Goal: Task Accomplishment & Management: Use online tool/utility

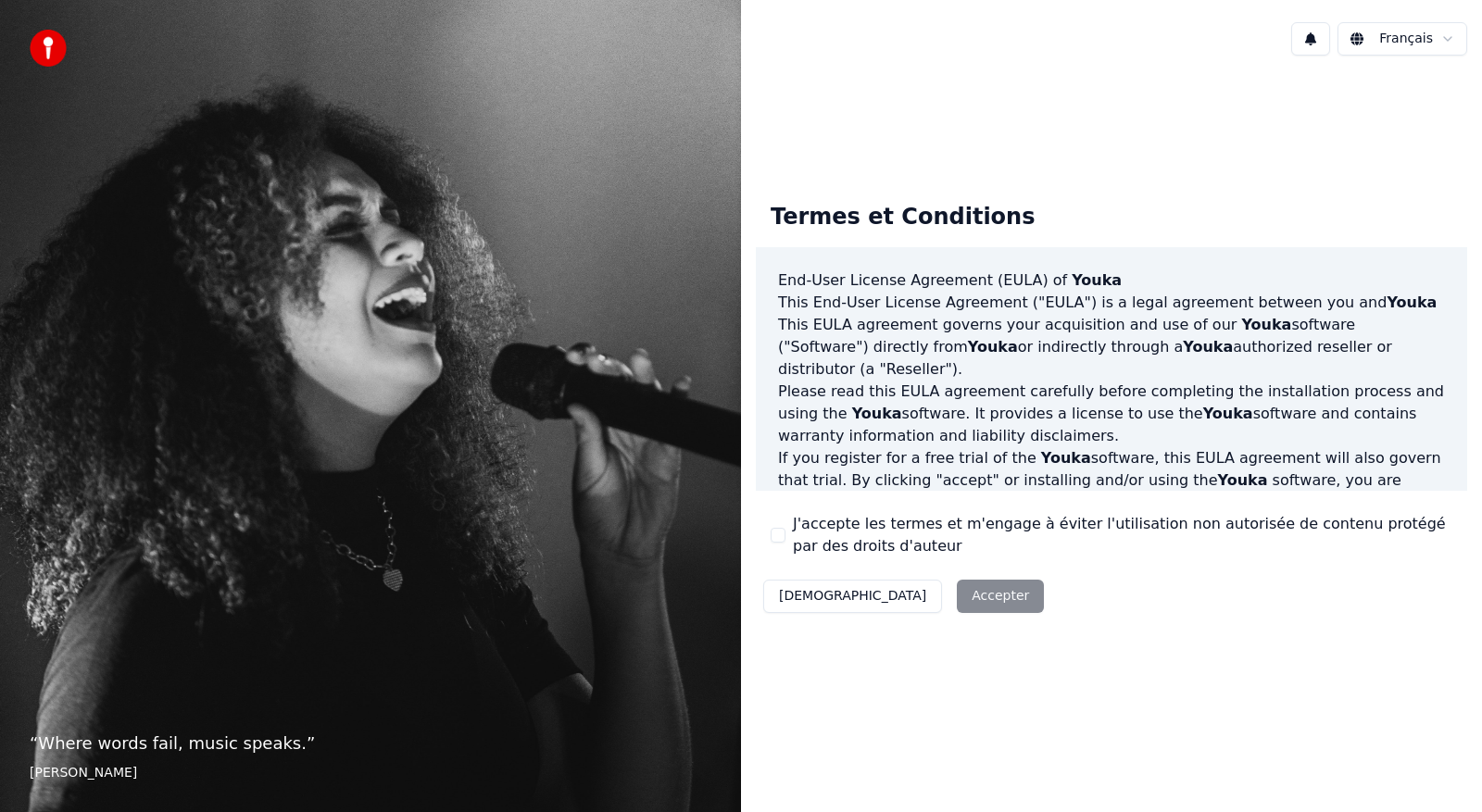
click at [882, 603] on div "Décliner Accepter" at bounding box center [902, 597] width 295 height 48
click at [777, 530] on button "J'accepte les termes et m'engage à éviter l'utilisation non autorisée de conten…" at bounding box center [778, 534] width 14 height 14
click at [957, 593] on button "Accepter" at bounding box center [1000, 596] width 87 height 34
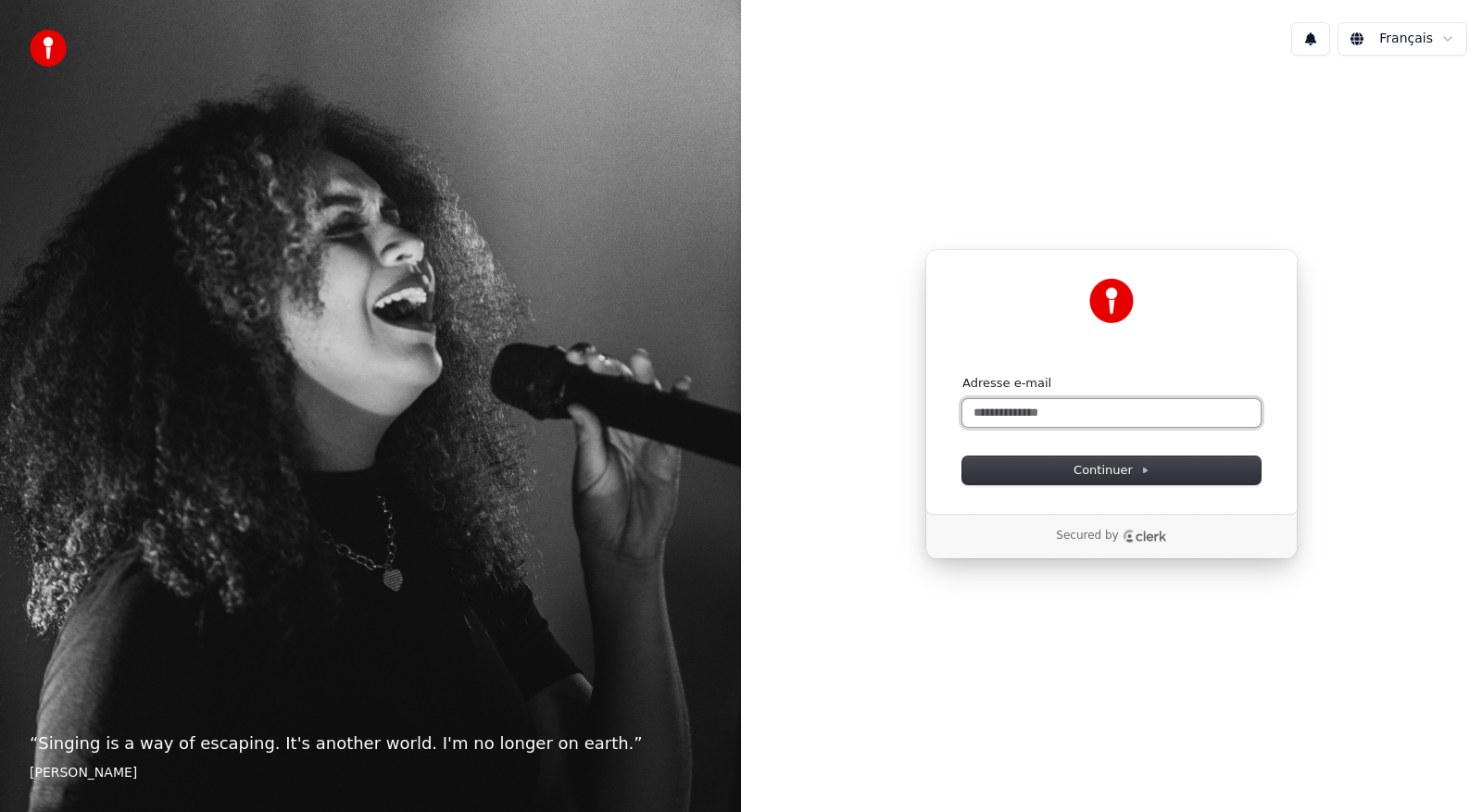
click at [1075, 404] on input "Adresse e-mail" at bounding box center [1111, 412] width 298 height 28
click at [1053, 409] on input "**********" at bounding box center [1111, 412] width 298 height 28
click at [1089, 467] on span "Continuer" at bounding box center [1111, 470] width 76 height 16
type input "**********"
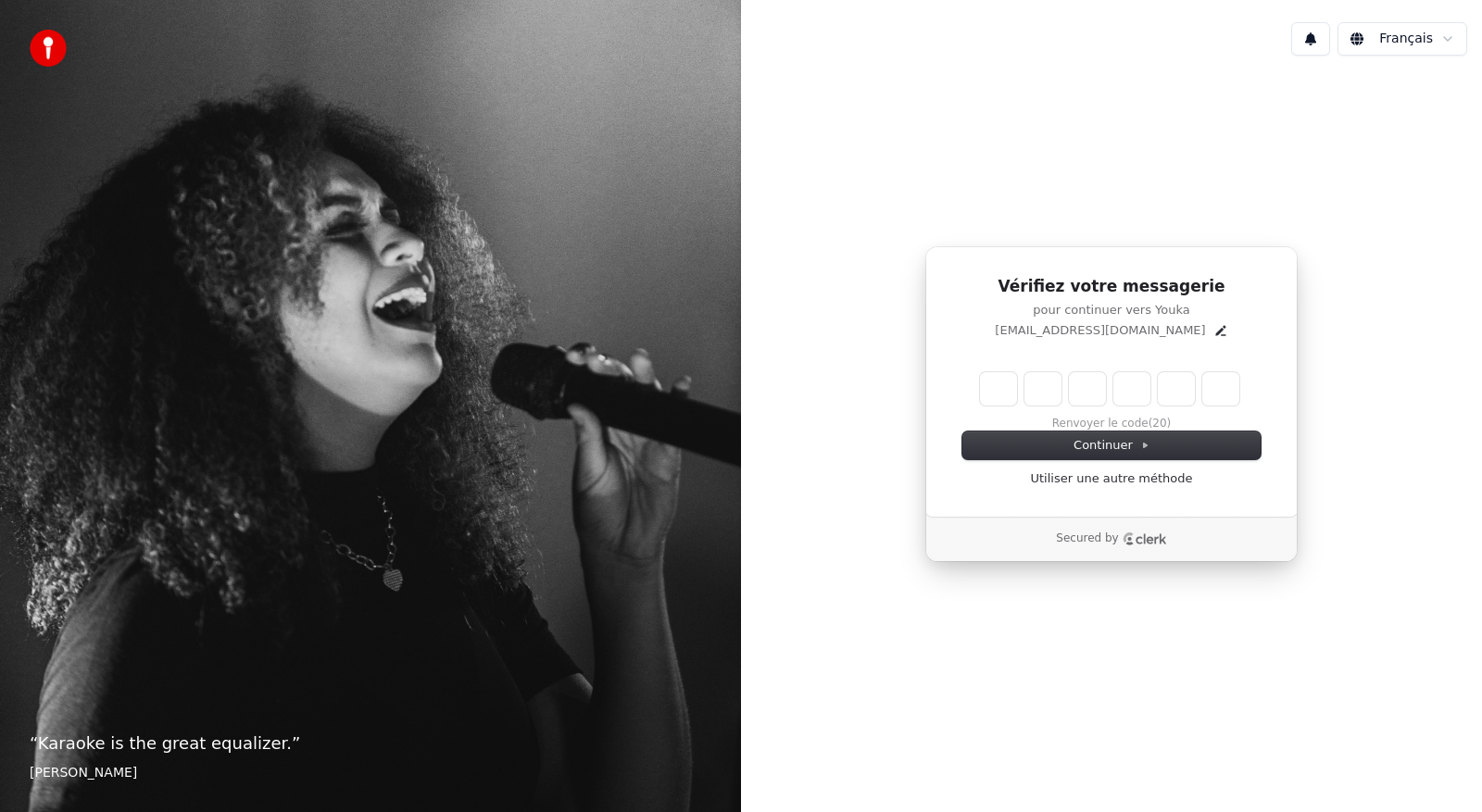
type input "*"
type input "**"
type input "*"
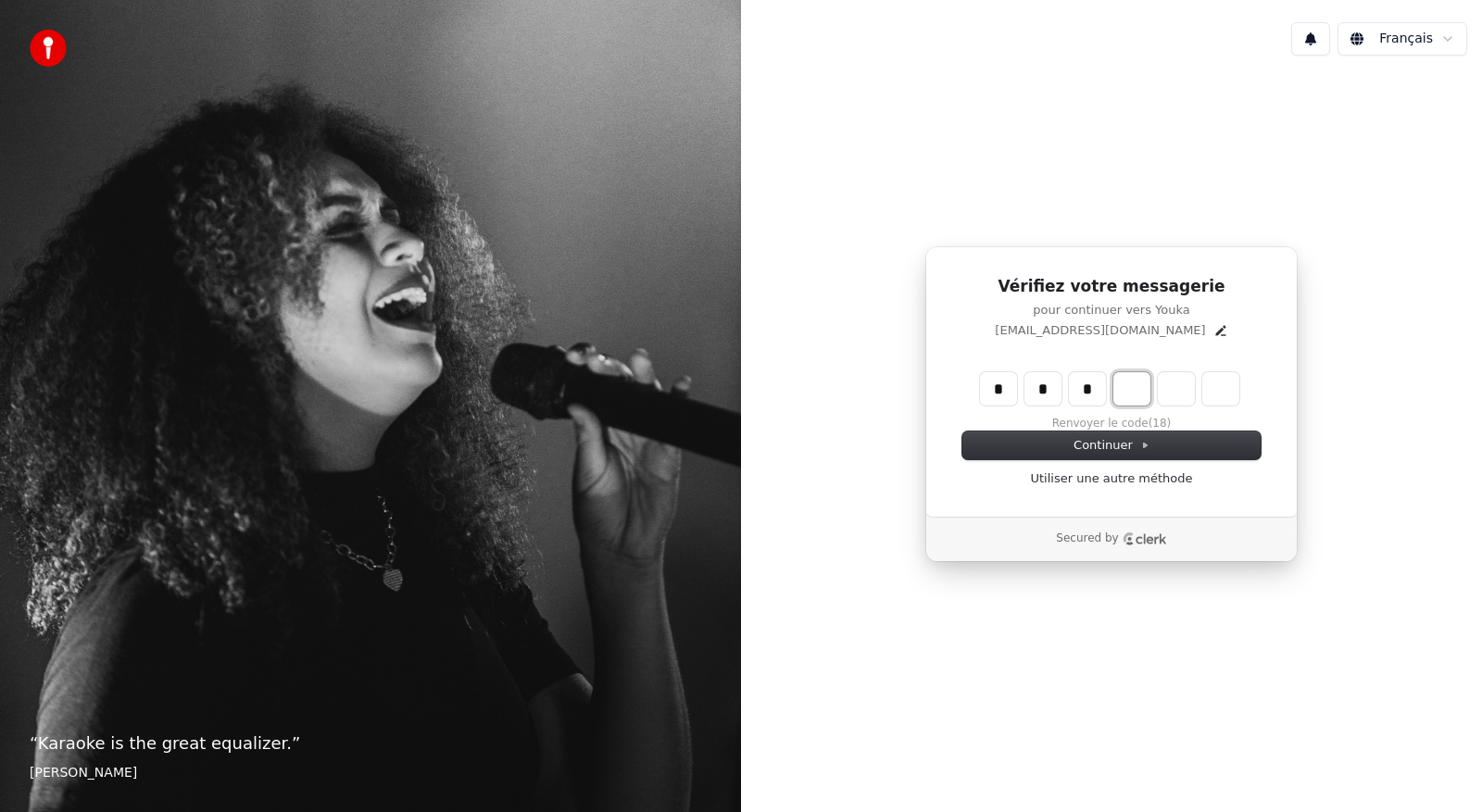
type input "***"
type input "*"
type input "****"
type input "*"
type input "******"
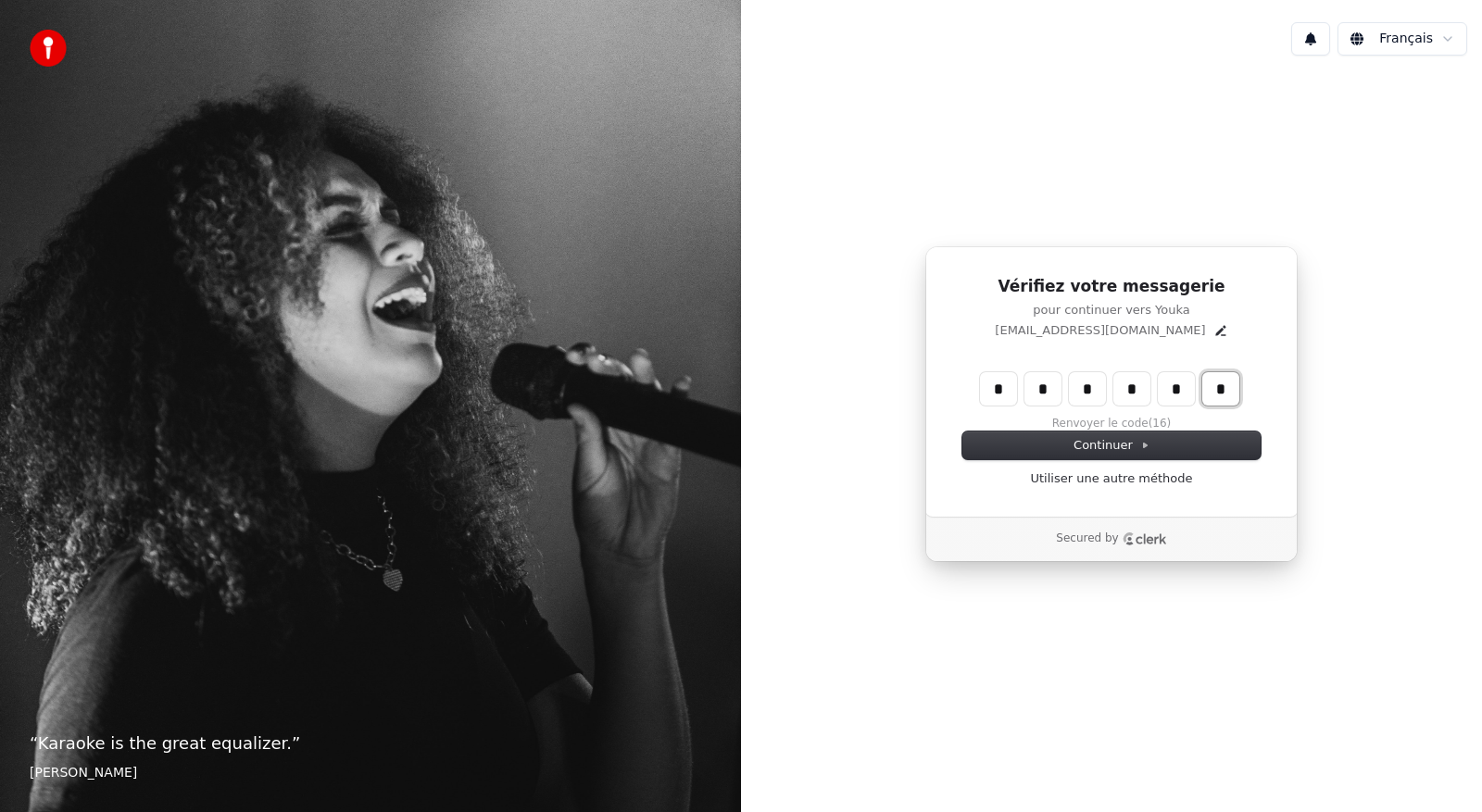
type input "*"
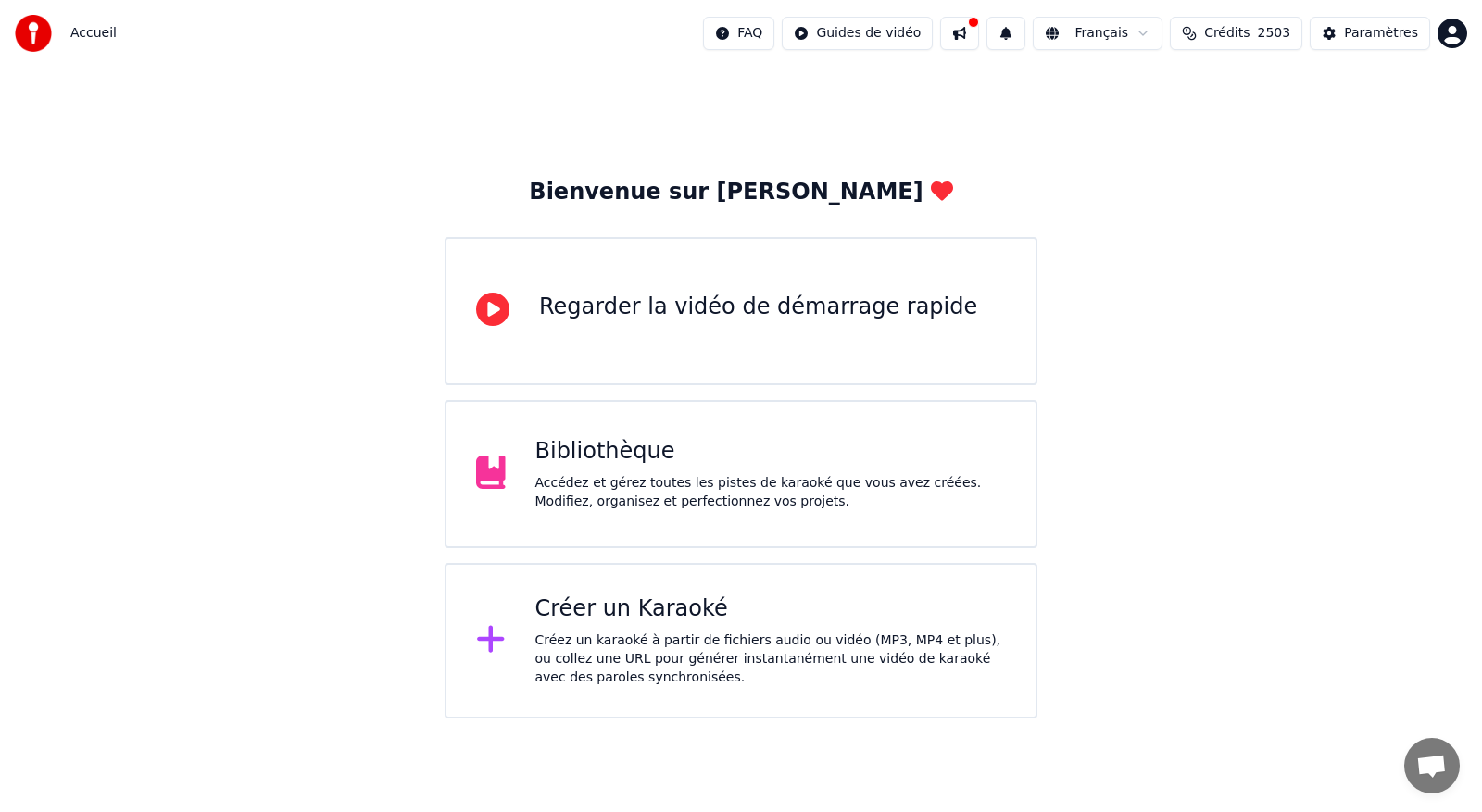
click at [630, 619] on div "Créer un Karaoké" at bounding box center [771, 609] width 472 height 30
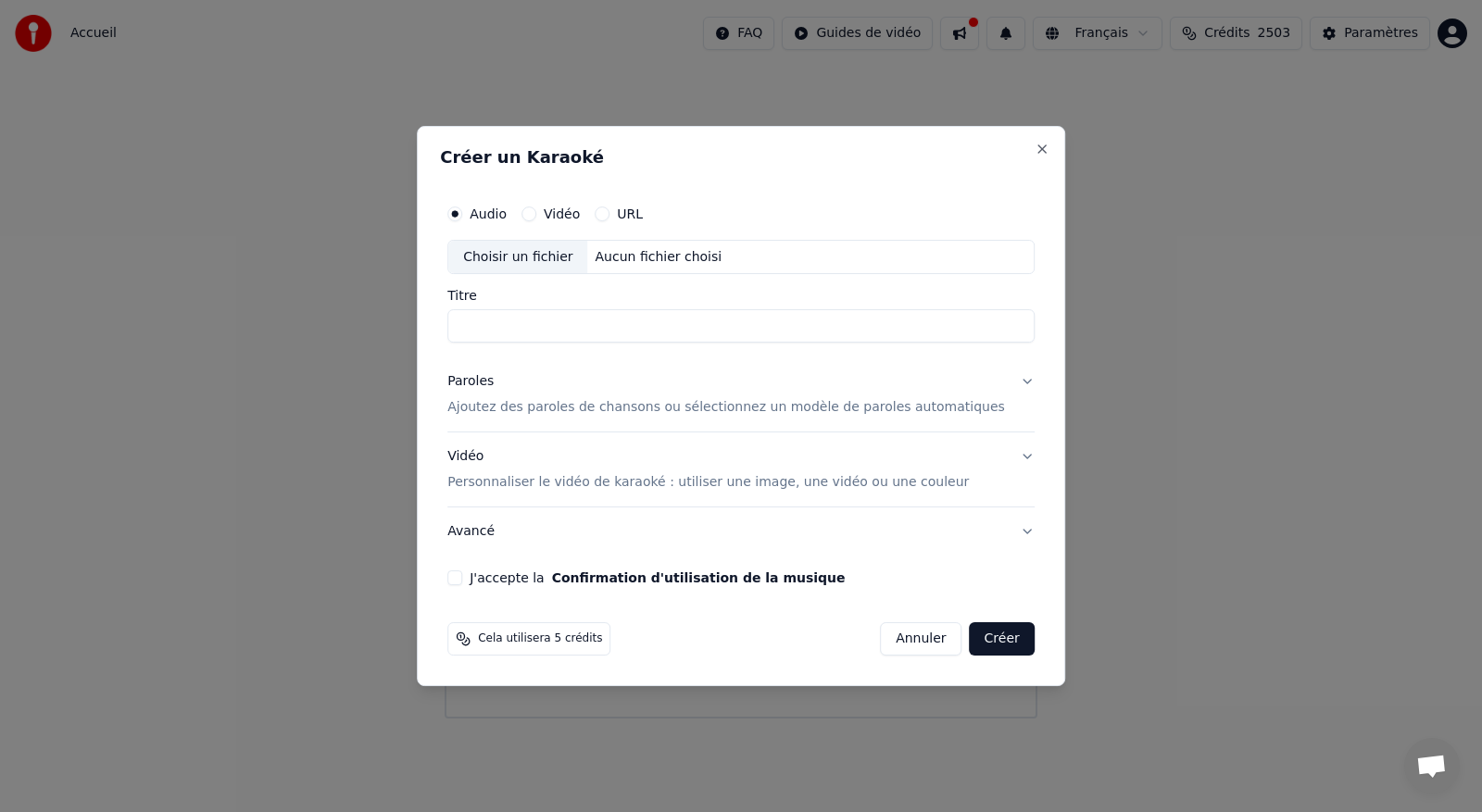
click at [572, 212] on label "Vidéo" at bounding box center [562, 213] width 37 height 12
click at [536, 212] on button "Vidéo" at bounding box center [529, 213] width 14 height 14
click at [546, 249] on div "Choisir un fichier" at bounding box center [517, 258] width 139 height 34
type input "**********"
click at [482, 382] on div "Paroles" at bounding box center [471, 381] width 46 height 18
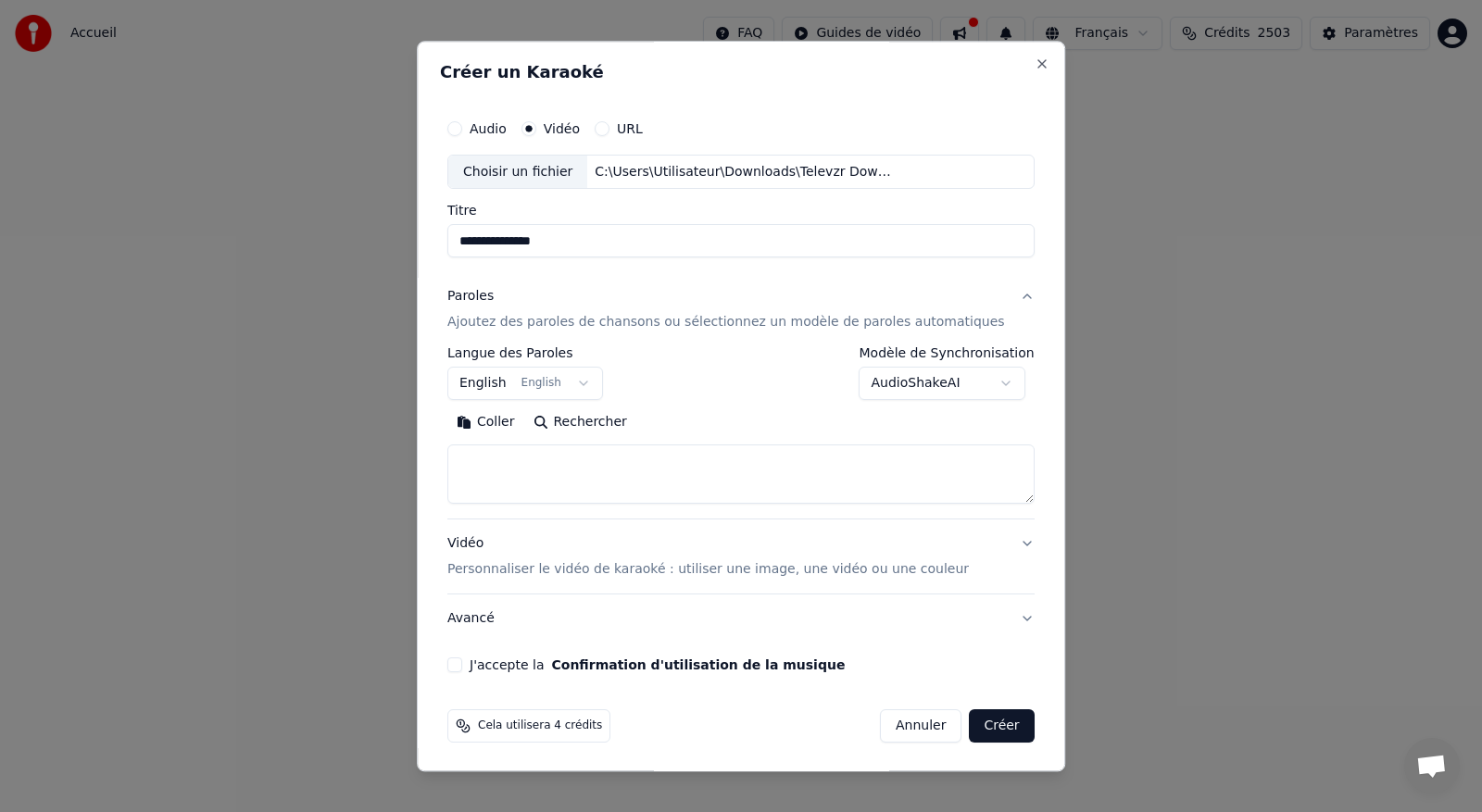
click at [506, 422] on button "Coller" at bounding box center [486, 423] width 77 height 30
type textarea "**********"
click at [462, 667] on button "J'accepte la Confirmation d'utilisation de la musique" at bounding box center [455, 665] width 14 height 14
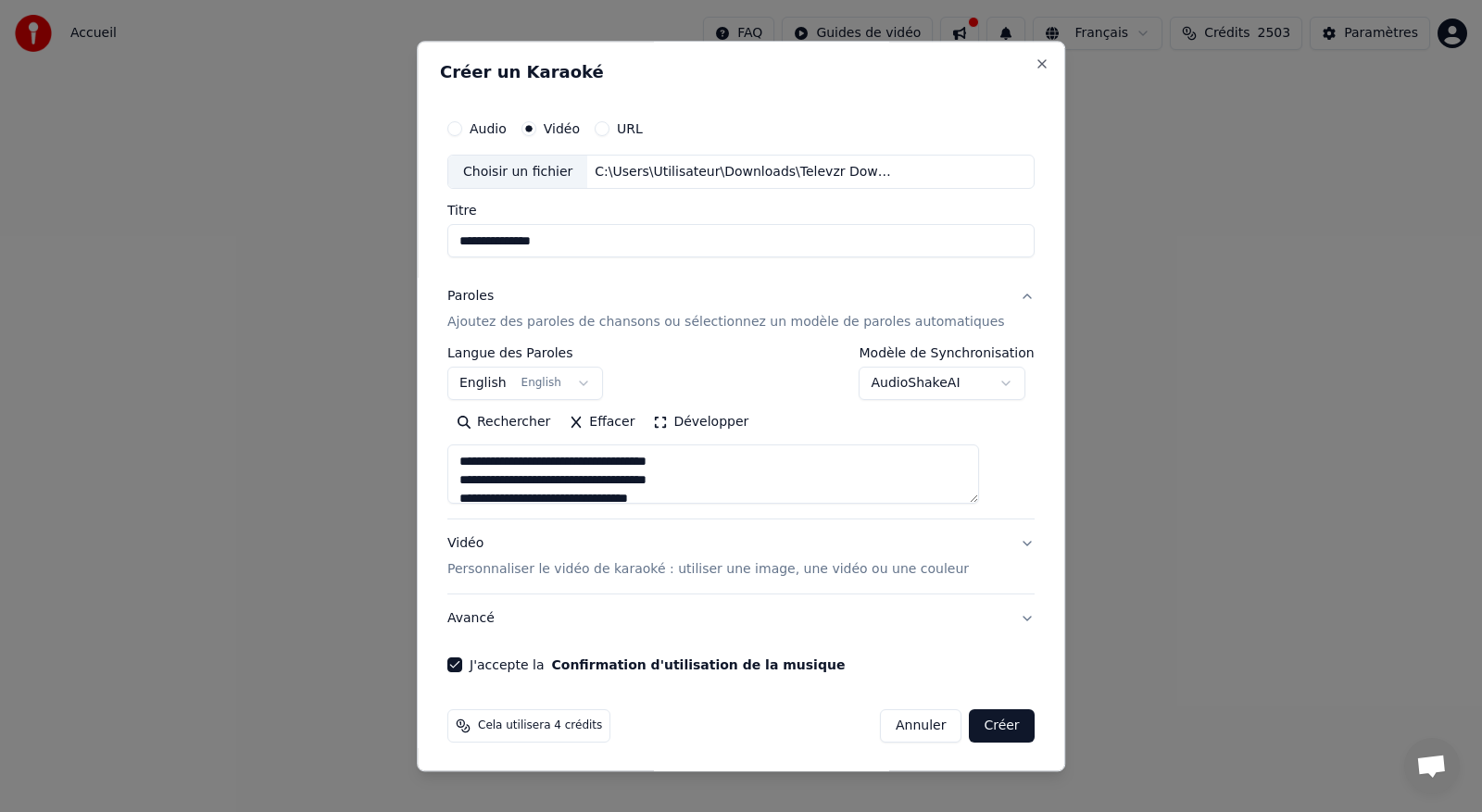
click at [970, 727] on button "Créer" at bounding box center [1001, 726] width 64 height 34
select select "**"
type textarea "**********"
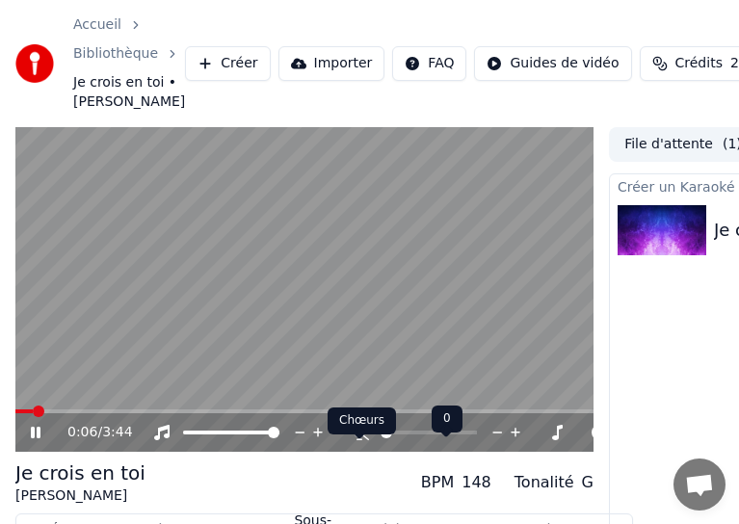
click at [357, 440] on icon at bounding box center [359, 432] width 19 height 15
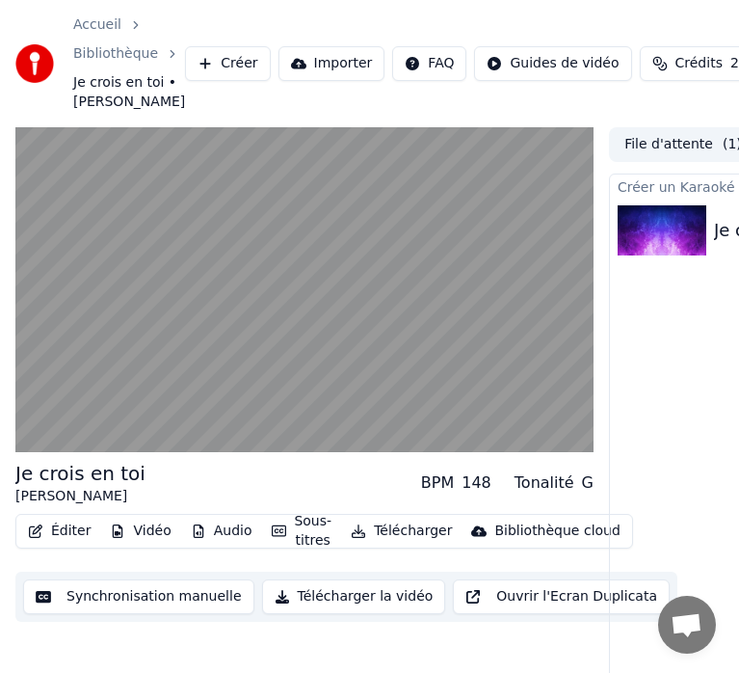
click at [191, 614] on button "Synchronisation manuelle" at bounding box center [138, 596] width 231 height 35
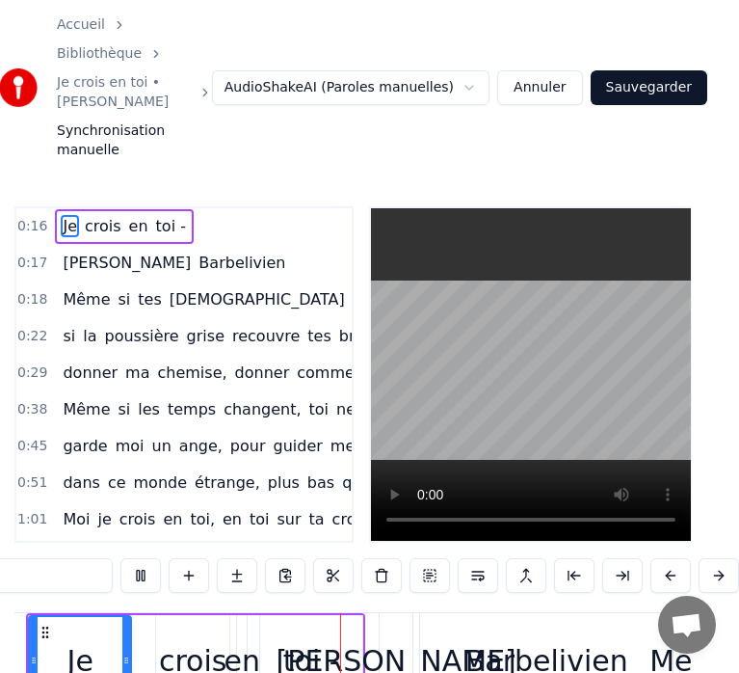
scroll to position [0, 4823]
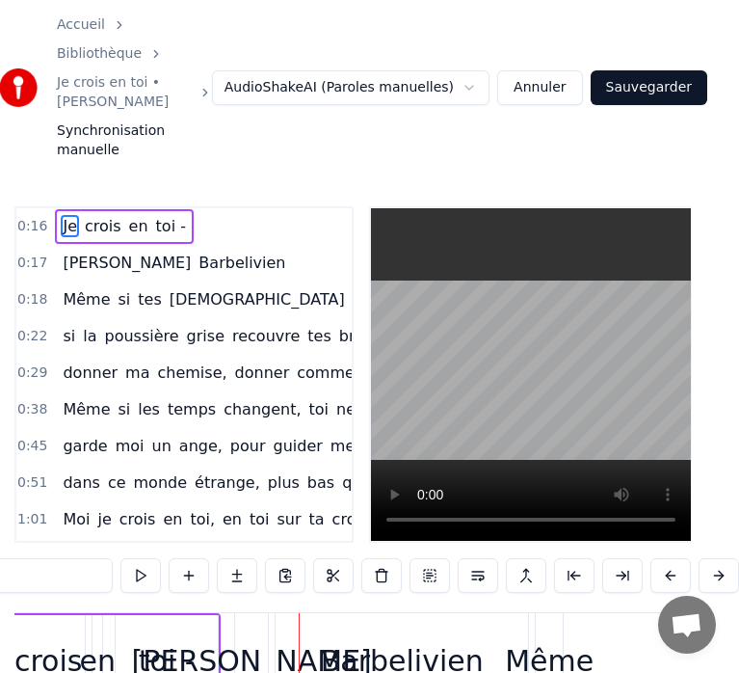
drag, startPoint x: 205, startPoint y: 226, endPoint x: 63, endPoint y: 179, distance: 150.3
click at [63, 206] on div "0:16 Je crois en toi - 0:17 Didier Barbelivien 0:18 Même si tes églises ont vie…" at bounding box center [183, 374] width 339 height 336
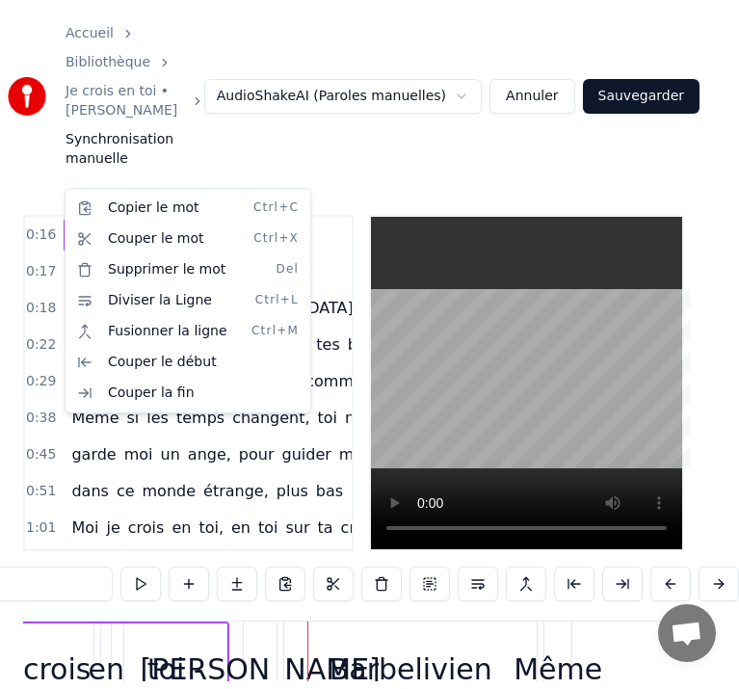
scroll to position [0, 0]
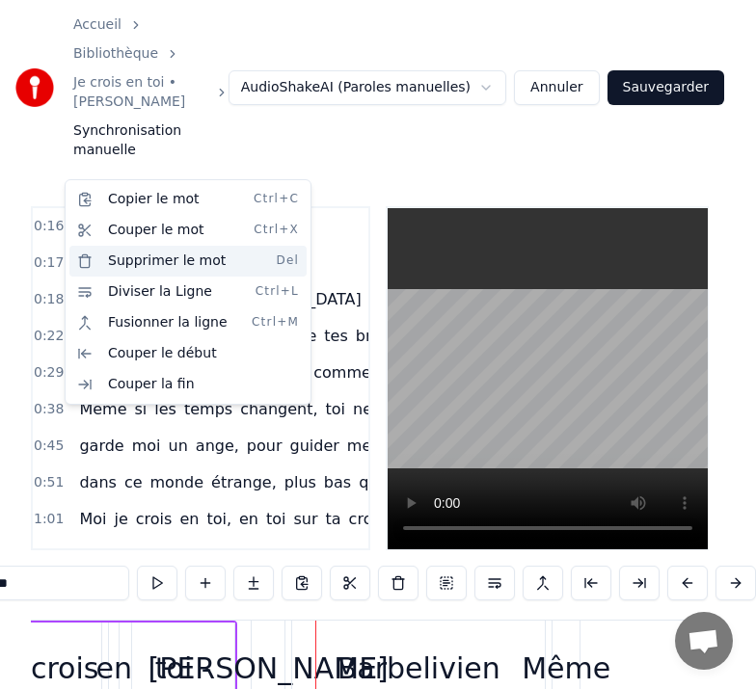
click at [125, 260] on div "Supprimer le mot Del" at bounding box center [187, 261] width 237 height 31
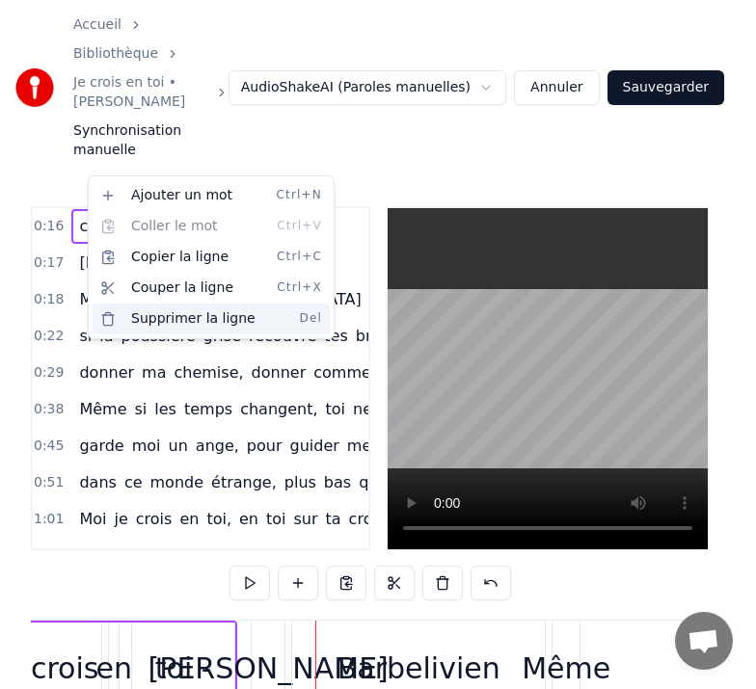
click at [173, 323] on div "Supprimer la ligne Del" at bounding box center [211, 319] width 237 height 31
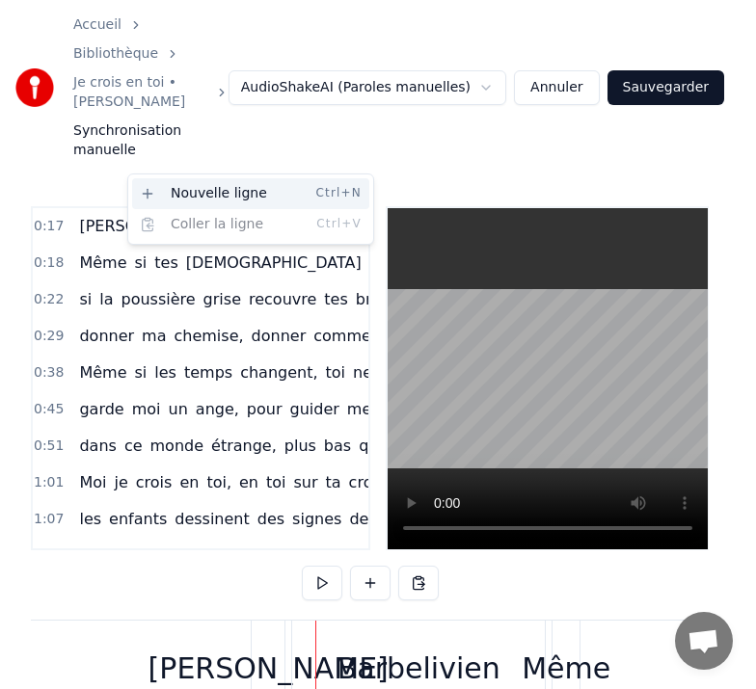
click at [188, 199] on div "Nouvelle ligne Ctrl+N" at bounding box center [250, 193] width 237 height 31
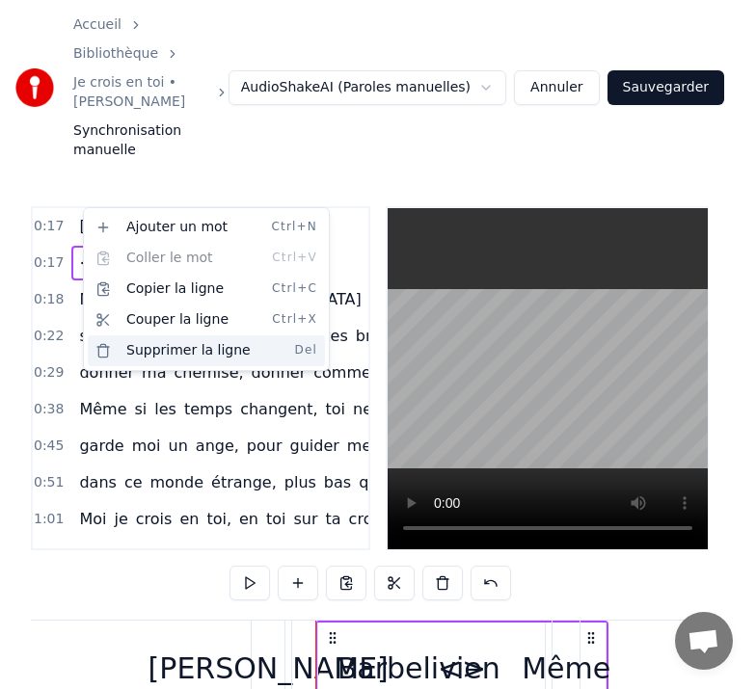
click at [187, 347] on div "Supprimer la ligne Del" at bounding box center [206, 350] width 237 height 31
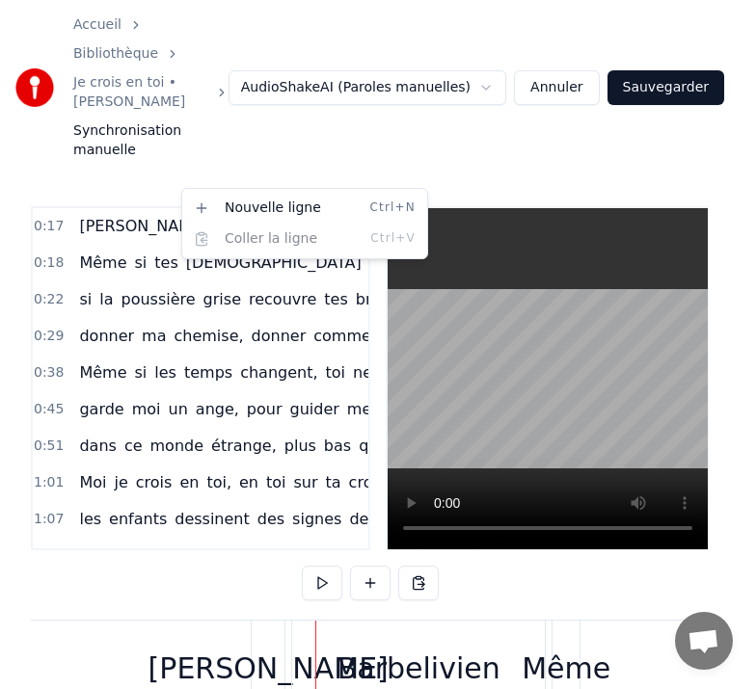
click at [221, 208] on div "0:17 Didier Barbelivien" at bounding box center [200, 226] width 335 height 37
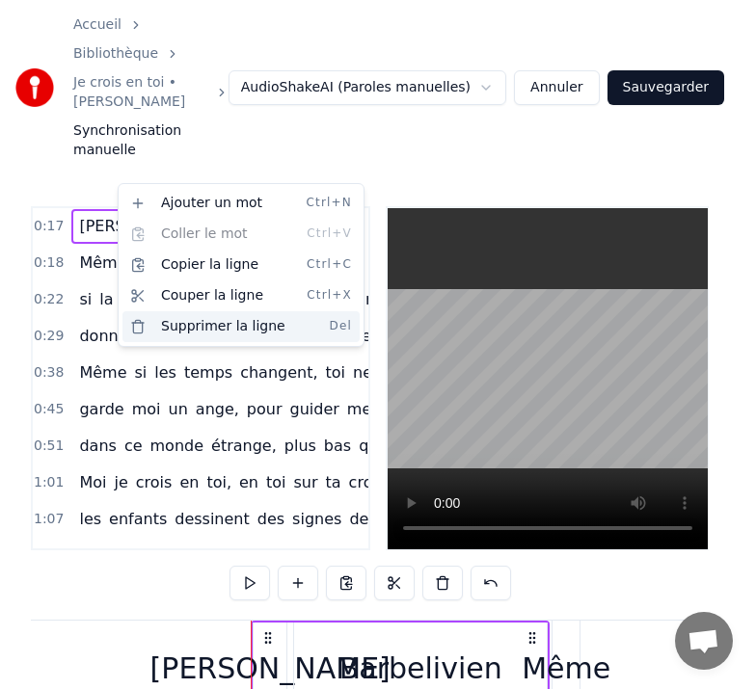
click at [197, 328] on div "Supprimer la ligne Del" at bounding box center [240, 326] width 237 height 31
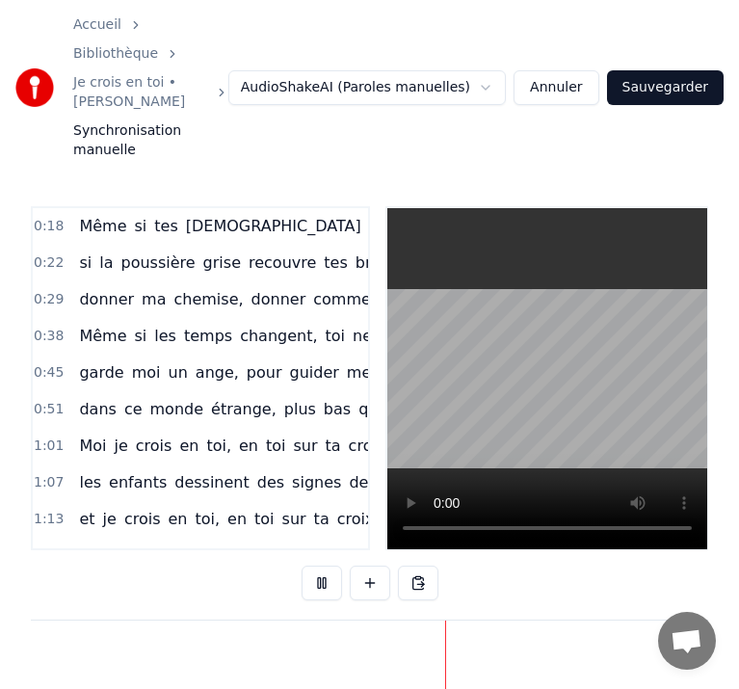
scroll to position [0, 4047]
click at [103, 215] on span "Même" at bounding box center [102, 226] width 51 height 22
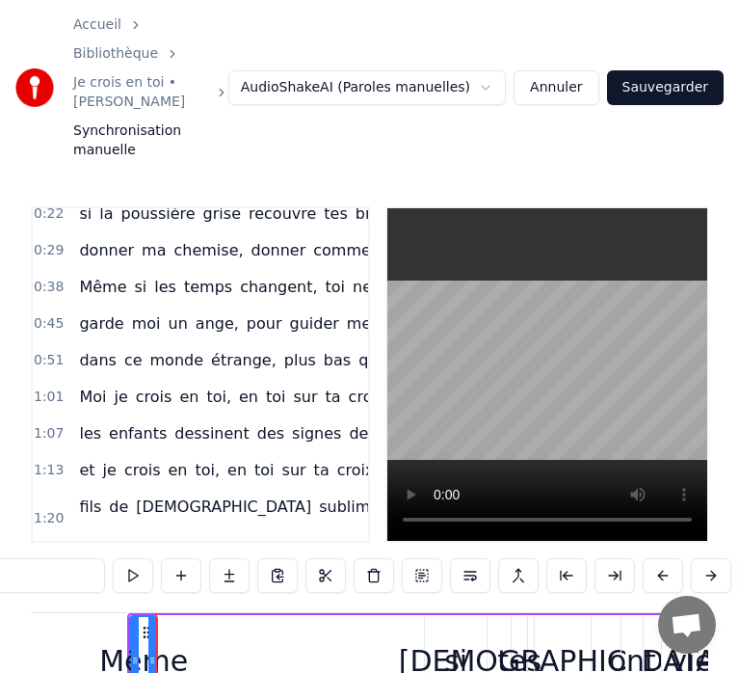
scroll to position [0, 0]
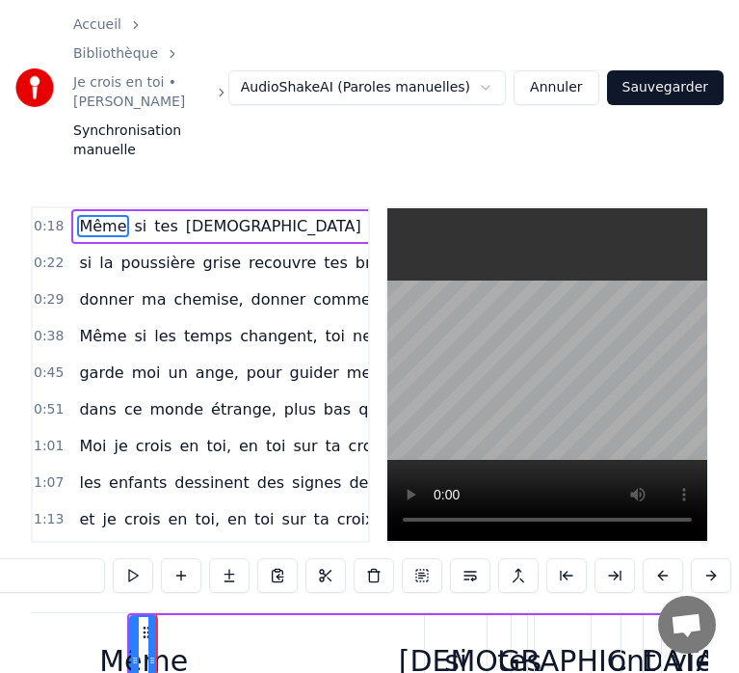
click at [135, 215] on span "si" at bounding box center [141, 226] width 16 height 22
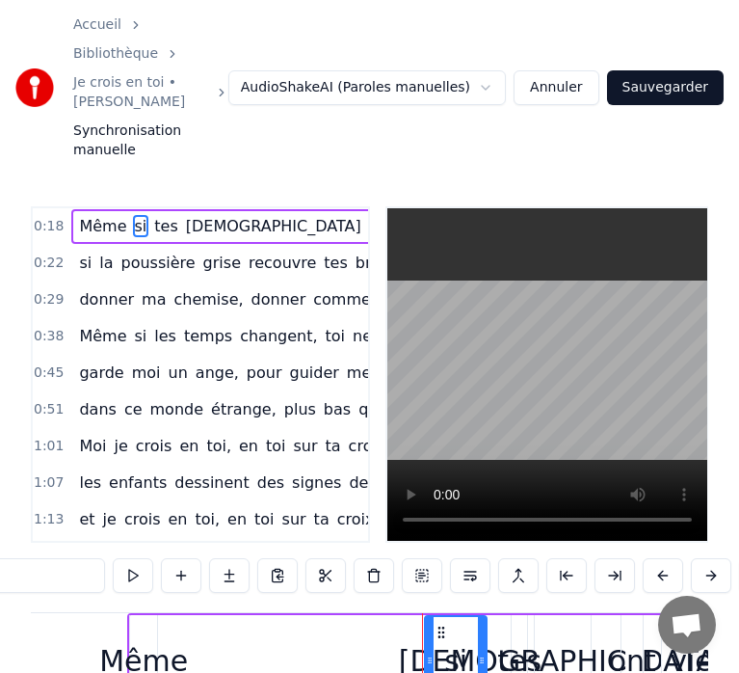
click at [156, 215] on span "tes" at bounding box center [165, 226] width 27 height 22
click at [187, 215] on span "[DEMOGRAPHIC_DATA]" at bounding box center [273, 226] width 179 height 22
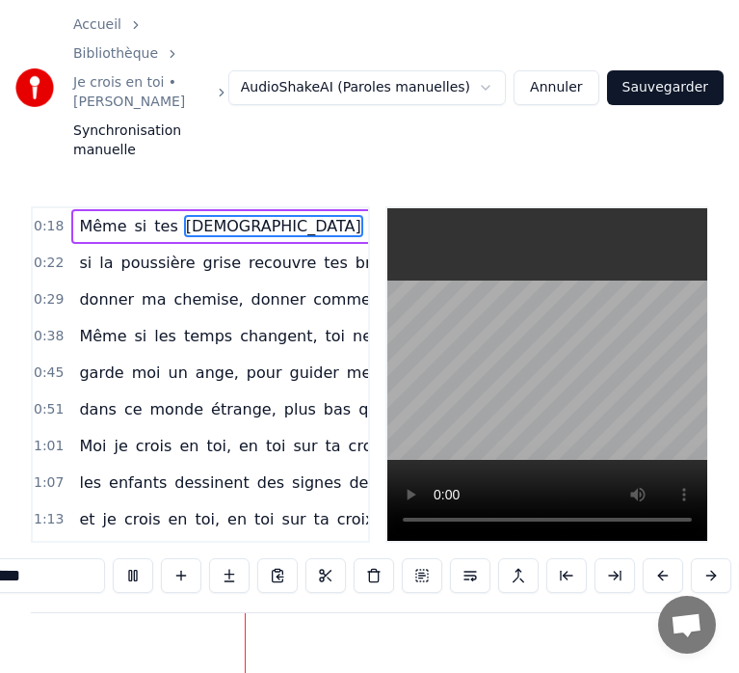
scroll to position [0, 3651]
click at [99, 215] on span "Même" at bounding box center [102, 226] width 51 height 22
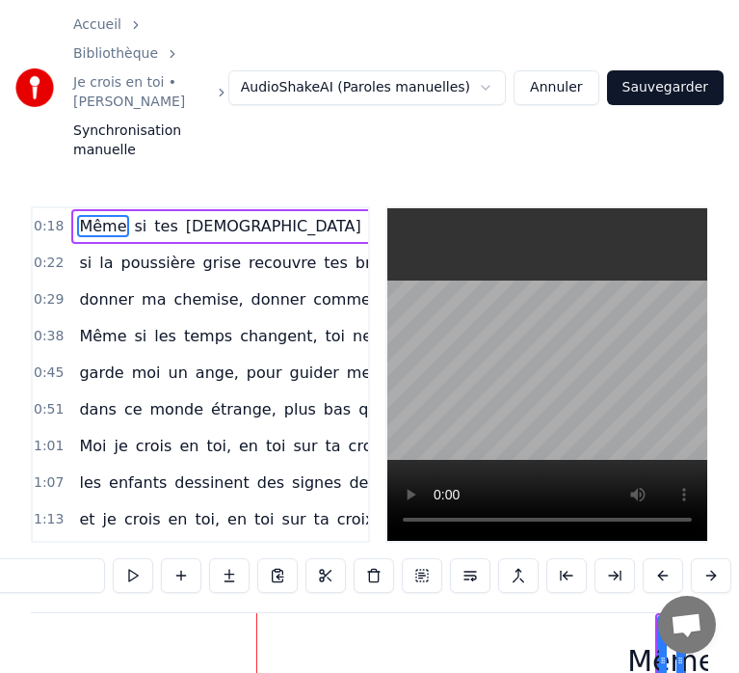
scroll to position [0, 4735]
click at [89, 215] on span "Même" at bounding box center [102, 226] width 51 height 22
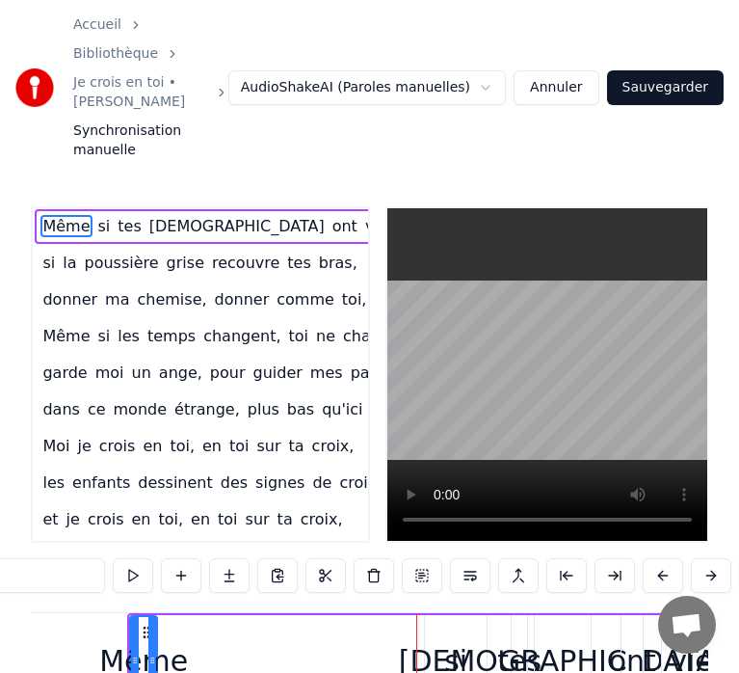
scroll to position [0, 39]
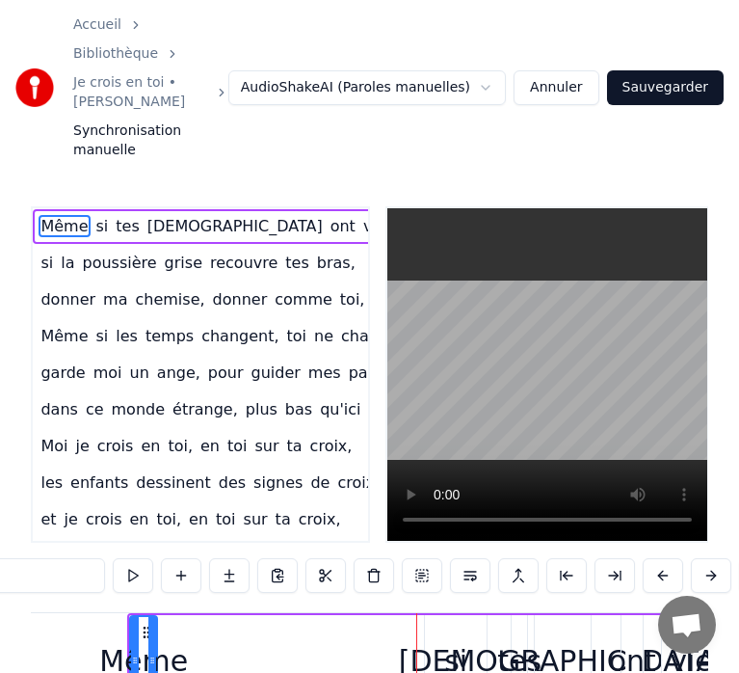
type input "**"
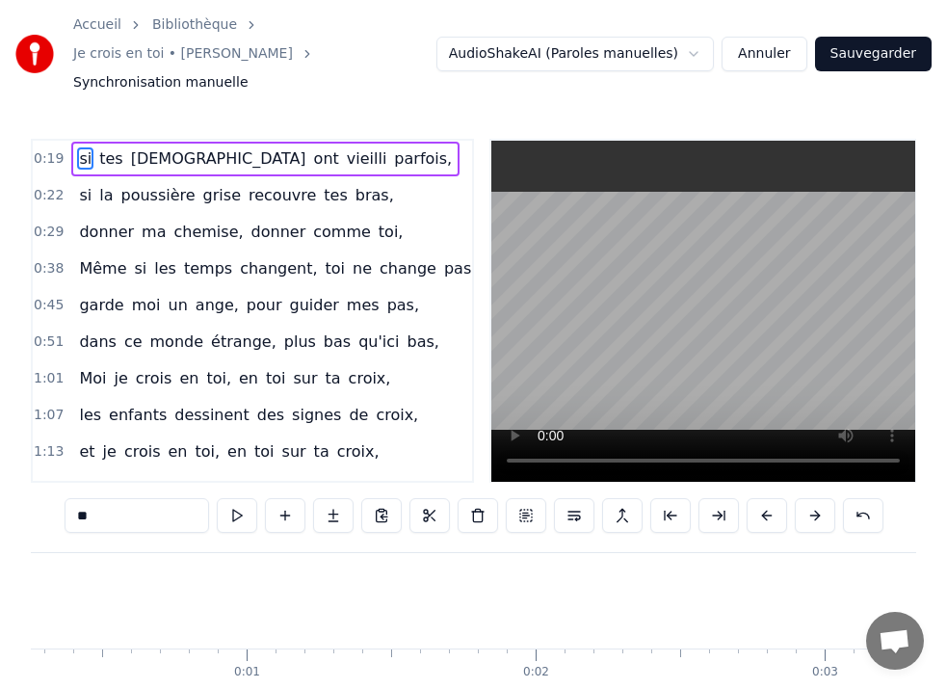
scroll to position [0, 72]
click at [71, 142] on div "si tes églises ont vieilli parfois," at bounding box center [265, 159] width 388 height 35
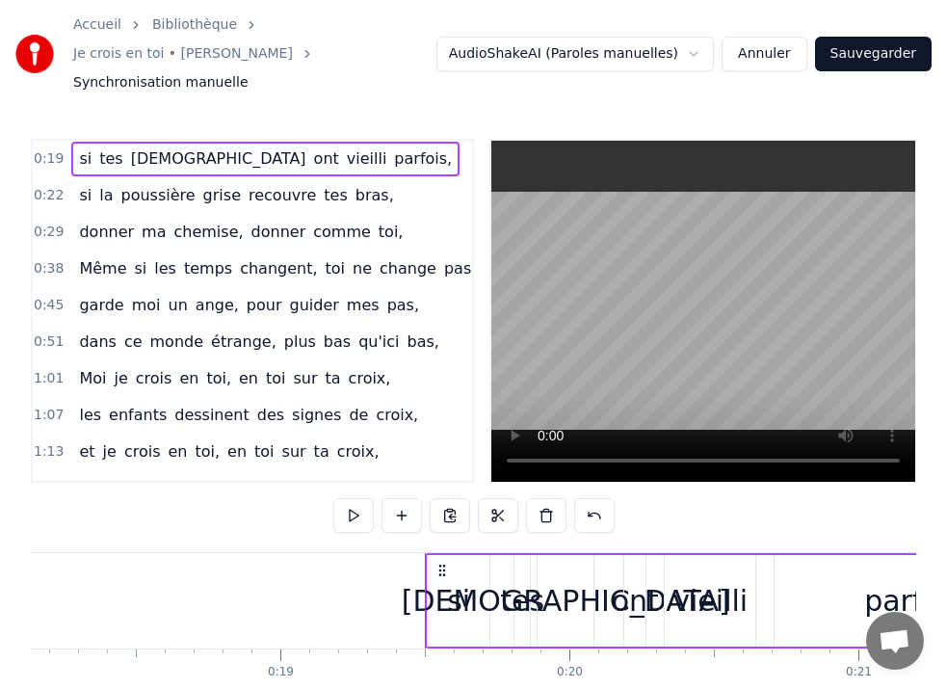
scroll to position [0, 5542]
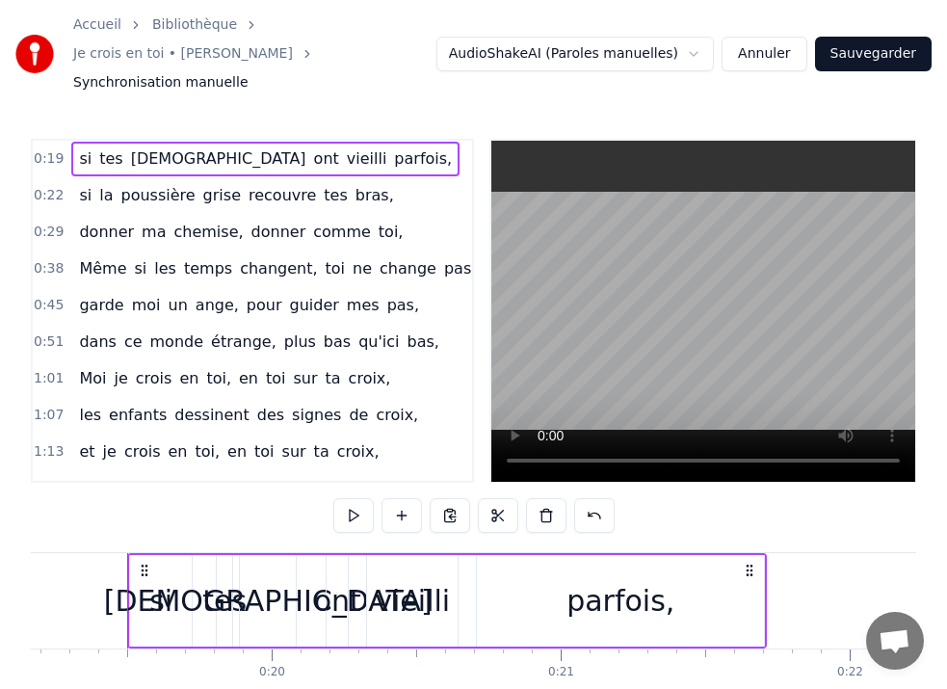
click at [71, 142] on div "si tes églises ont vieilli parfois," at bounding box center [265, 159] width 388 height 35
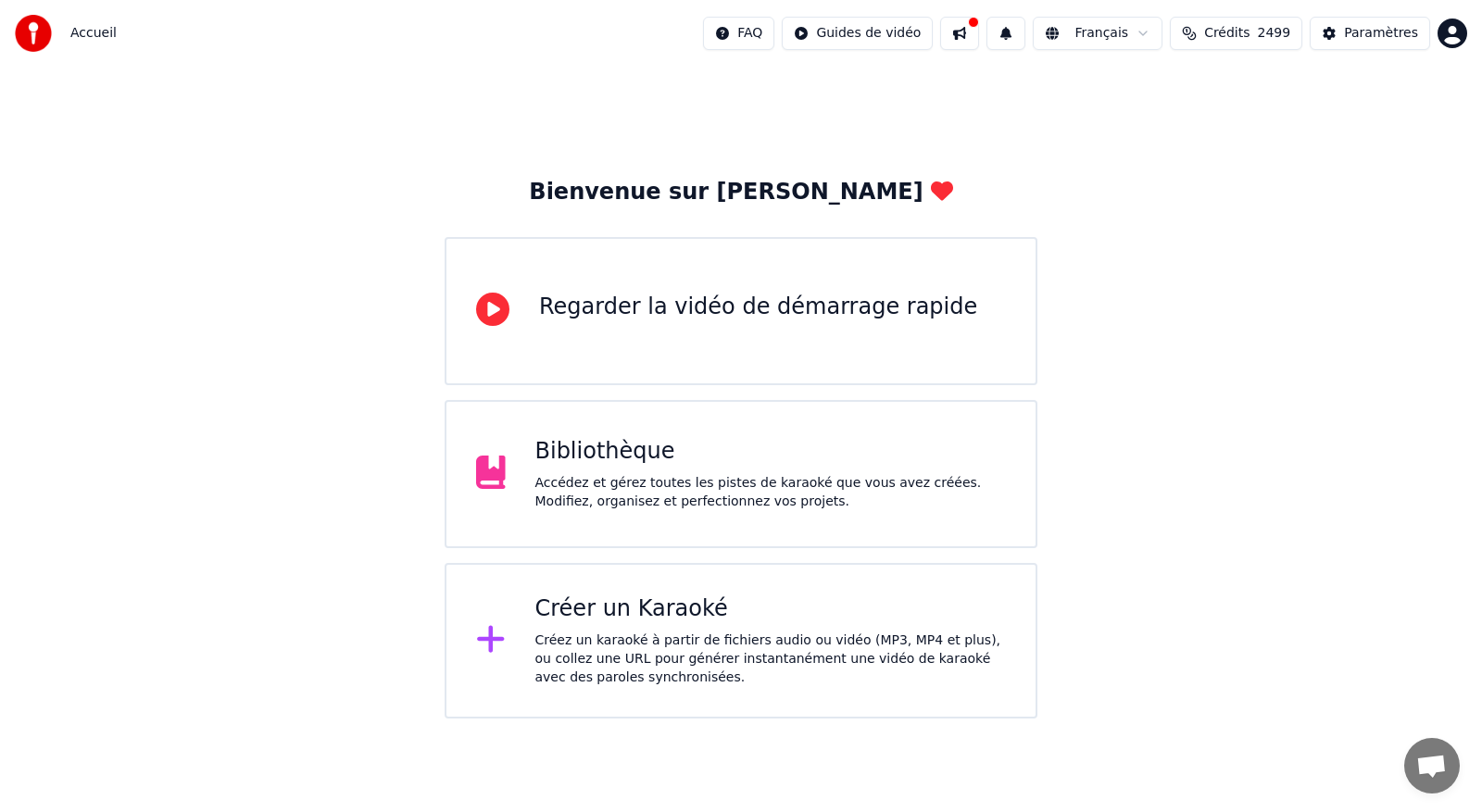
click at [580, 321] on div "Regarder la vidéo de démarrage rapide" at bounding box center [758, 308] width 438 height 30
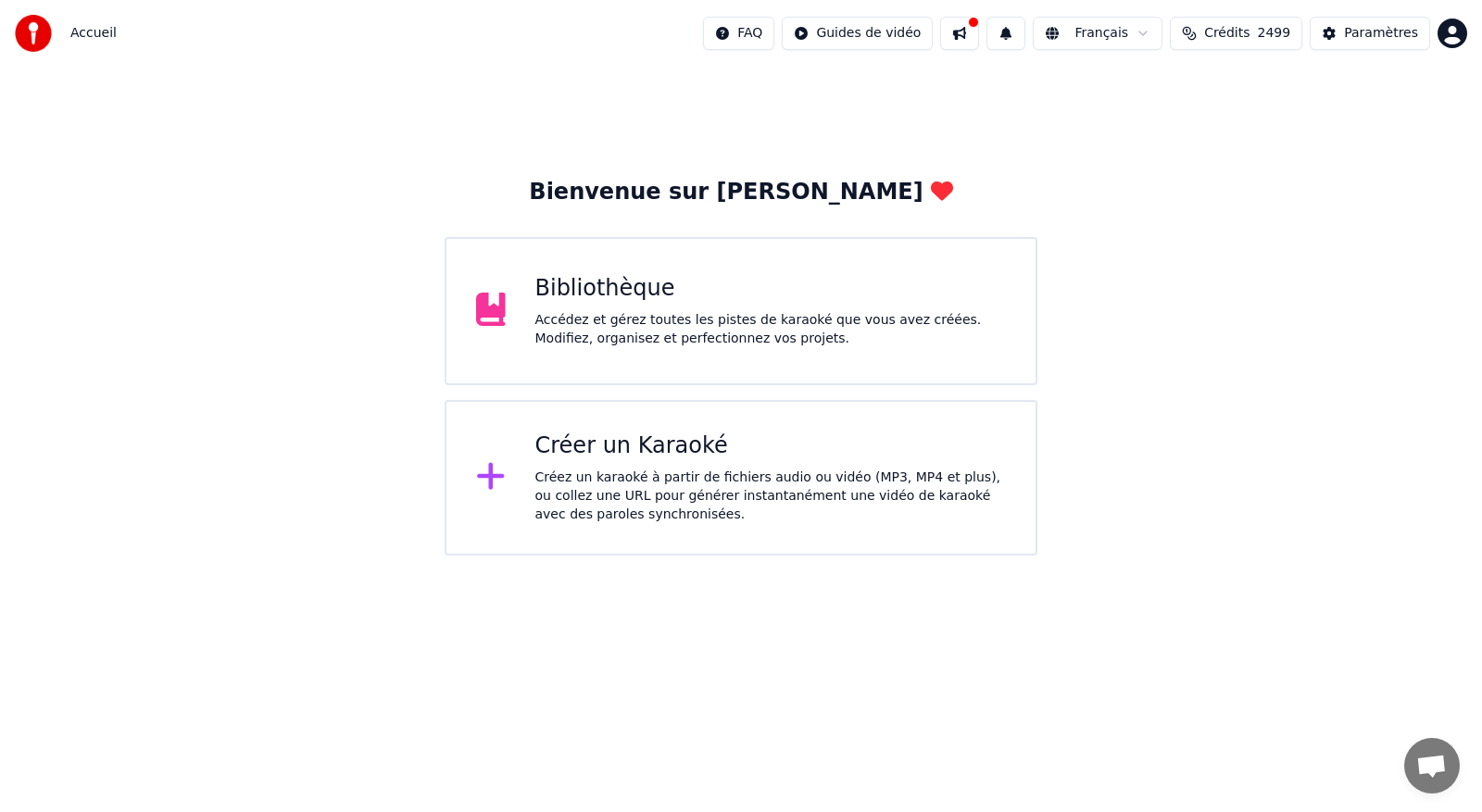
click at [607, 462] on div "Créer un Karaoké Créez un karaoké à partir de fichiers audio ou vidéo (MP3, MP4…" at bounding box center [771, 478] width 472 height 92
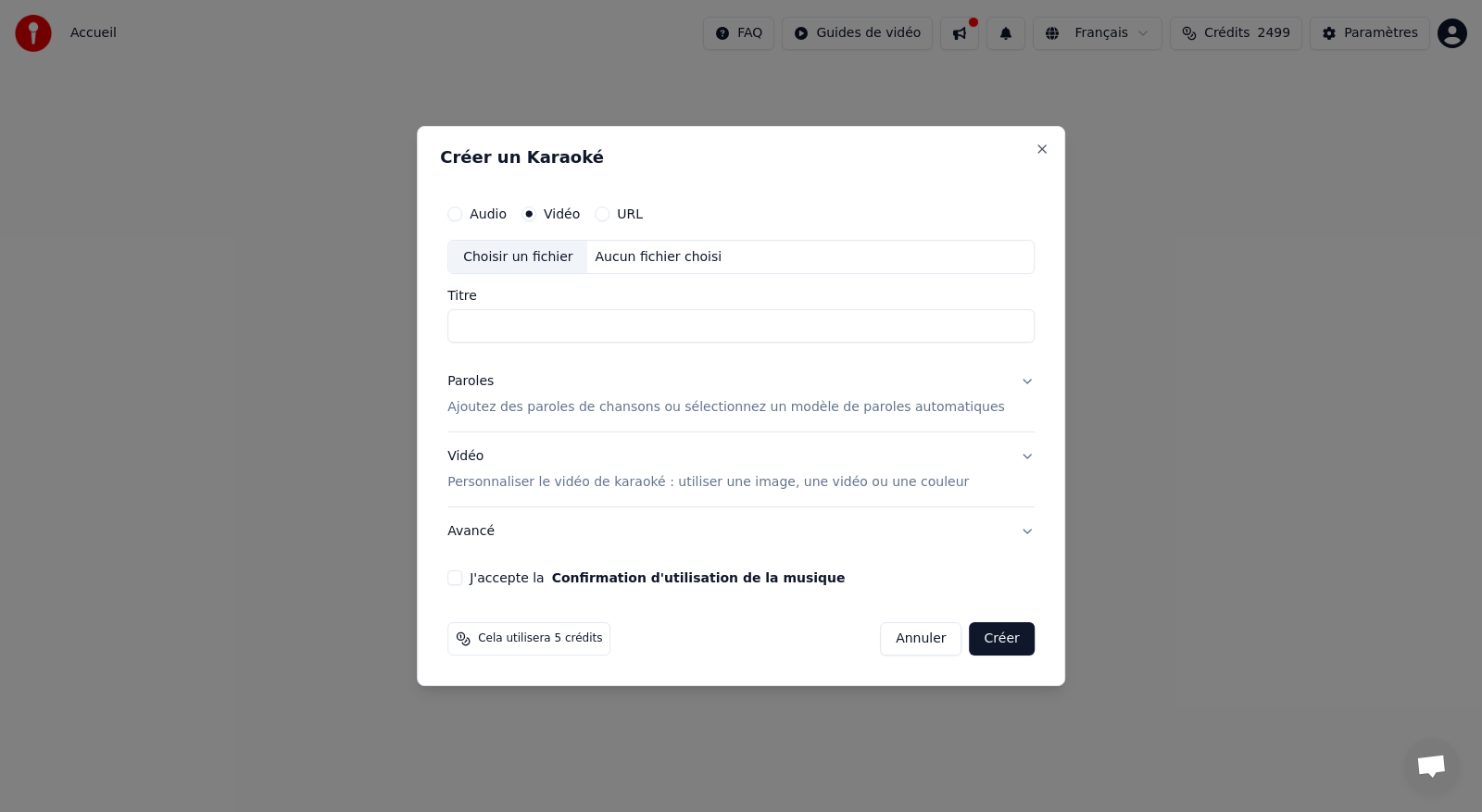
click at [553, 251] on div "Choisir un fichier" at bounding box center [517, 258] width 139 height 34
type input "**********"
click at [490, 382] on div "Paroles" at bounding box center [471, 381] width 46 height 18
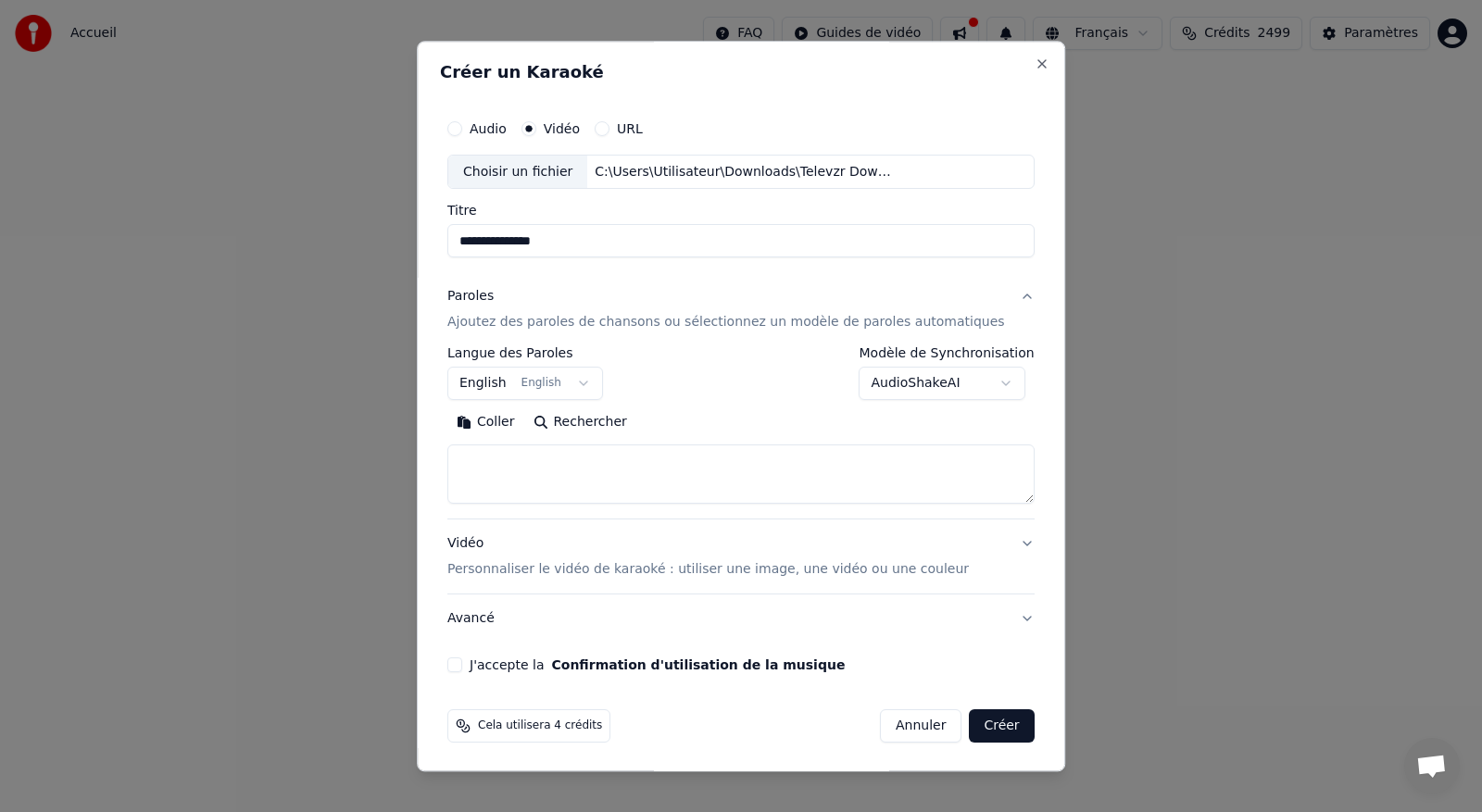
click at [497, 420] on button "Coller" at bounding box center [486, 423] width 77 height 30
type textarea "**********"
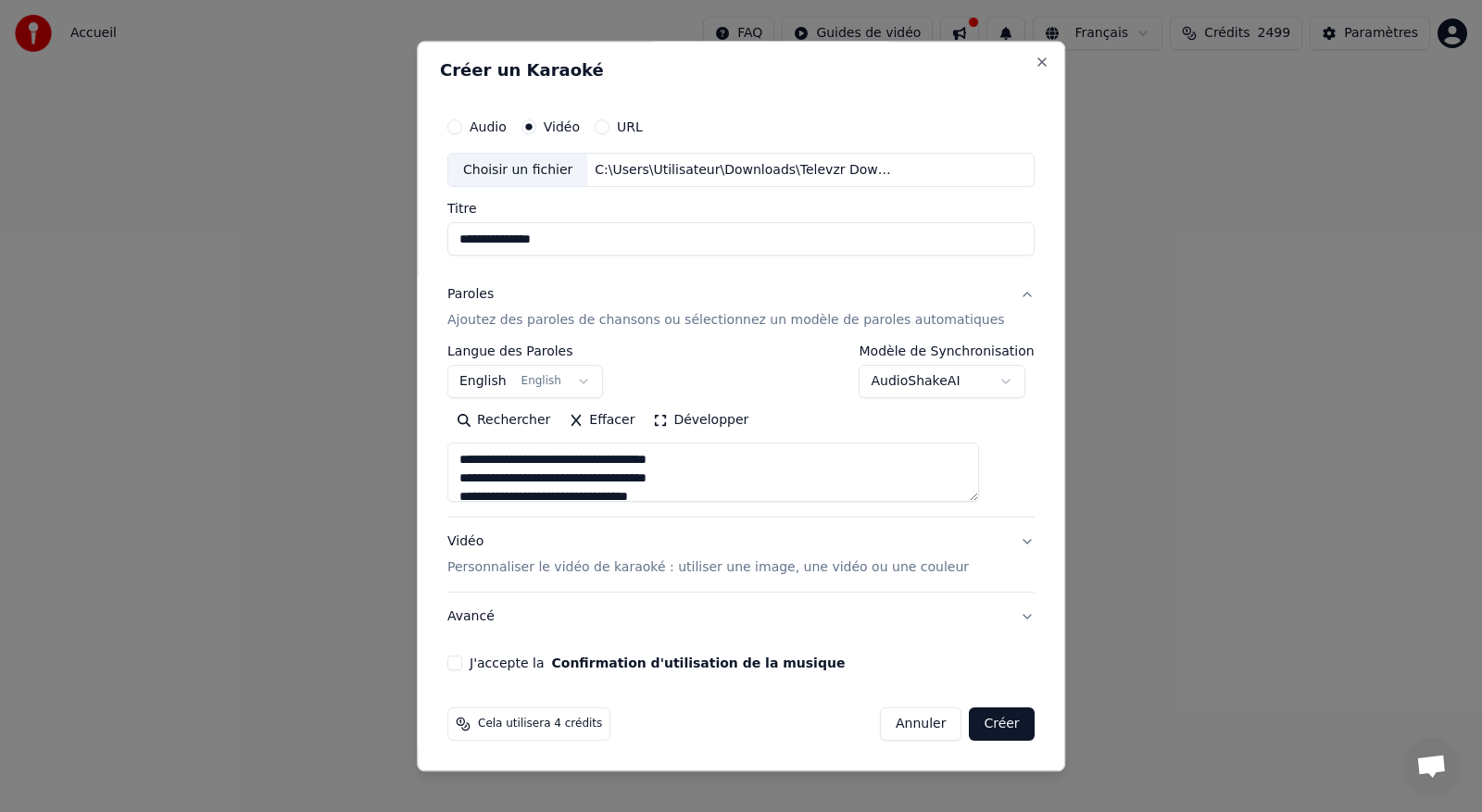
click at [462, 663] on button "J'accepte la Confirmation d'utilisation de la musique" at bounding box center [455, 663] width 14 height 14
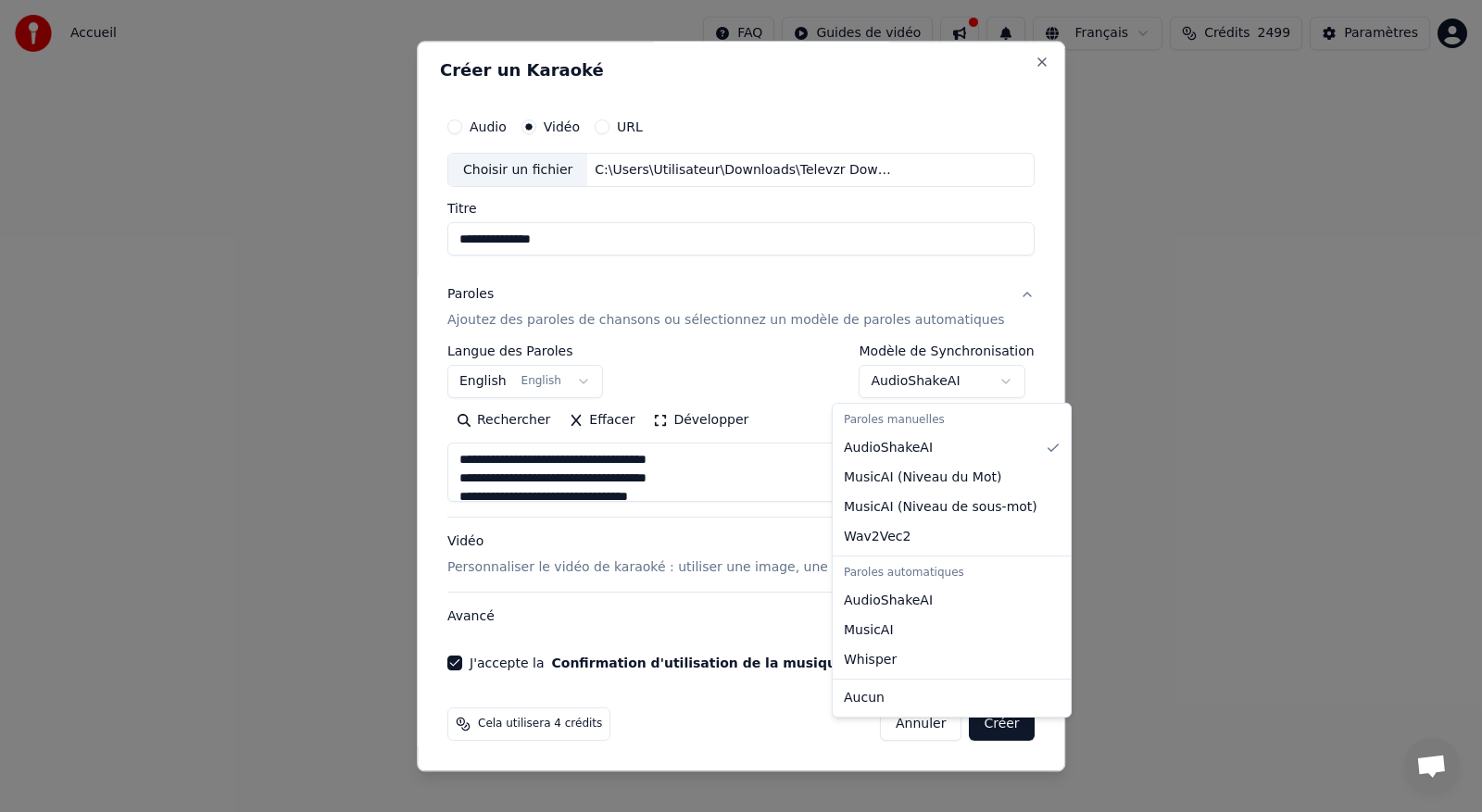
click at [979, 376] on body "**********" at bounding box center [741, 278] width 1482 height 555
select select "**********"
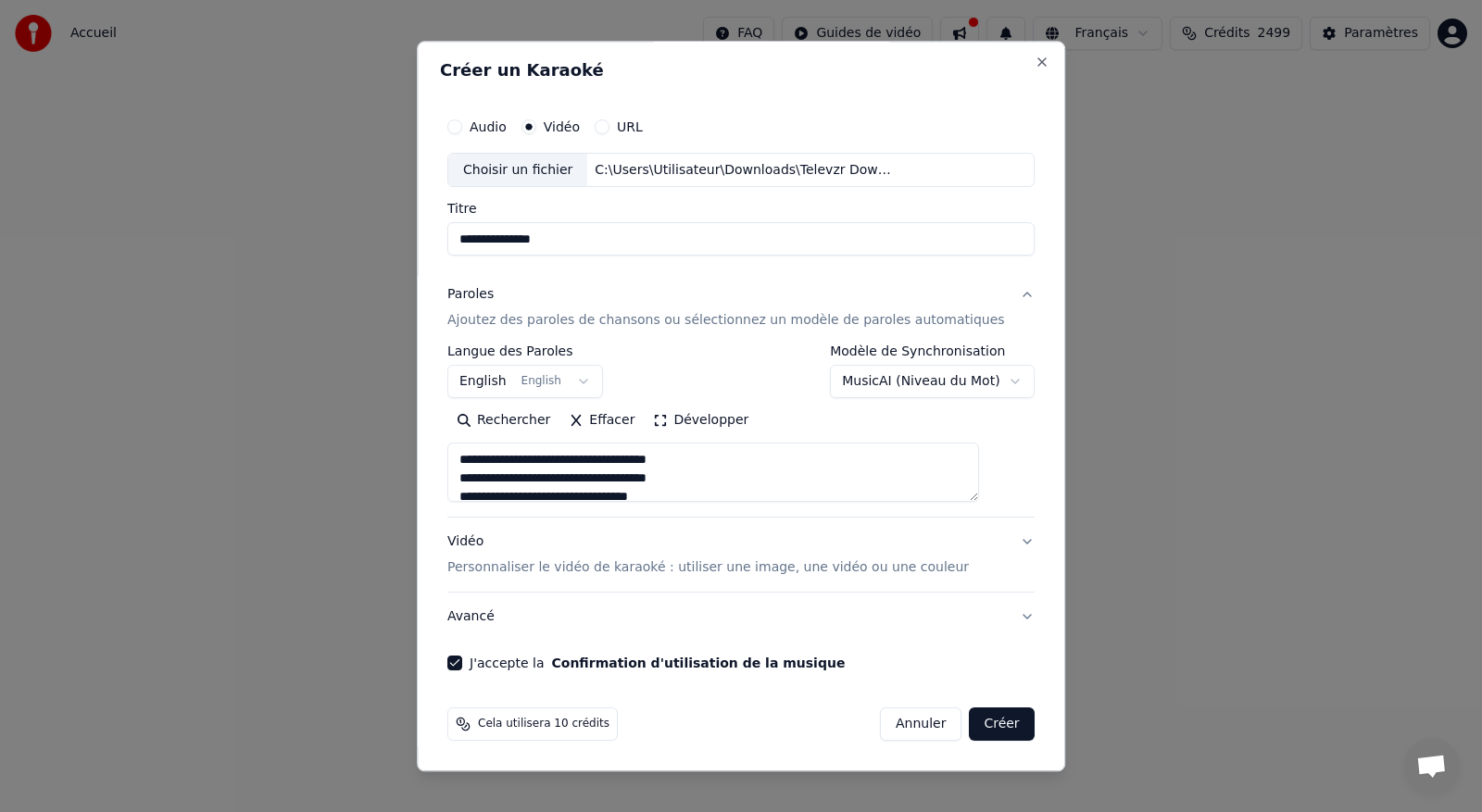
click at [976, 733] on button "Créer" at bounding box center [1001, 725] width 64 height 34
type textarea "**********"
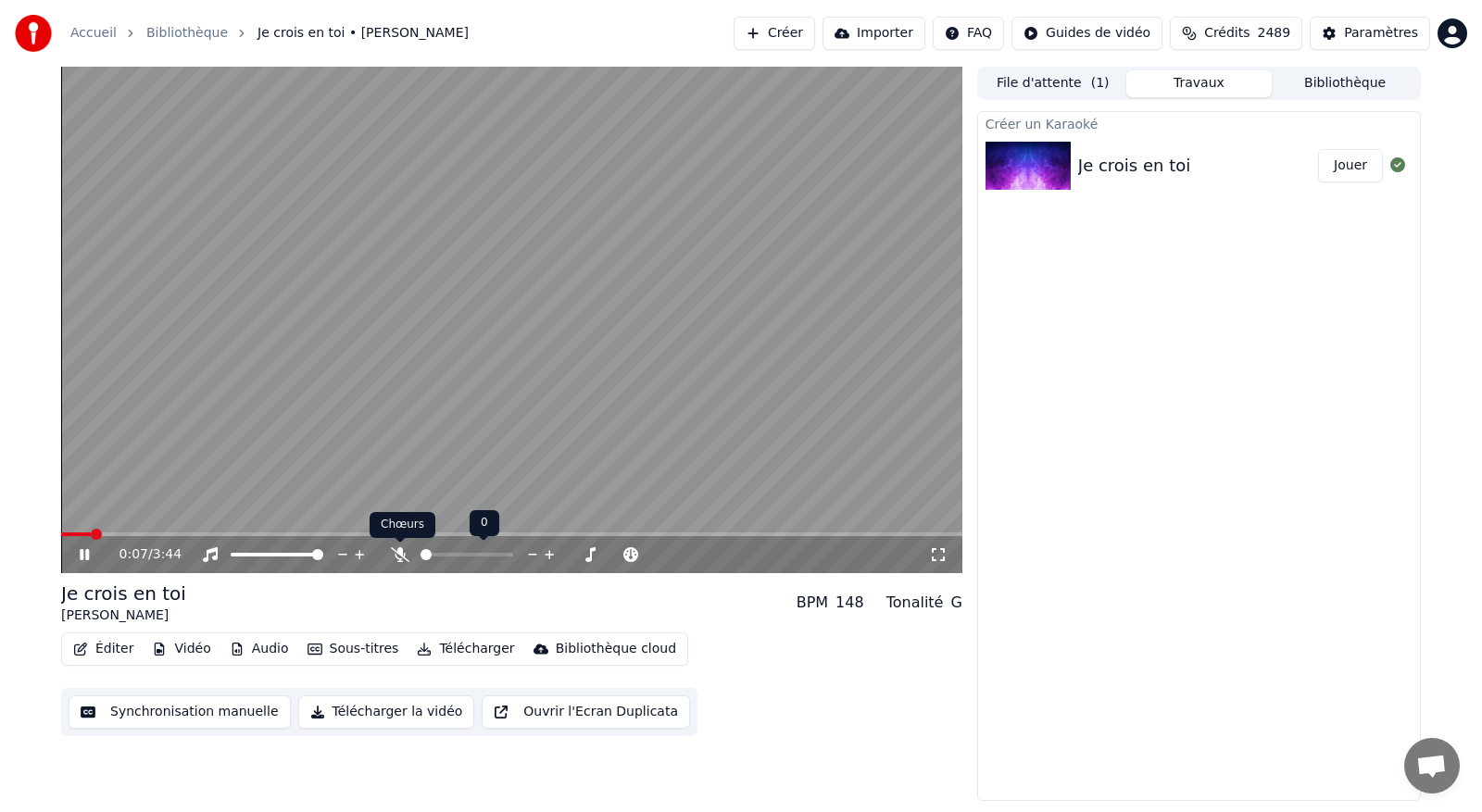
click at [400, 551] on icon at bounding box center [400, 554] width 18 height 14
click at [78, 556] on icon at bounding box center [97, 554] width 43 height 14
click at [1461, 0] on div "Accueil Bibliothèque Je crois en toi • Didier Barbelivien Créer Importer FAQ Gu…" at bounding box center [741, 33] width 1482 height 66
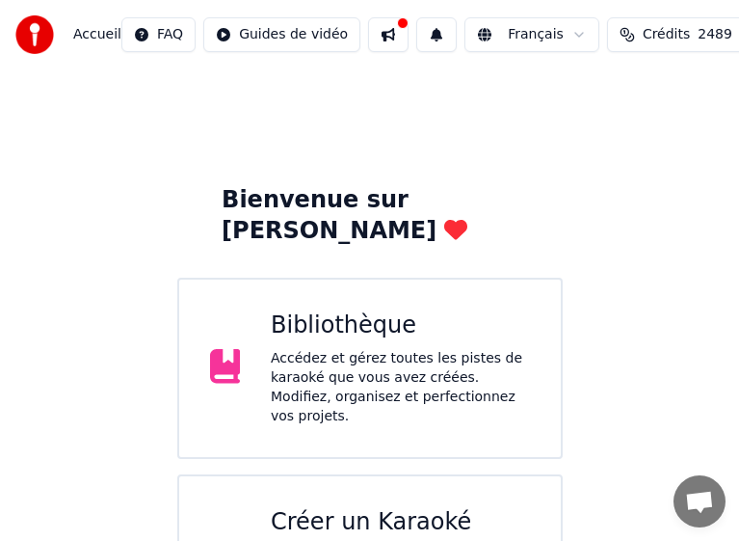
click at [384, 507] on div "Créer un Karaoké" at bounding box center [400, 522] width 259 height 31
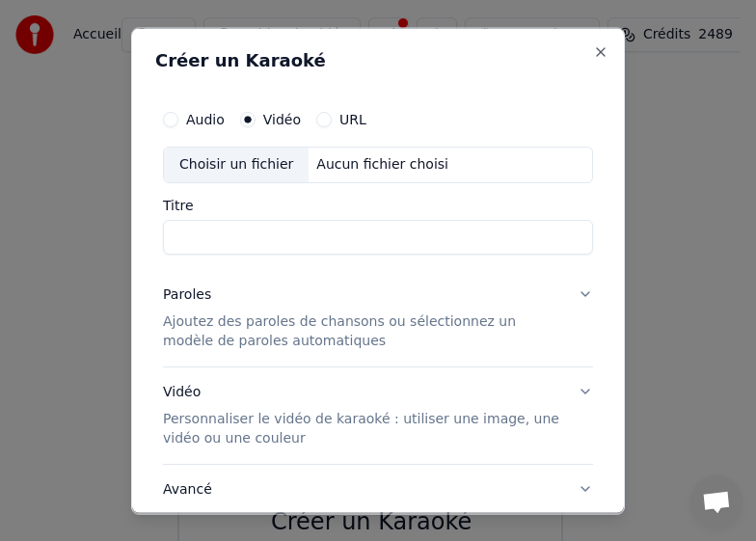
click at [249, 163] on div "Choisir un fichier" at bounding box center [236, 163] width 145 height 35
type input "**********"
click at [177, 292] on div "Paroles" at bounding box center [187, 293] width 48 height 19
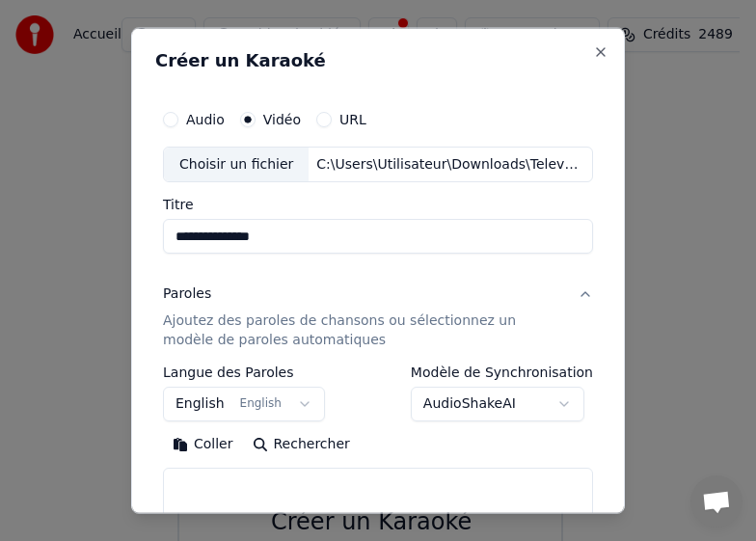
click at [200, 445] on button "Coller" at bounding box center [203, 444] width 80 height 31
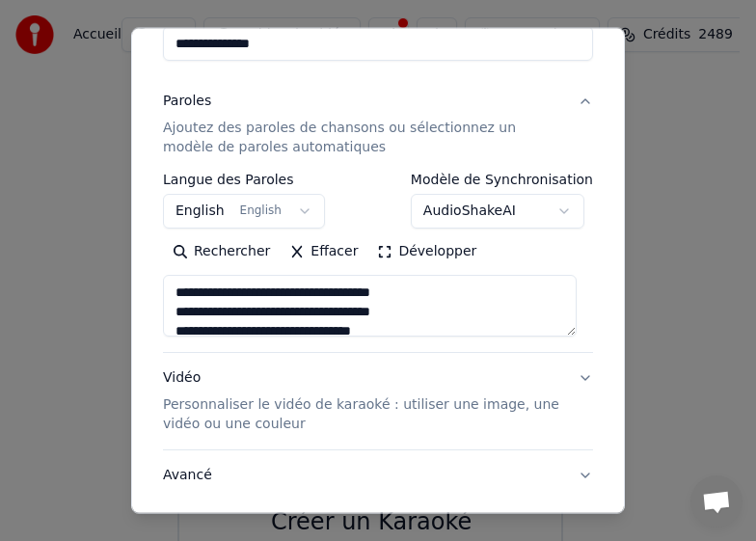
type textarea "**********"
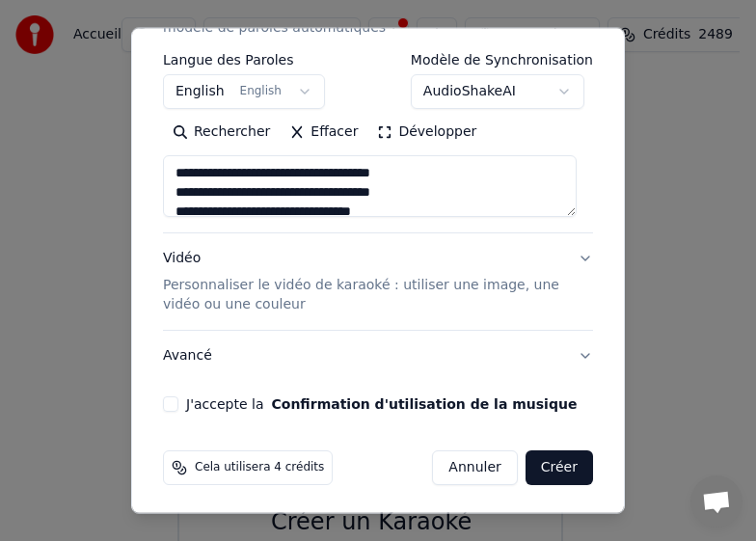
scroll to position [315, 0]
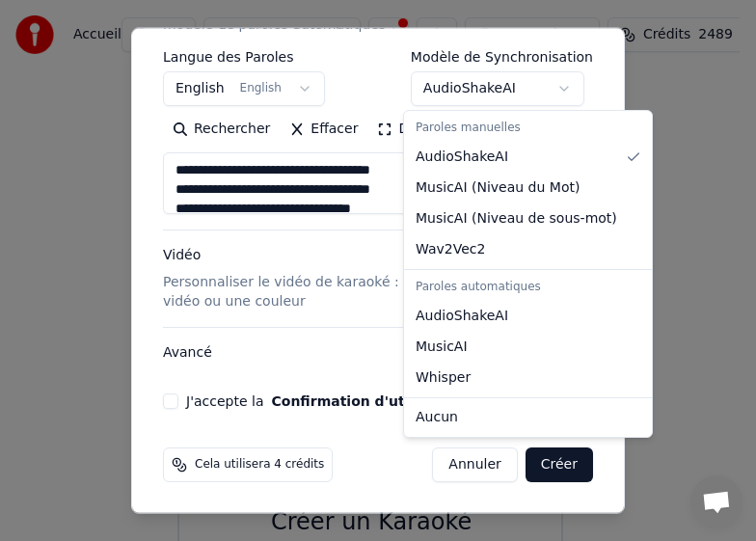
click at [558, 86] on body "**********" at bounding box center [369, 337] width 739 height 675
select select "**********"
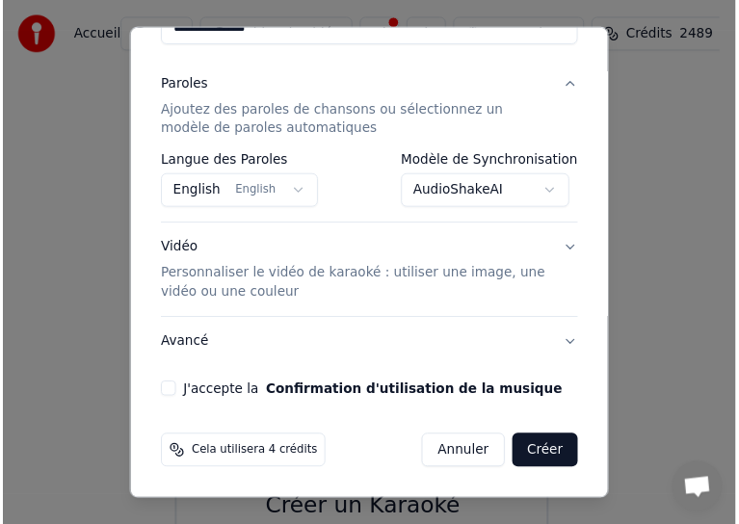
scroll to position [207, 0]
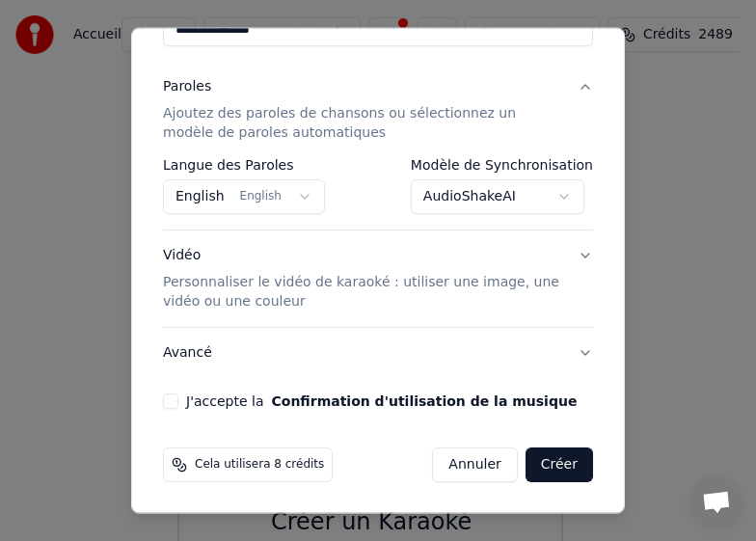
click at [544, 469] on button "Créer" at bounding box center [558, 464] width 67 height 35
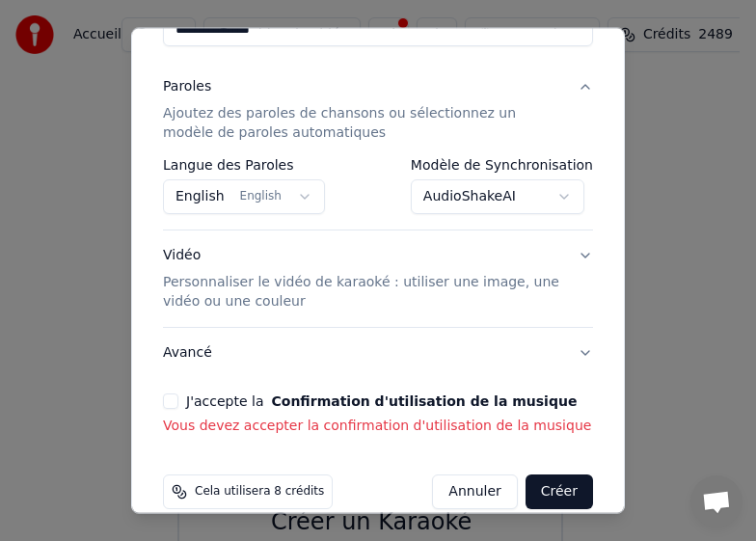
click at [173, 402] on button "J'accepte la Confirmation d'utilisation de la musique" at bounding box center [170, 400] width 15 height 15
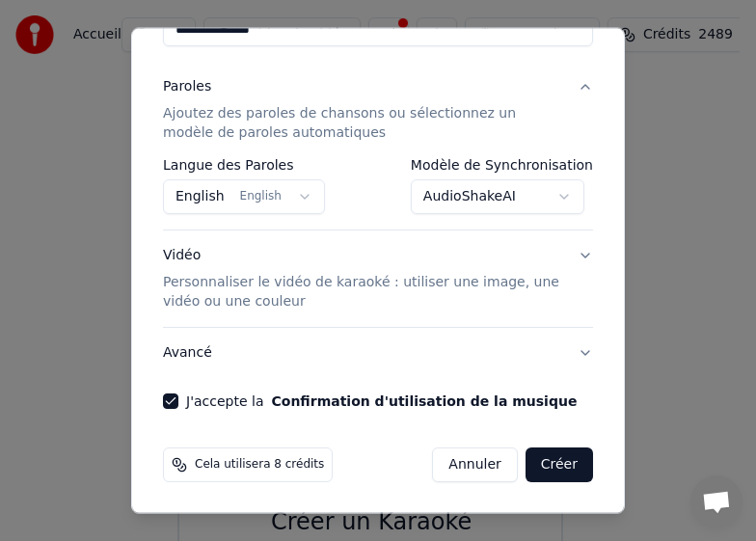
click at [525, 466] on button "Créer" at bounding box center [558, 464] width 67 height 35
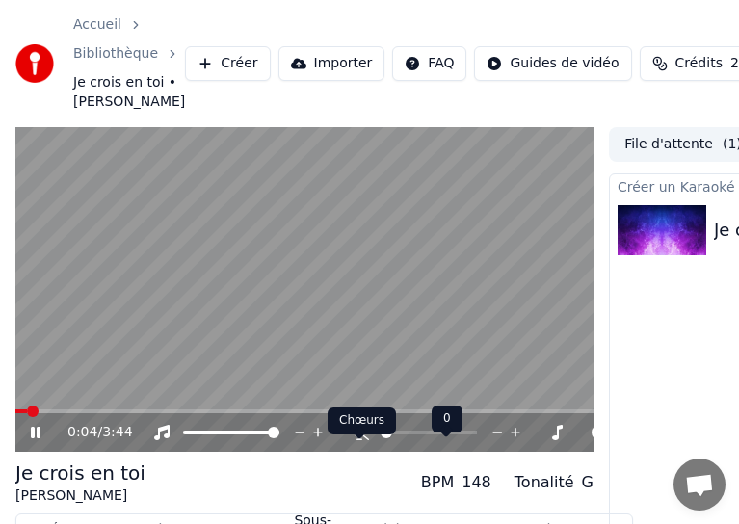
click at [354, 440] on icon at bounding box center [359, 432] width 19 height 15
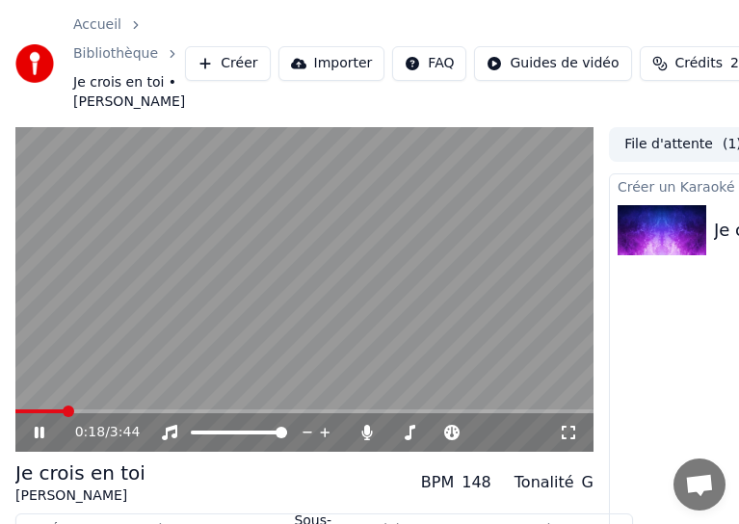
click at [30, 442] on div "0:18 / 3:44" at bounding box center [304, 432] width 563 height 19
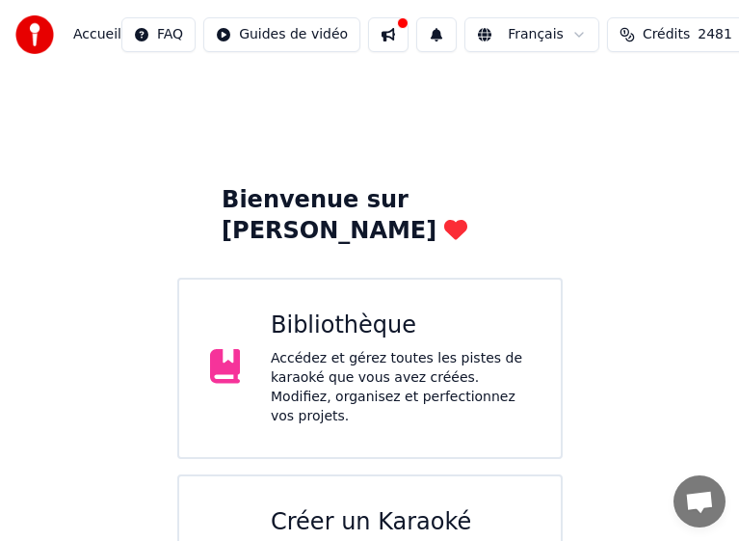
click at [381, 353] on div "Accédez et gérez toutes les pistes de karaoké que vous avez créées. Modifiez, o…" at bounding box center [400, 387] width 259 height 77
click at [364, 507] on div "Créer un Karaoké" at bounding box center [400, 522] width 259 height 31
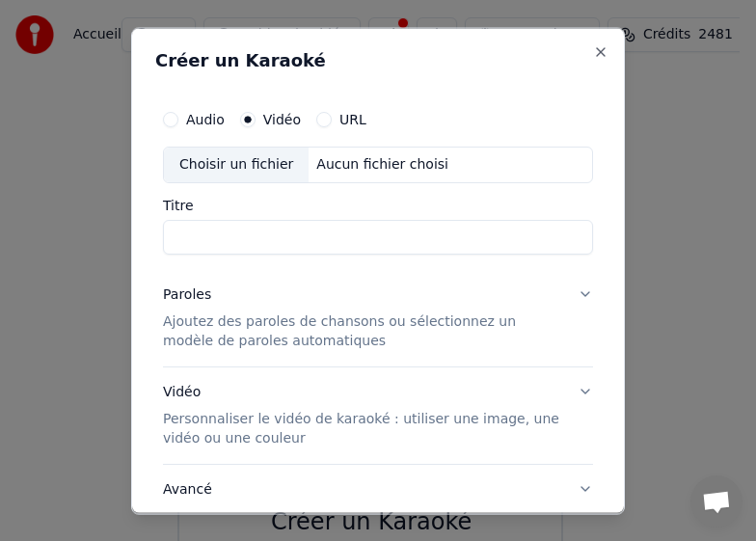
click at [236, 162] on div "Choisir un fichier" at bounding box center [236, 163] width 145 height 35
type input "**********"
click at [188, 297] on div "Paroles" at bounding box center [187, 293] width 48 height 19
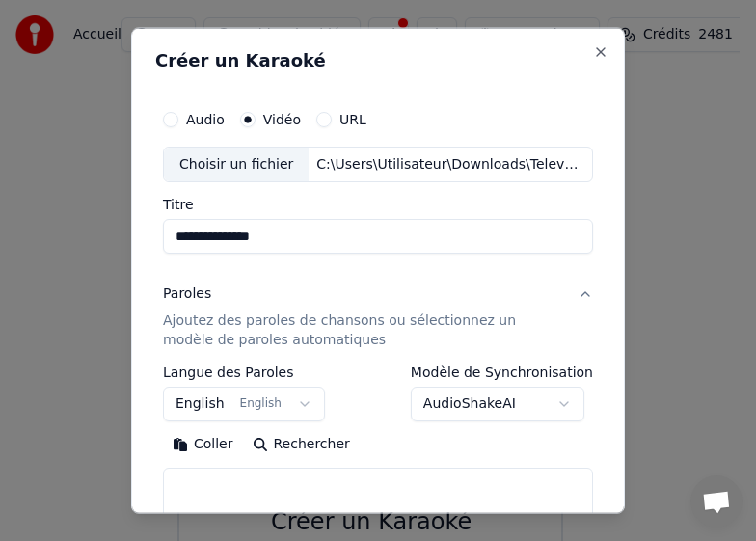
click at [192, 439] on button "Coller" at bounding box center [203, 444] width 80 height 31
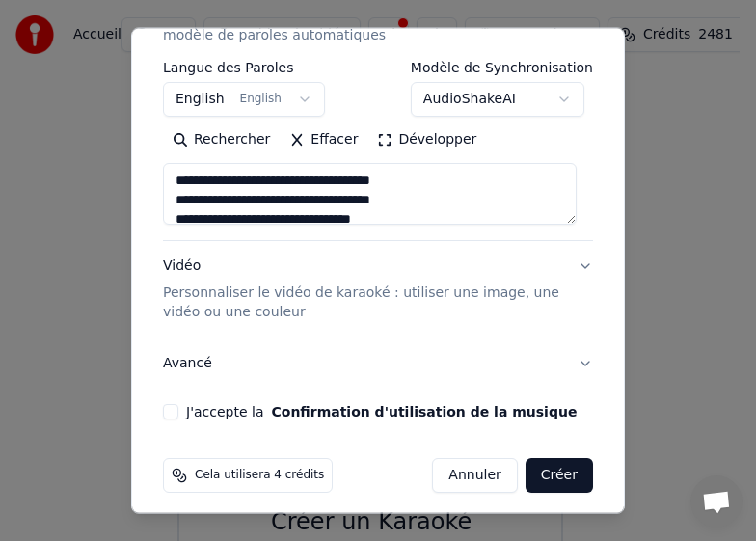
scroll to position [315, 0]
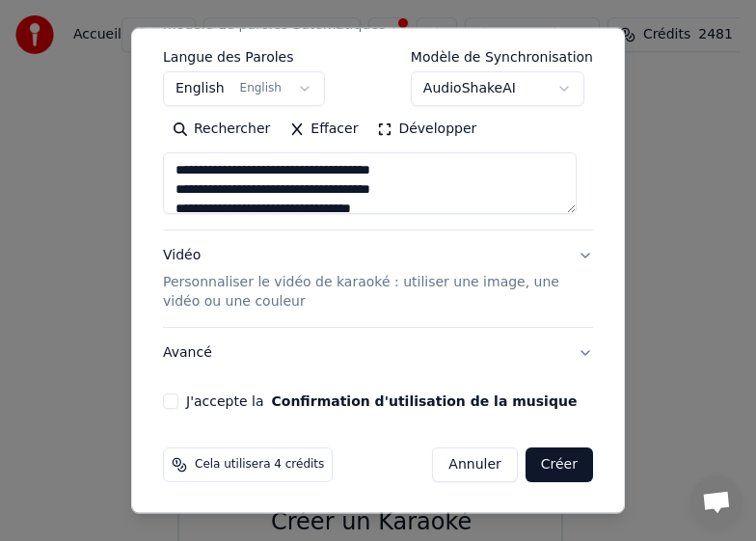
click at [563, 350] on button "Avancé" at bounding box center [378, 353] width 430 height 50
type textarea "**********"
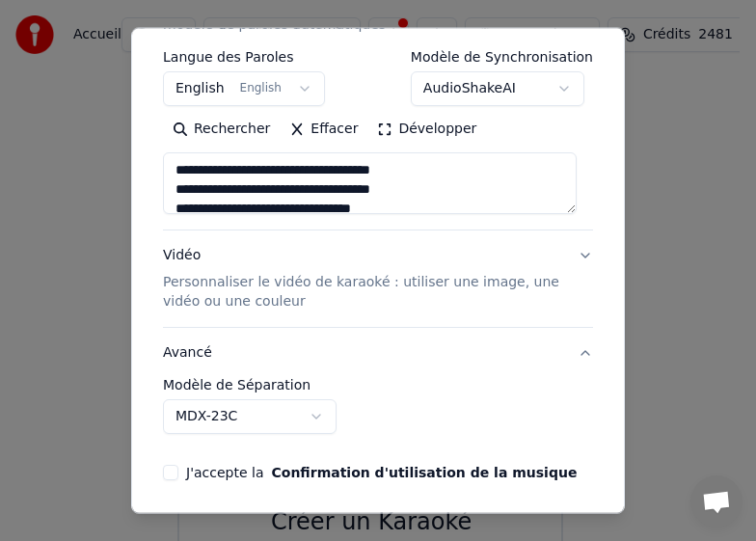
scroll to position [207, 0]
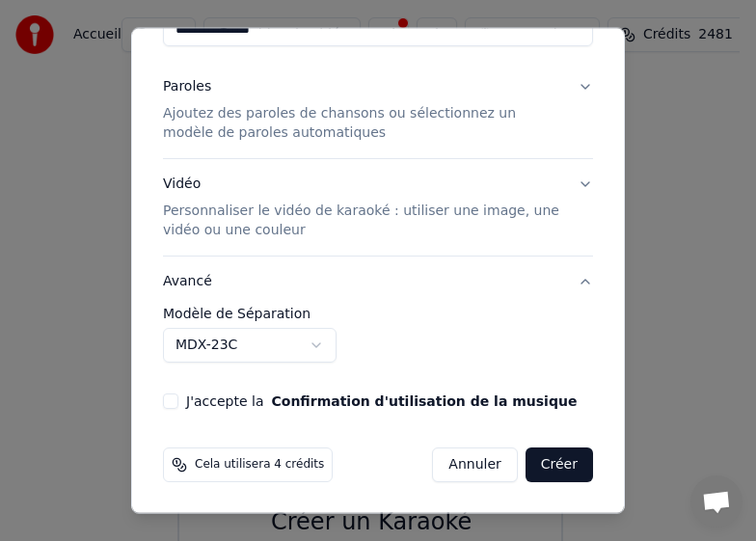
click at [568, 181] on button "Vidéo Personnaliser le vidéo de karaoké : utiliser une image, une vidéo ou une …" at bounding box center [378, 207] width 430 height 96
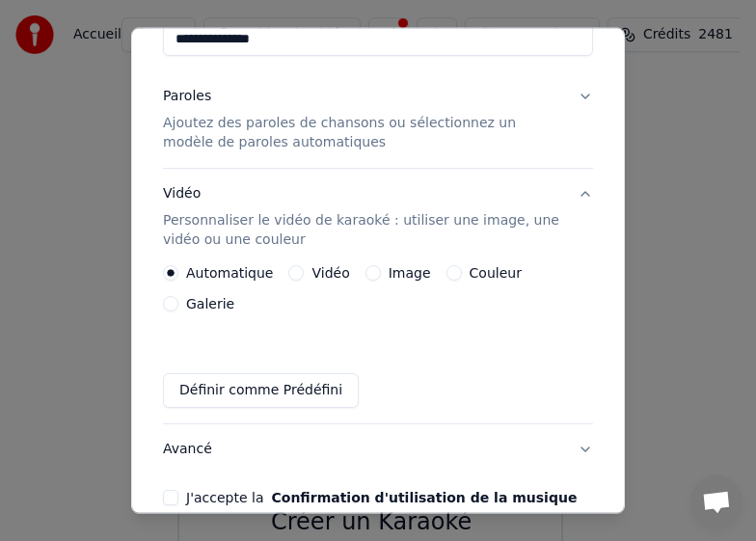
scroll to position [294, 0]
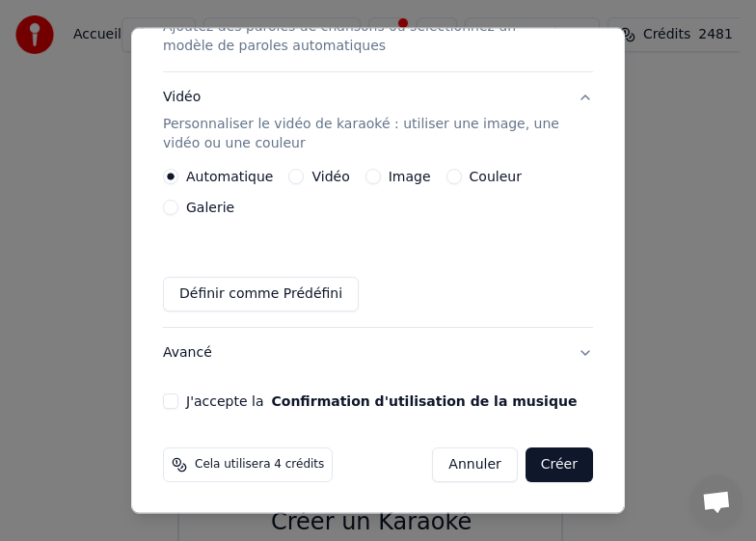
click at [567, 353] on button "Avancé" at bounding box center [378, 353] width 430 height 50
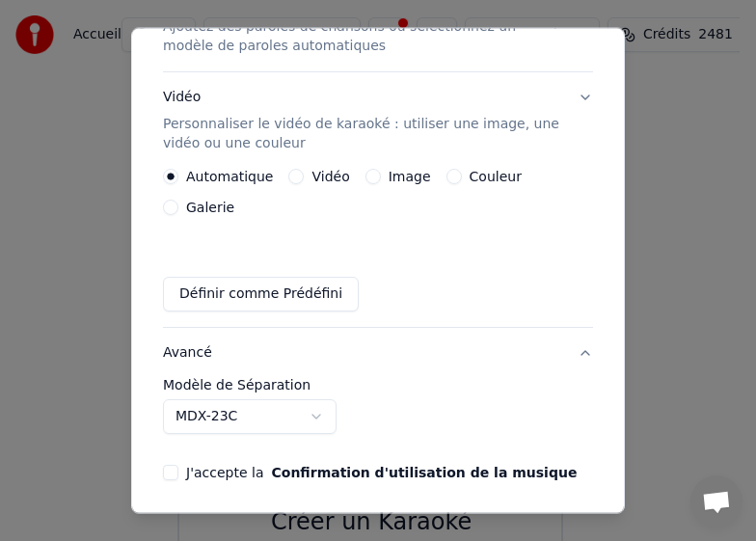
scroll to position [207, 0]
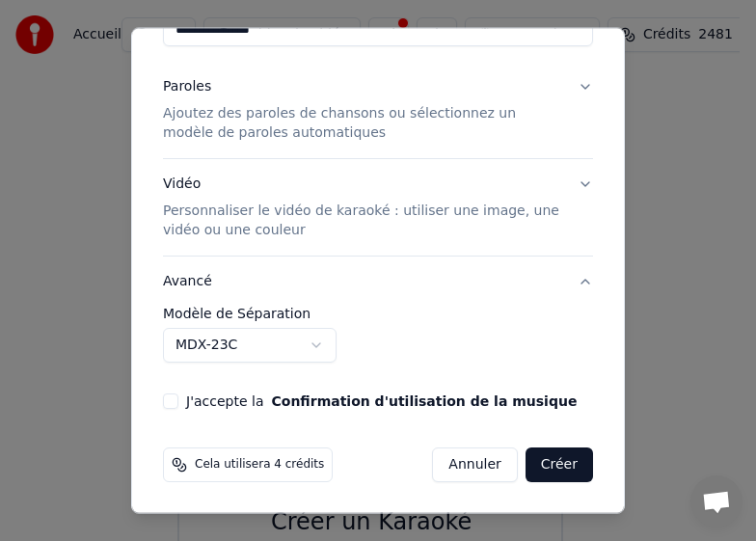
click at [564, 280] on button "Avancé" at bounding box center [378, 281] width 430 height 50
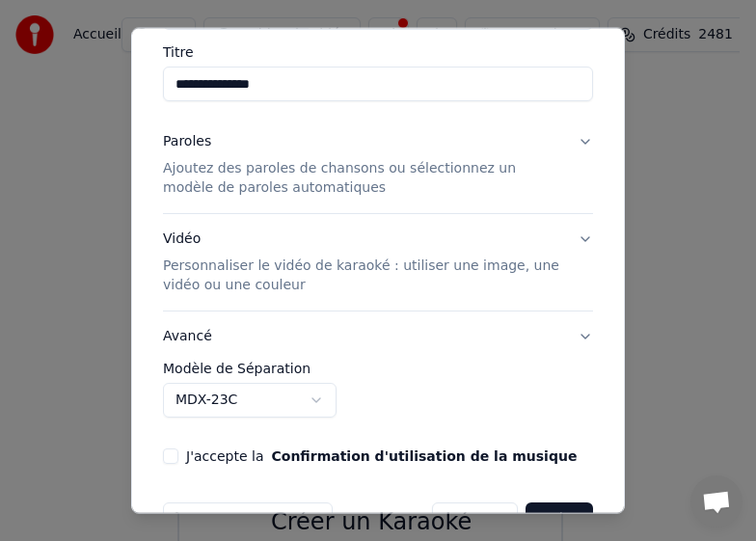
scroll to position [136, 0]
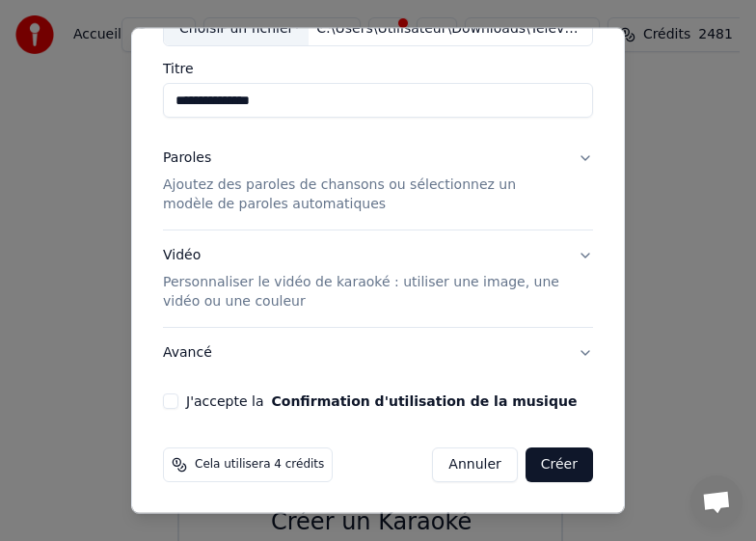
click at [569, 351] on button "Avancé" at bounding box center [378, 353] width 430 height 50
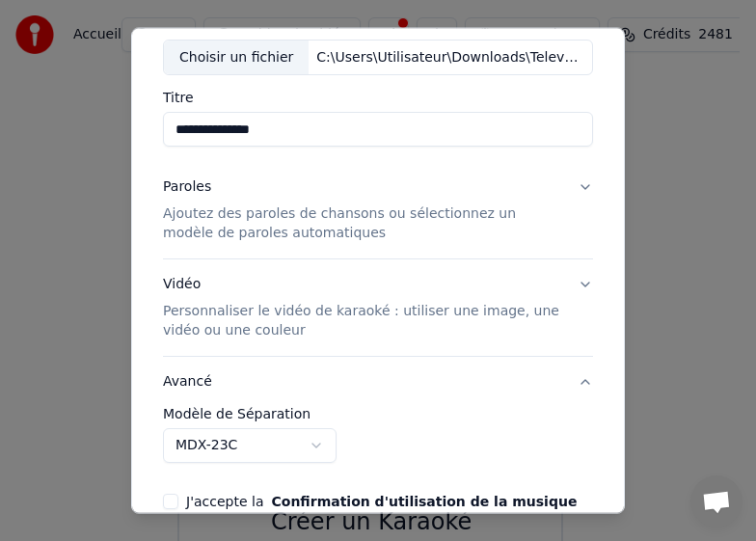
scroll to position [14, 0]
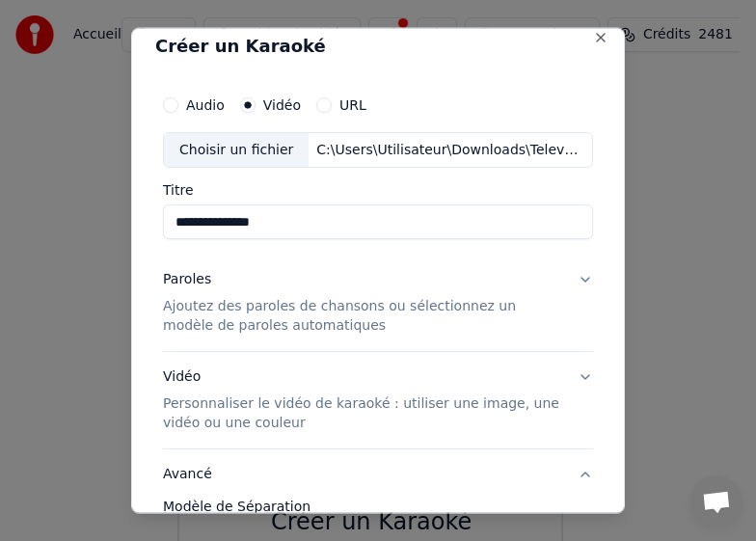
click at [564, 376] on button "Vidéo Personnaliser le vidéo de karaoké : utiliser une image, une vidéo ou une …" at bounding box center [378, 400] width 430 height 96
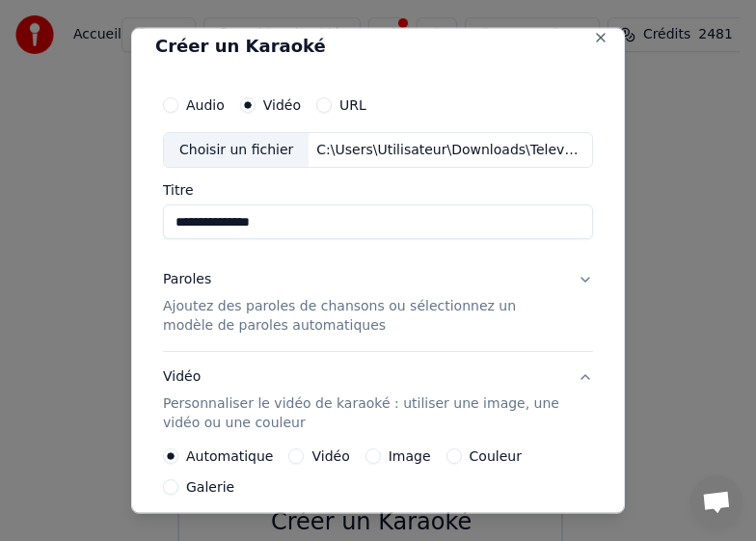
click at [564, 376] on button "Vidéo Personnaliser le vidéo de karaoké : utiliser une image, une vidéo ou une …" at bounding box center [378, 400] width 430 height 96
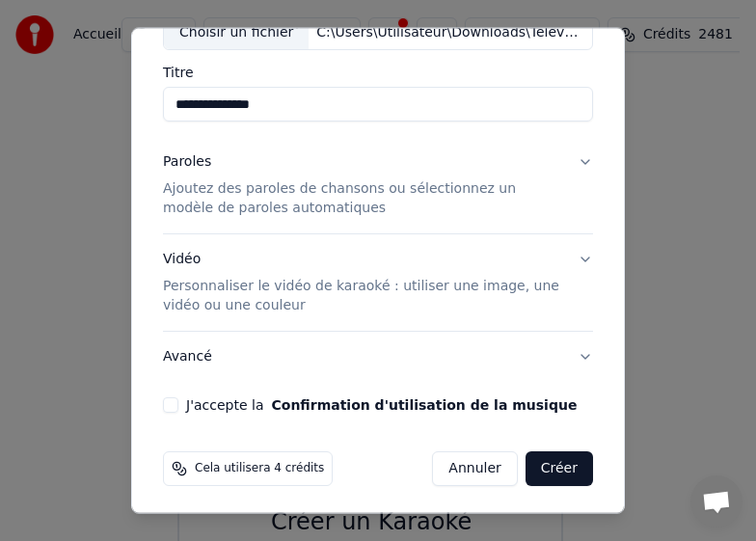
scroll to position [136, 0]
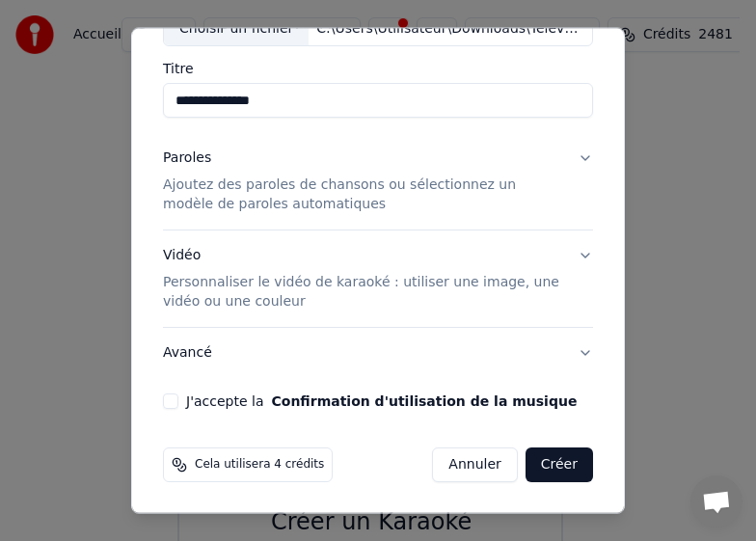
click at [571, 352] on button "Avancé" at bounding box center [378, 353] width 430 height 50
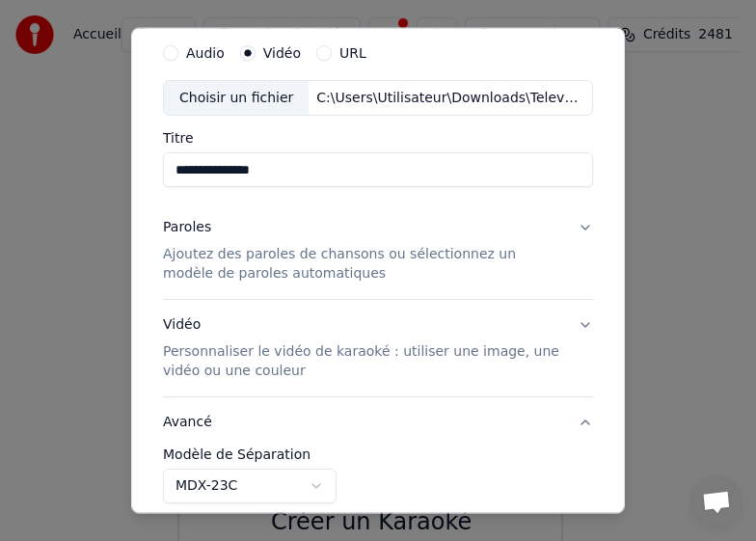
scroll to position [96, 0]
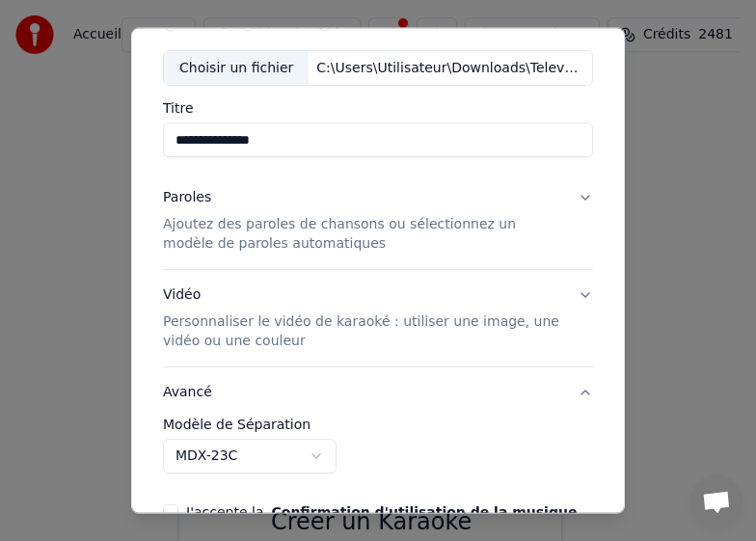
click at [202, 395] on button "Avancé" at bounding box center [378, 392] width 430 height 50
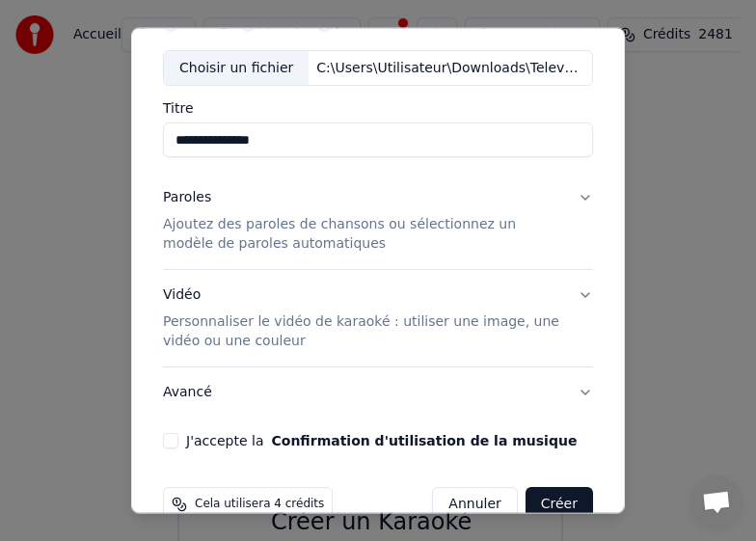
click at [202, 395] on button "Avancé" at bounding box center [378, 392] width 430 height 50
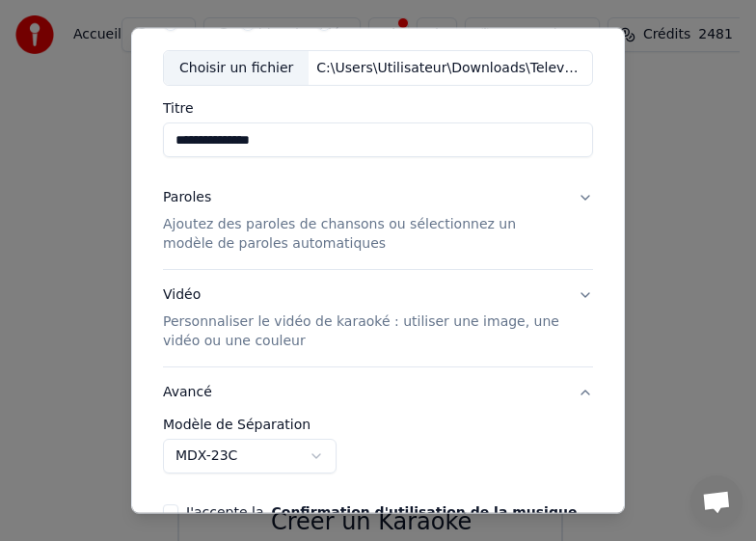
click at [202, 395] on button "Avancé" at bounding box center [378, 392] width 430 height 50
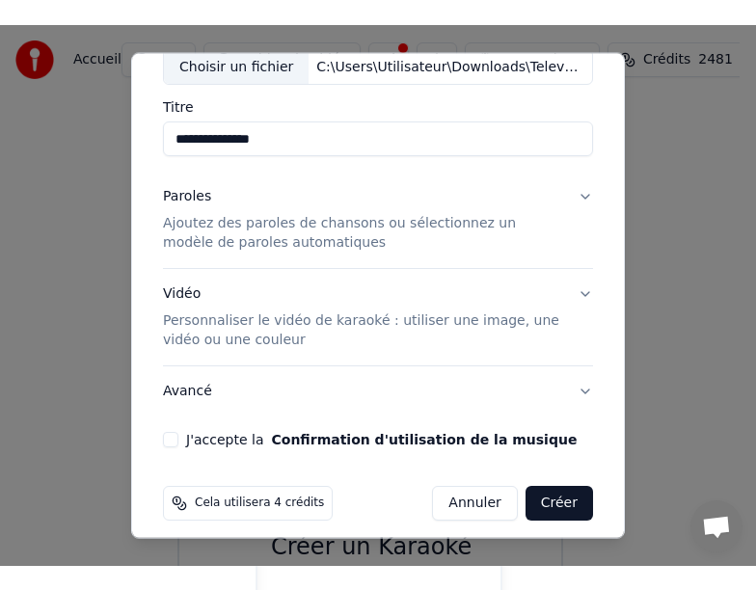
scroll to position [136, 0]
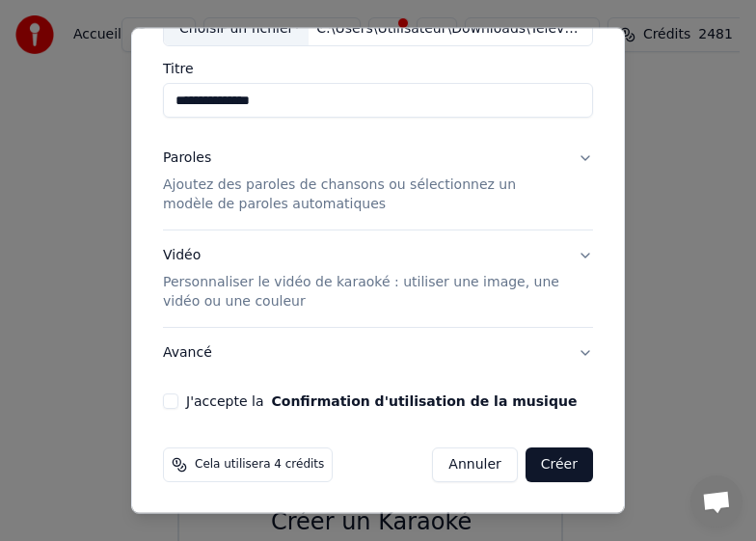
click at [166, 405] on button "J'accepte la Confirmation d'utilisation de la musique" at bounding box center [170, 400] width 15 height 15
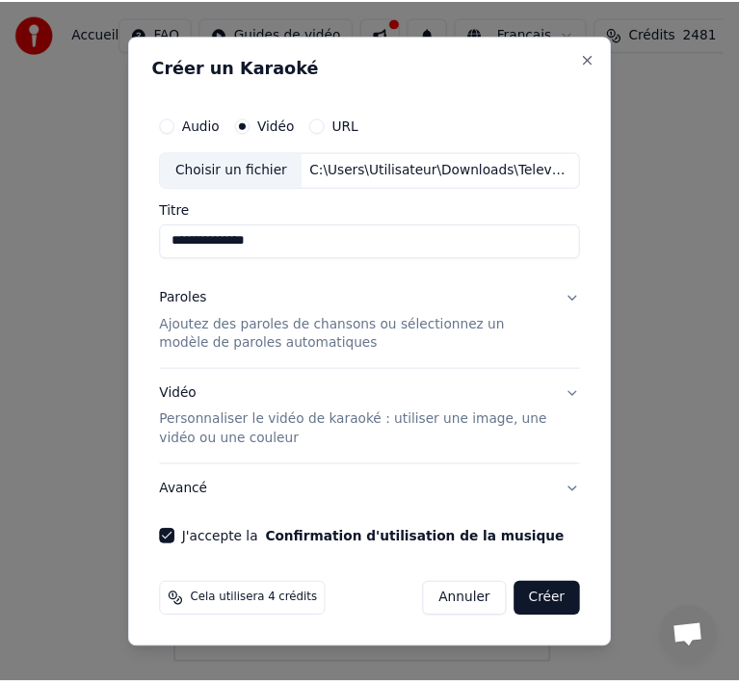
scroll to position [0, 0]
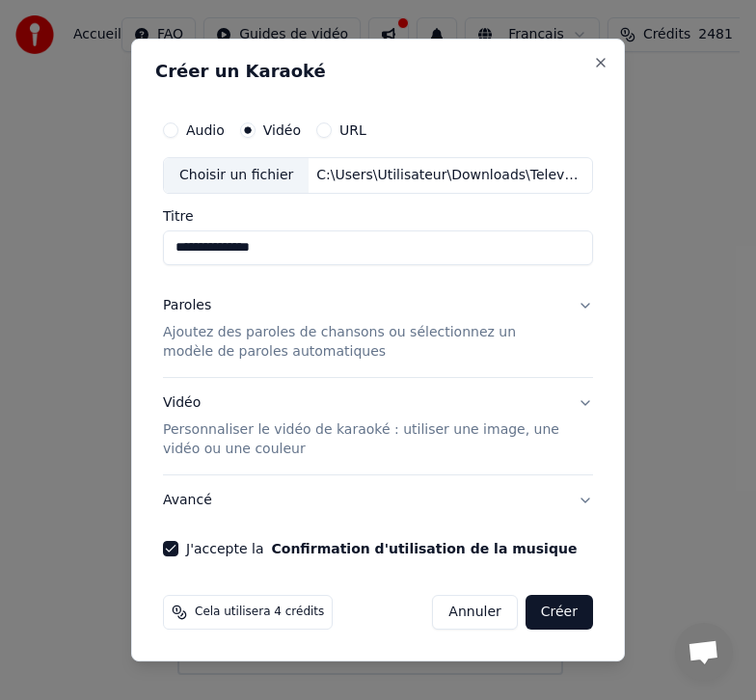
click at [564, 609] on button "Créer" at bounding box center [558, 612] width 67 height 35
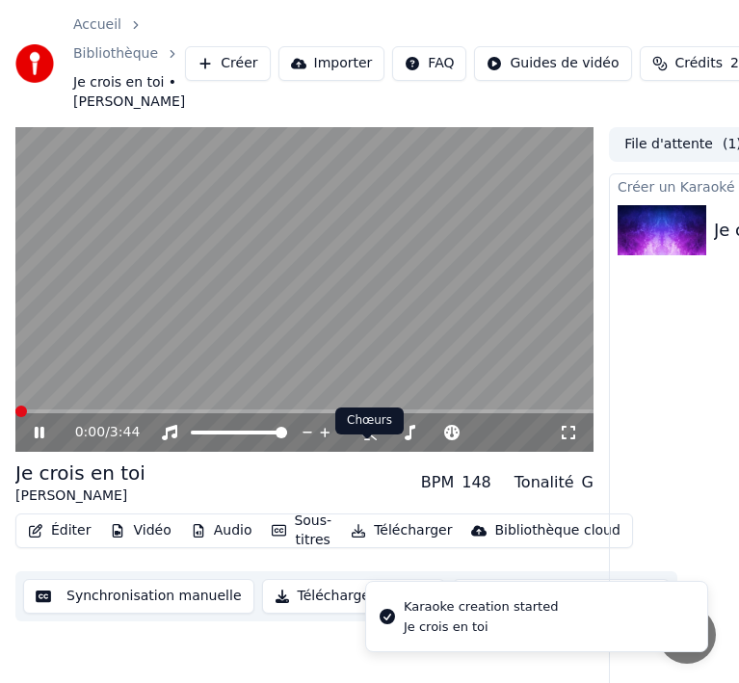
click at [348, 442] on div "0:00 / 3:44" at bounding box center [317, 432] width 484 height 19
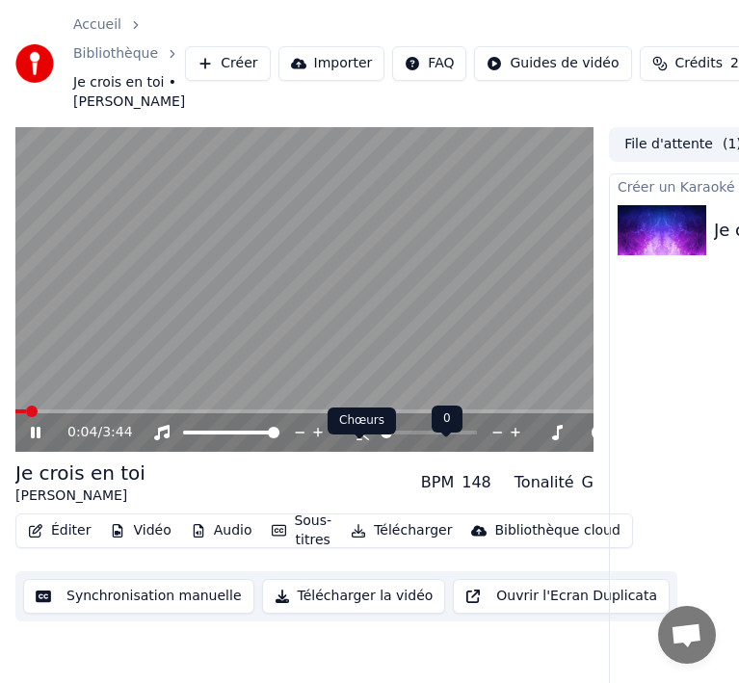
click at [352, 440] on icon at bounding box center [359, 432] width 19 height 15
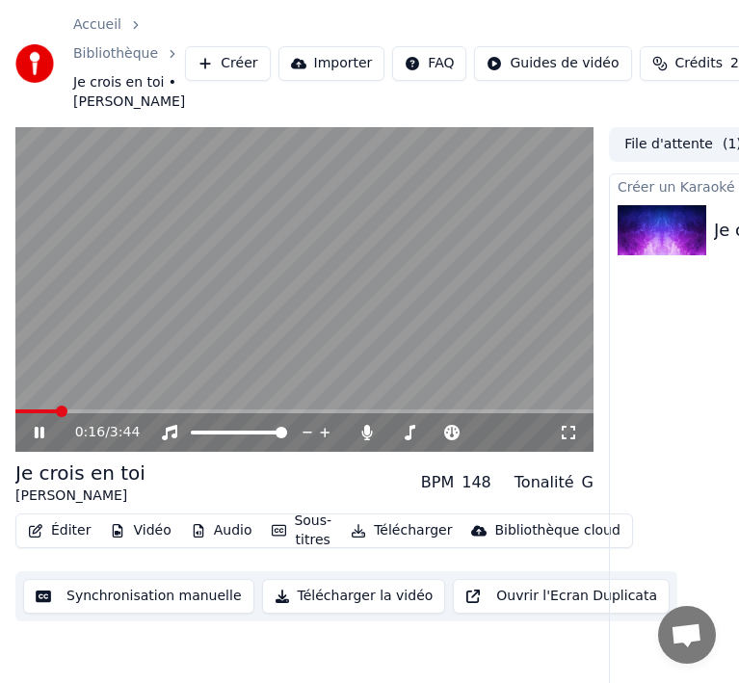
click at [41, 439] on icon at bounding box center [40, 433] width 10 height 12
click at [180, 614] on button "Synchronisation manuelle" at bounding box center [138, 596] width 231 height 35
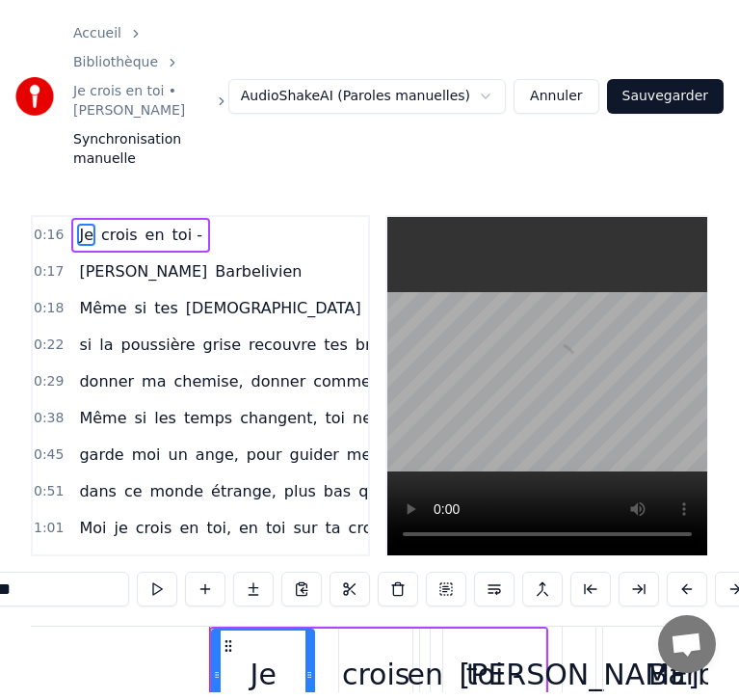
scroll to position [0, 4594]
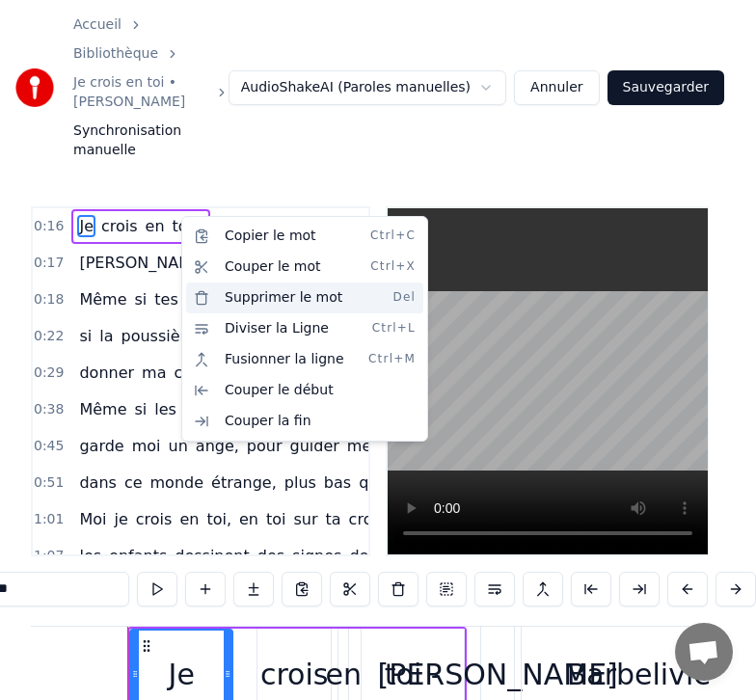
click at [239, 297] on div "Supprimer le mot Del" at bounding box center [304, 297] width 237 height 31
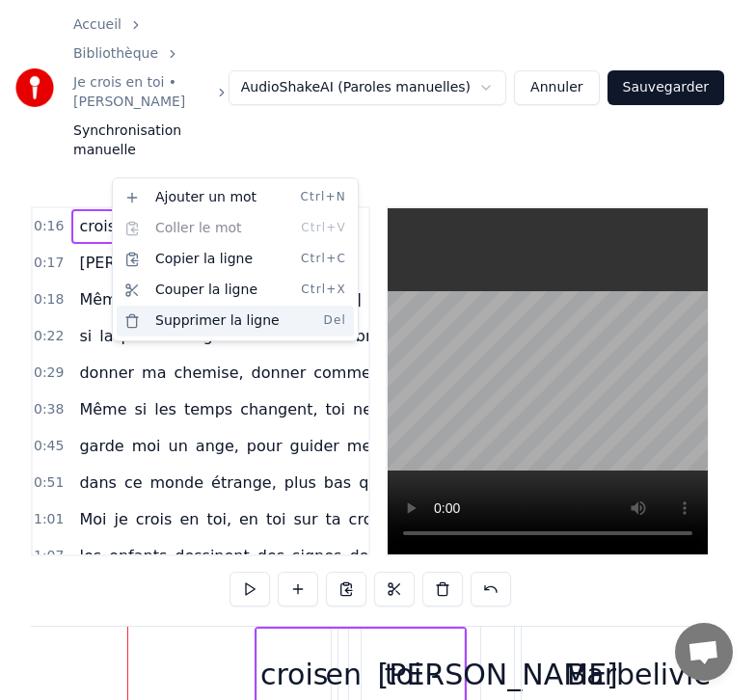
click at [182, 324] on div "Supprimer la ligne Del" at bounding box center [235, 321] width 237 height 31
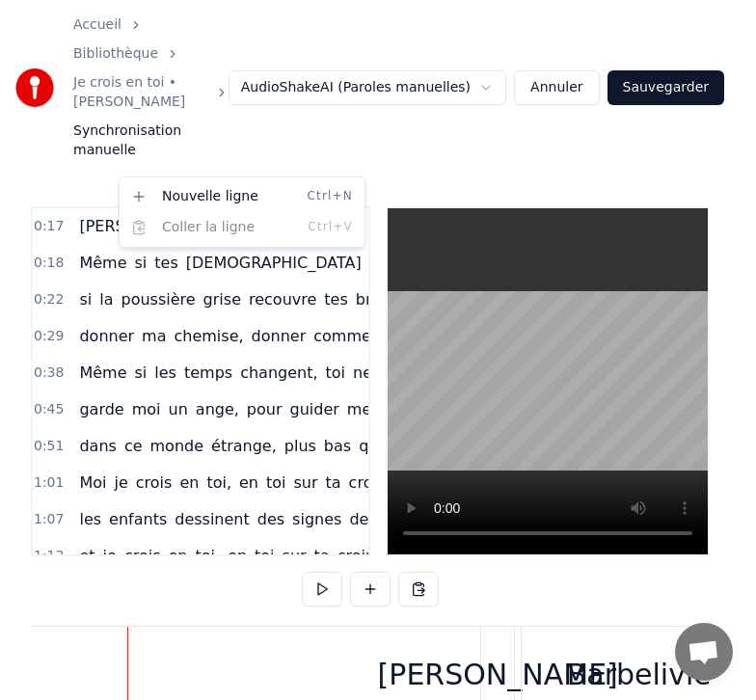
click at [96, 181] on html "Accueil Bibliothèque Je crois en toi • [PERSON_NAME] Synchronisation manuelle A…" at bounding box center [378, 425] width 756 height 851
click at [153, 178] on html "Accueil Bibliothèque Je crois en toi • [PERSON_NAME] Synchronisation manuelle A…" at bounding box center [378, 425] width 756 height 851
click at [53, 176] on html "Accueil Bibliothèque Je crois en toi • [PERSON_NAME] Synchronisation manuelle A…" at bounding box center [378, 425] width 756 height 851
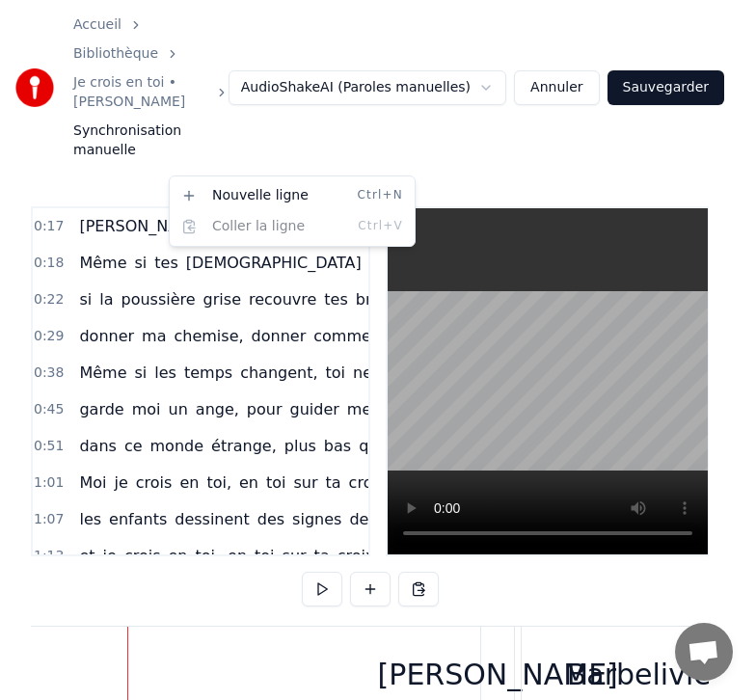
click at [115, 191] on html "Accueil Bibliothèque Je crois en toi • [PERSON_NAME] Synchronisation manuelle A…" at bounding box center [378, 425] width 756 height 851
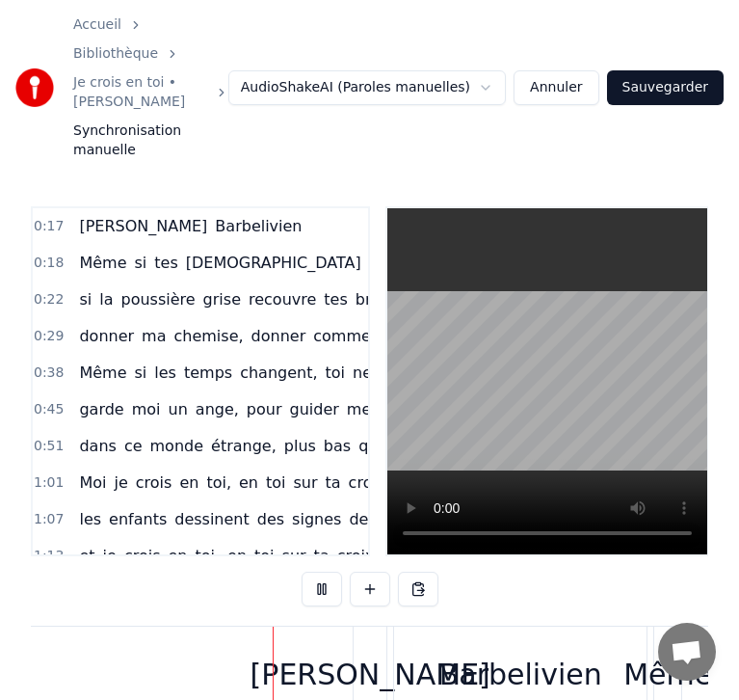
scroll to position [0, 4726]
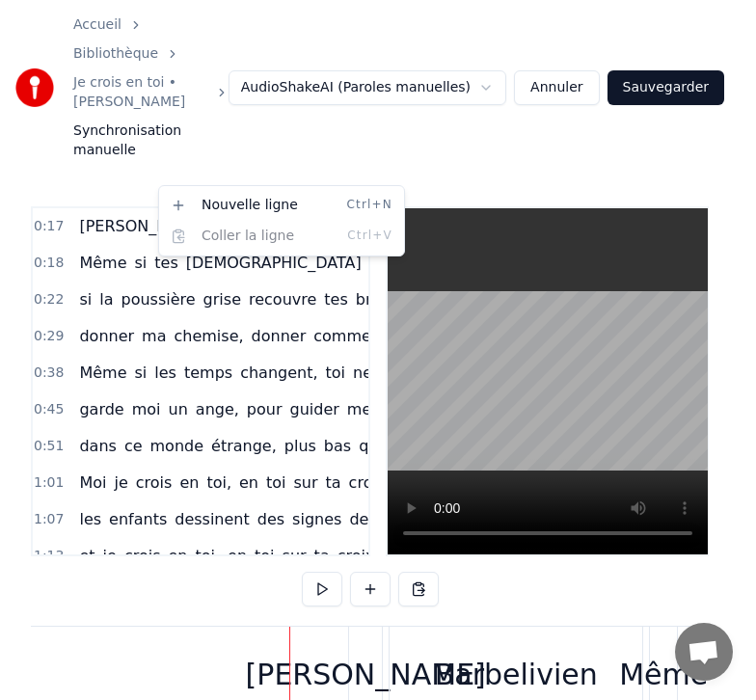
click at [152, 183] on html "Accueil Bibliothèque Je crois en toi • [PERSON_NAME] Synchronisation manuelle A…" at bounding box center [378, 425] width 756 height 851
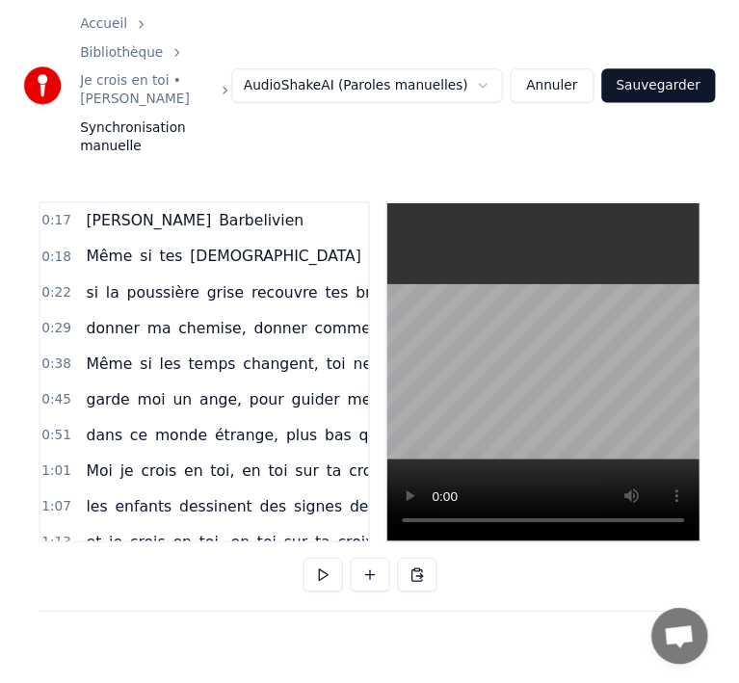
scroll to position [0, 16]
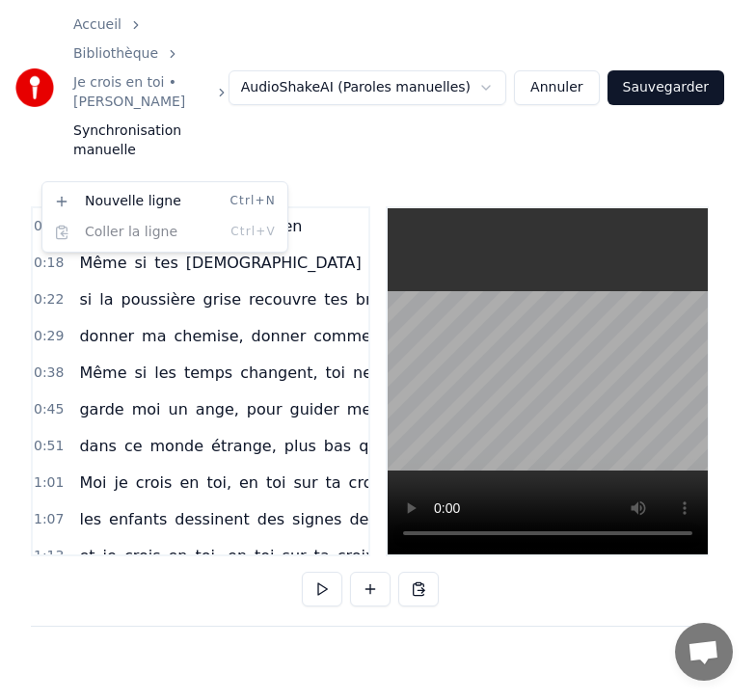
click at [95, 174] on html "Accueil Bibliothèque Je crois en toi • [PERSON_NAME] Synchronisation manuelle A…" at bounding box center [378, 425] width 756 height 851
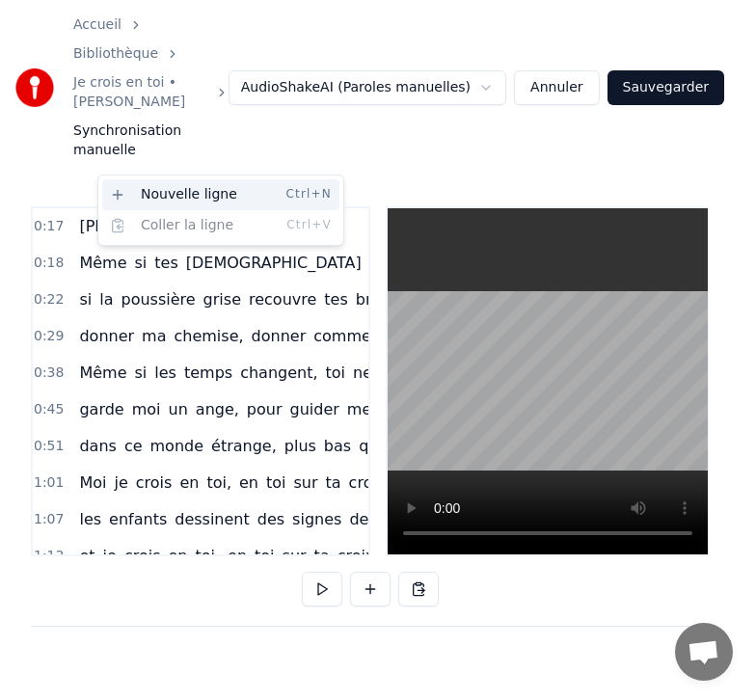
click at [128, 196] on div "Nouvelle ligne Ctrl+N" at bounding box center [220, 194] width 237 height 31
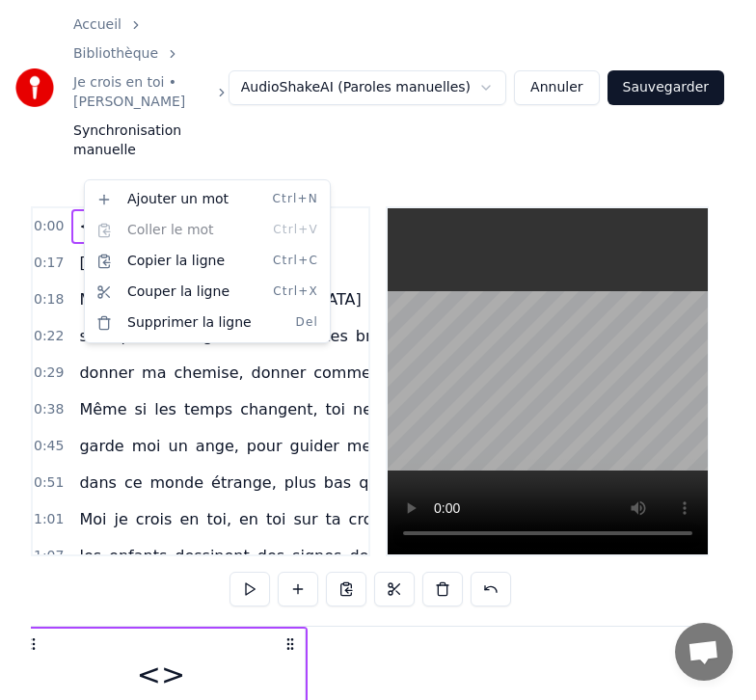
click at [80, 217] on html "Accueil Bibliothèque Je crois en toi • [PERSON_NAME] Synchronisation manuelle A…" at bounding box center [378, 425] width 756 height 851
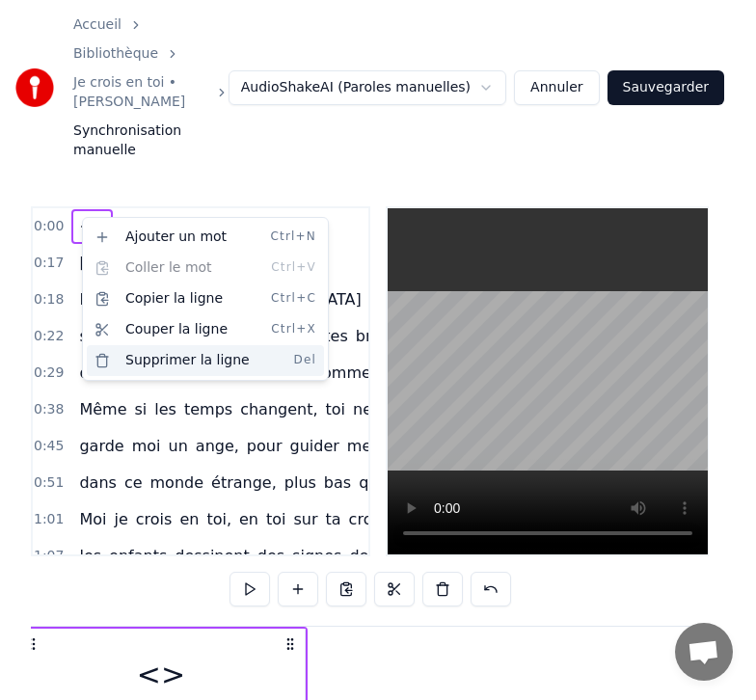
click at [163, 359] on div "Supprimer la ligne Del" at bounding box center [205, 360] width 237 height 31
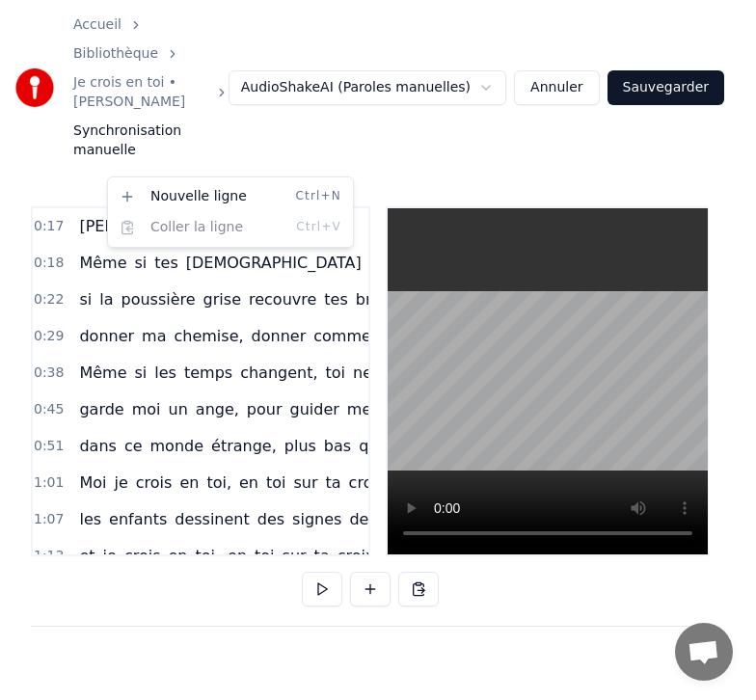
click at [46, 178] on html "Accueil Bibliothèque Je crois en toi • [PERSON_NAME] Synchronisation manuelle A…" at bounding box center [378, 425] width 756 height 851
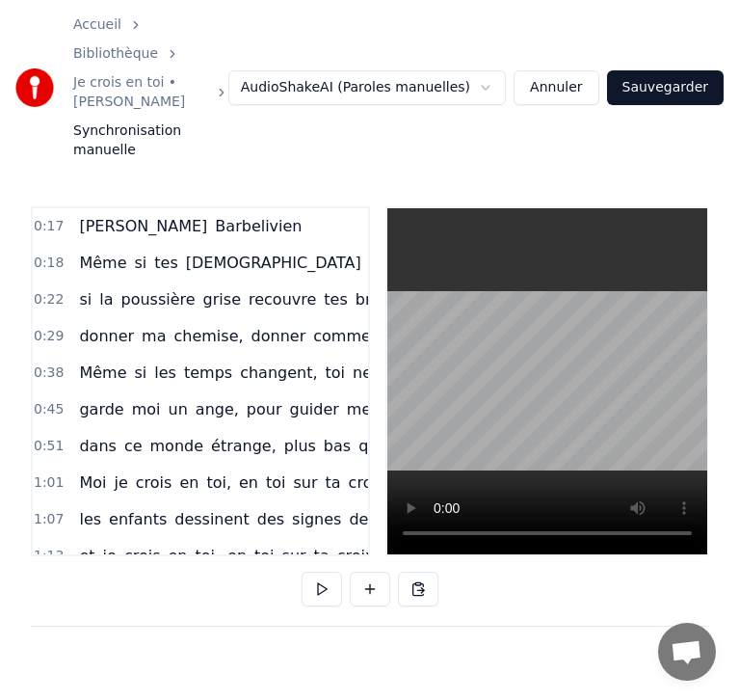
click at [503, 65] on html "Accueil Bibliothèque Je crois en toi • [PERSON_NAME] Synchronisation manuelle A…" at bounding box center [369, 425] width 739 height 851
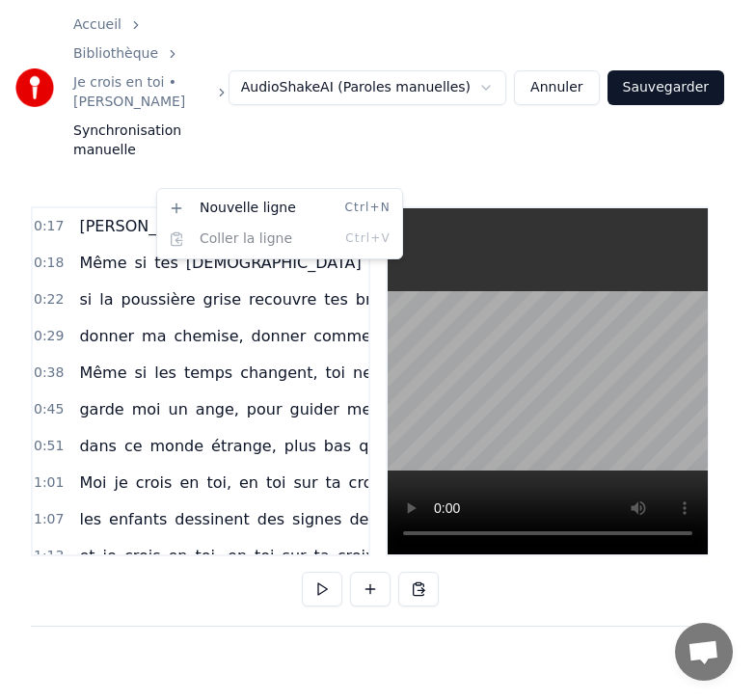
click at [145, 181] on html "Accueil Bibliothèque Je crois en toi • [PERSON_NAME] Synchronisation manuelle A…" at bounding box center [378, 425] width 756 height 851
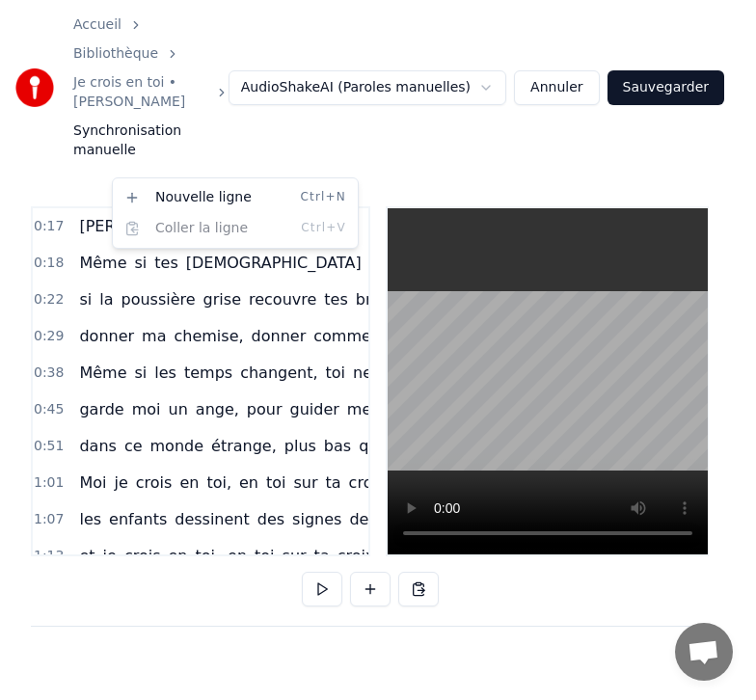
click at [162, 174] on html "Accueil Bibliothèque Je crois en toi • [PERSON_NAME] Synchronisation manuelle A…" at bounding box center [378, 425] width 756 height 851
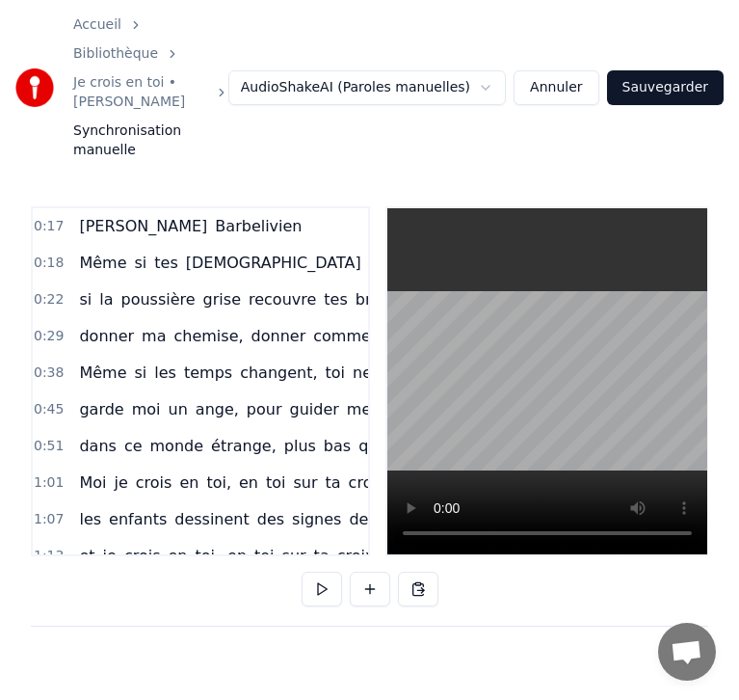
click at [213, 215] on span "Barbelivien" at bounding box center [258, 226] width 91 height 22
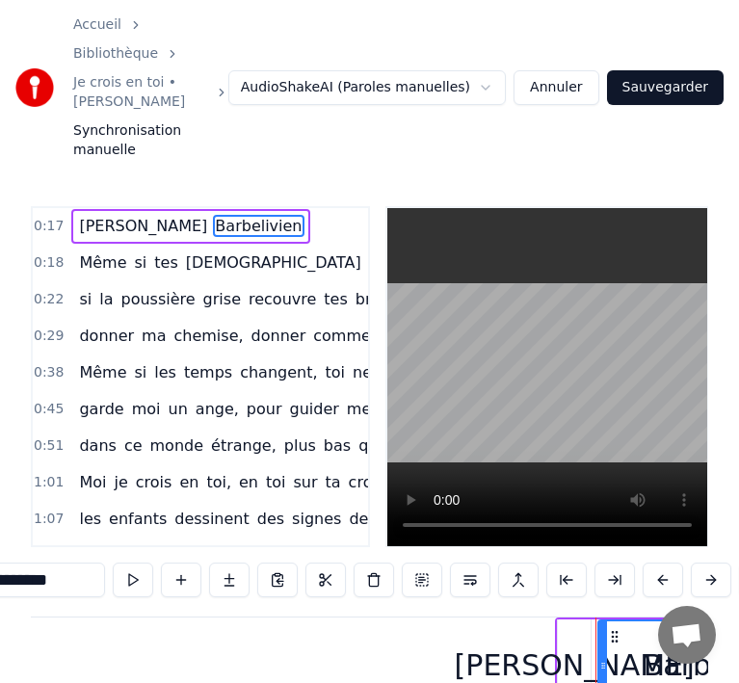
scroll to position [0, 4987]
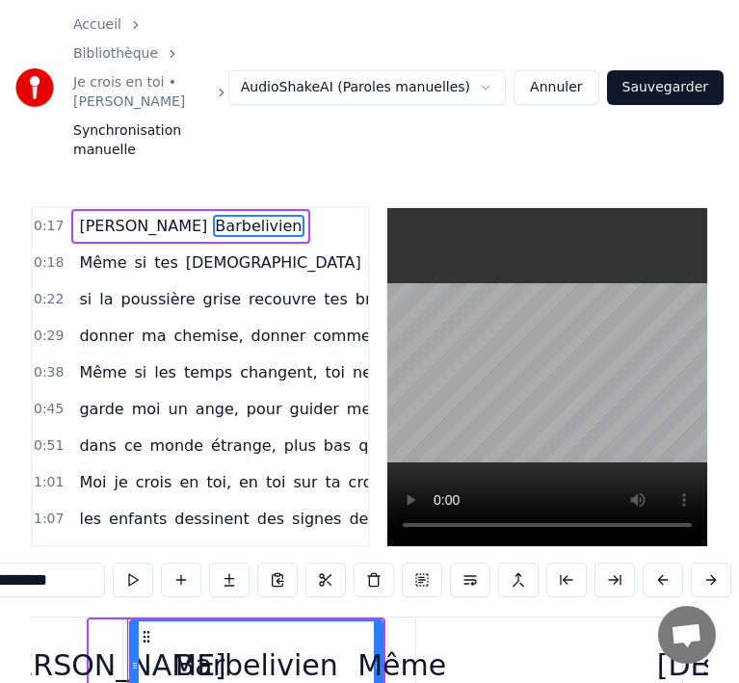
click at [213, 215] on span "Barbelivien" at bounding box center [258, 226] width 91 height 22
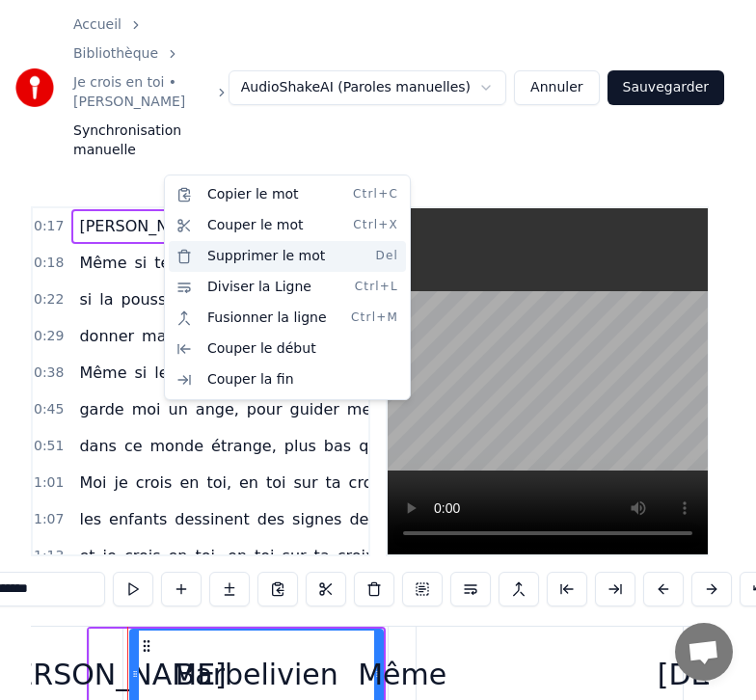
click at [236, 257] on div "Supprimer le mot Del" at bounding box center [287, 256] width 237 height 31
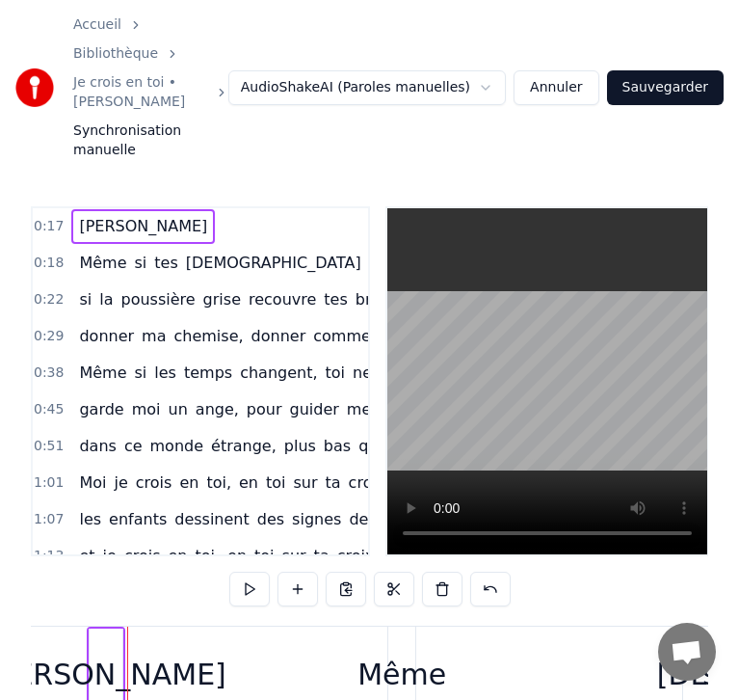
click at [91, 215] on span "[PERSON_NAME]" at bounding box center [143, 226] width 132 height 22
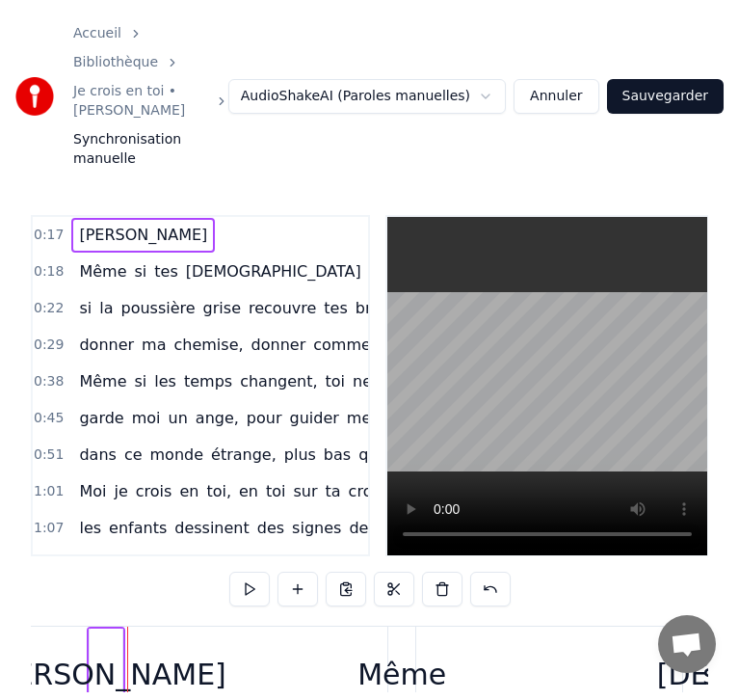
scroll to position [0, 4946]
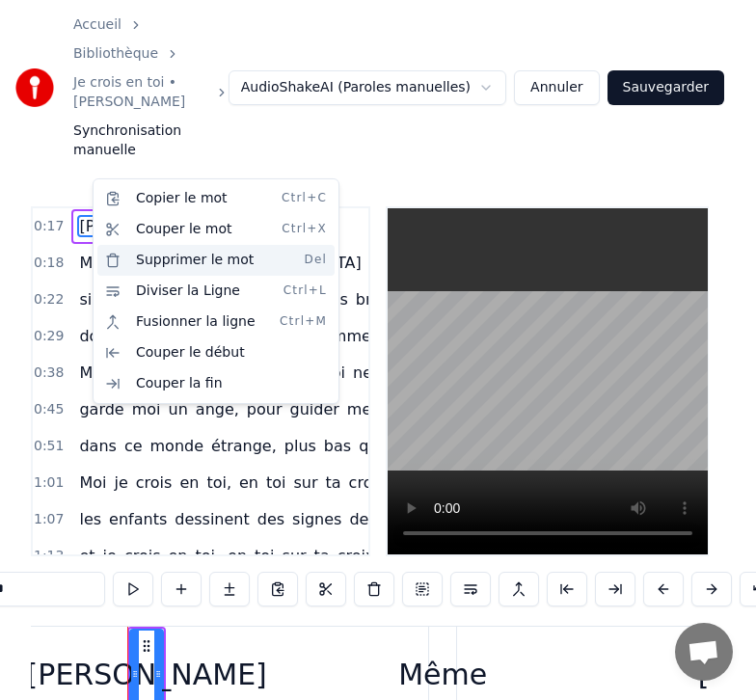
click at [164, 256] on div "Supprimer le mot Del" at bounding box center [215, 260] width 237 height 31
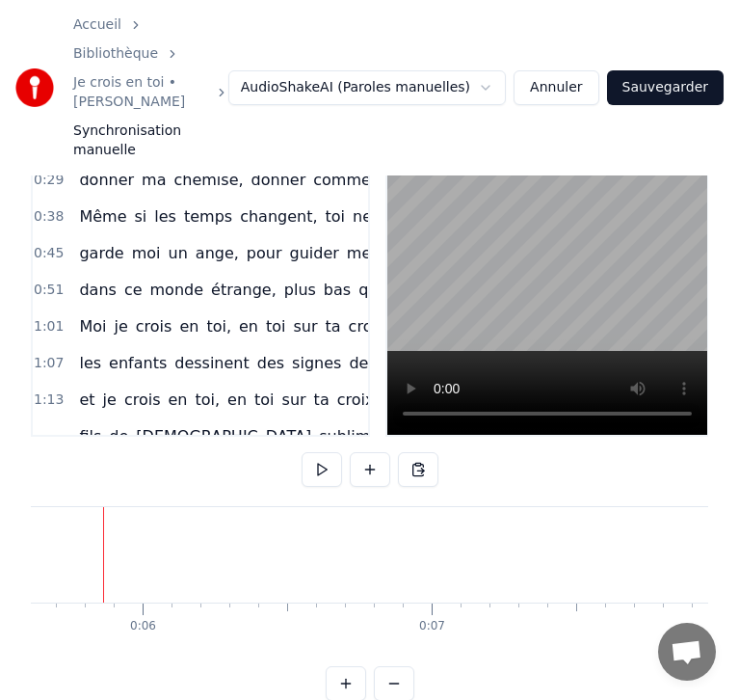
scroll to position [0, 1599]
click at [499, 63] on html "Accueil Bibliothèque Je crois en toi • [PERSON_NAME] Synchronisation manuelle A…" at bounding box center [369, 305] width 739 height 851
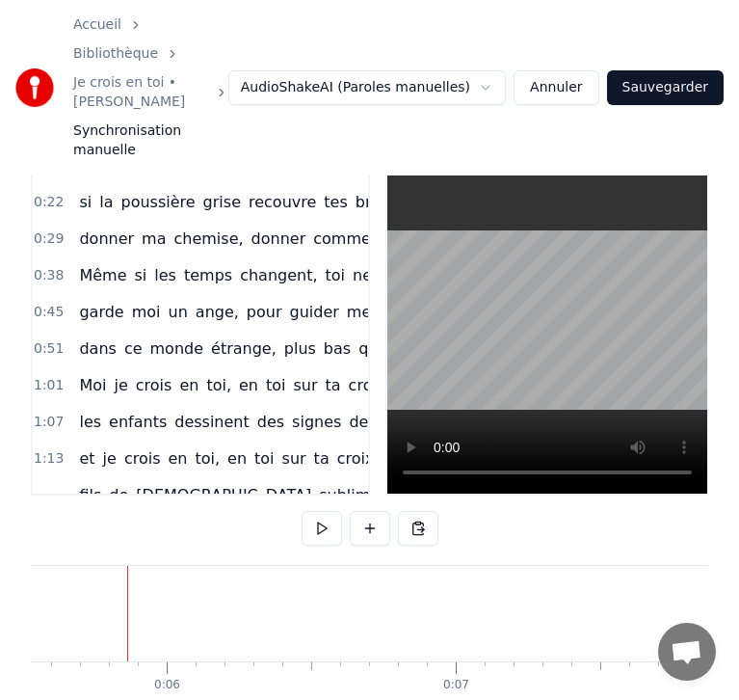
scroll to position [0, 0]
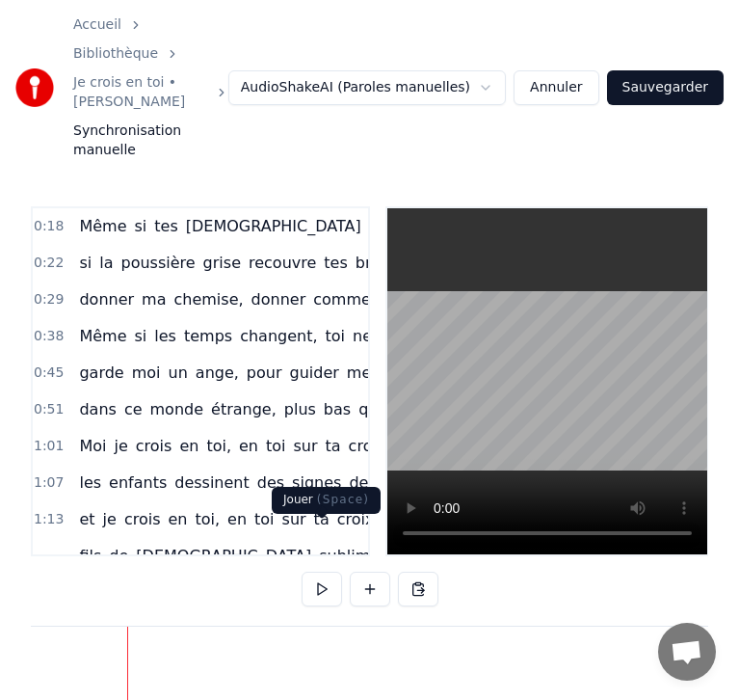
click at [322, 572] on button at bounding box center [322, 589] width 40 height 35
click at [371, 572] on button at bounding box center [370, 589] width 40 height 35
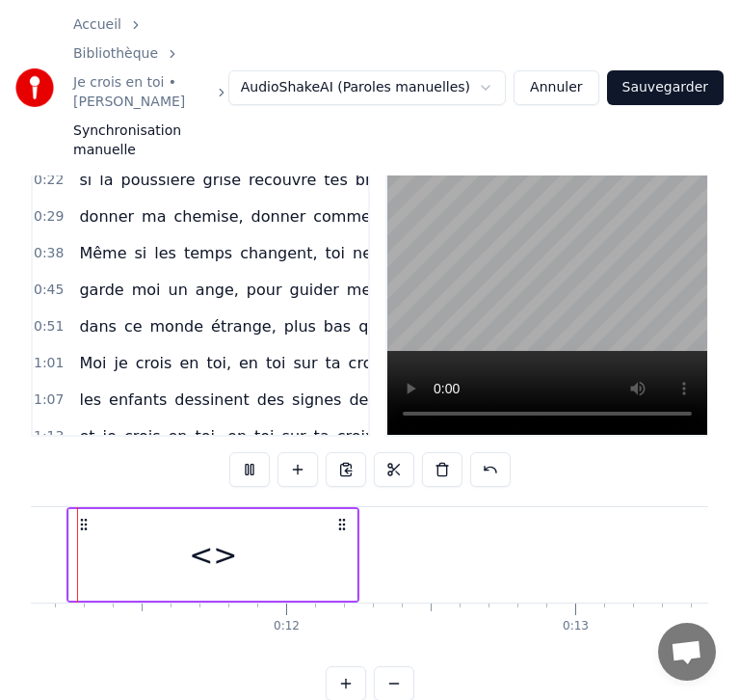
scroll to position [0, 3154]
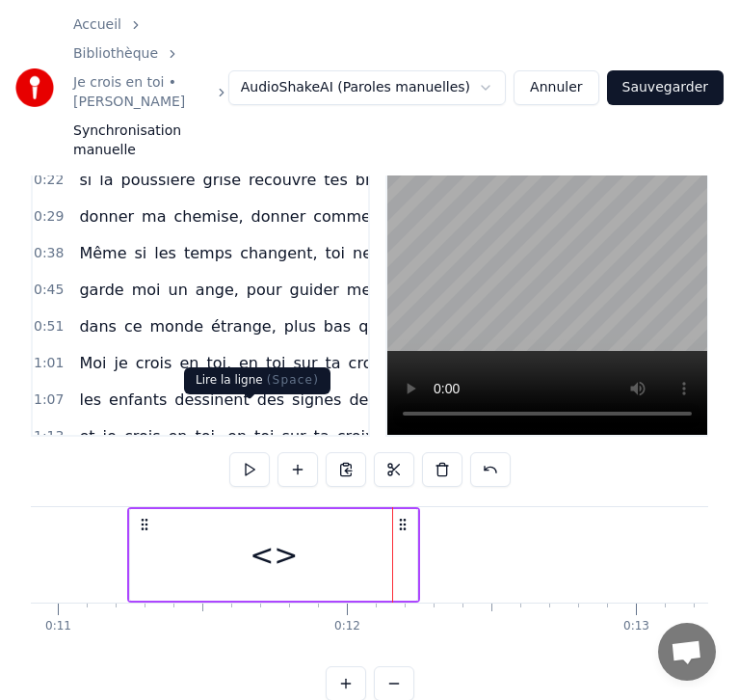
click at [252, 452] on button at bounding box center [249, 469] width 40 height 35
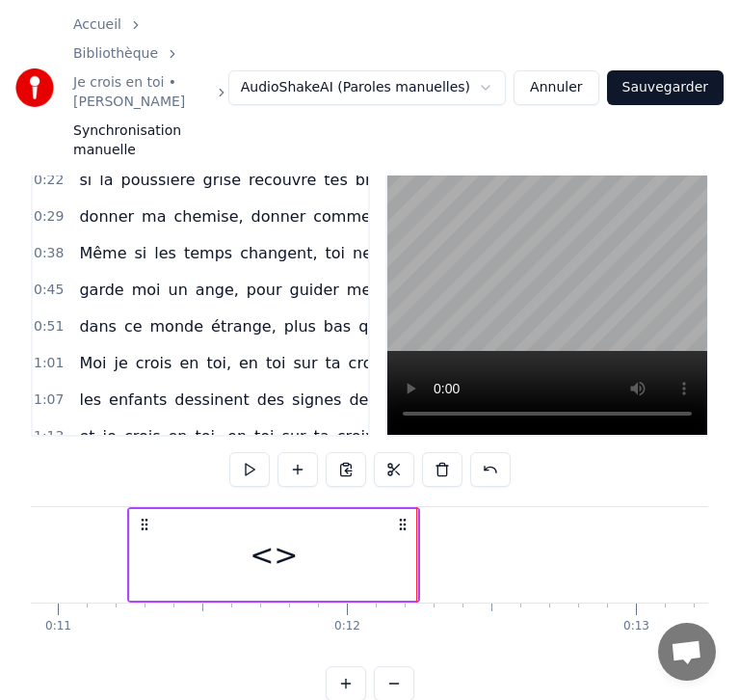
click at [252, 452] on button at bounding box center [249, 469] width 40 height 35
click at [293, 452] on button at bounding box center [298, 469] width 40 height 35
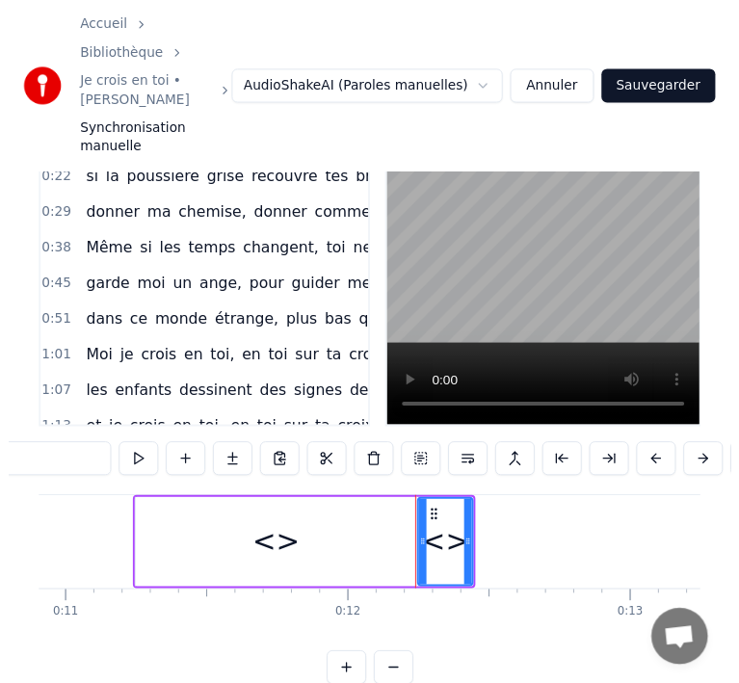
scroll to position [0, 0]
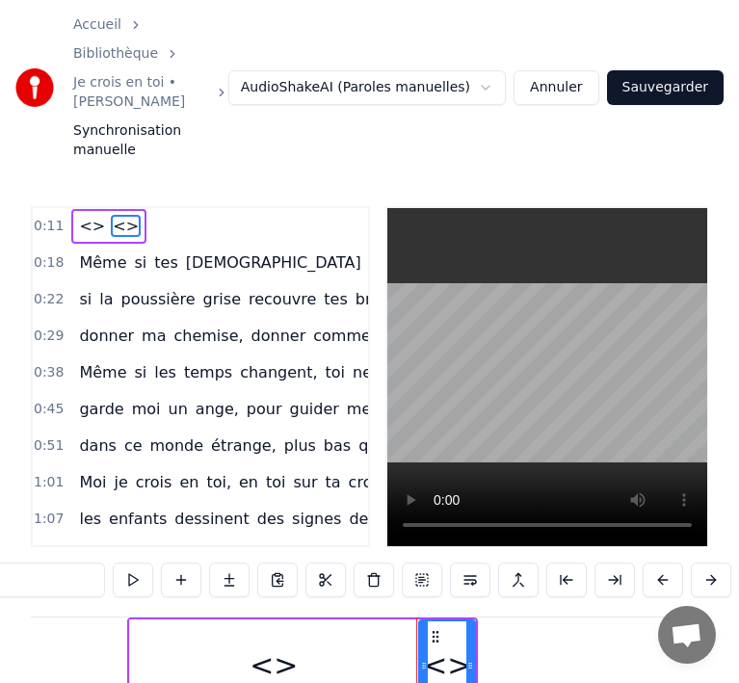
click at [464, 644] on div "<>" at bounding box center [447, 665] width 48 height 43
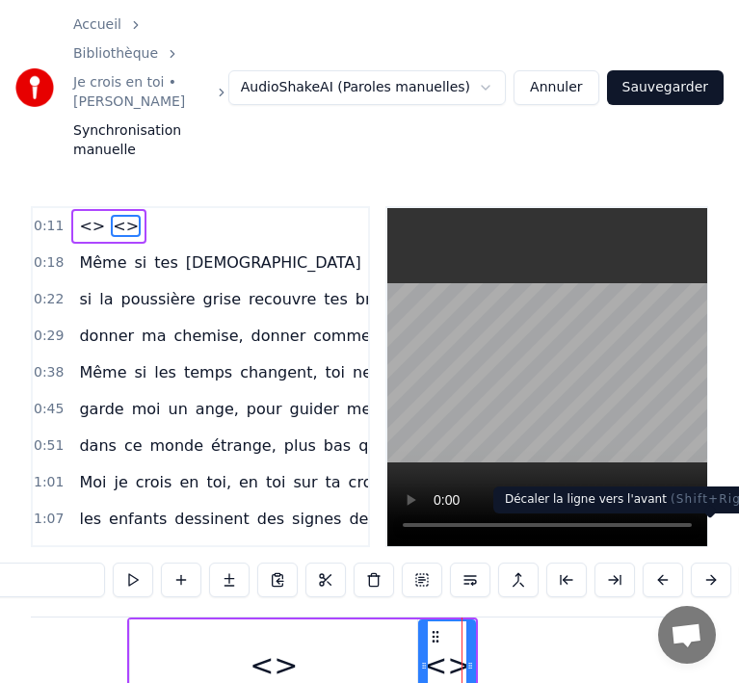
click at [724, 563] on button at bounding box center [711, 580] width 40 height 35
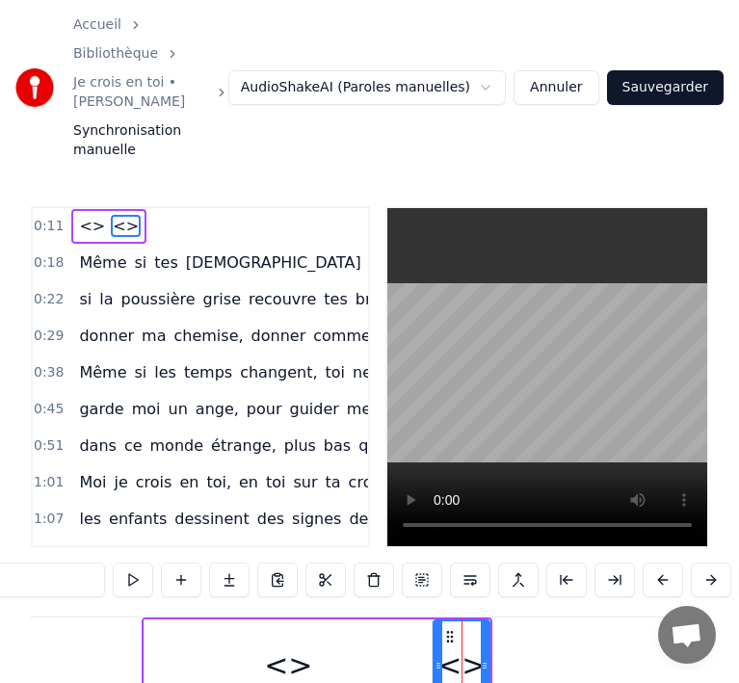
click at [719, 563] on button at bounding box center [711, 580] width 40 height 35
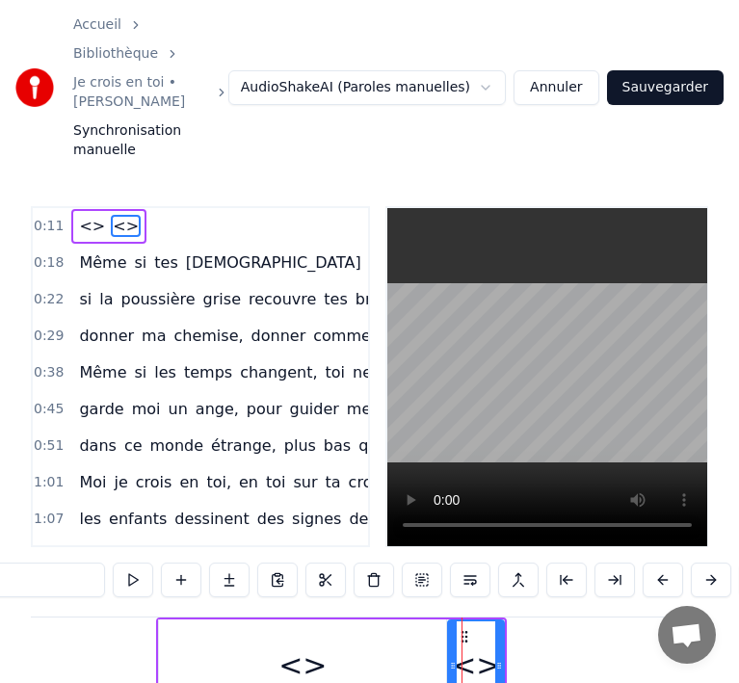
click at [719, 563] on button at bounding box center [711, 580] width 40 height 35
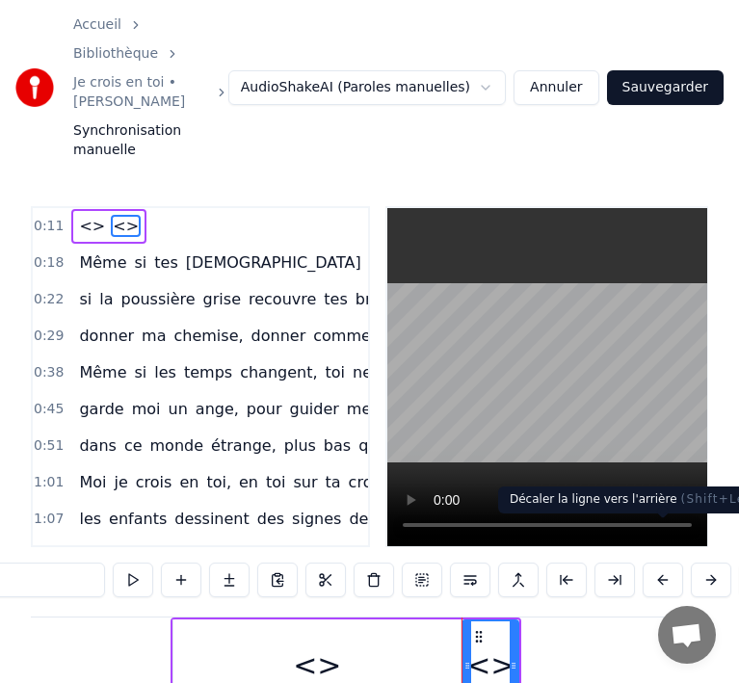
click at [666, 563] on button at bounding box center [663, 580] width 40 height 35
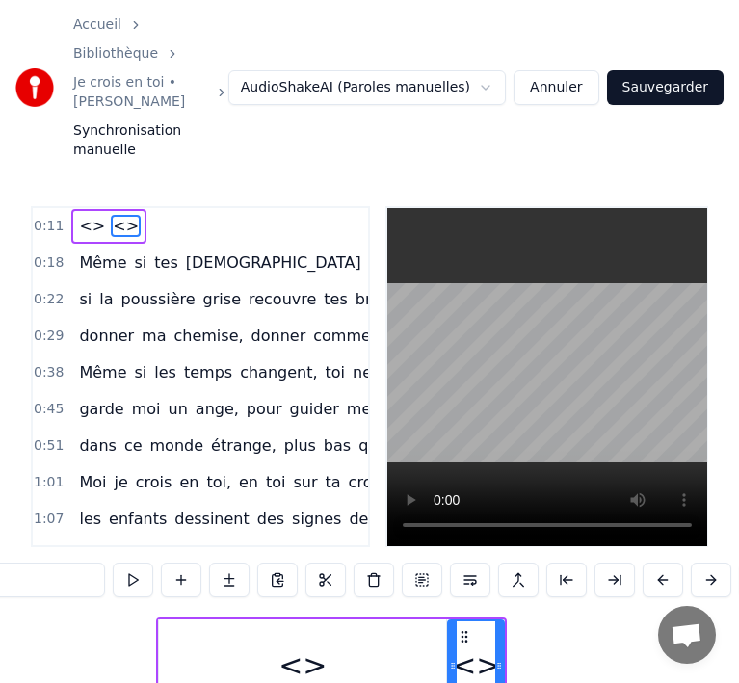
click at [666, 563] on button at bounding box center [663, 580] width 40 height 35
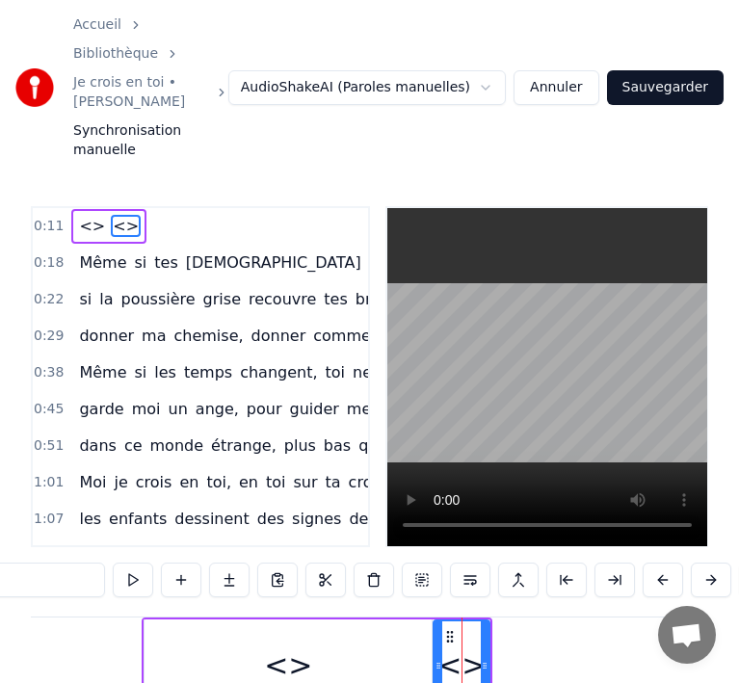
click at [666, 563] on button at bounding box center [663, 580] width 40 height 35
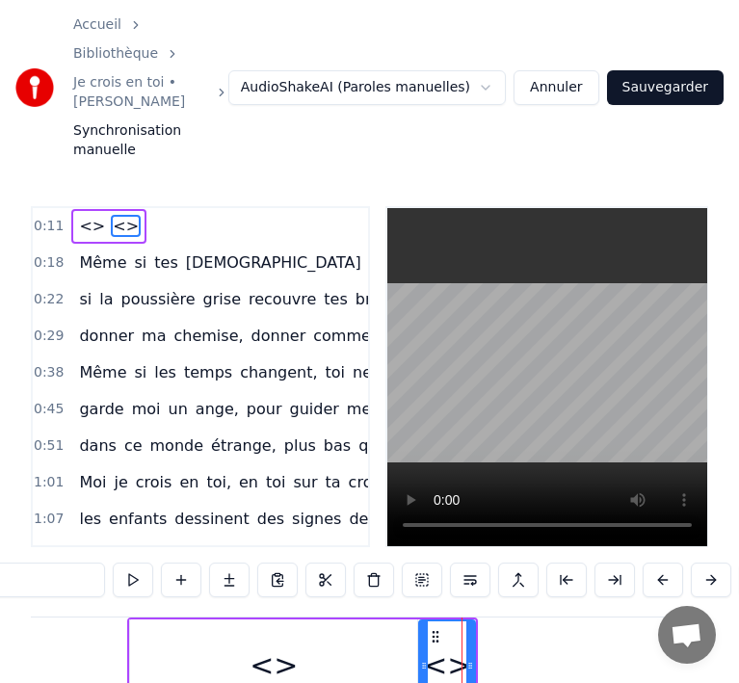
click at [666, 563] on button at bounding box center [663, 580] width 40 height 35
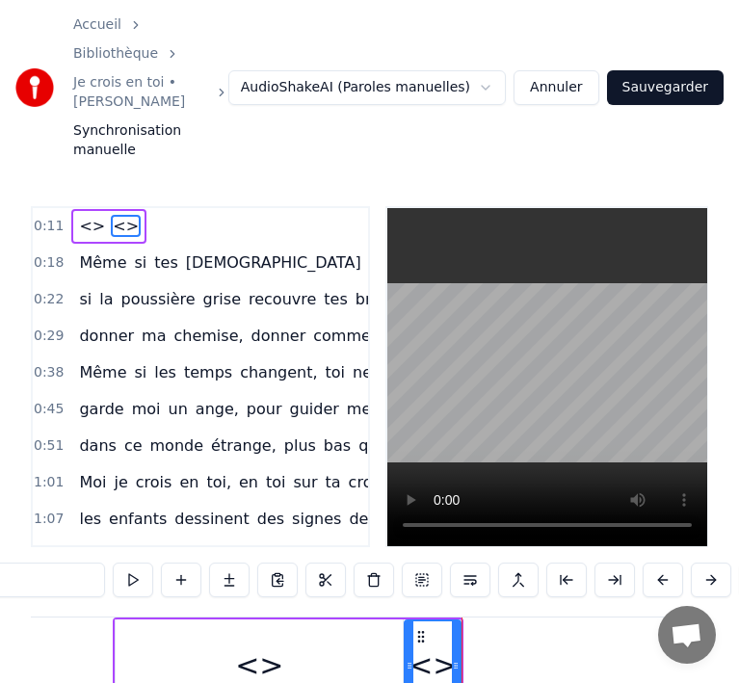
click at [666, 563] on button at bounding box center [663, 580] width 40 height 35
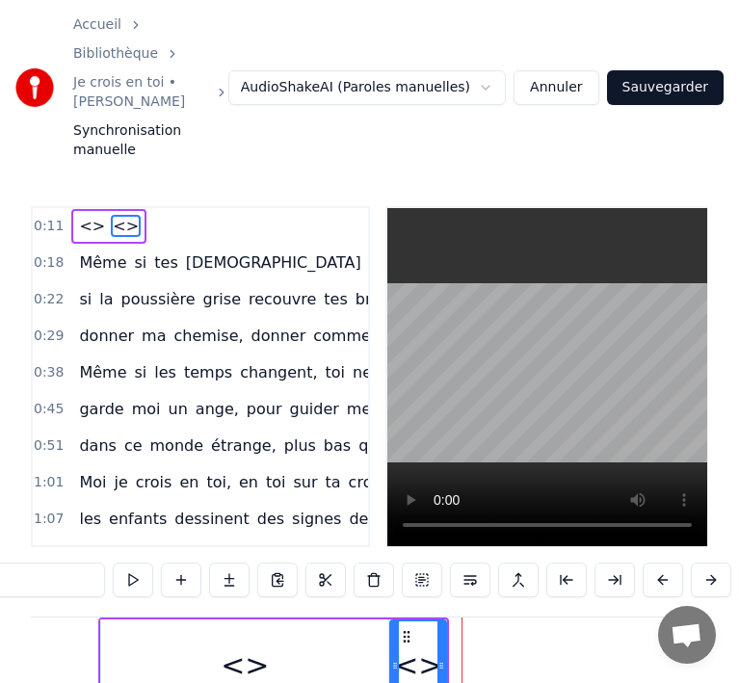
click at [666, 563] on button at bounding box center [663, 580] width 40 height 35
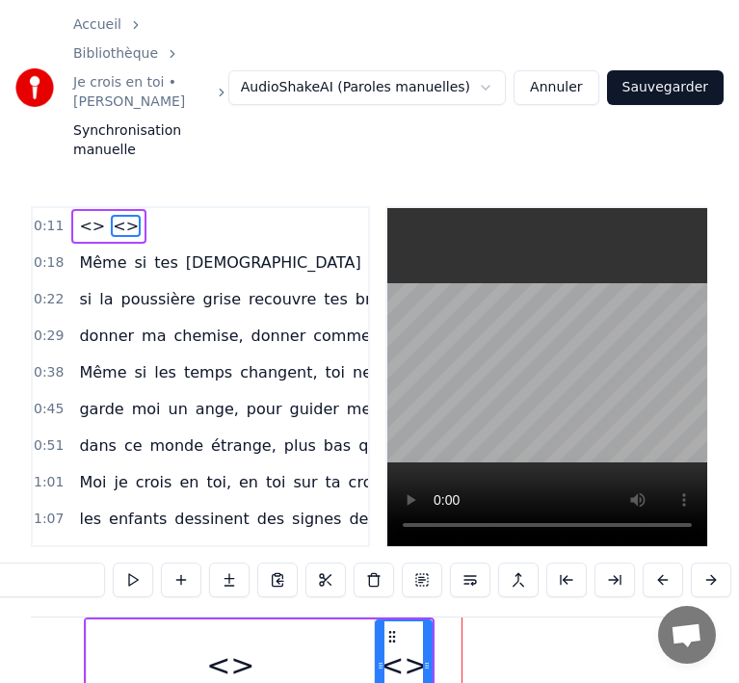
click at [666, 563] on button at bounding box center [663, 580] width 40 height 35
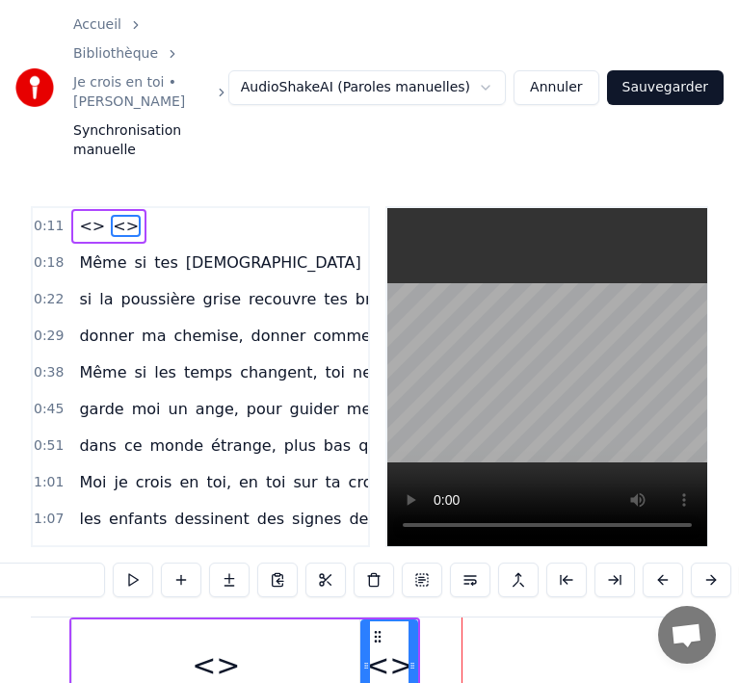
click at [666, 563] on button at bounding box center [663, 580] width 40 height 35
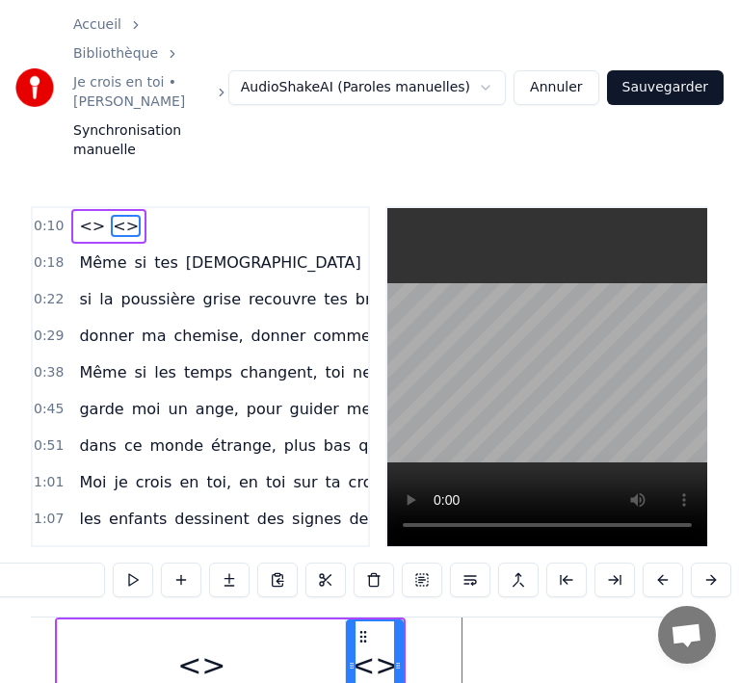
click at [666, 563] on button at bounding box center [663, 580] width 40 height 35
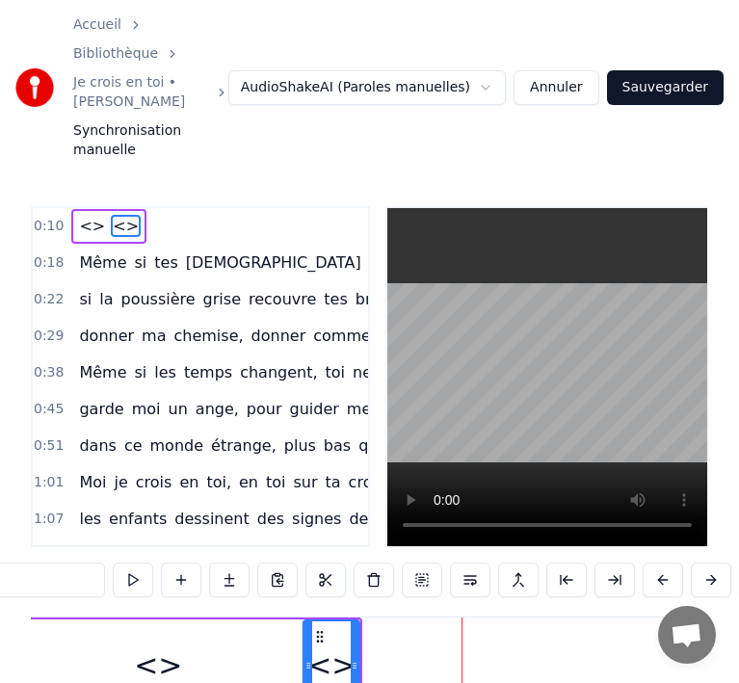
click at [666, 563] on button at bounding box center [663, 580] width 40 height 35
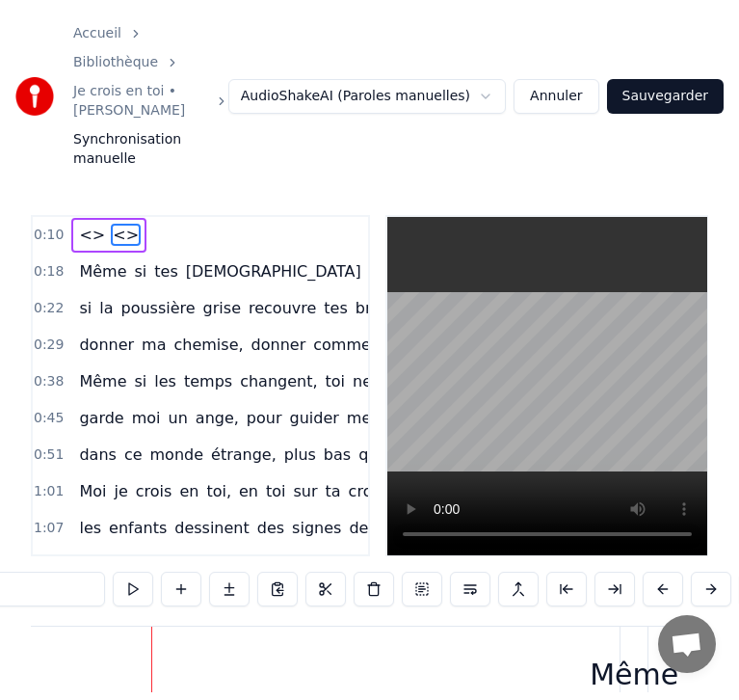
scroll to position [0, 4779]
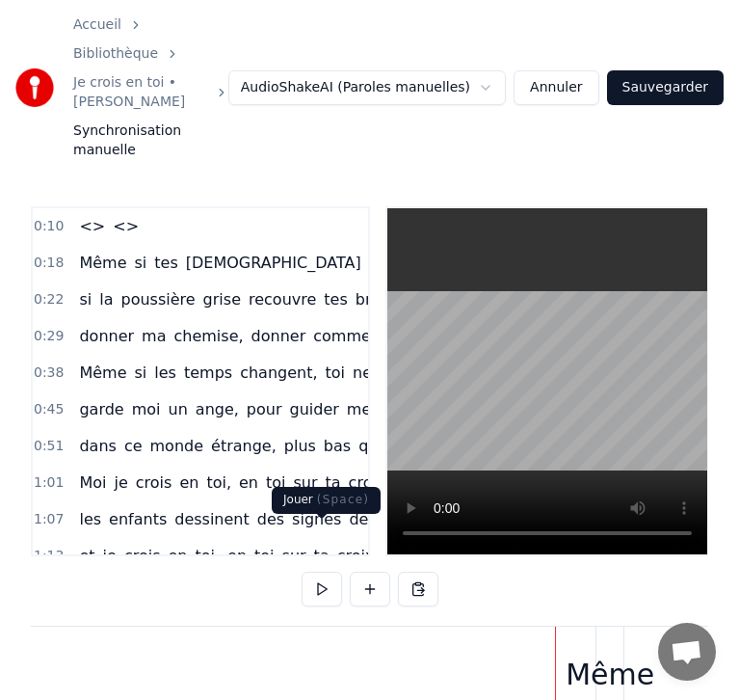
click at [321, 572] on button at bounding box center [322, 589] width 40 height 35
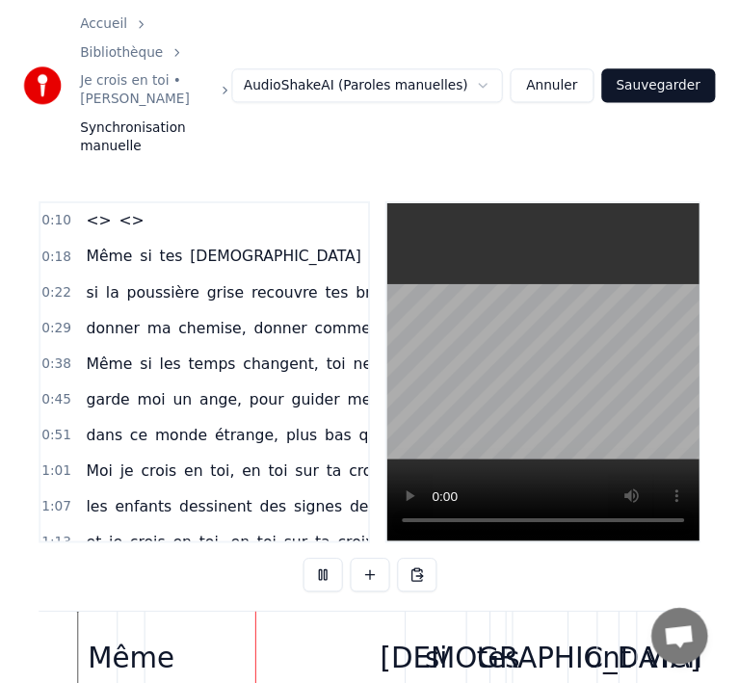
scroll to position [0, 5268]
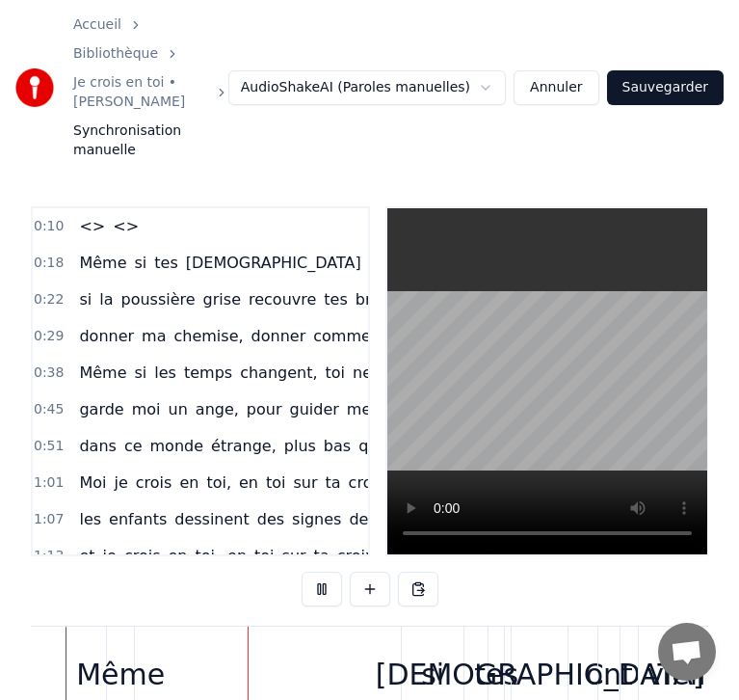
click at [321, 572] on button at bounding box center [322, 589] width 40 height 35
click at [491, 652] on div "tes" at bounding box center [496, 673] width 44 height 43
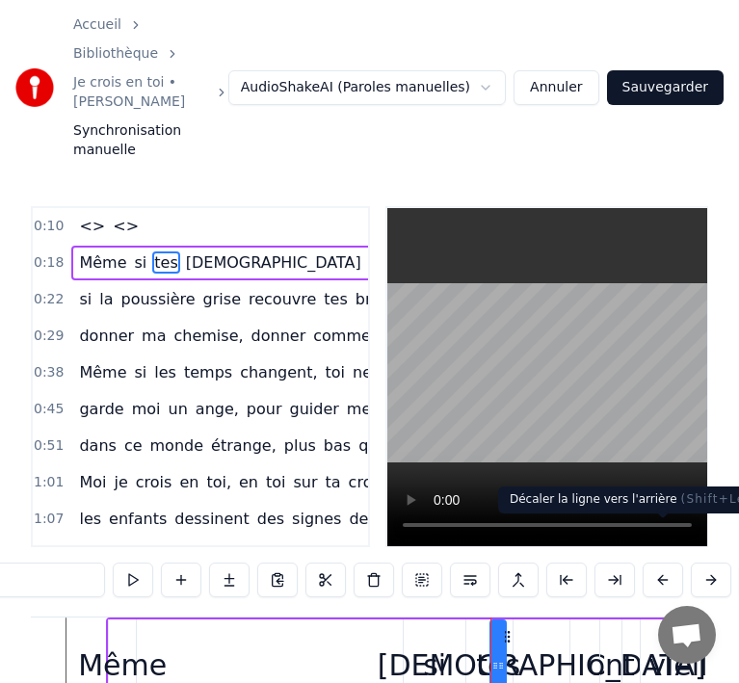
click at [653, 563] on button at bounding box center [663, 580] width 40 height 35
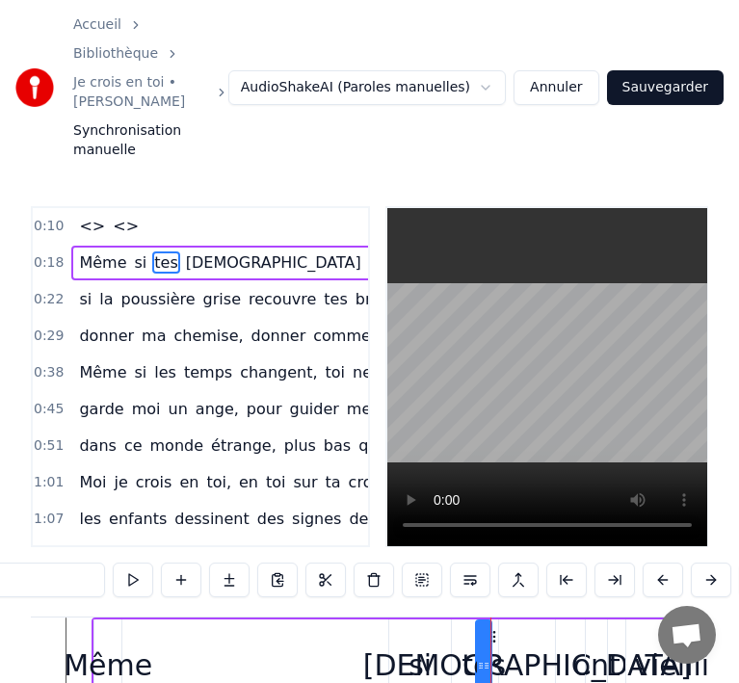
click at [653, 563] on button at bounding box center [663, 580] width 40 height 35
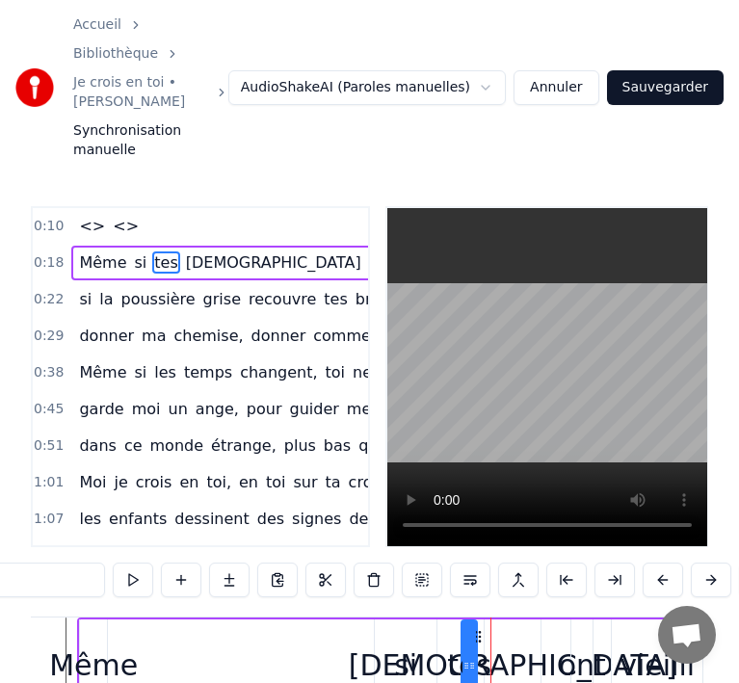
click at [653, 563] on button at bounding box center [663, 580] width 40 height 35
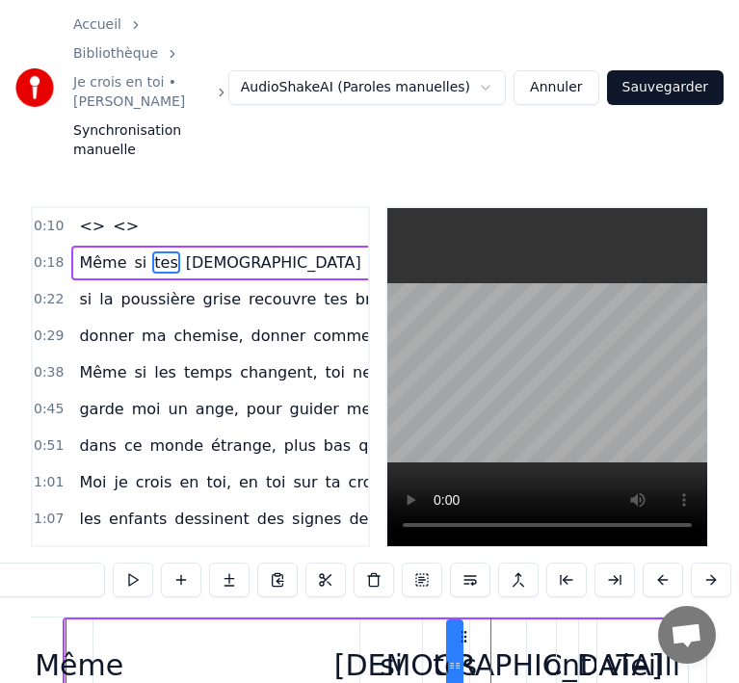
click at [653, 563] on button at bounding box center [663, 580] width 40 height 35
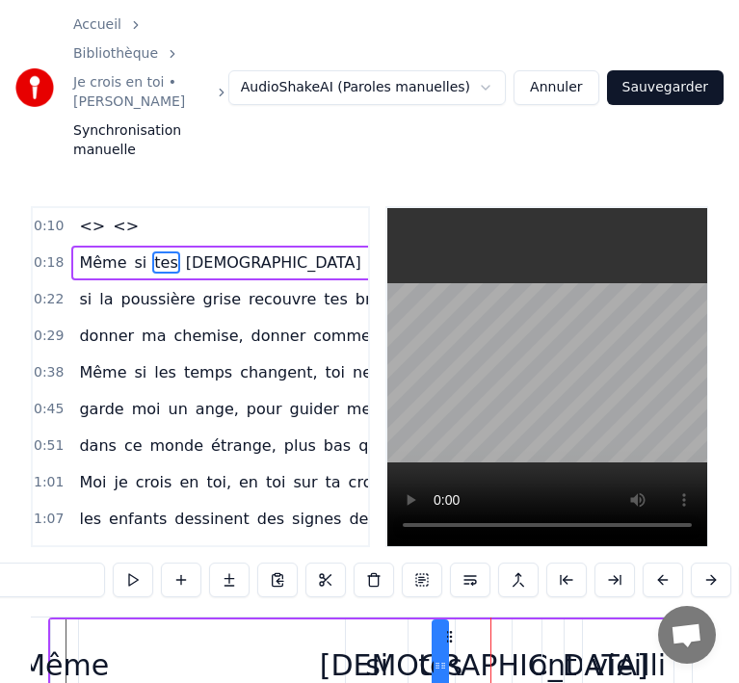
click at [442, 639] on div at bounding box center [443, 666] width 8 height 88
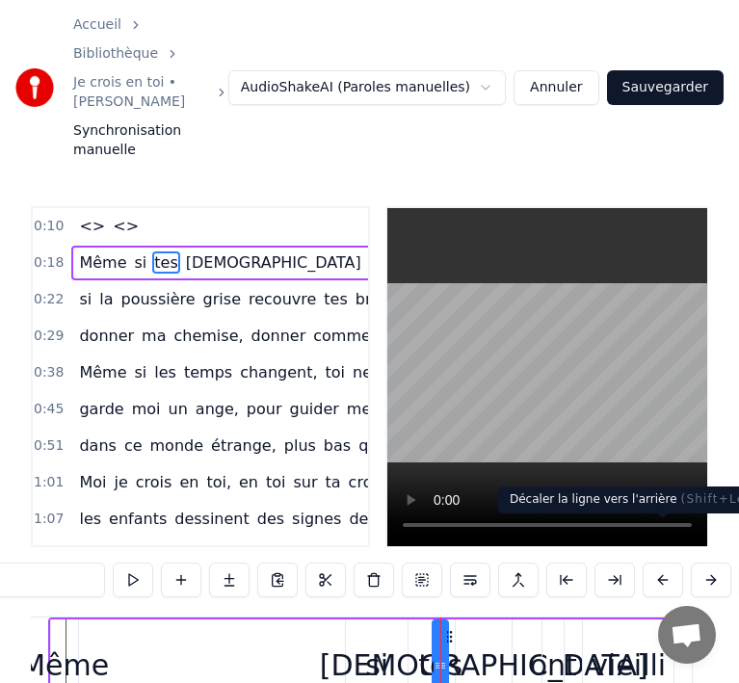
click at [671, 563] on button at bounding box center [663, 580] width 40 height 35
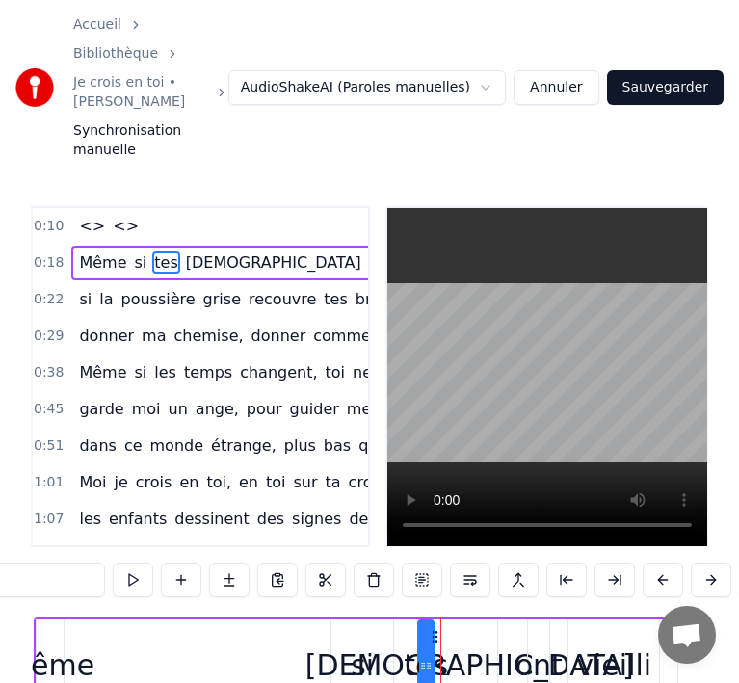
click at [671, 563] on button at bounding box center [663, 580] width 40 height 35
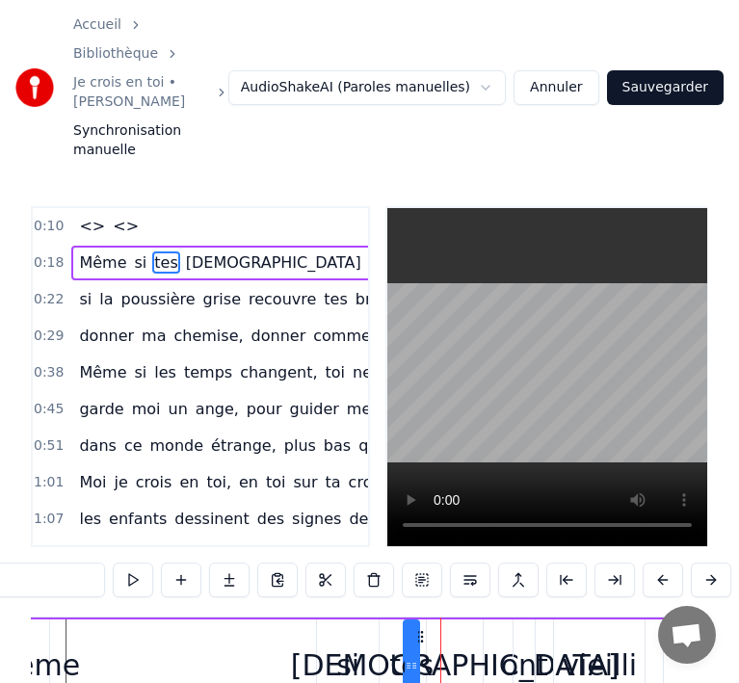
click at [671, 563] on button at bounding box center [663, 580] width 40 height 35
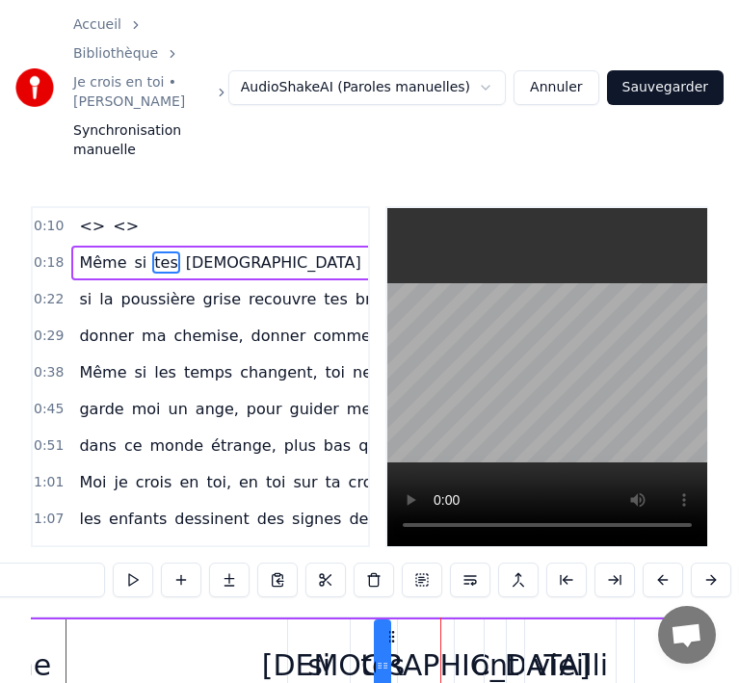
click at [671, 563] on button at bounding box center [663, 580] width 40 height 35
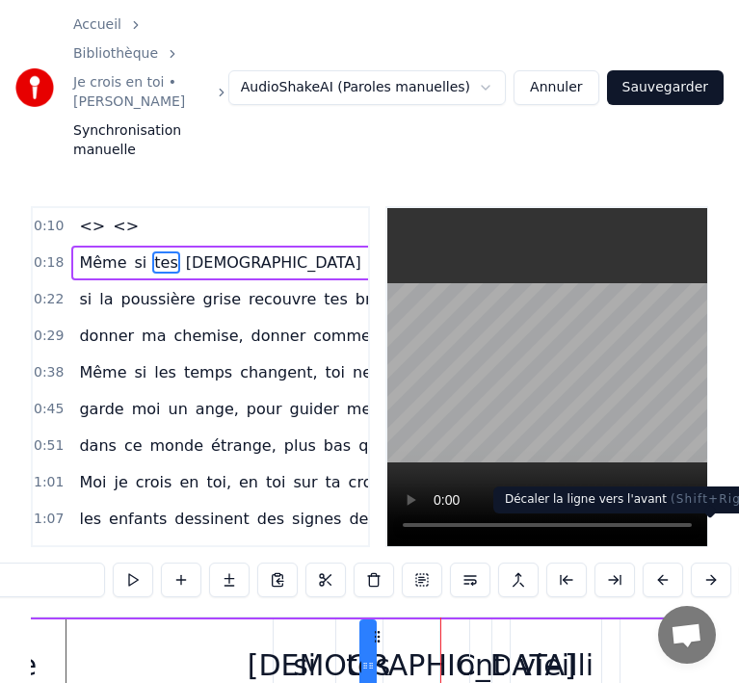
click at [701, 563] on button at bounding box center [711, 580] width 40 height 35
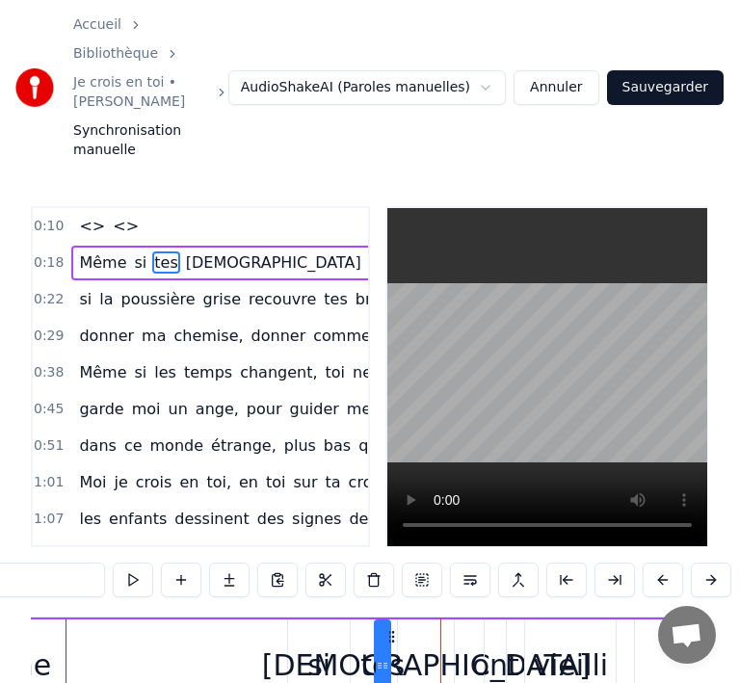
click at [701, 563] on button at bounding box center [711, 580] width 40 height 35
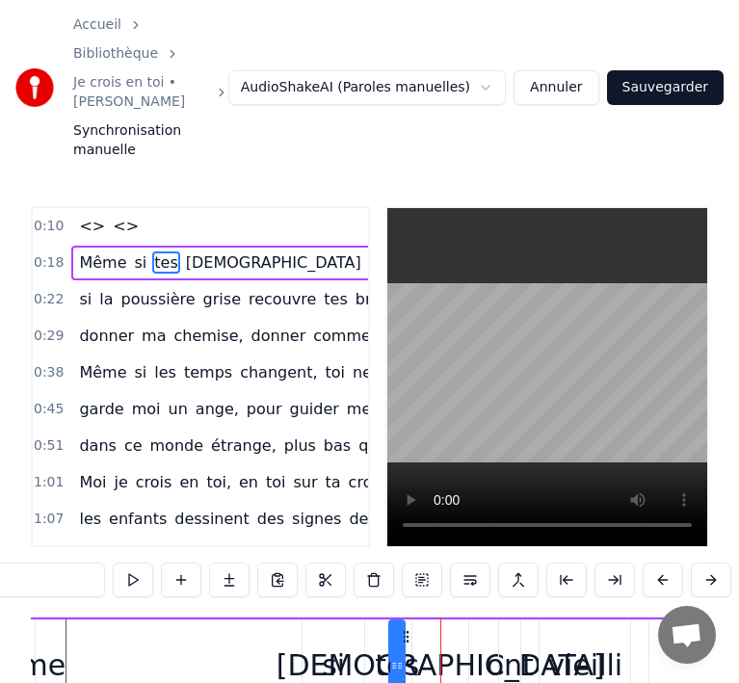
click at [701, 563] on button at bounding box center [711, 580] width 40 height 35
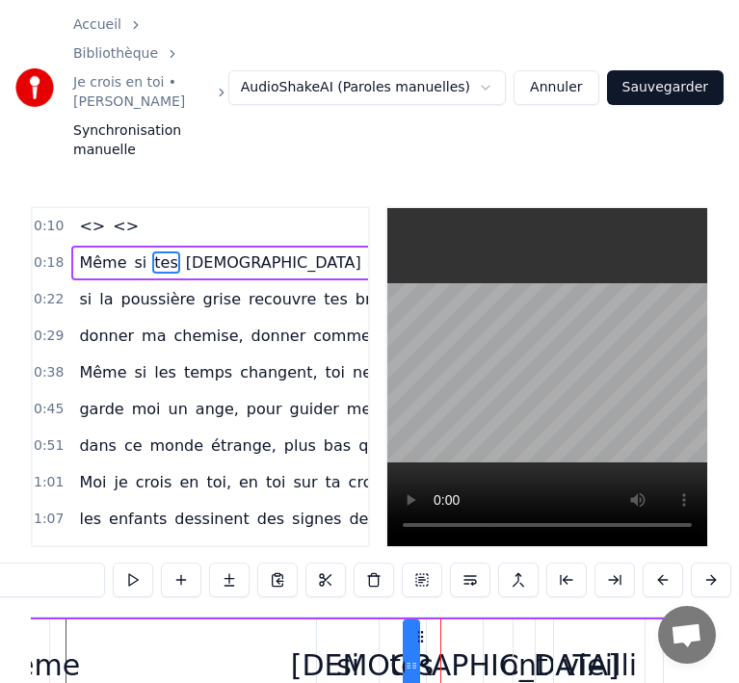
click at [701, 563] on button at bounding box center [711, 580] width 40 height 35
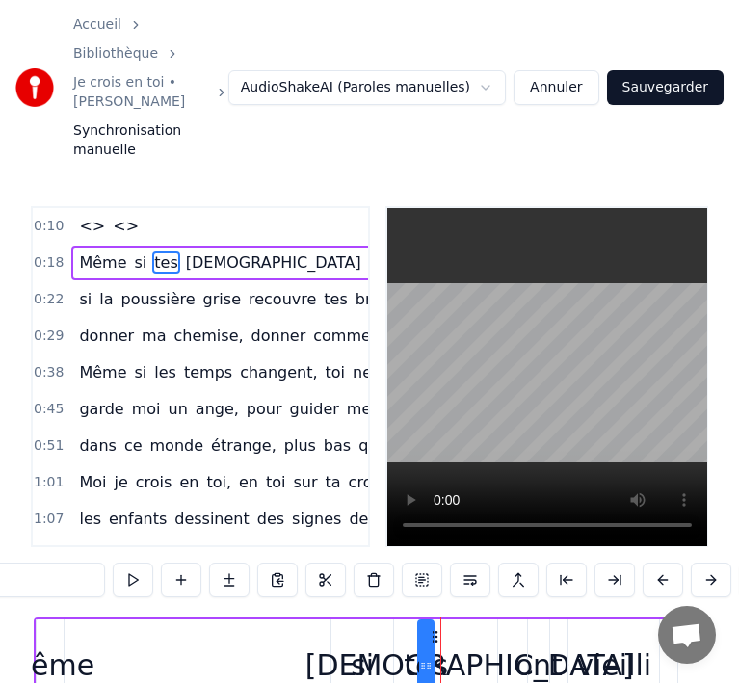
click at [701, 563] on button at bounding box center [711, 580] width 40 height 35
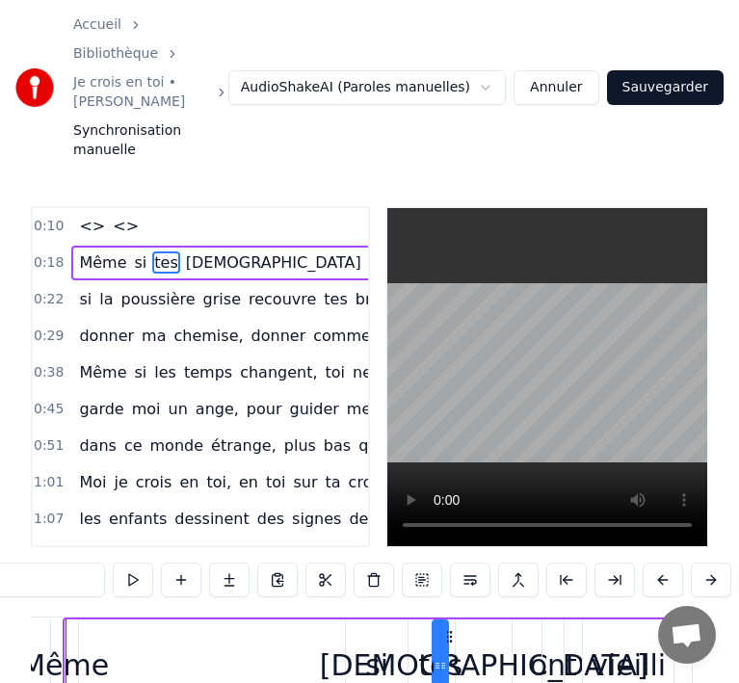
click at [701, 563] on button at bounding box center [711, 580] width 40 height 35
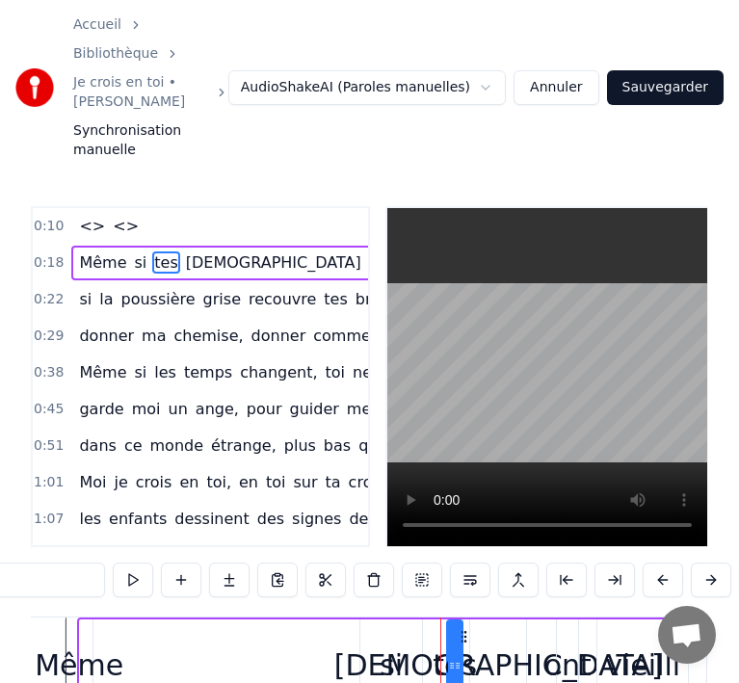
click at [701, 563] on button at bounding box center [711, 580] width 40 height 35
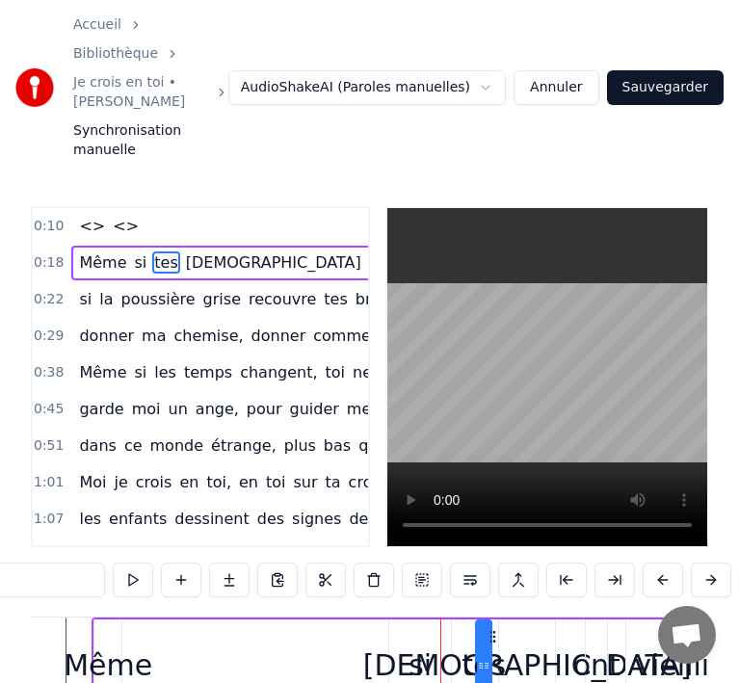
click at [701, 563] on button at bounding box center [711, 580] width 40 height 35
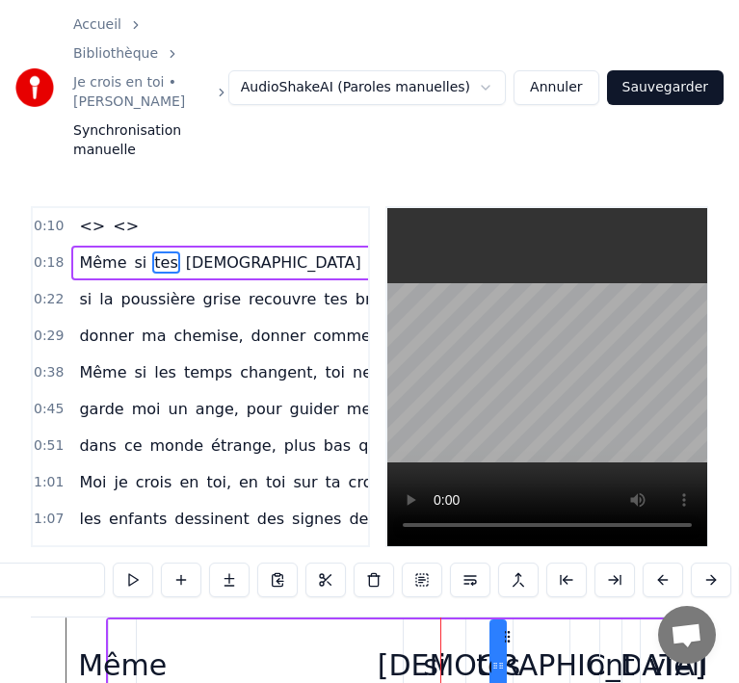
click at [701, 563] on button at bounding box center [711, 580] width 40 height 35
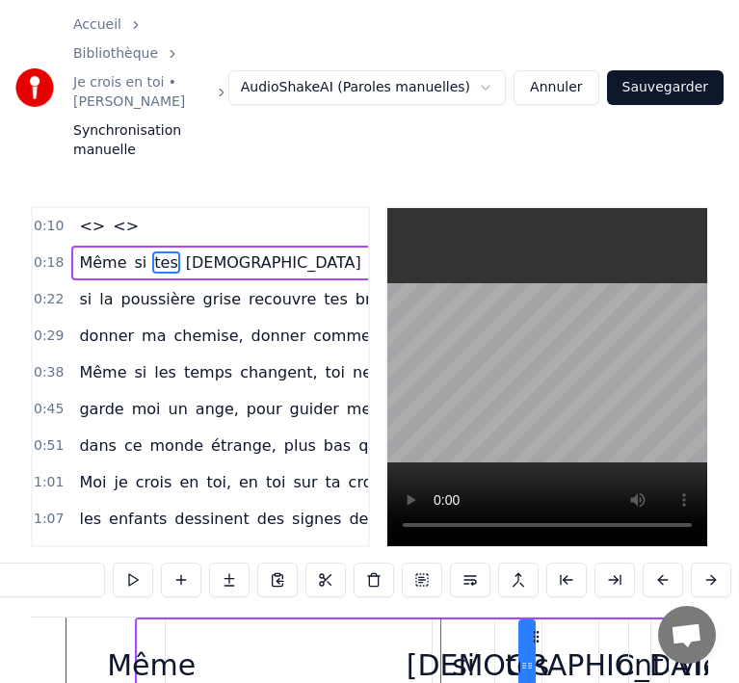
click at [701, 563] on button at bounding box center [711, 580] width 40 height 35
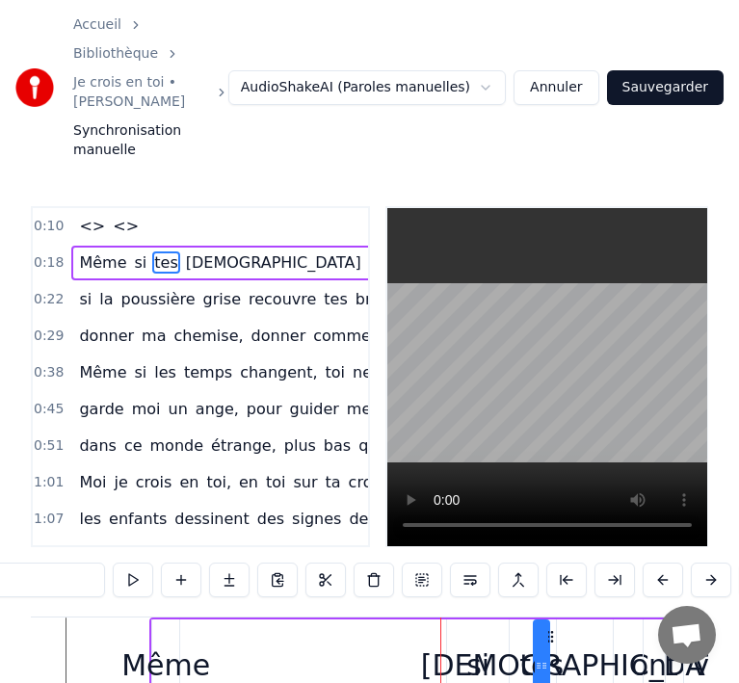
click at [701, 563] on button at bounding box center [711, 580] width 40 height 35
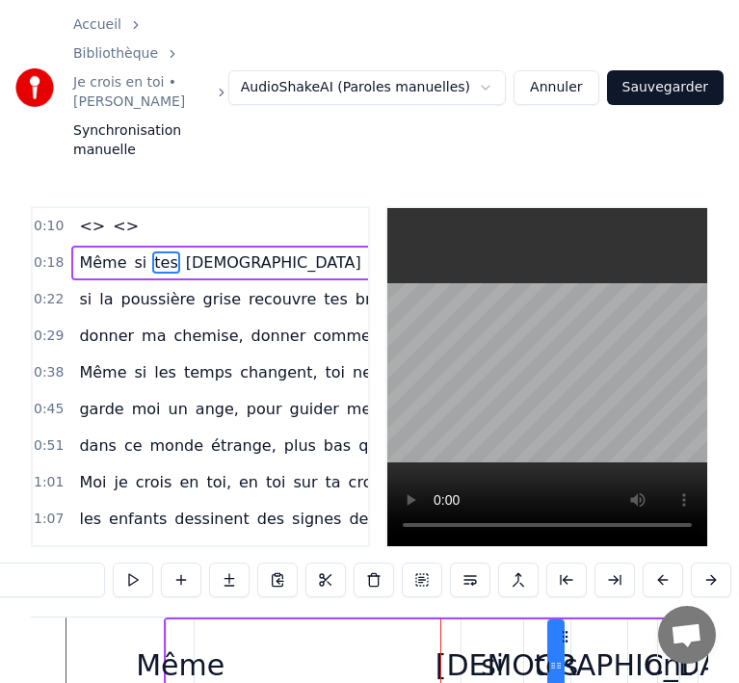
click at [701, 563] on button at bounding box center [711, 580] width 40 height 35
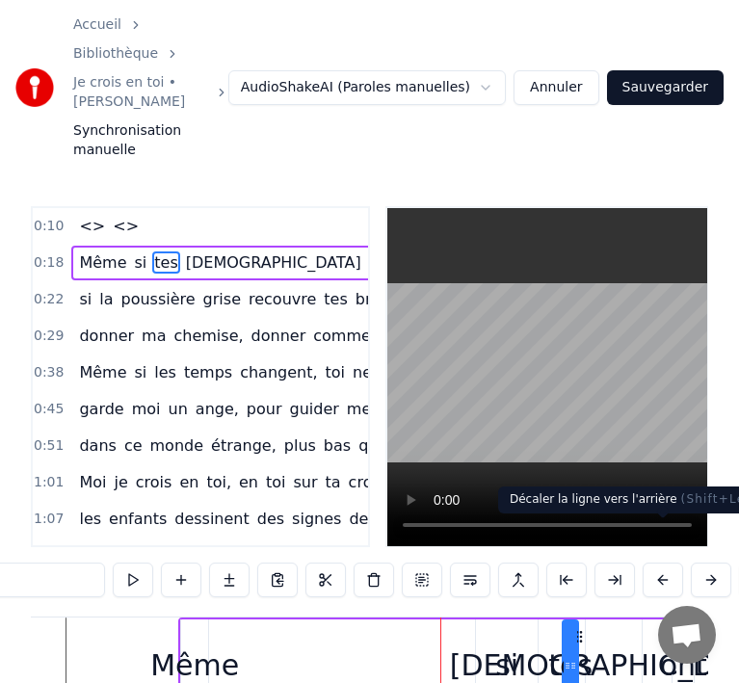
click at [656, 563] on button at bounding box center [663, 580] width 40 height 35
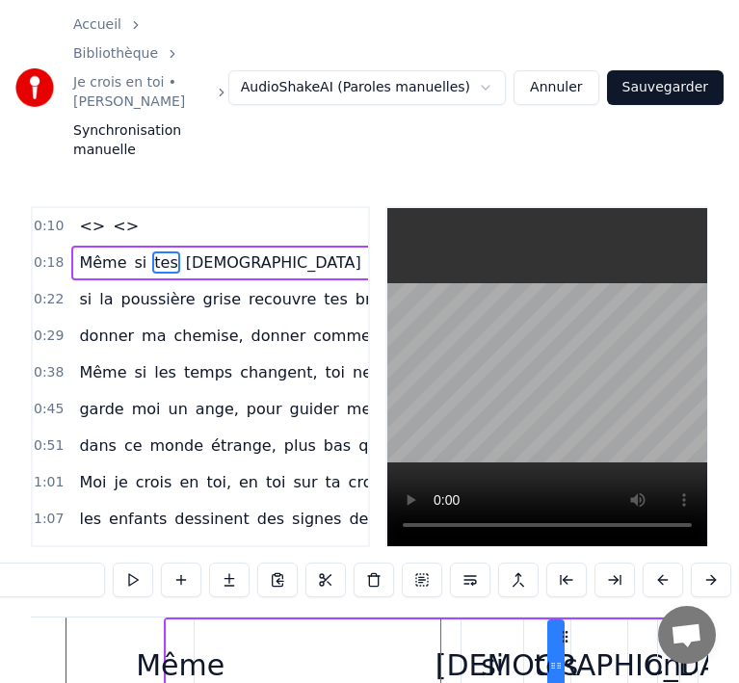
click at [656, 563] on button at bounding box center [663, 580] width 40 height 35
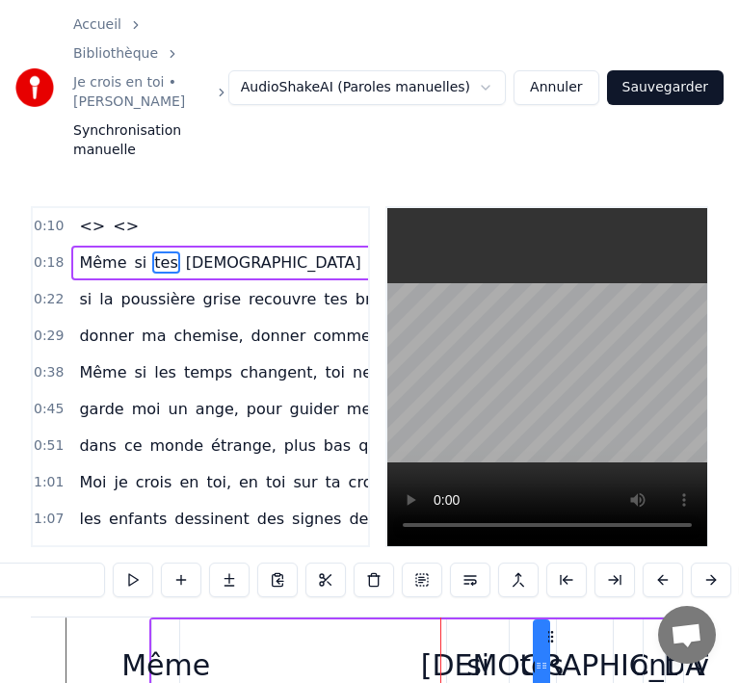
click at [656, 563] on button at bounding box center [663, 580] width 40 height 35
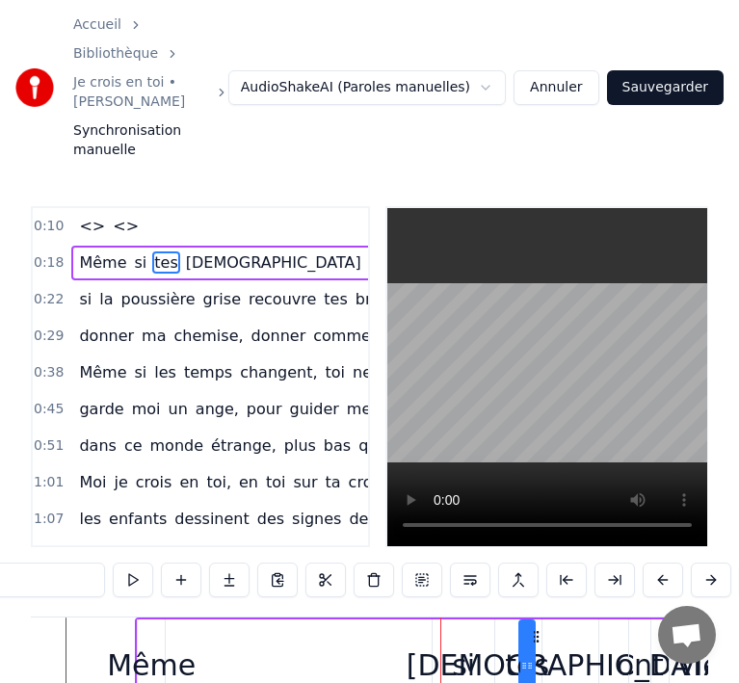
click at [656, 563] on button at bounding box center [663, 580] width 40 height 35
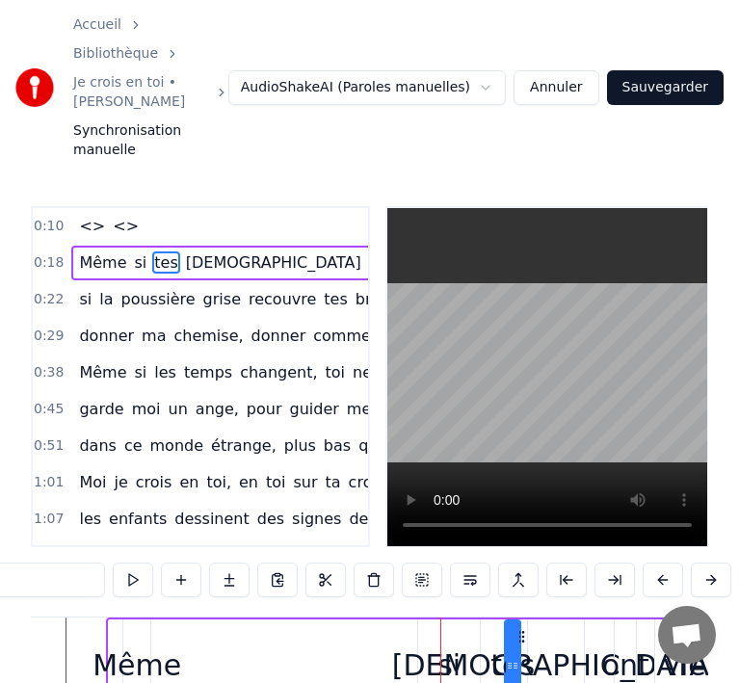
click at [656, 563] on button at bounding box center [663, 580] width 40 height 35
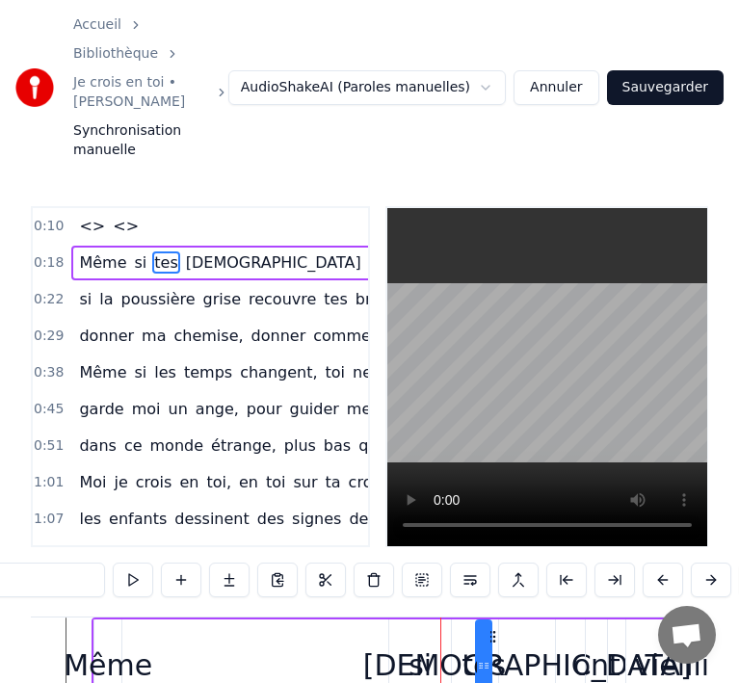
click at [656, 563] on button at bounding box center [663, 580] width 40 height 35
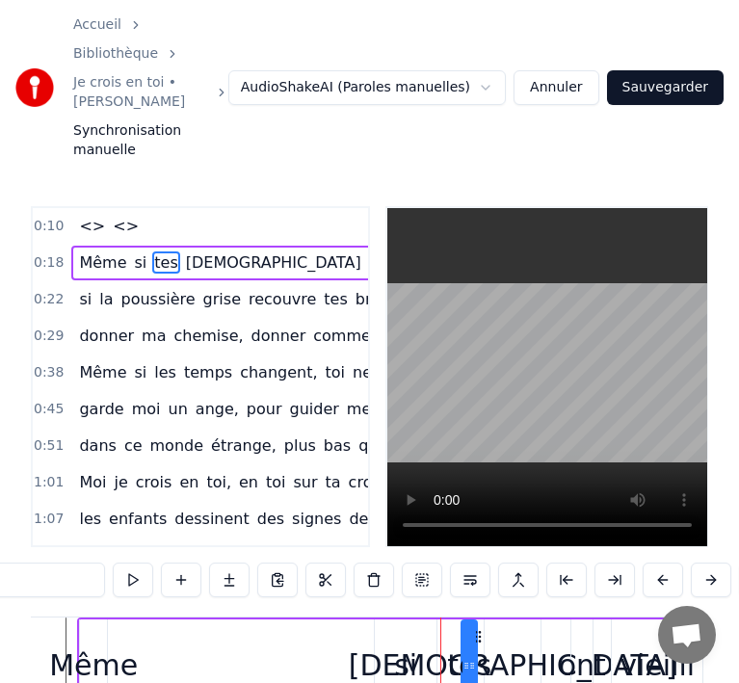
click at [656, 563] on button at bounding box center [663, 580] width 40 height 35
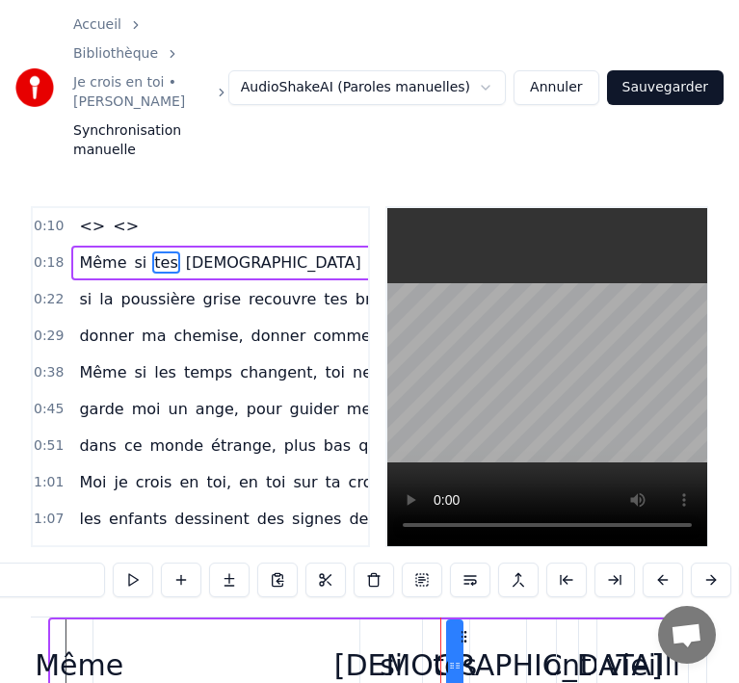
click at [656, 563] on button at bounding box center [663, 580] width 40 height 35
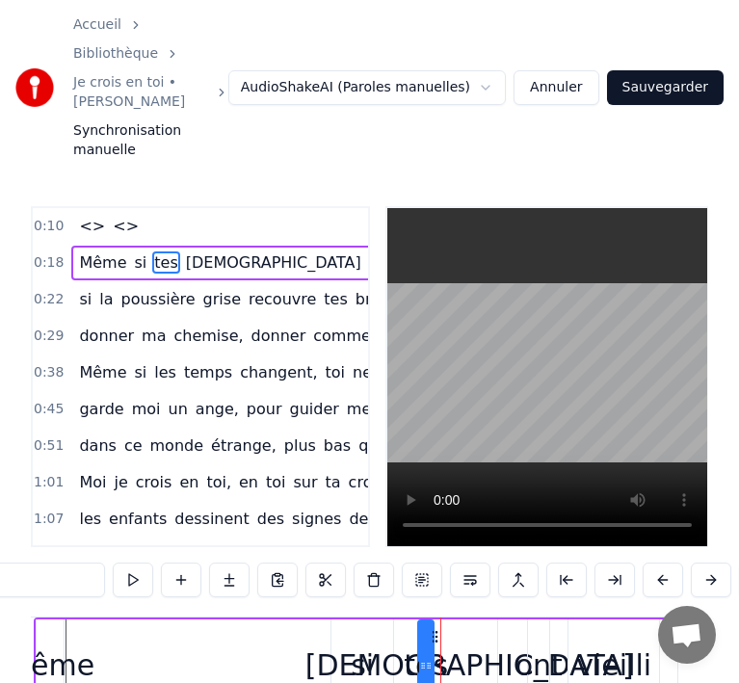
click at [656, 563] on button at bounding box center [663, 580] width 40 height 35
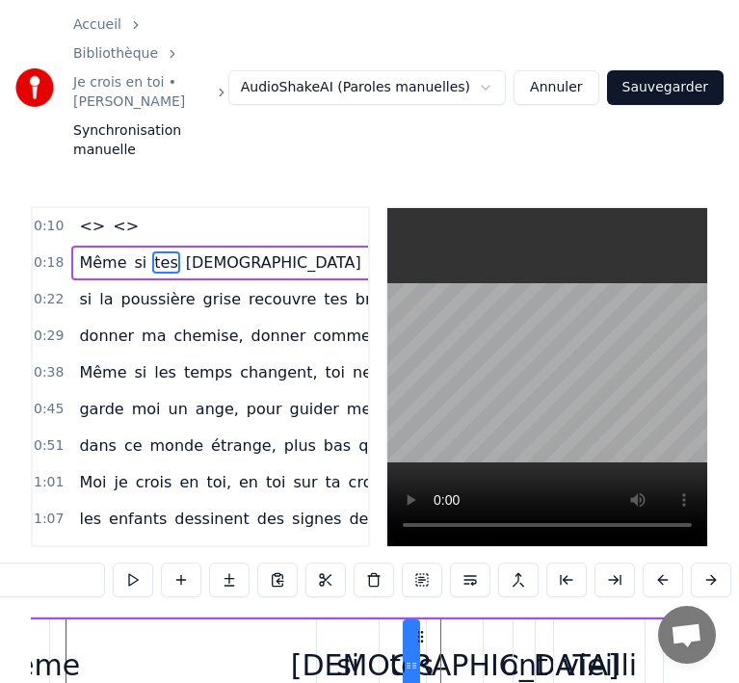
click at [656, 563] on button at bounding box center [663, 580] width 40 height 35
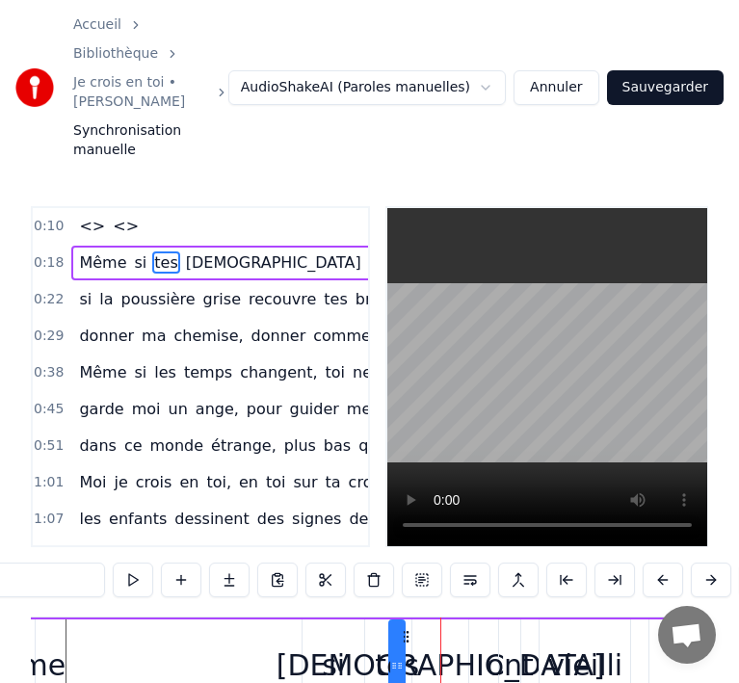
click at [656, 563] on button at bounding box center [663, 580] width 40 height 35
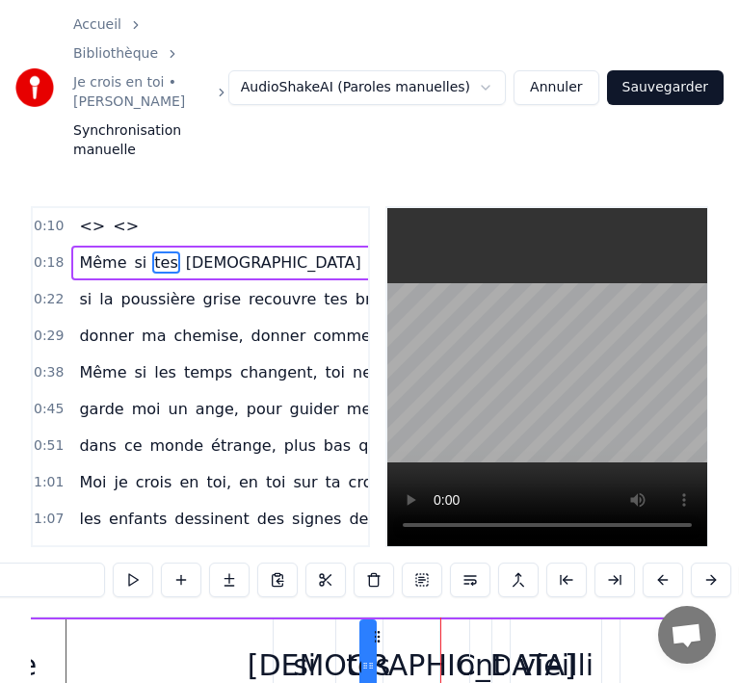
click at [656, 563] on button at bounding box center [663, 580] width 40 height 35
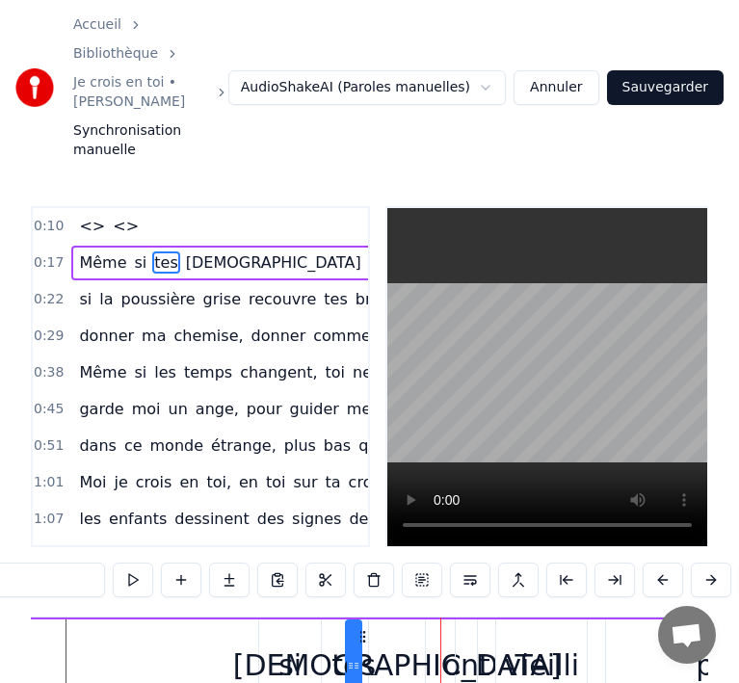
click at [656, 563] on button at bounding box center [663, 580] width 40 height 35
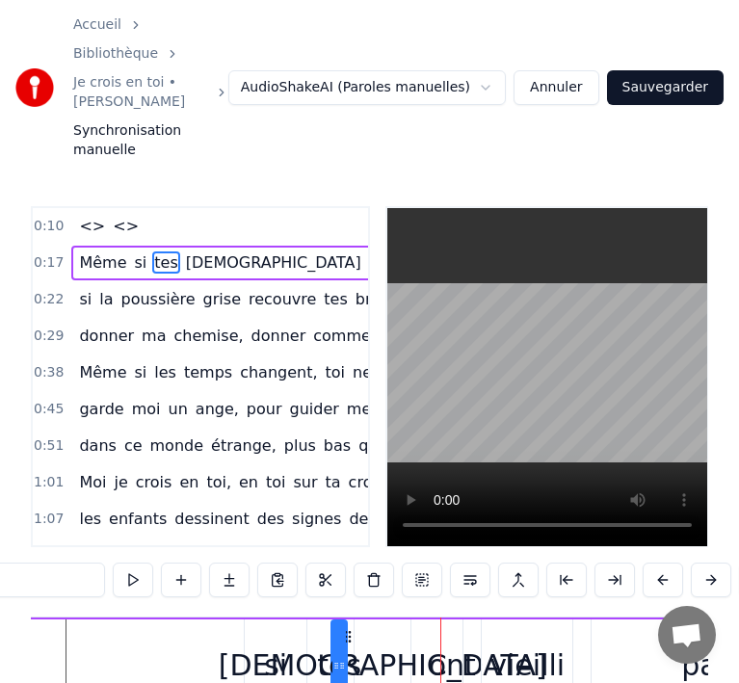
click at [656, 563] on button at bounding box center [663, 580] width 40 height 35
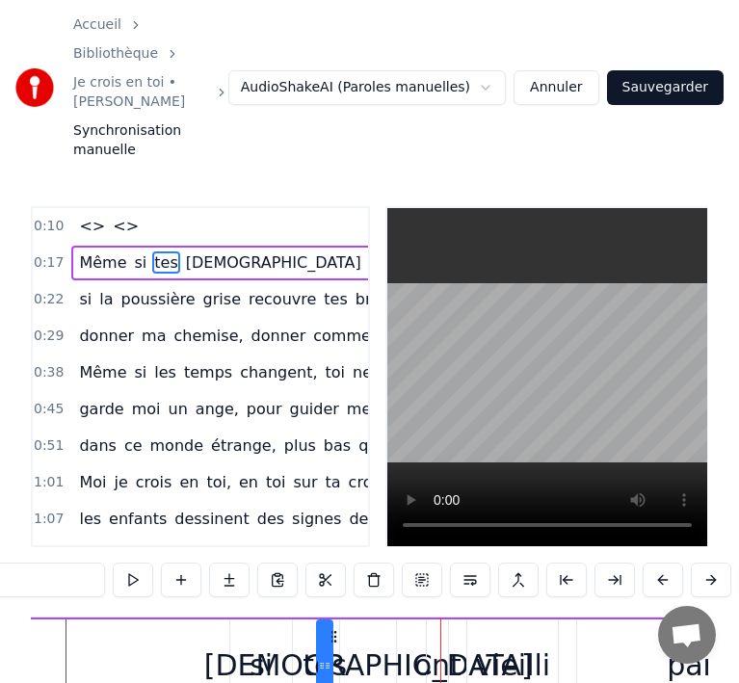
click at [656, 563] on button at bounding box center [663, 580] width 40 height 35
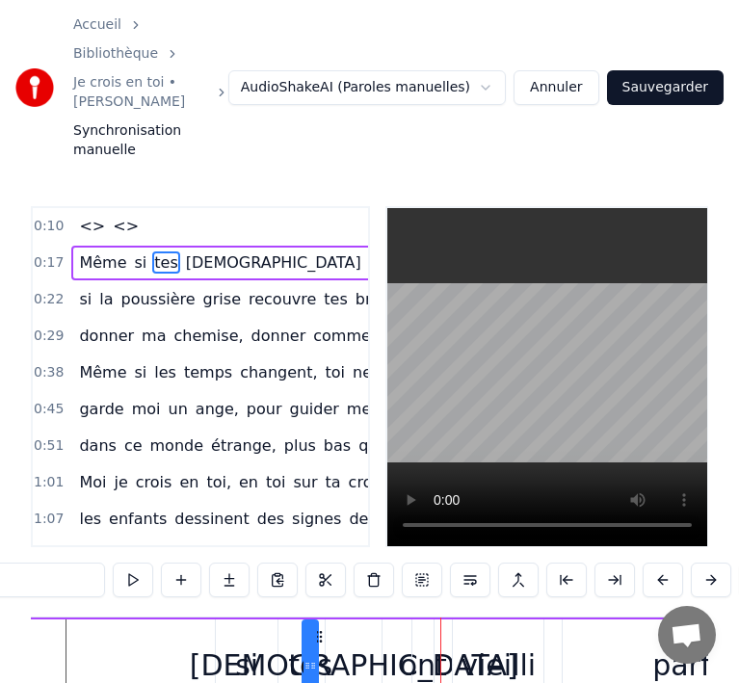
click at [656, 563] on button at bounding box center [663, 580] width 40 height 35
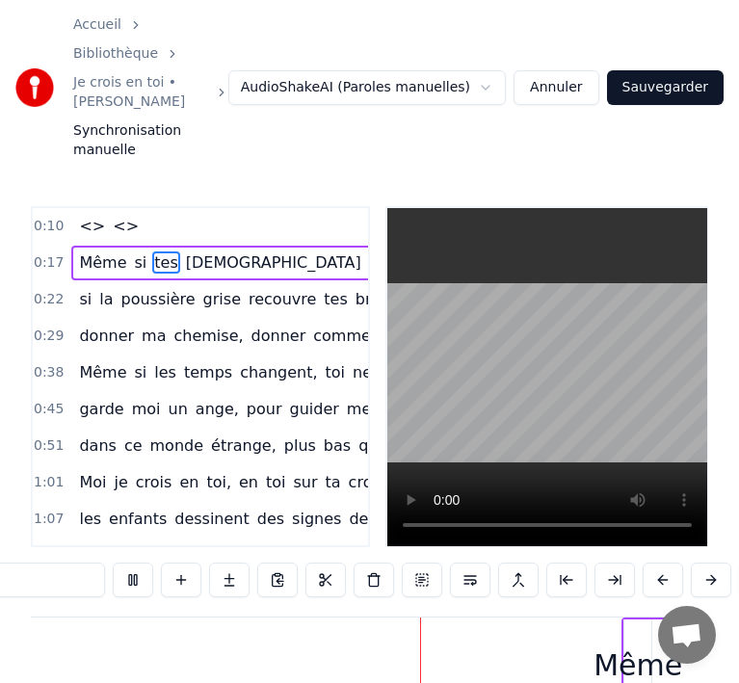
scroll to position [0, 4722]
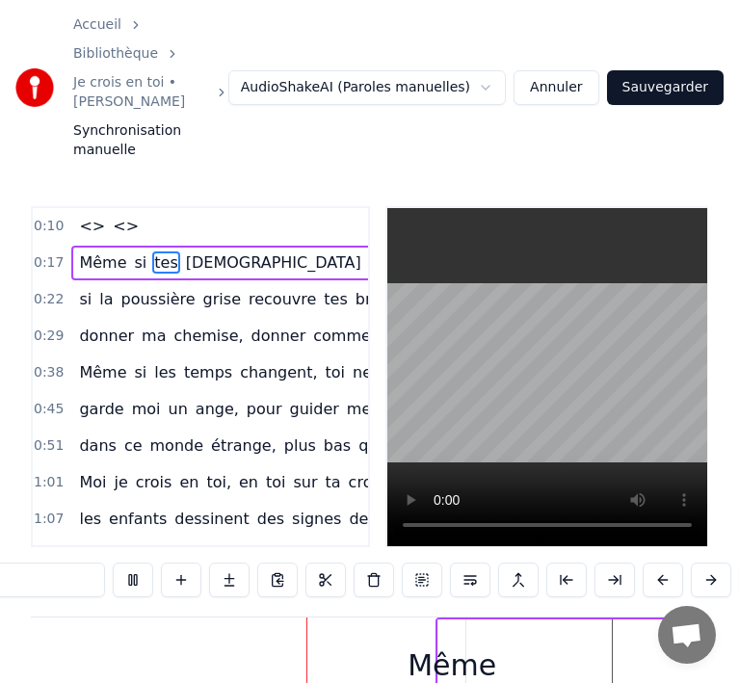
click at [512, 518] on div "0:10 <> <> 0:17 Même si tes [DEMOGRAPHIC_DATA] ont vieilli parfois, 0:22 si la …" at bounding box center [370, 509] width 678 height 606
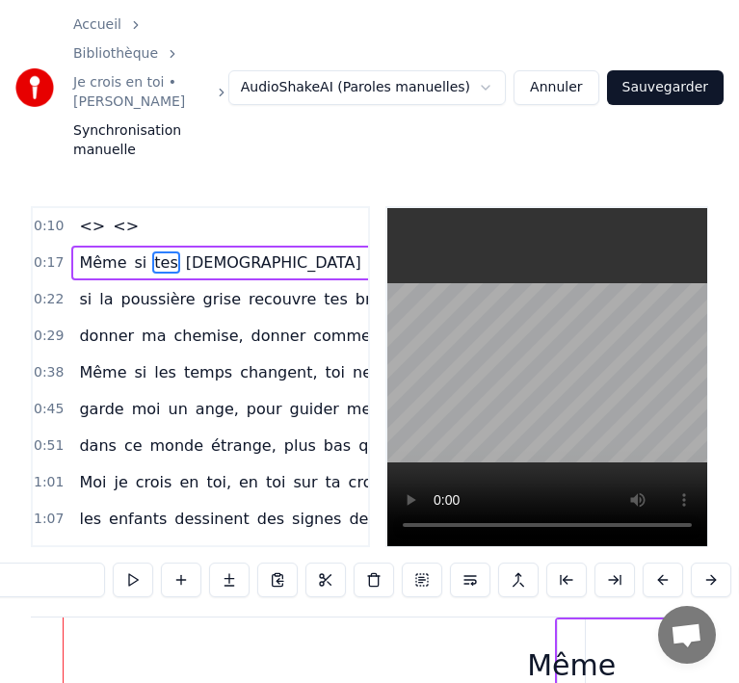
scroll to position [0, 4538]
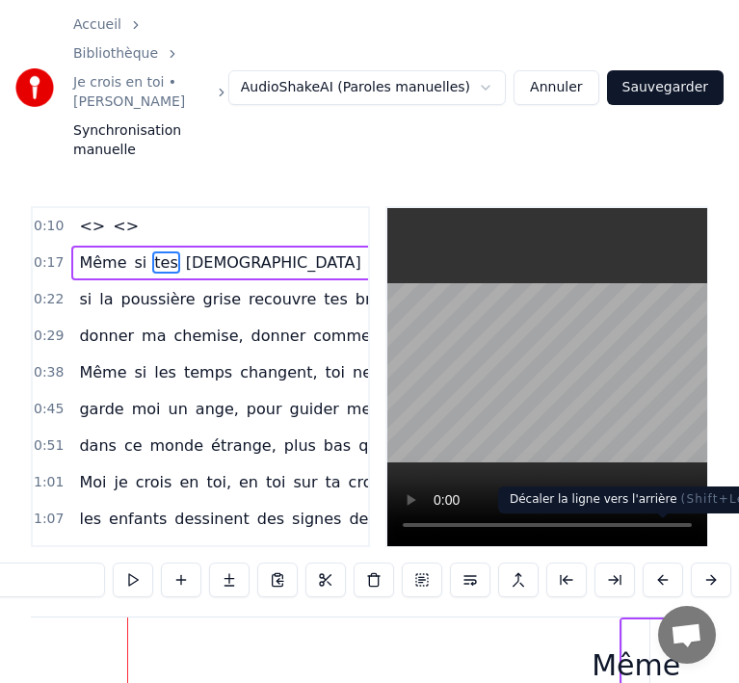
click at [670, 563] on button at bounding box center [663, 580] width 40 height 35
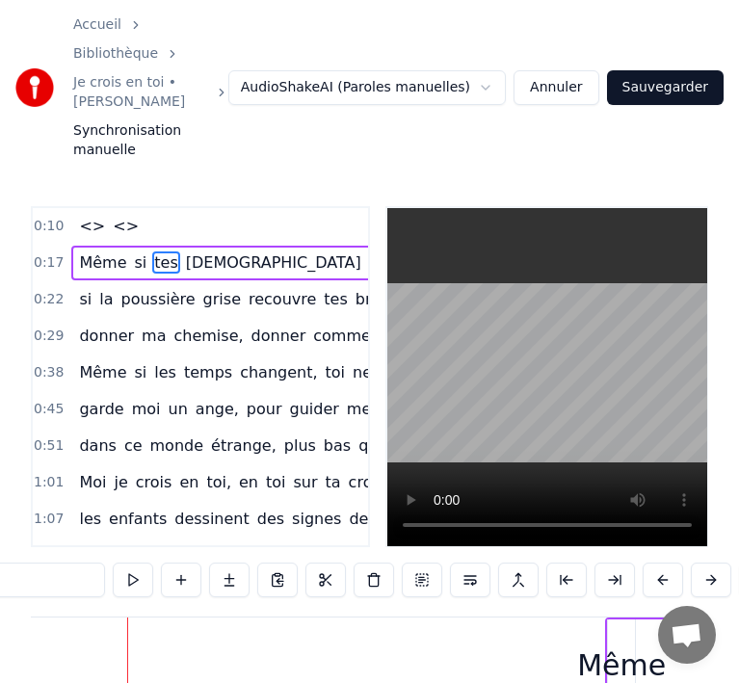
click at [670, 563] on button at bounding box center [663, 580] width 40 height 35
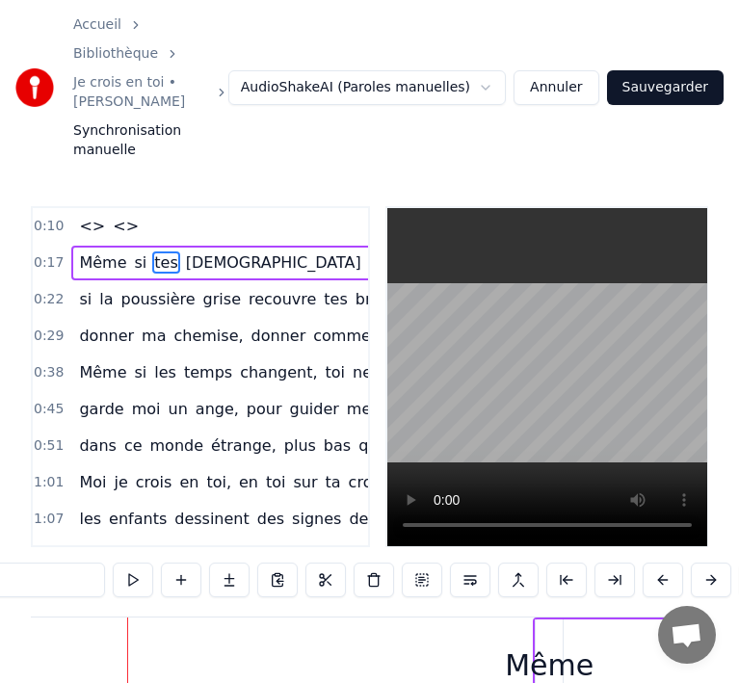
click at [670, 563] on button at bounding box center [663, 580] width 40 height 35
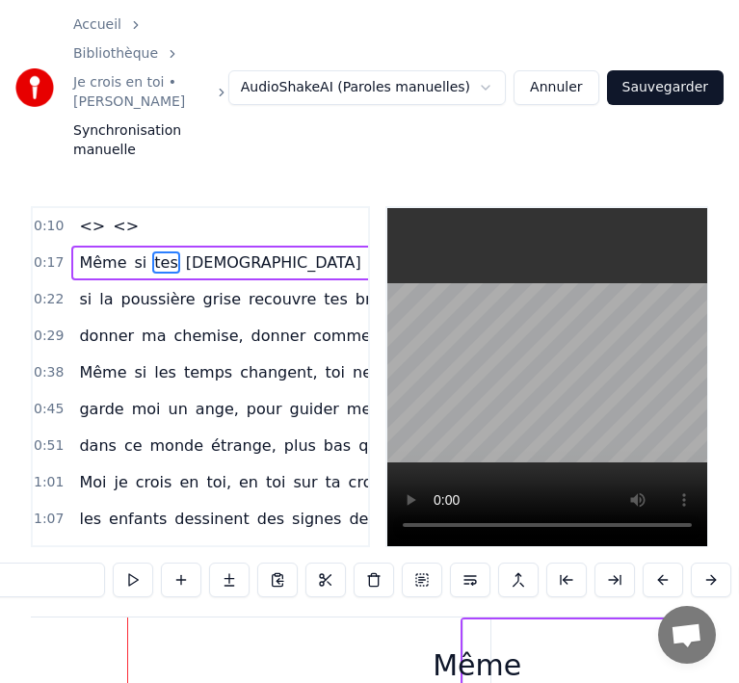
click at [670, 563] on button at bounding box center [663, 580] width 40 height 35
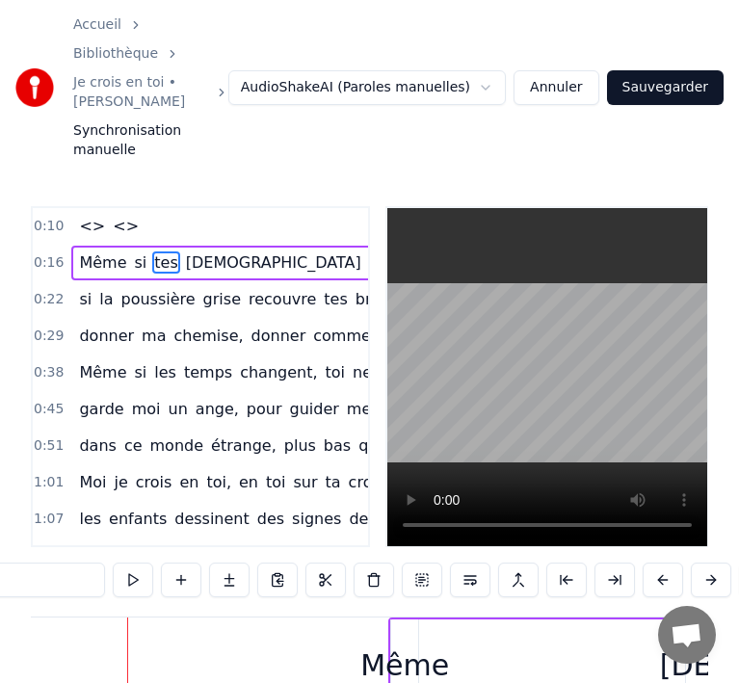
click at [670, 563] on button at bounding box center [663, 580] width 40 height 35
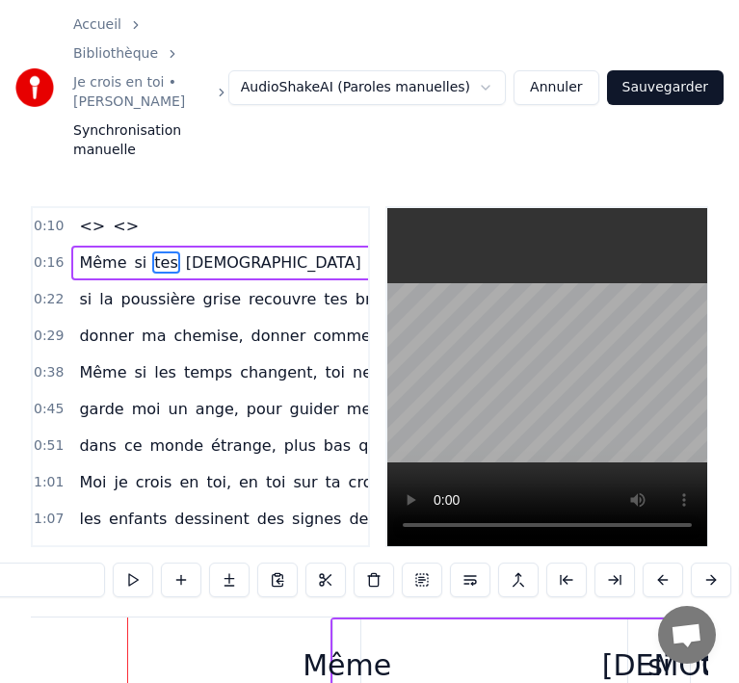
click at [670, 563] on button at bounding box center [663, 580] width 40 height 35
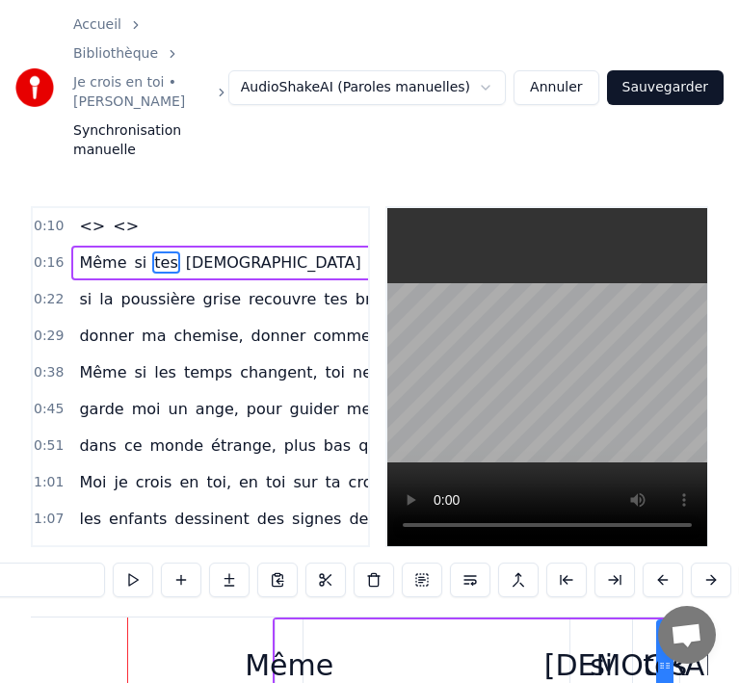
click at [670, 563] on button at bounding box center [663, 580] width 40 height 35
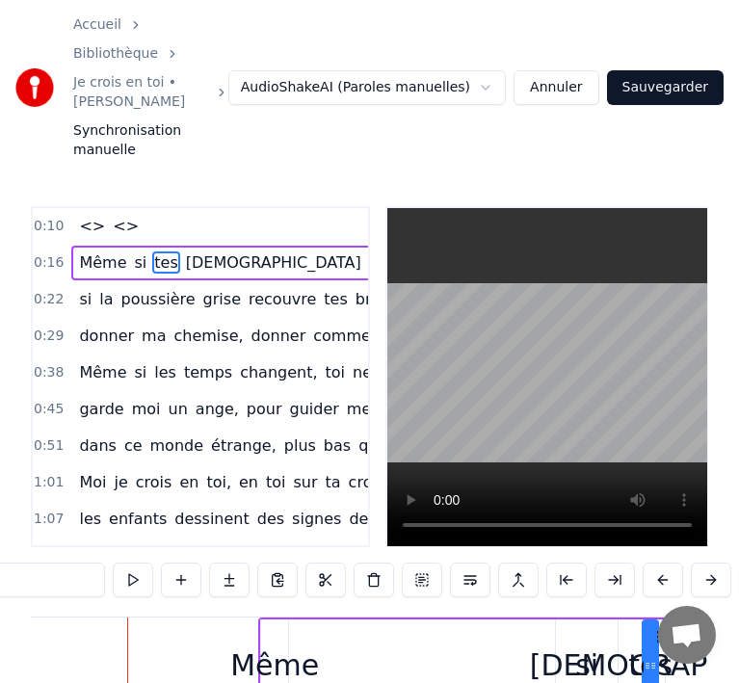
click at [670, 563] on button at bounding box center [663, 580] width 40 height 35
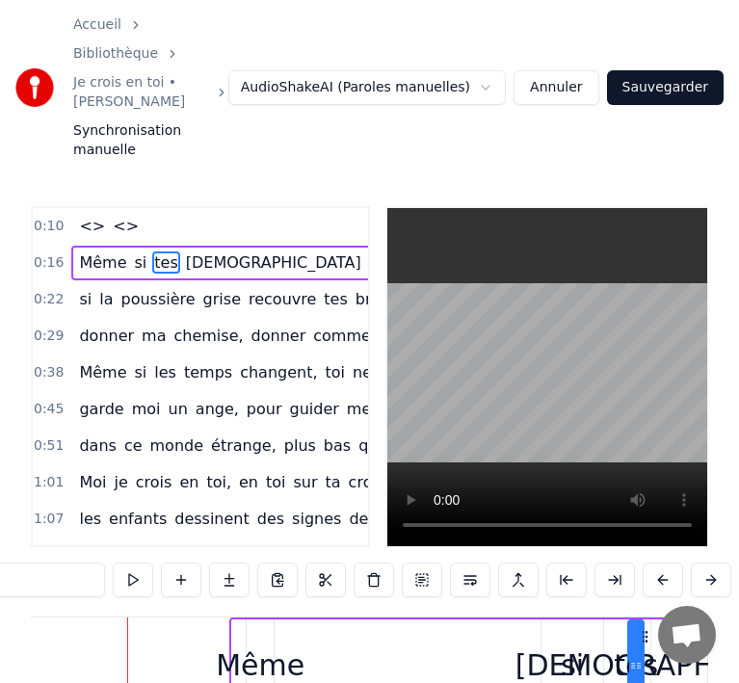
click at [670, 563] on button at bounding box center [663, 580] width 40 height 35
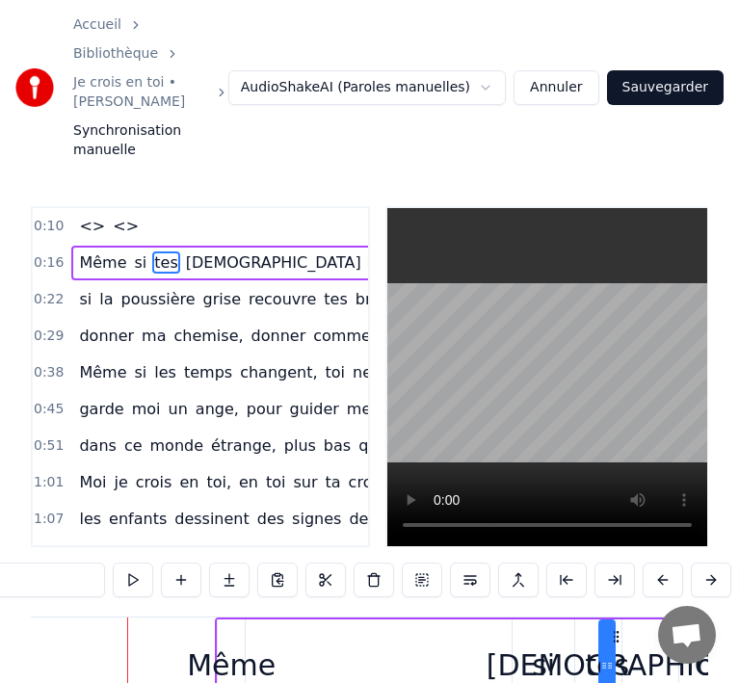
click at [670, 563] on button at bounding box center [663, 580] width 40 height 35
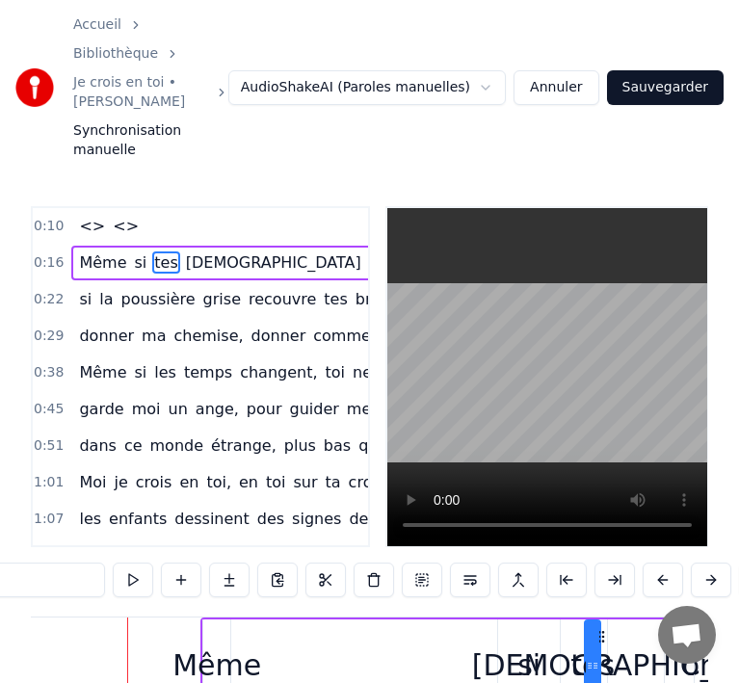
click at [670, 563] on button at bounding box center [663, 580] width 40 height 35
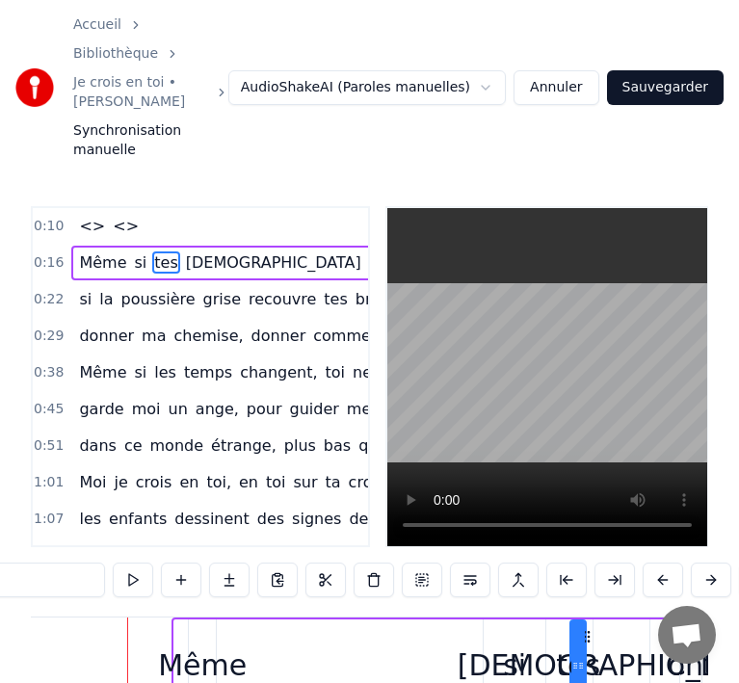
click at [670, 563] on button at bounding box center [663, 580] width 40 height 35
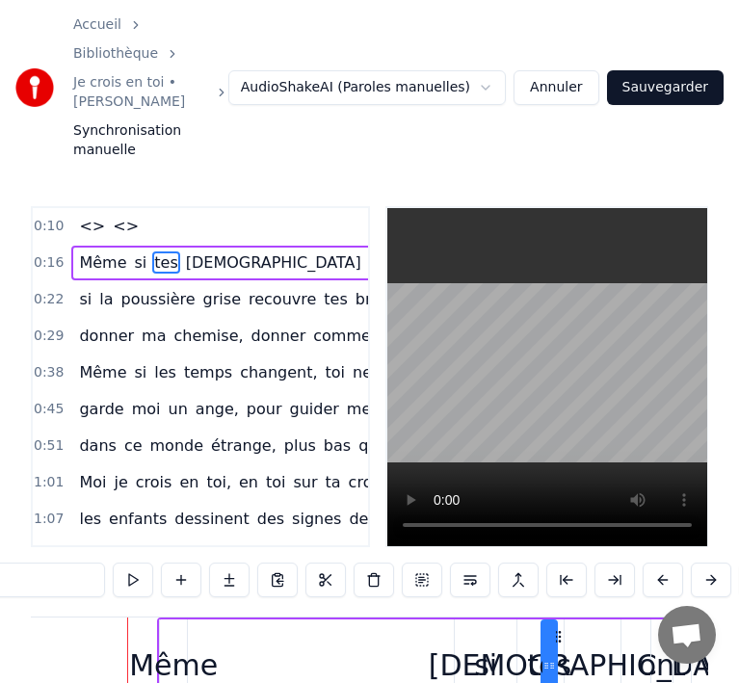
click at [670, 563] on button at bounding box center [663, 580] width 40 height 35
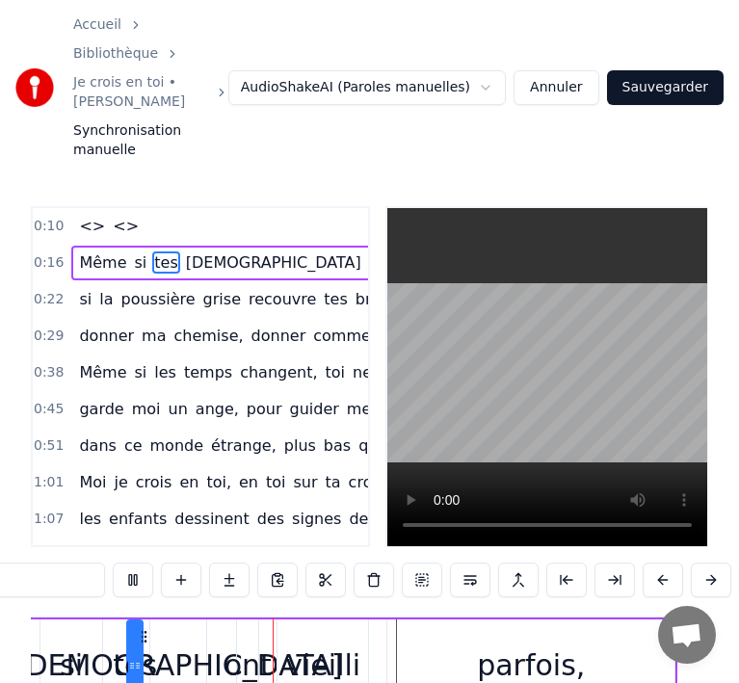
scroll to position [0, 4951]
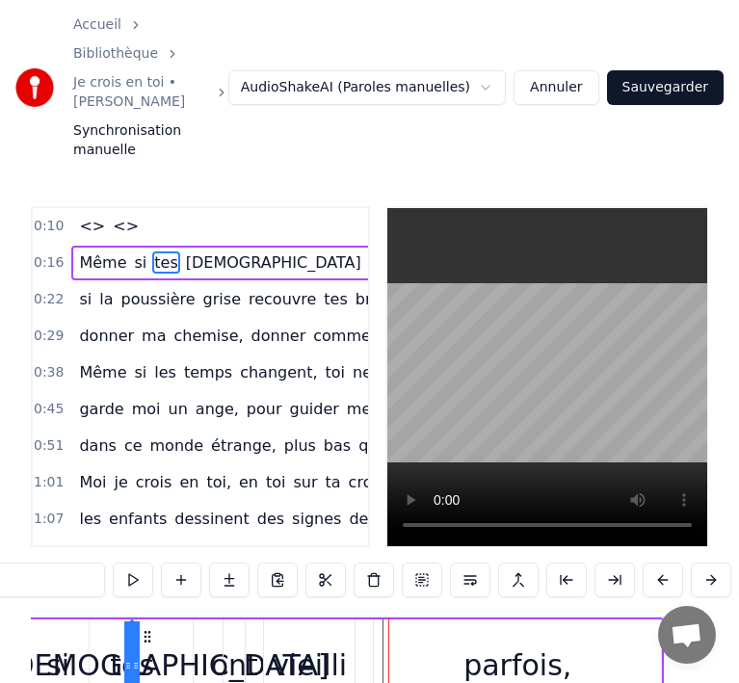
drag, startPoint x: 120, startPoint y: 589, endPoint x: 173, endPoint y: 582, distance: 54.4
click at [173, 618] on div "Même si tes [DEMOGRAPHIC_DATA] ont vieilli parfois," at bounding box center [196, 665] width 935 height 95
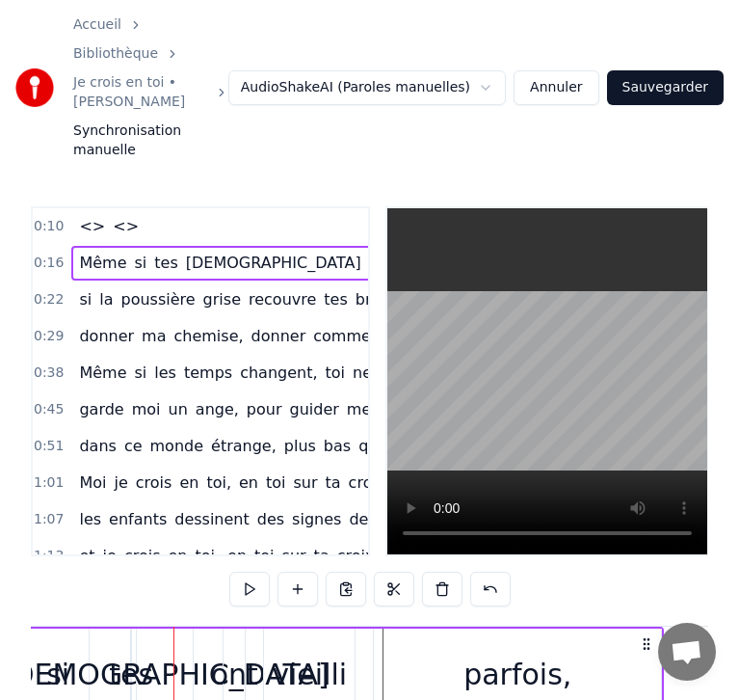
drag, startPoint x: 174, startPoint y: 601, endPoint x: 195, endPoint y: 599, distance: 20.3
click at [195, 626] on div "Même si tes [DEMOGRAPHIC_DATA] ont vieilli parfois," at bounding box center [196, 673] width 935 height 95
click at [290, 652] on div "vieilli" at bounding box center [309, 674] width 91 height 92
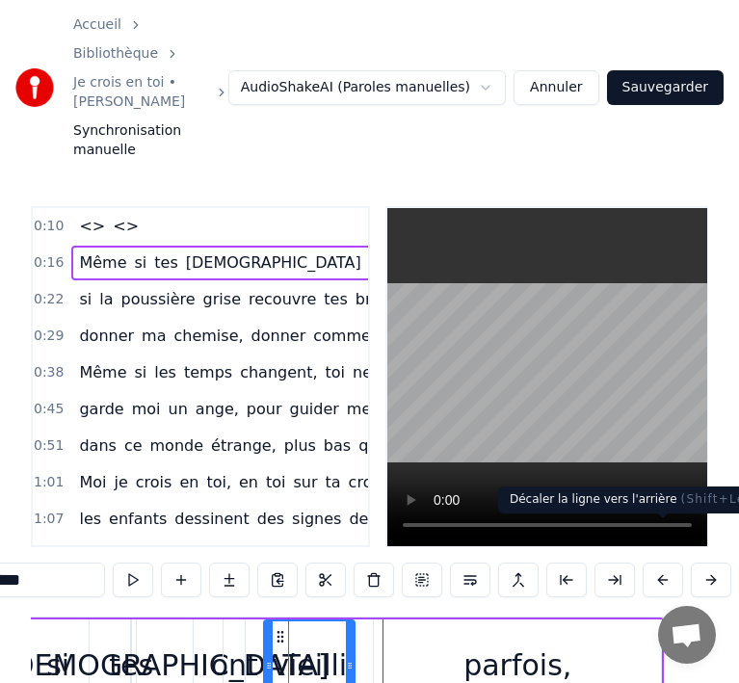
click at [659, 563] on button at bounding box center [663, 580] width 40 height 35
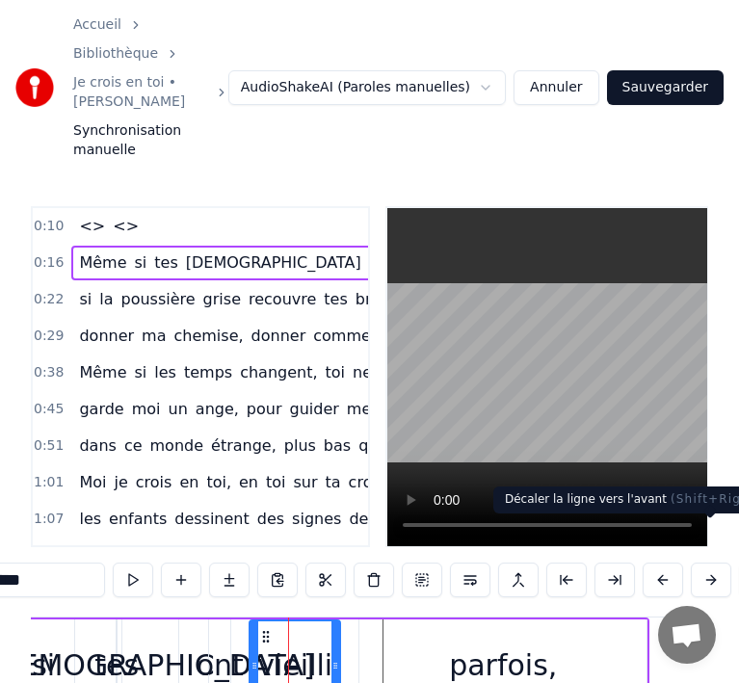
click at [707, 563] on button at bounding box center [711, 580] width 40 height 35
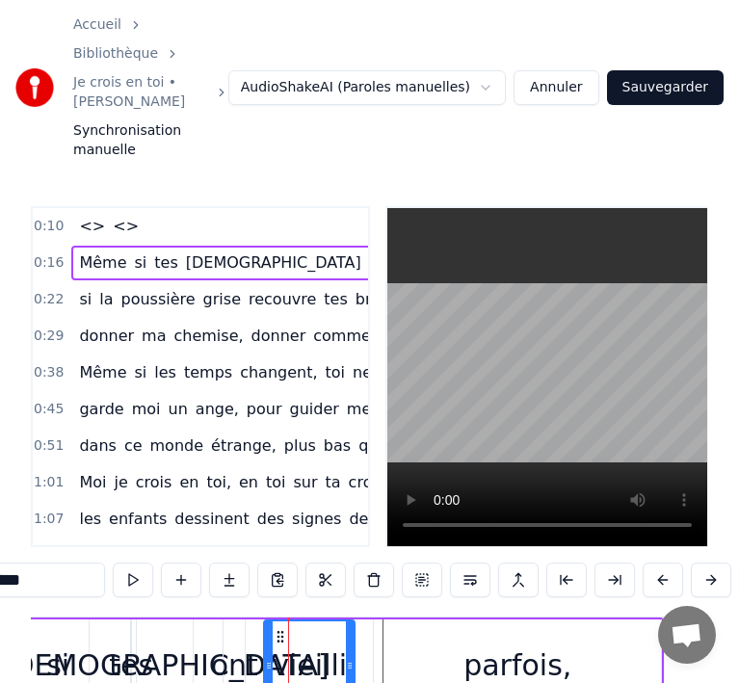
click at [707, 563] on button at bounding box center [711, 580] width 40 height 35
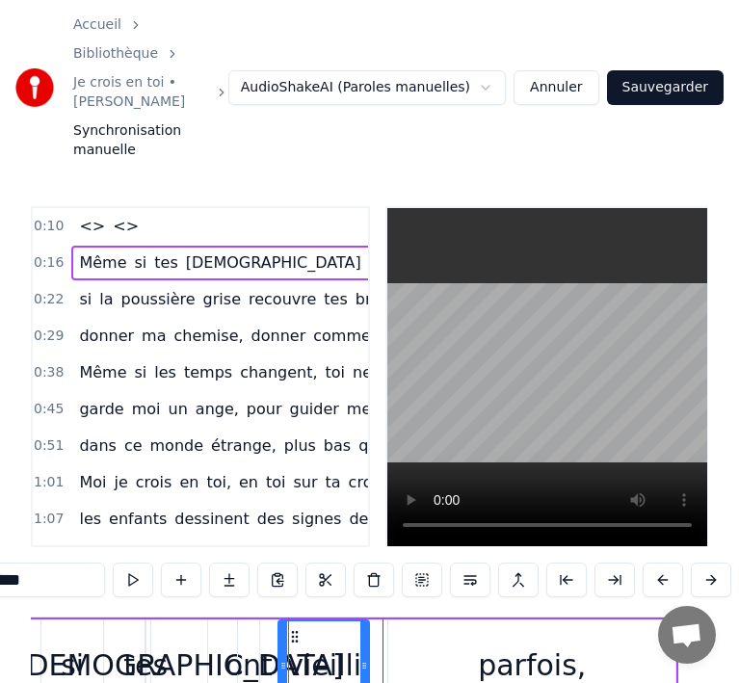
click at [707, 563] on button at bounding box center [711, 580] width 40 height 35
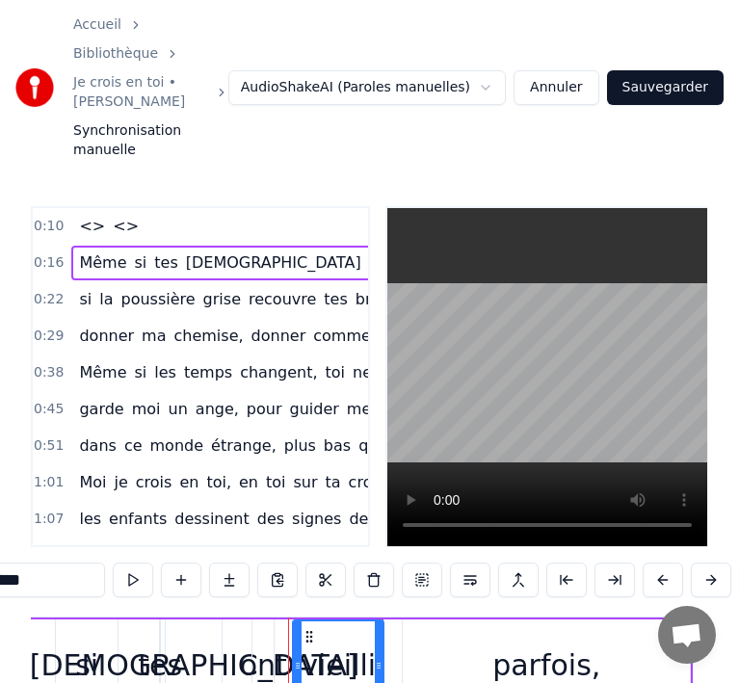
click at [253, 620] on div "ont" at bounding box center [263, 666] width 21 height 92
type input "***"
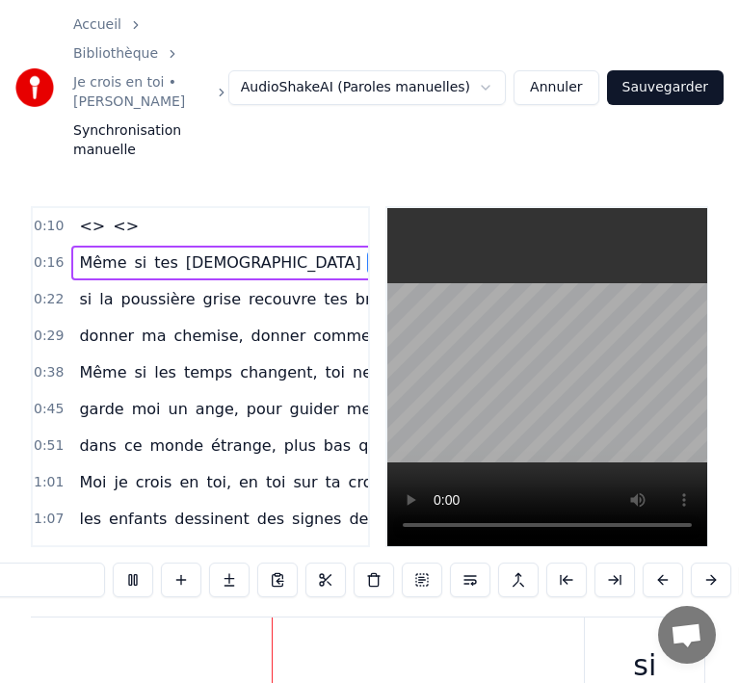
scroll to position [0, 6003]
click at [367, 490] on div "0:10 <> <> 0:16 Même si tes [DEMOGRAPHIC_DATA] ont vieilli parfois, 0:22 si la …" at bounding box center [370, 377] width 678 height 342
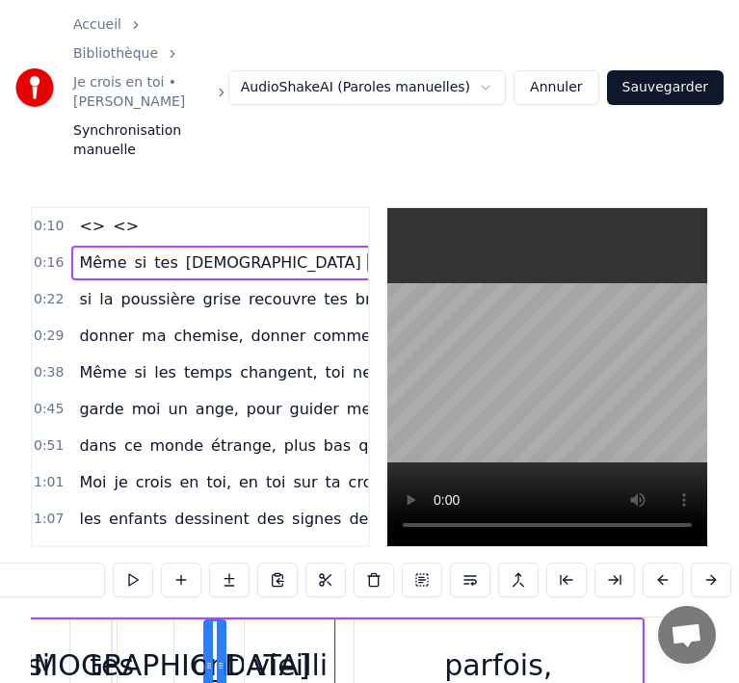
scroll to position [0, 4763]
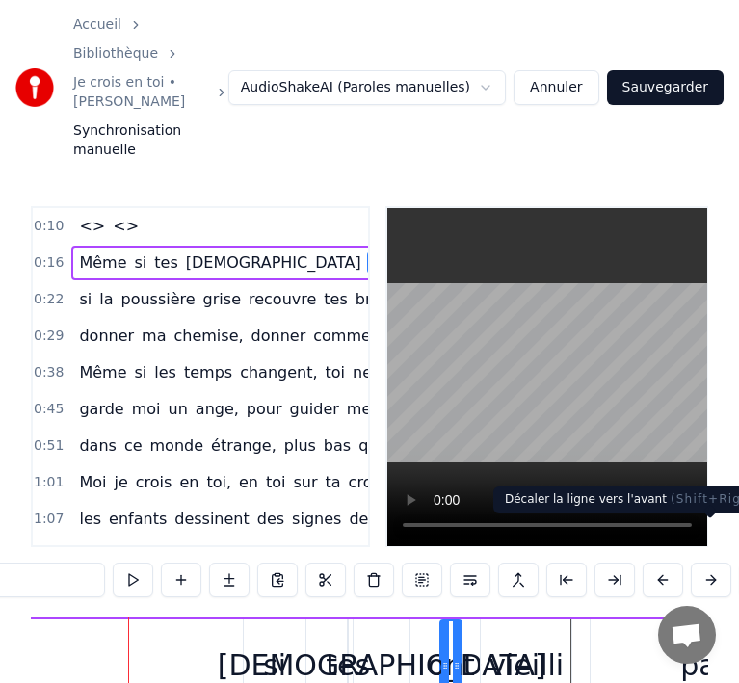
click at [716, 563] on button at bounding box center [711, 580] width 40 height 35
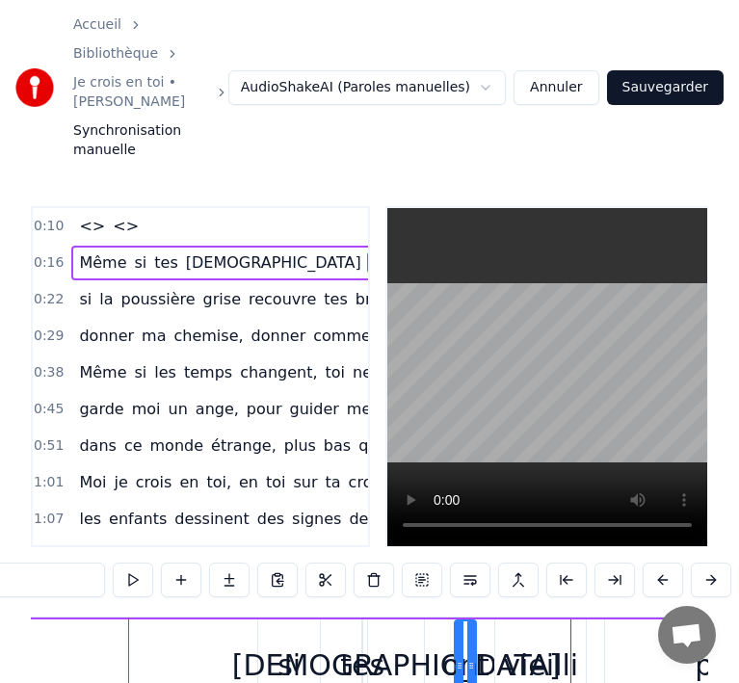
click at [716, 563] on button at bounding box center [711, 580] width 40 height 35
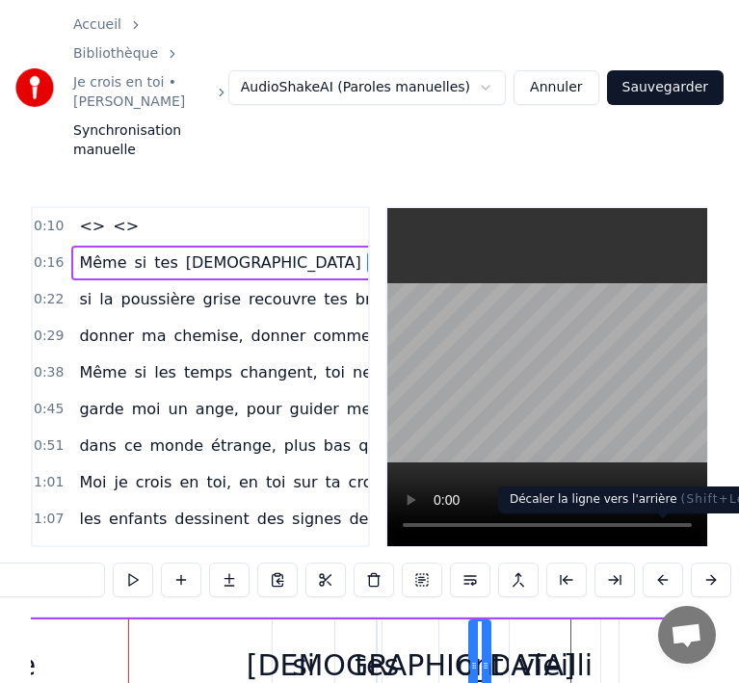
click at [659, 563] on button at bounding box center [663, 580] width 40 height 35
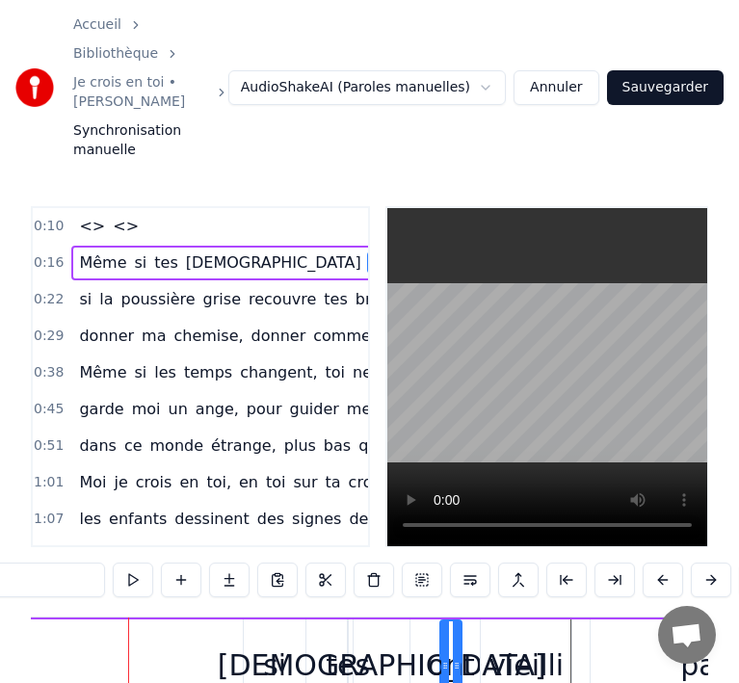
click at [659, 563] on button at bounding box center [663, 580] width 40 height 35
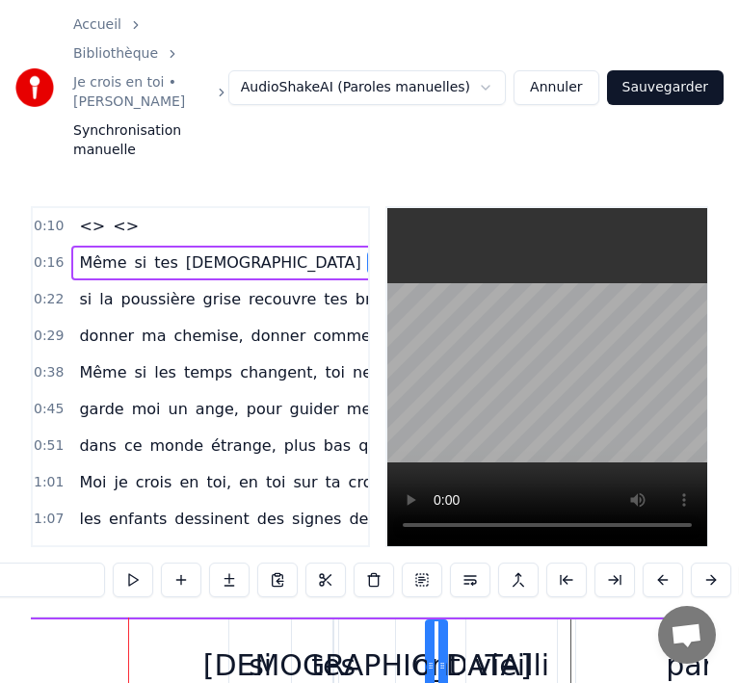
click at [659, 563] on button at bounding box center [663, 580] width 40 height 35
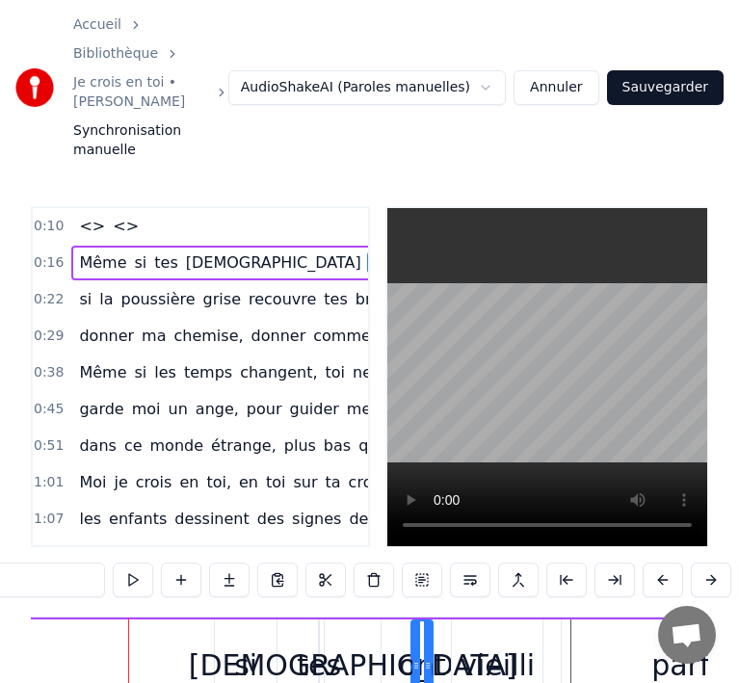
click at [659, 563] on button at bounding box center [663, 580] width 40 height 35
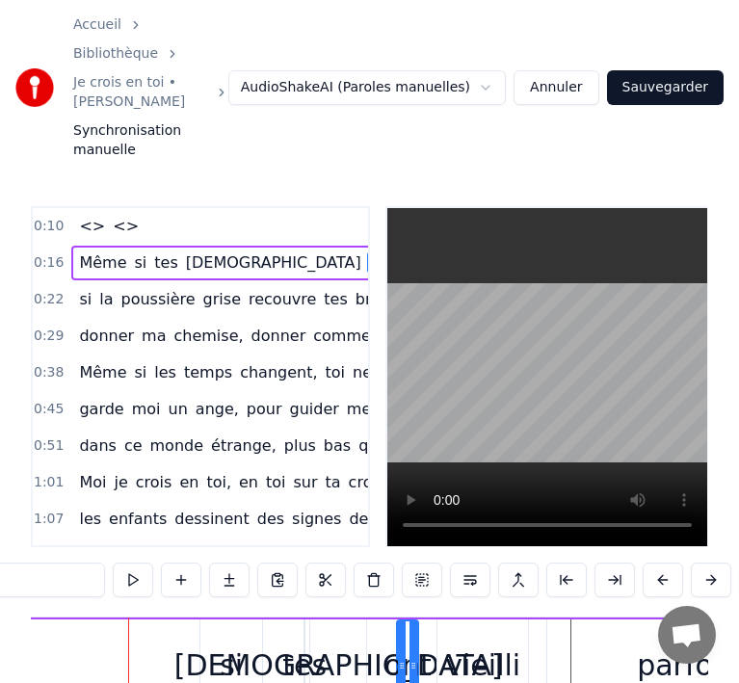
click at [659, 563] on button at bounding box center [663, 580] width 40 height 35
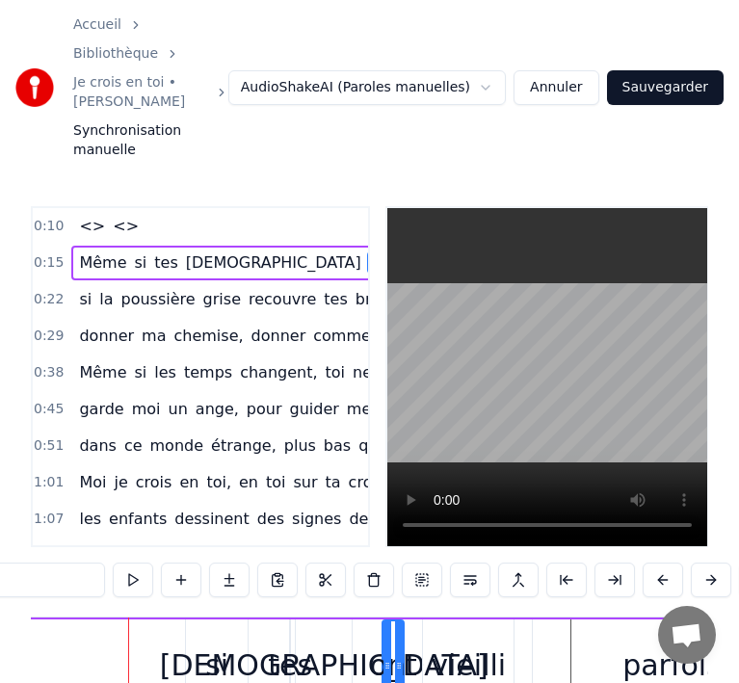
click at [659, 563] on button at bounding box center [663, 580] width 40 height 35
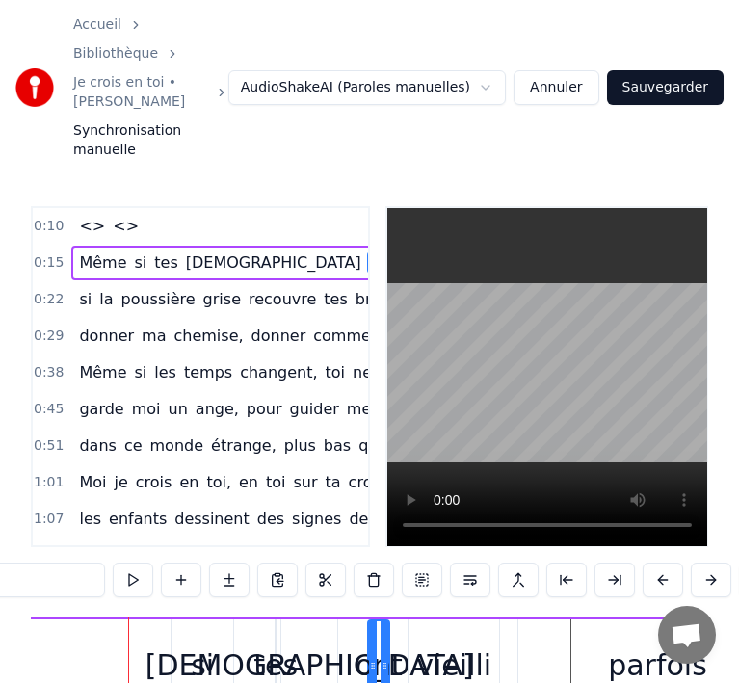
click at [659, 563] on button at bounding box center [663, 580] width 40 height 35
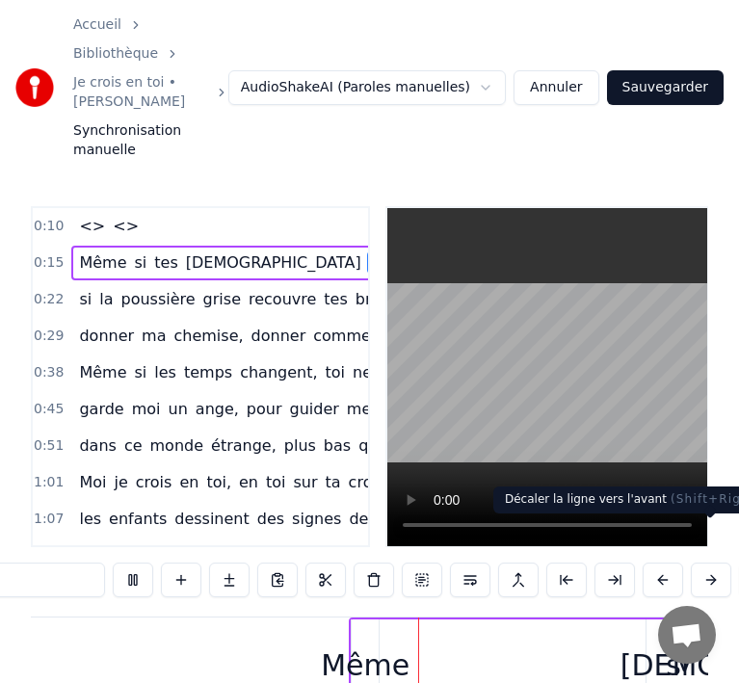
scroll to position [0, 4460]
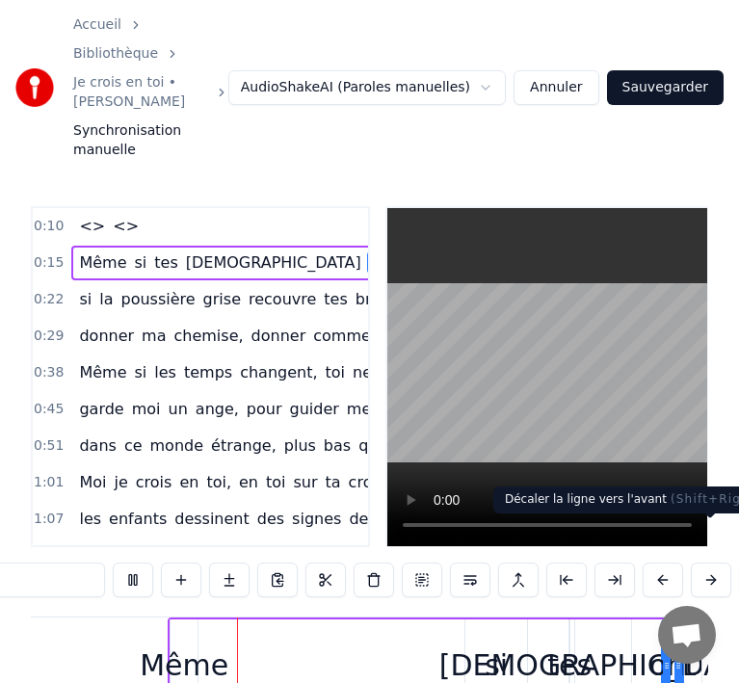
click at [707, 563] on button at bounding box center [711, 580] width 40 height 35
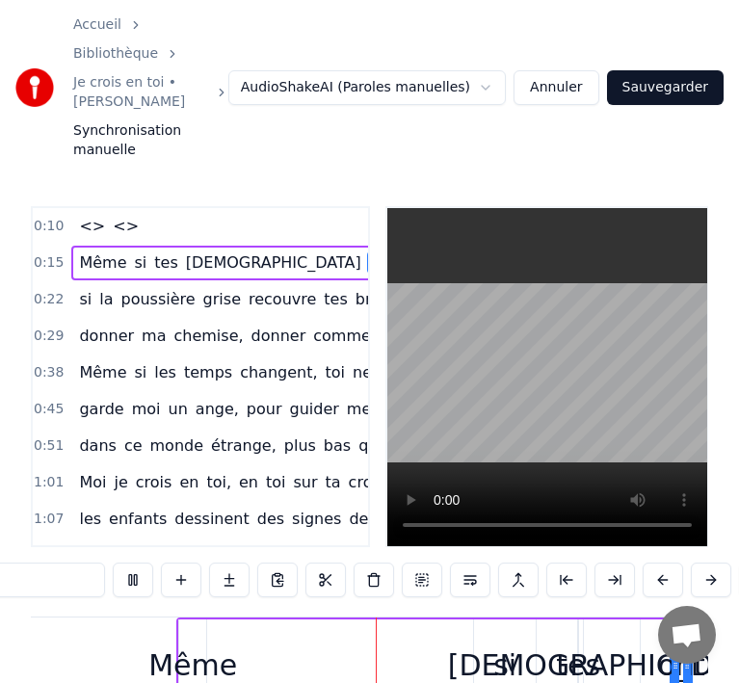
click at [707, 563] on button at bounding box center [711, 580] width 40 height 35
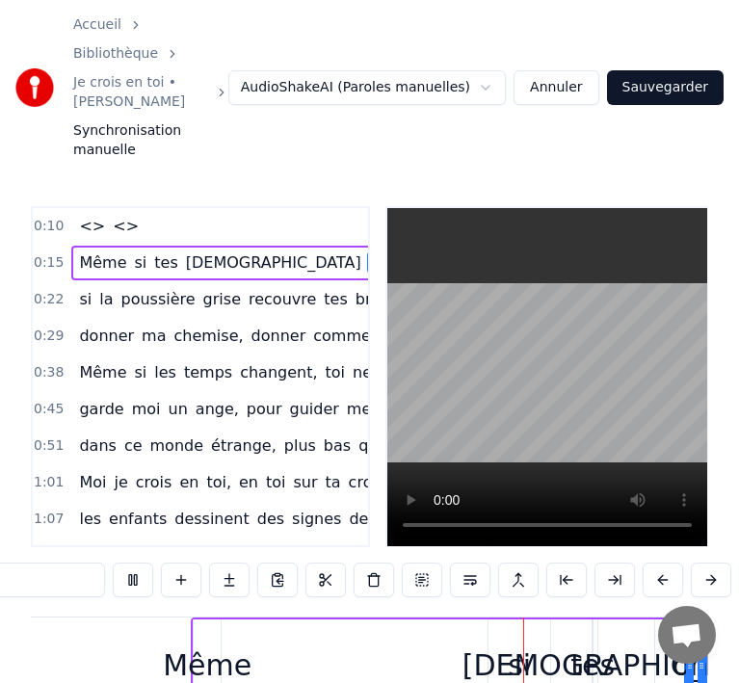
click at [707, 563] on button at bounding box center [711, 580] width 40 height 35
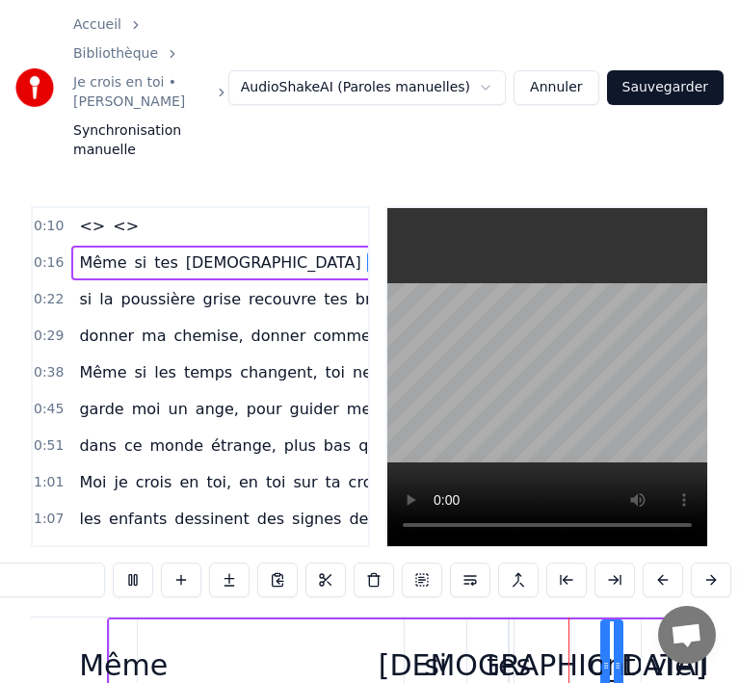
click at [707, 563] on button at bounding box center [711, 580] width 40 height 35
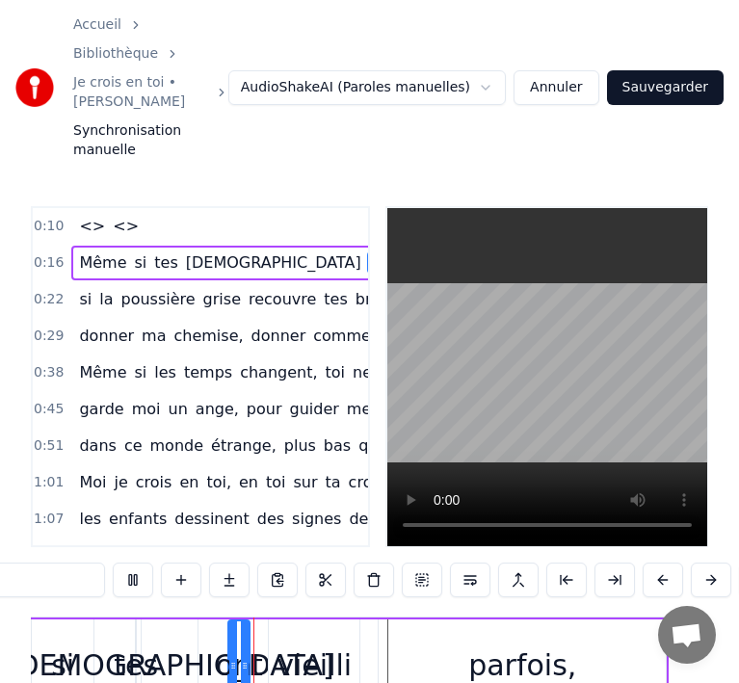
click at [707, 563] on button at bounding box center [711, 580] width 40 height 35
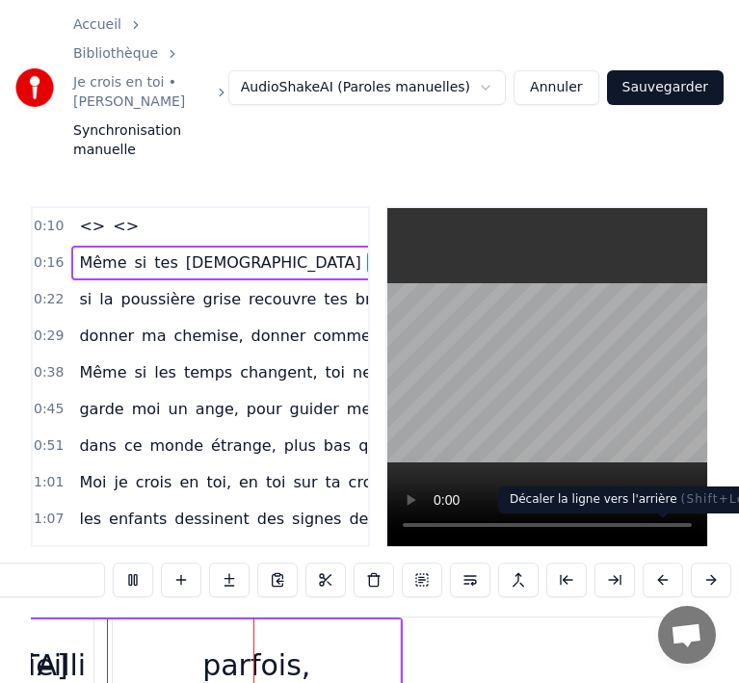
scroll to position [0, 5232]
click at [669, 563] on button at bounding box center [663, 580] width 40 height 35
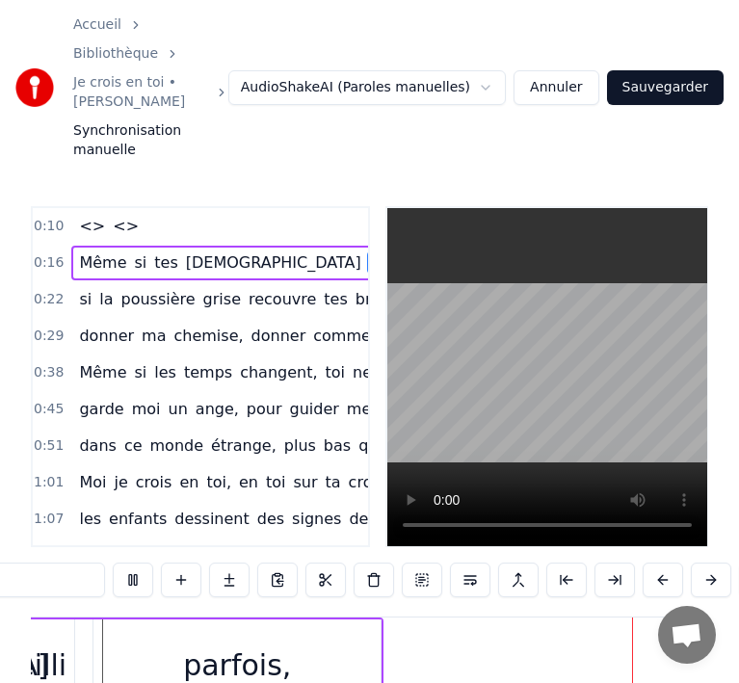
click at [669, 563] on button at bounding box center [663, 580] width 40 height 35
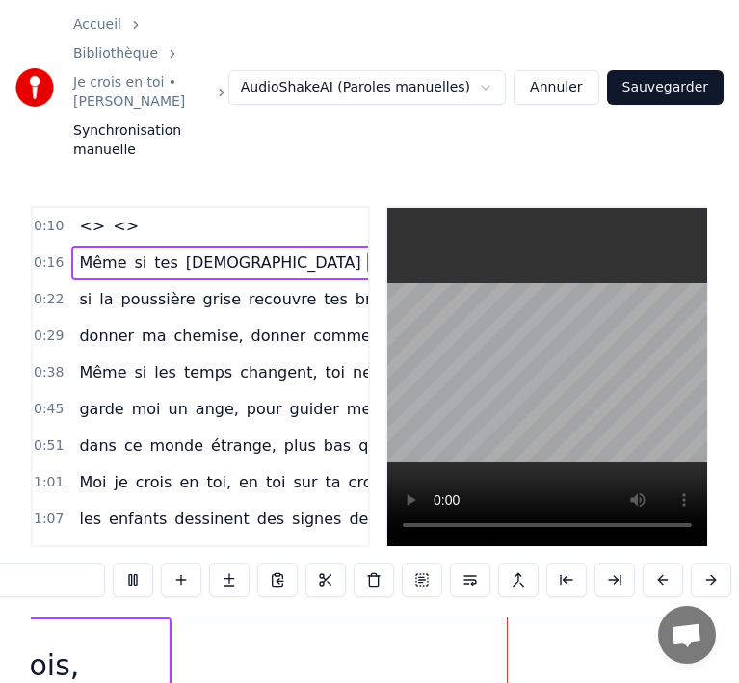
click at [669, 563] on button at bounding box center [663, 580] width 40 height 35
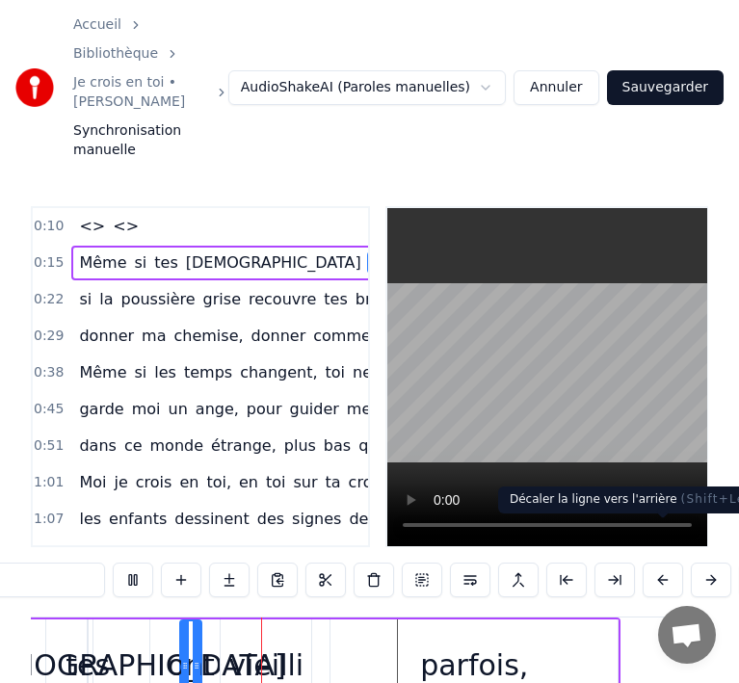
scroll to position [0, 4951]
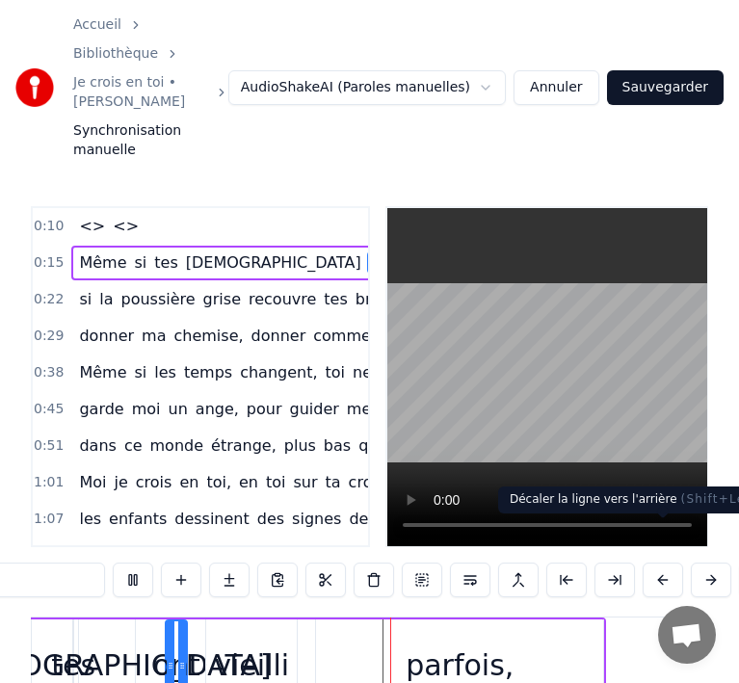
click at [665, 563] on button at bounding box center [663, 580] width 40 height 35
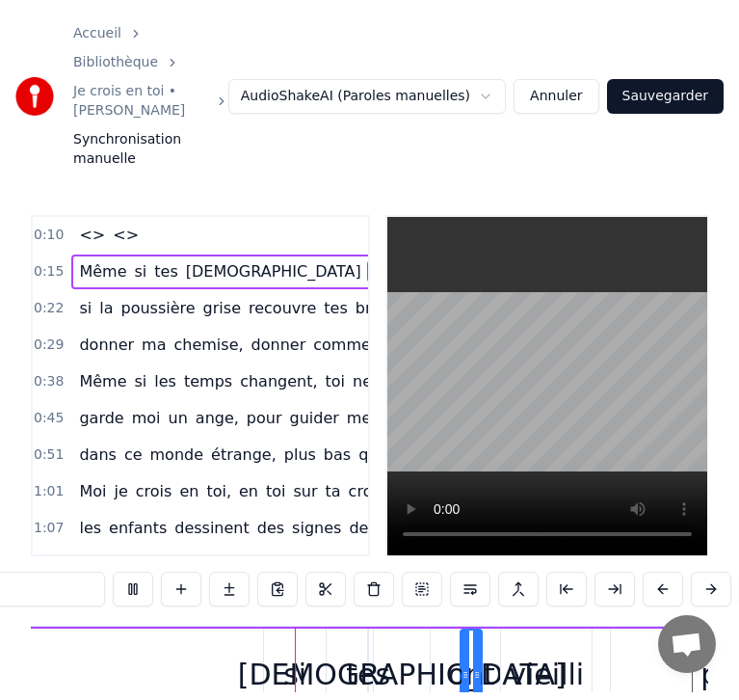
scroll to position [0, 4684]
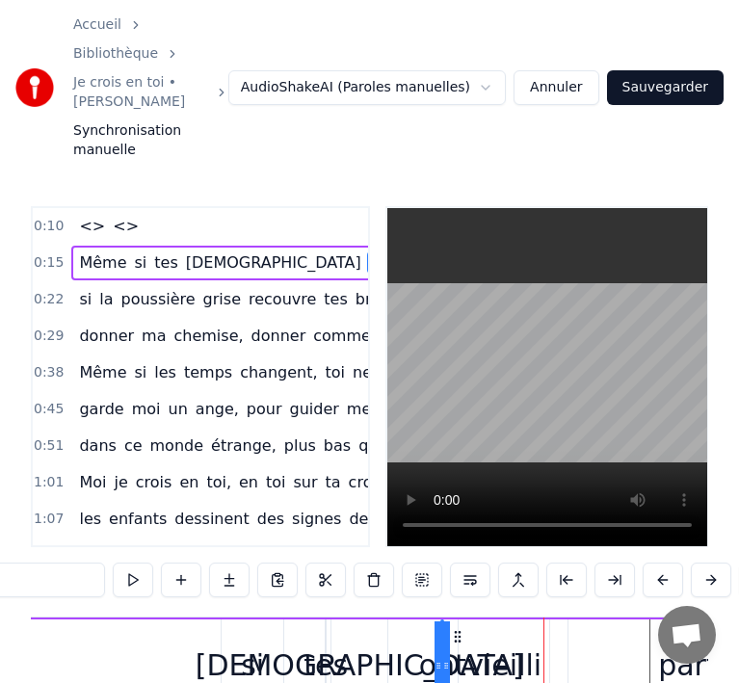
drag, startPoint x: 421, startPoint y: 593, endPoint x: 480, endPoint y: 586, distance: 59.2
click at [480, 618] on div "Même si tes [DEMOGRAPHIC_DATA] ont vieilli parfois," at bounding box center [391, 665] width 935 height 95
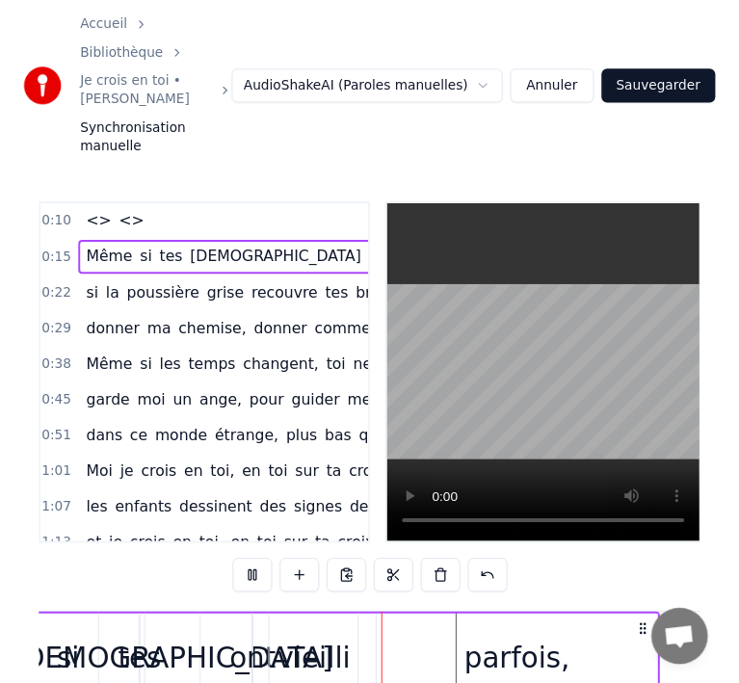
scroll to position [0, 5060]
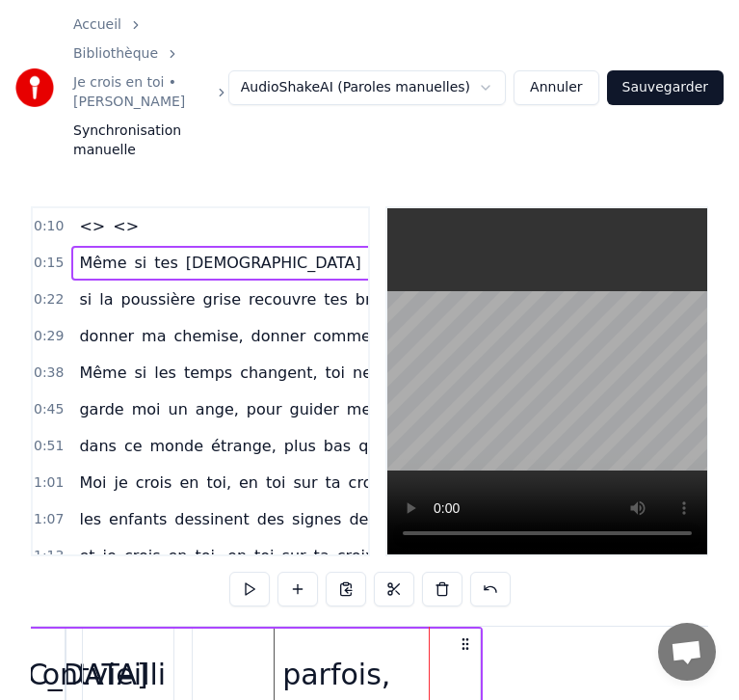
click at [409, 628] on div "parfois," at bounding box center [336, 674] width 287 height 92
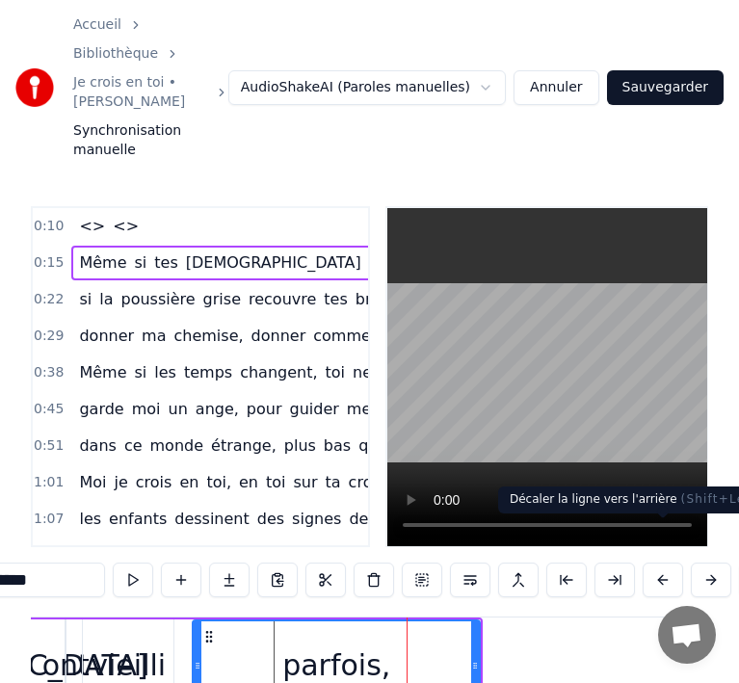
click at [662, 563] on button at bounding box center [663, 580] width 40 height 35
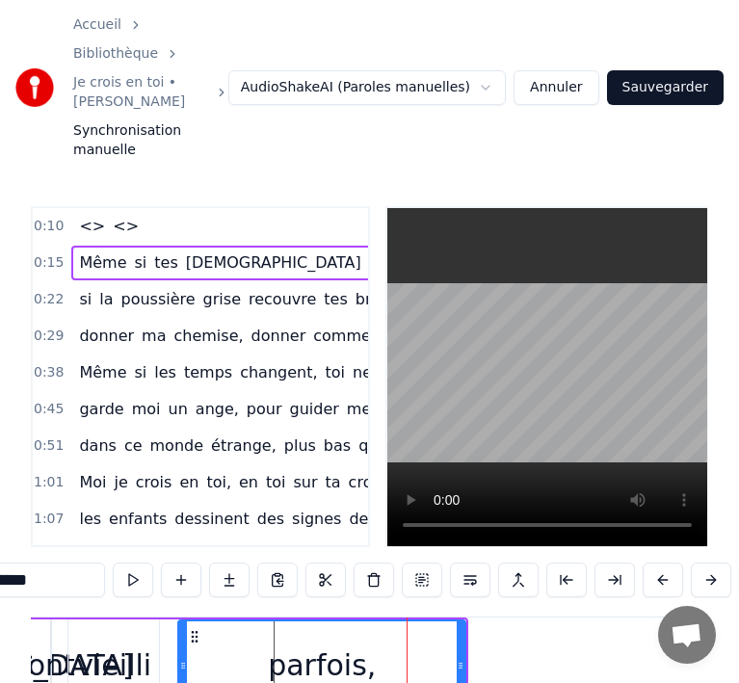
click at [662, 563] on button at bounding box center [663, 580] width 40 height 35
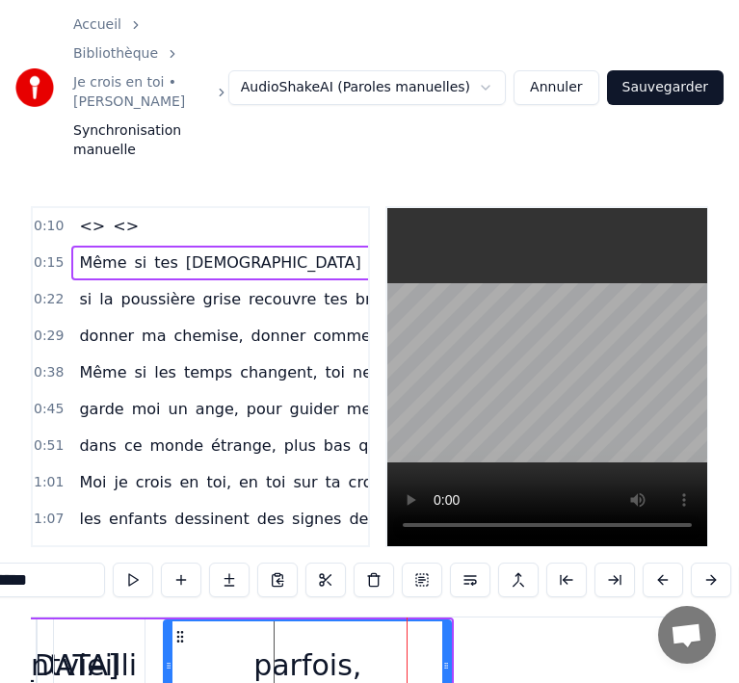
click at [662, 563] on button at bounding box center [663, 580] width 40 height 35
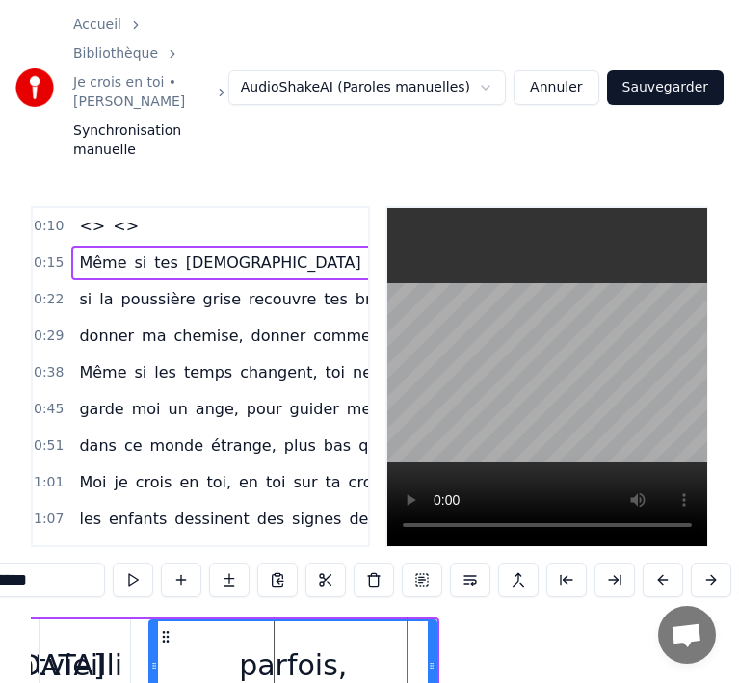
click at [662, 563] on button at bounding box center [663, 580] width 40 height 35
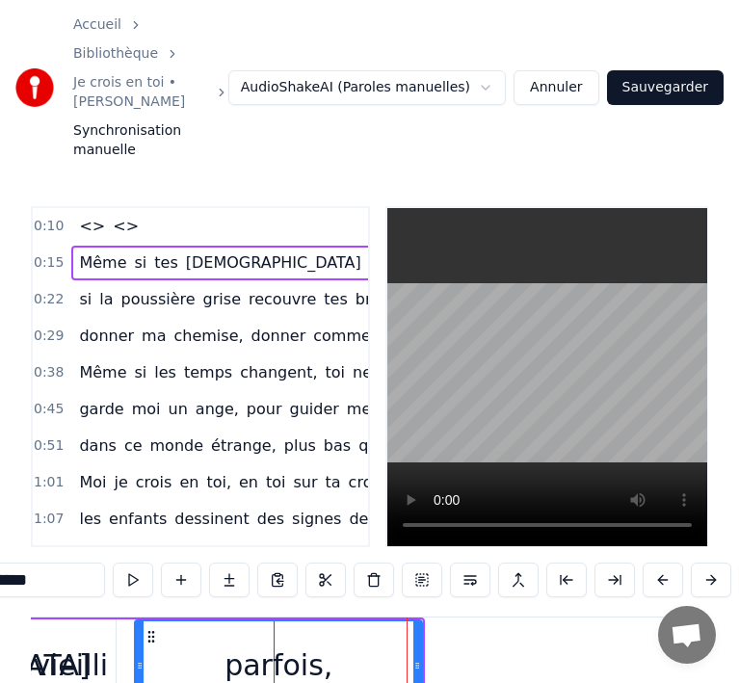
click at [662, 563] on button at bounding box center [663, 580] width 40 height 35
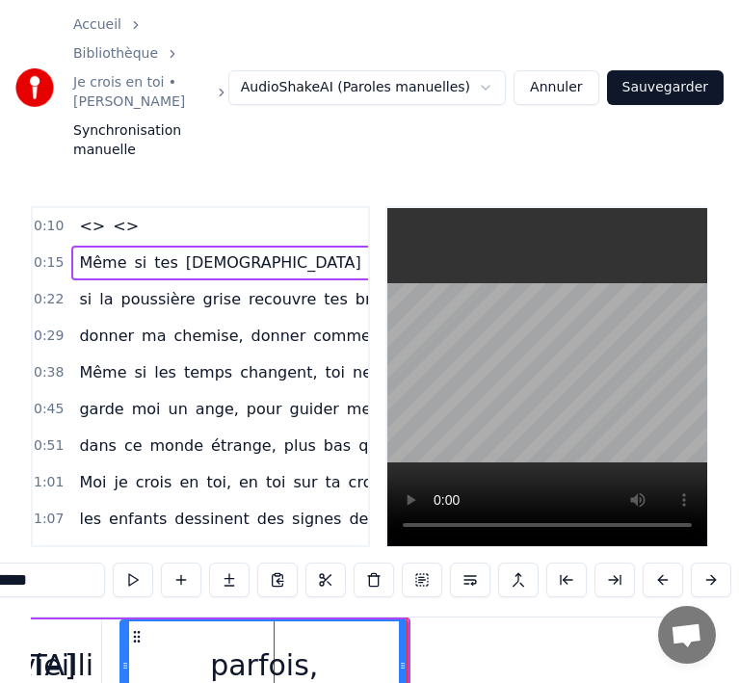
click at [662, 563] on button at bounding box center [663, 580] width 40 height 35
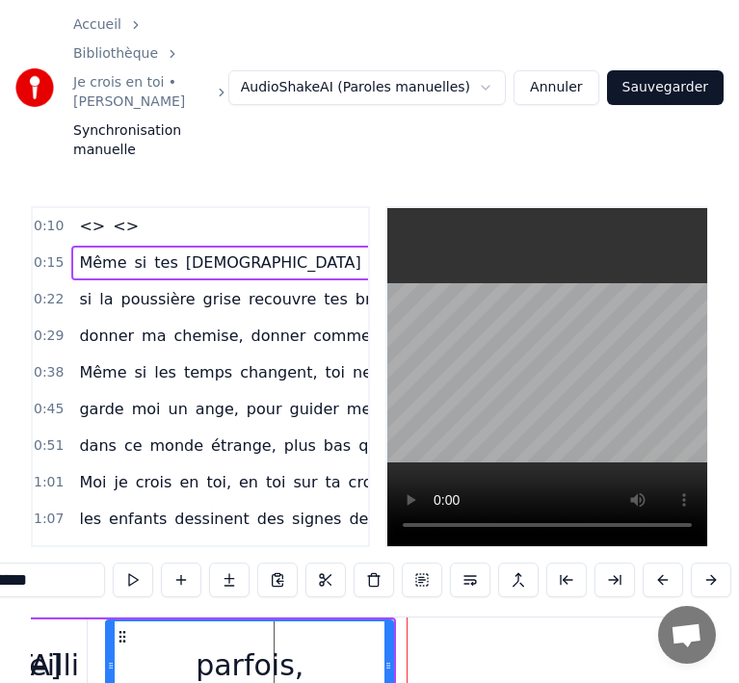
click at [662, 563] on button at bounding box center [663, 580] width 40 height 35
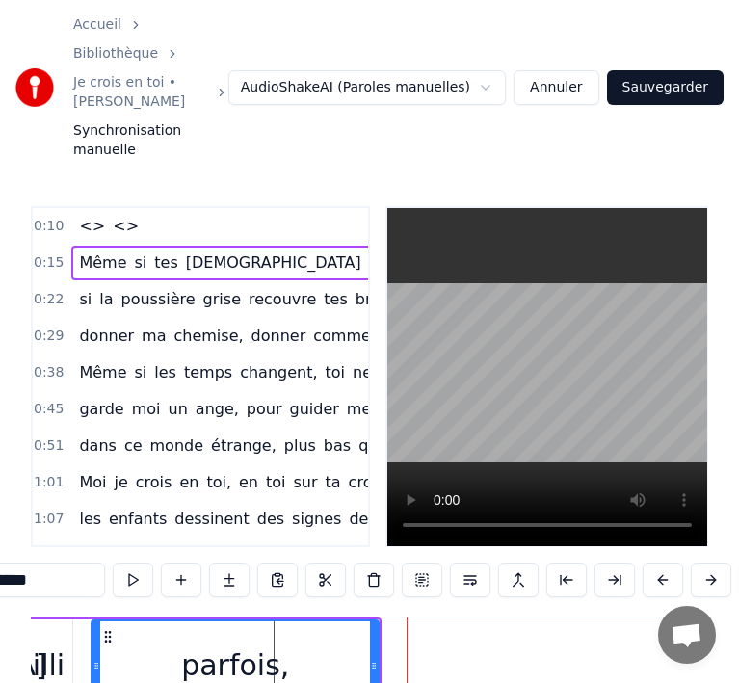
click at [662, 563] on button at bounding box center [663, 580] width 40 height 35
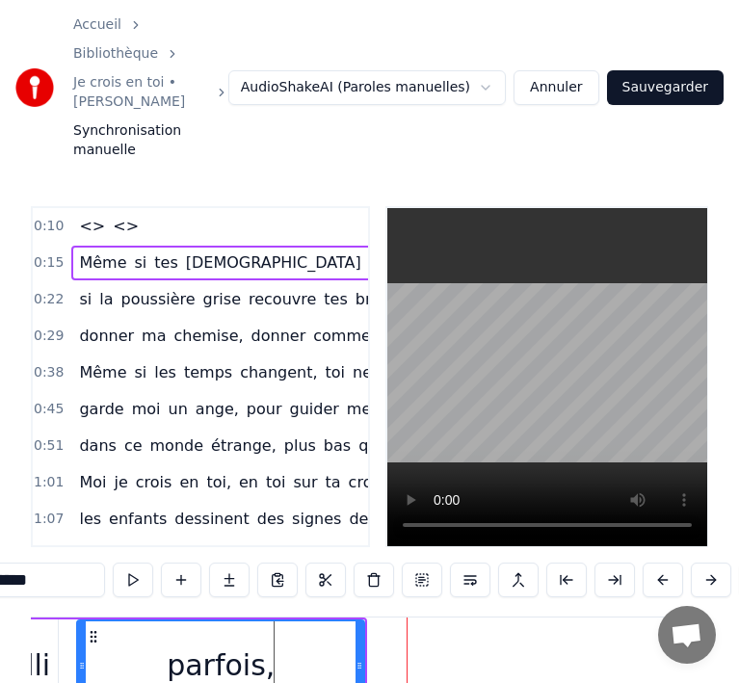
click at [662, 563] on button at bounding box center [663, 580] width 40 height 35
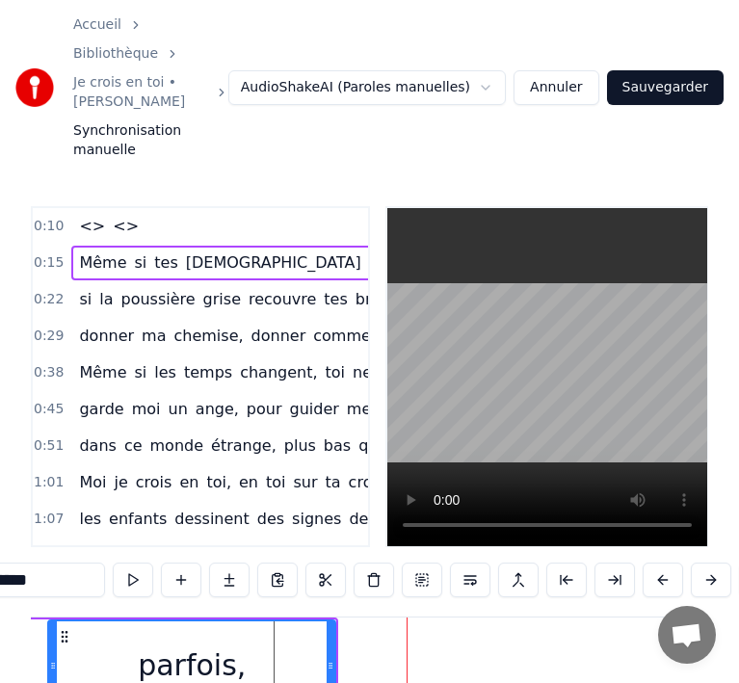
click at [662, 563] on button at bounding box center [663, 580] width 40 height 35
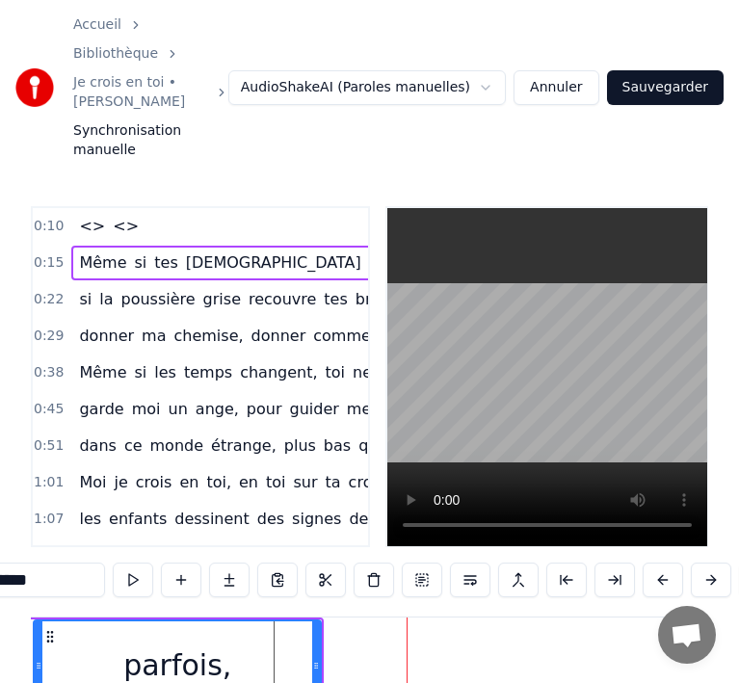
click at [662, 563] on button at bounding box center [663, 580] width 40 height 35
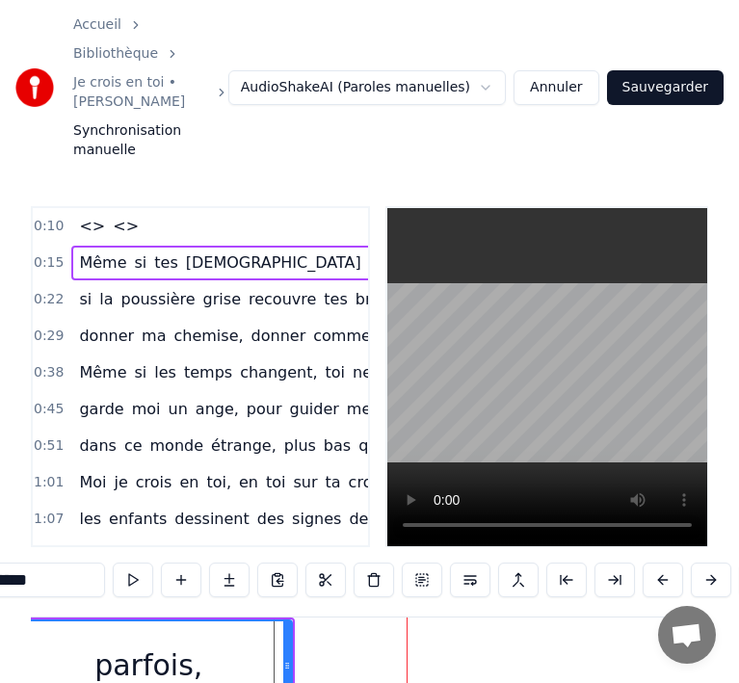
click at [662, 563] on button at bounding box center [663, 580] width 40 height 35
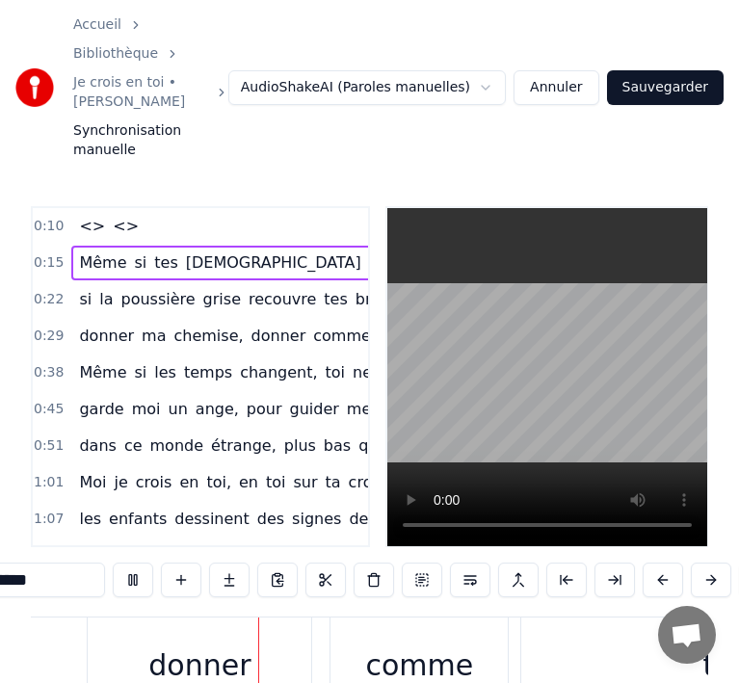
scroll to position [0, 9372]
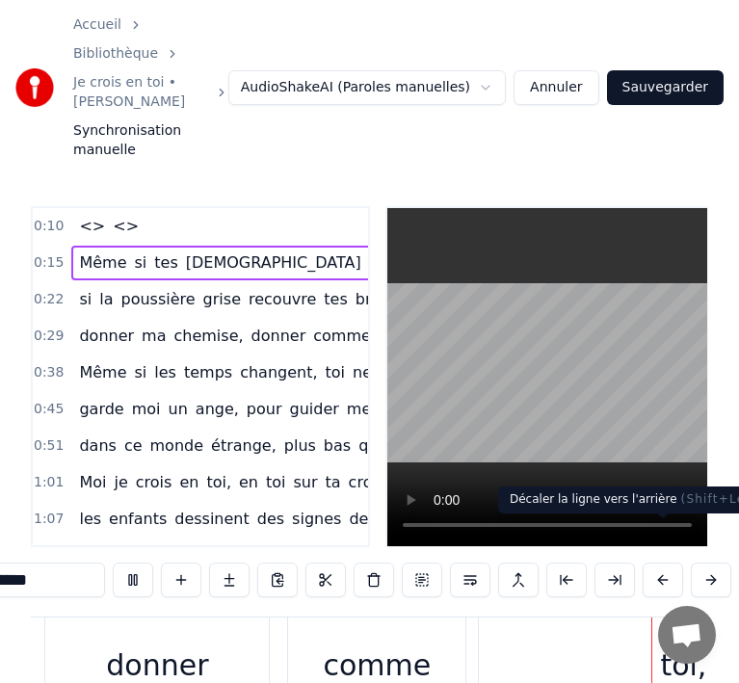
click at [671, 563] on button at bounding box center [663, 580] width 40 height 35
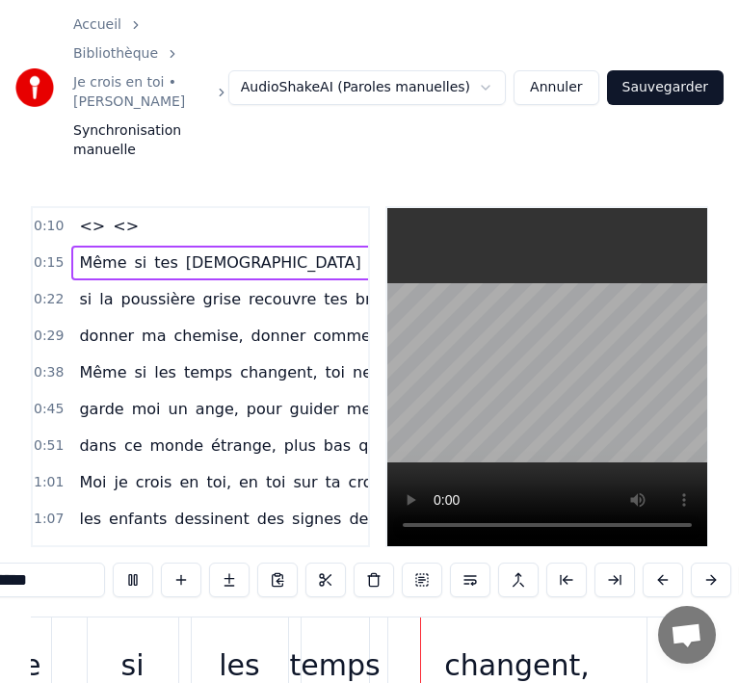
scroll to position [0, 11522]
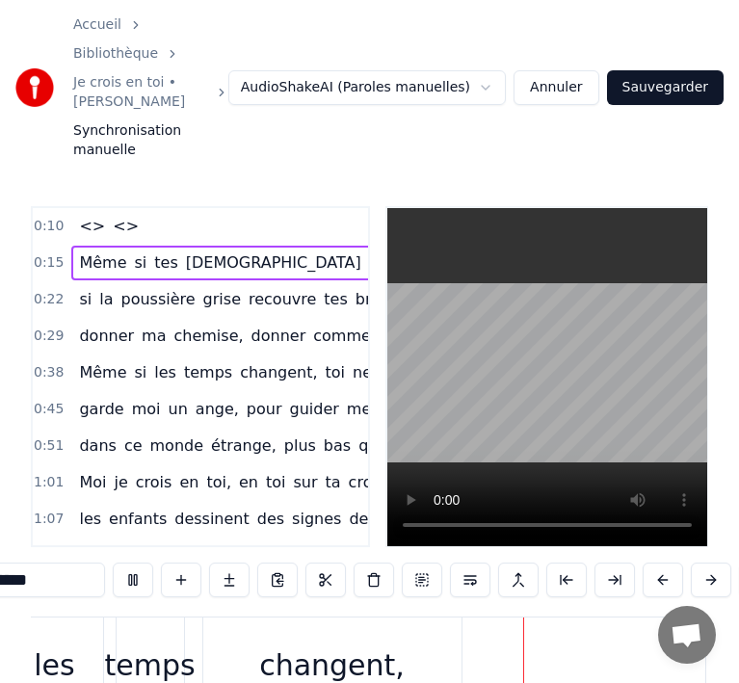
click at [670, 563] on button at bounding box center [663, 580] width 40 height 35
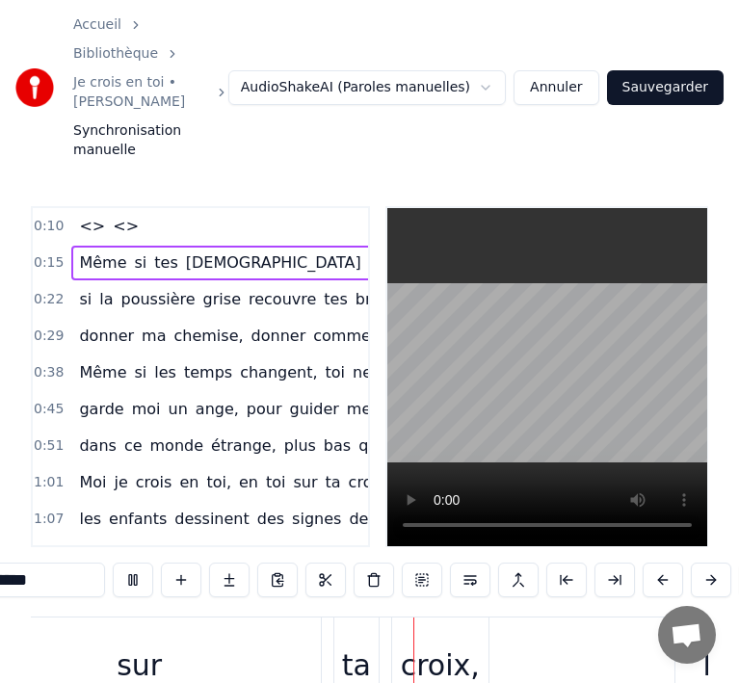
scroll to position [0, 19021]
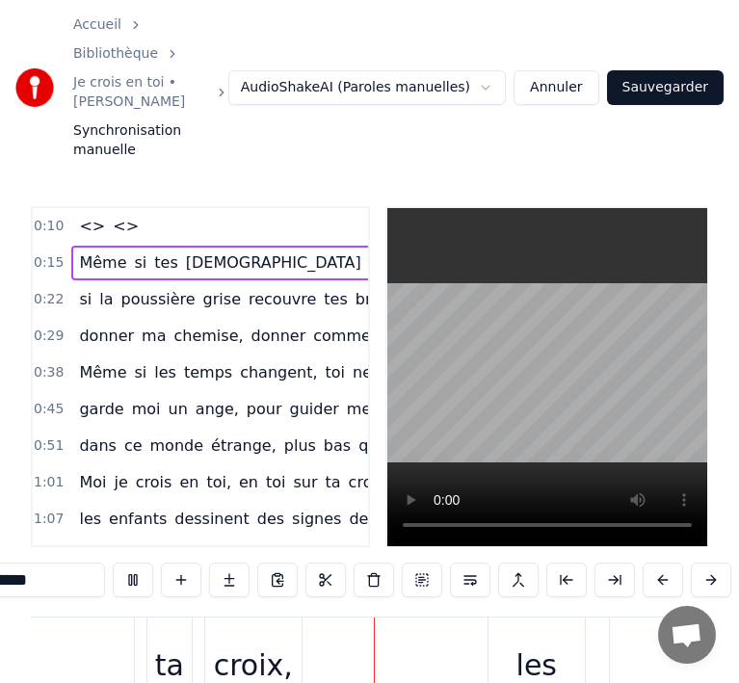
click at [670, 563] on button at bounding box center [663, 580] width 40 height 35
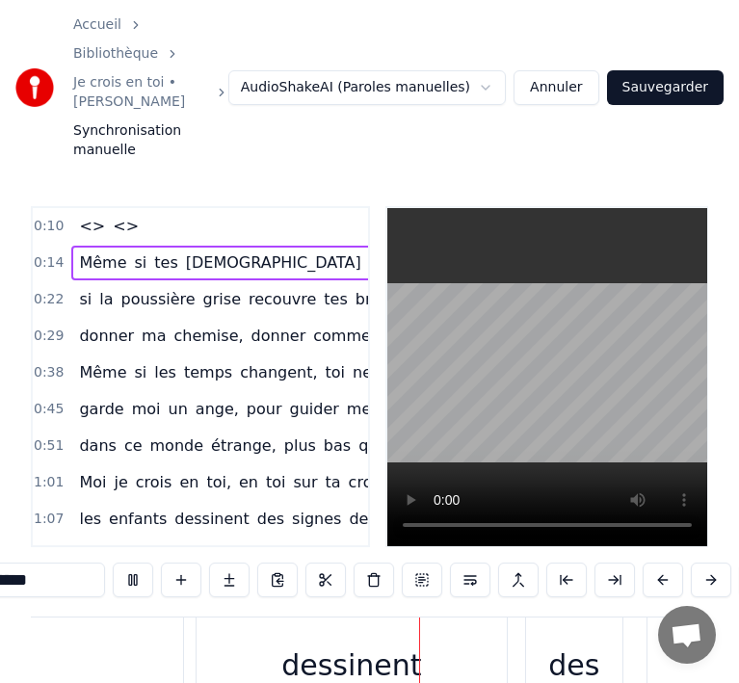
scroll to position [0, 20102]
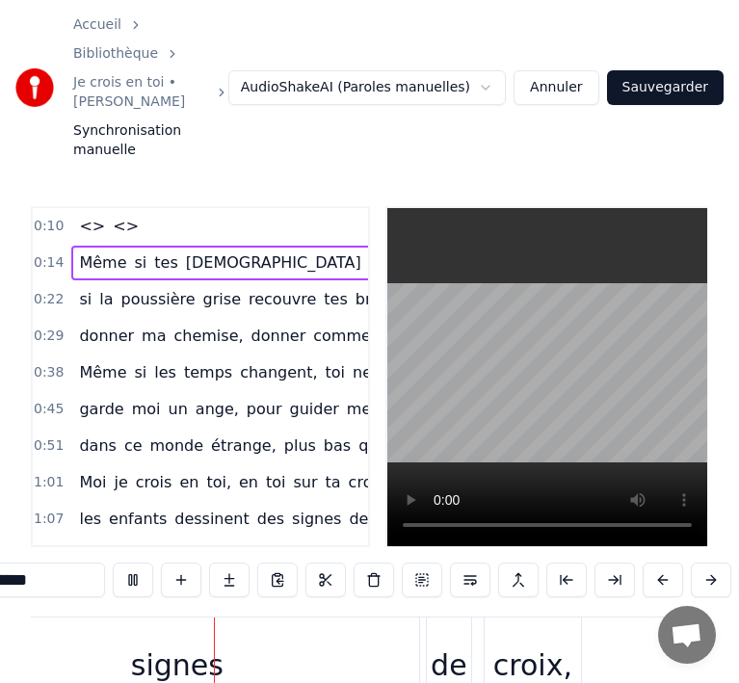
click at [670, 563] on button at bounding box center [663, 580] width 40 height 35
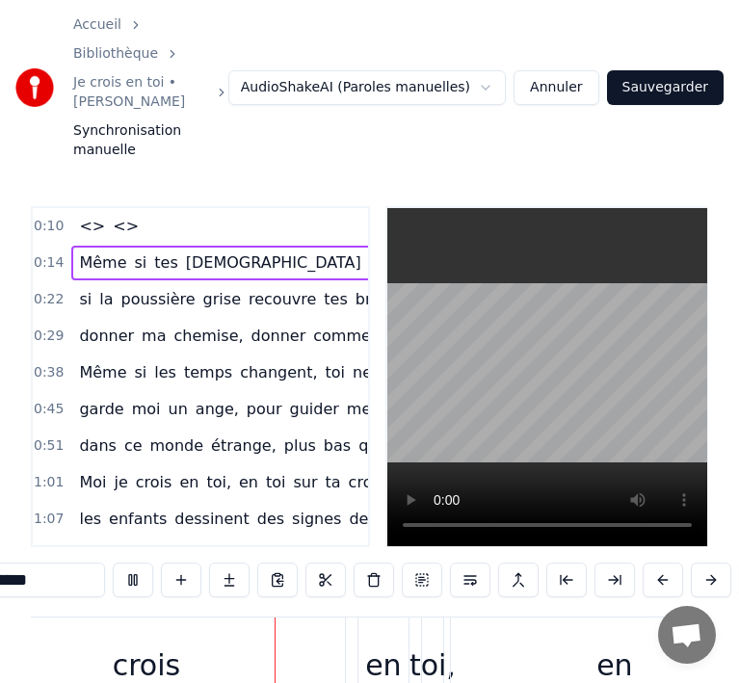
scroll to position [0, 0]
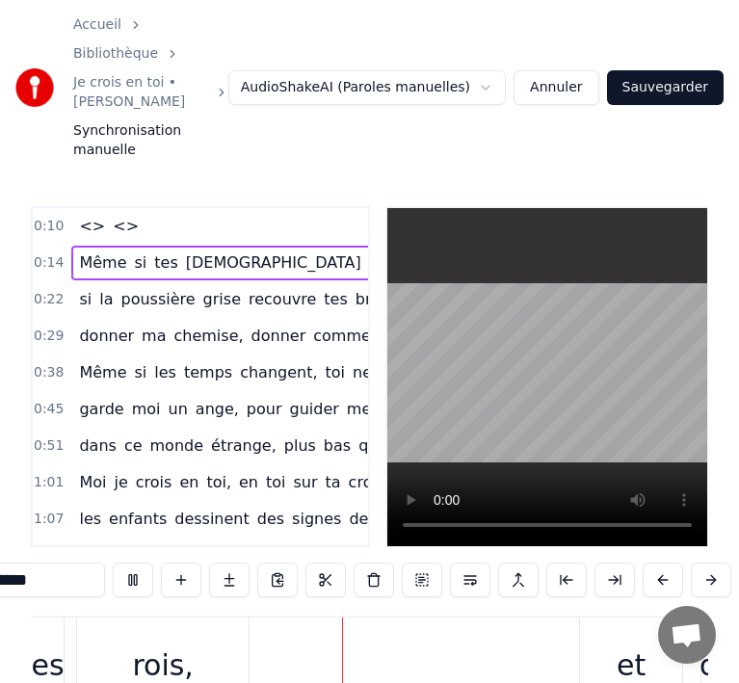
click at [670, 563] on button at bounding box center [663, 580] width 40 height 35
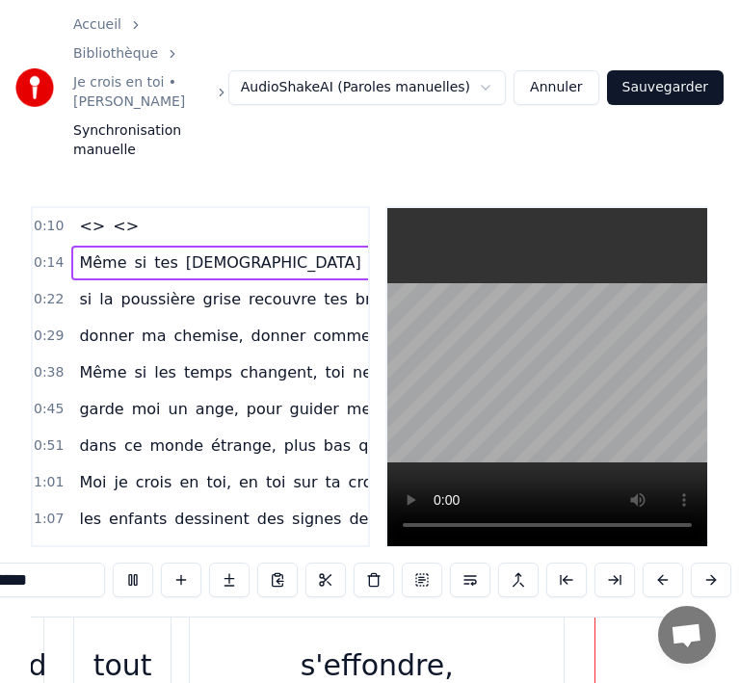
click at [670, 563] on button at bounding box center [663, 580] width 40 height 35
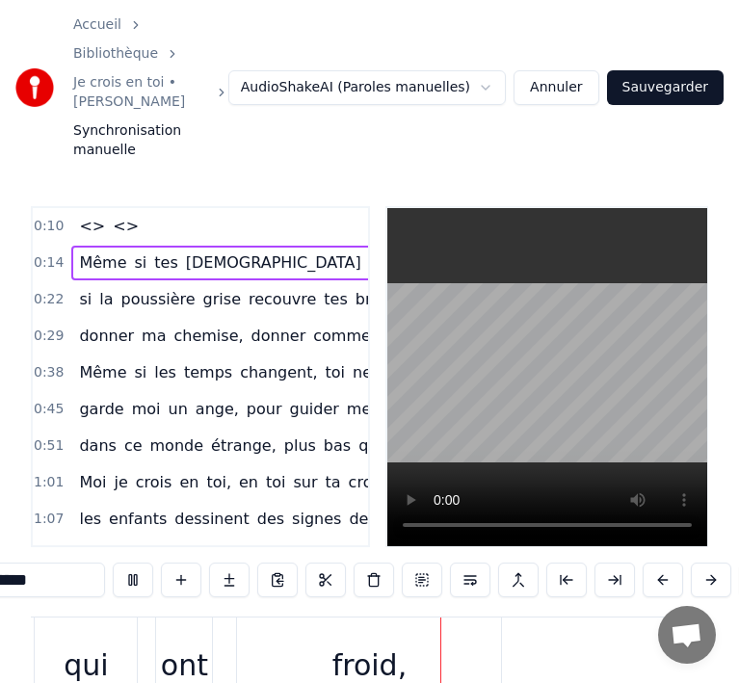
click at [670, 563] on button at bounding box center [663, 580] width 40 height 35
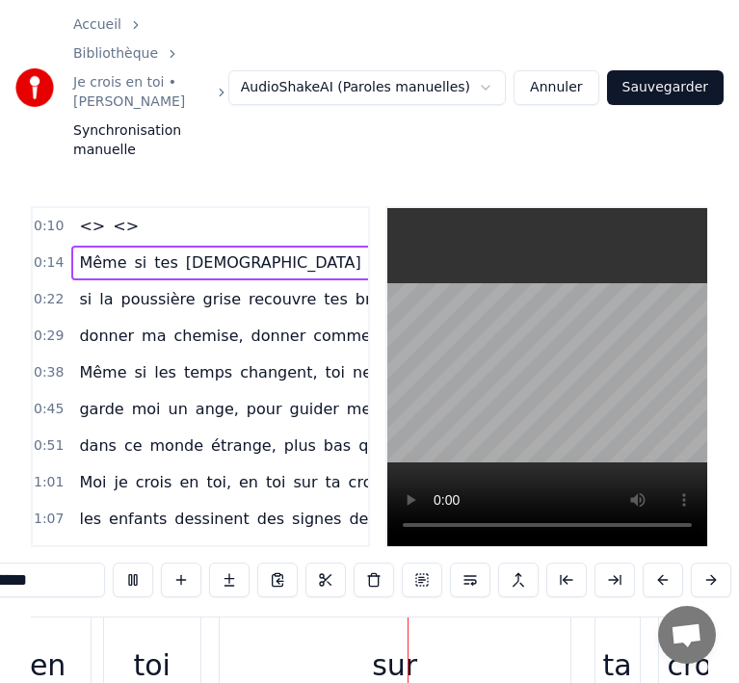
click at [670, 563] on button at bounding box center [663, 580] width 40 height 35
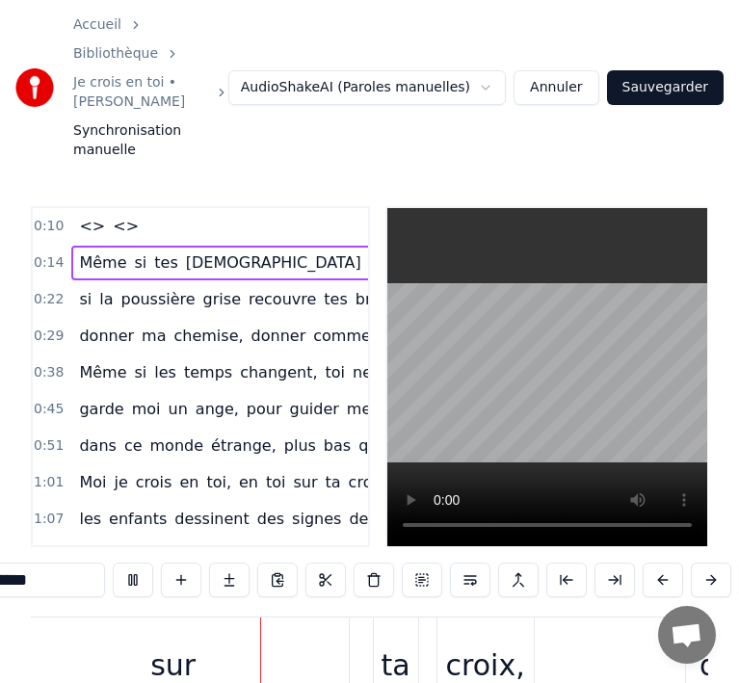
click at [670, 563] on button at bounding box center [663, 580] width 40 height 35
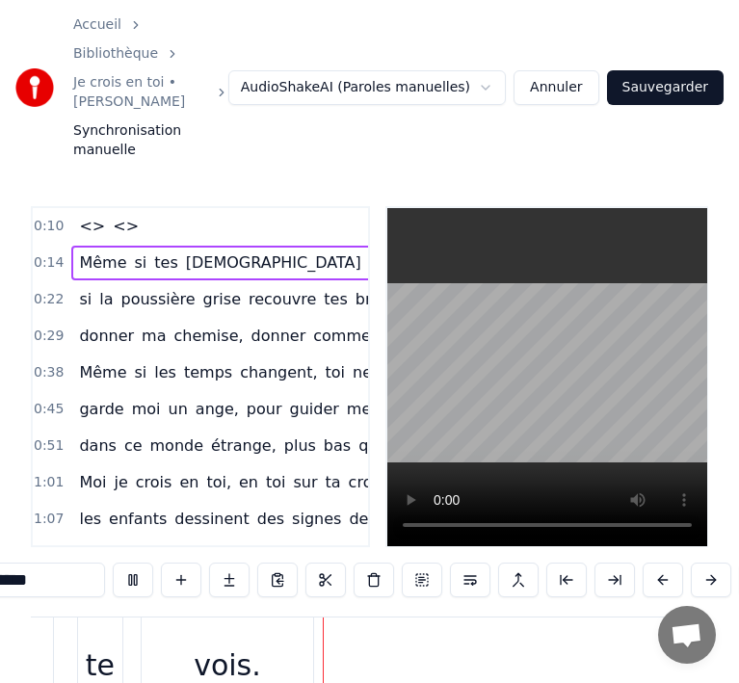
click at [670, 563] on button at bounding box center [663, 580] width 40 height 35
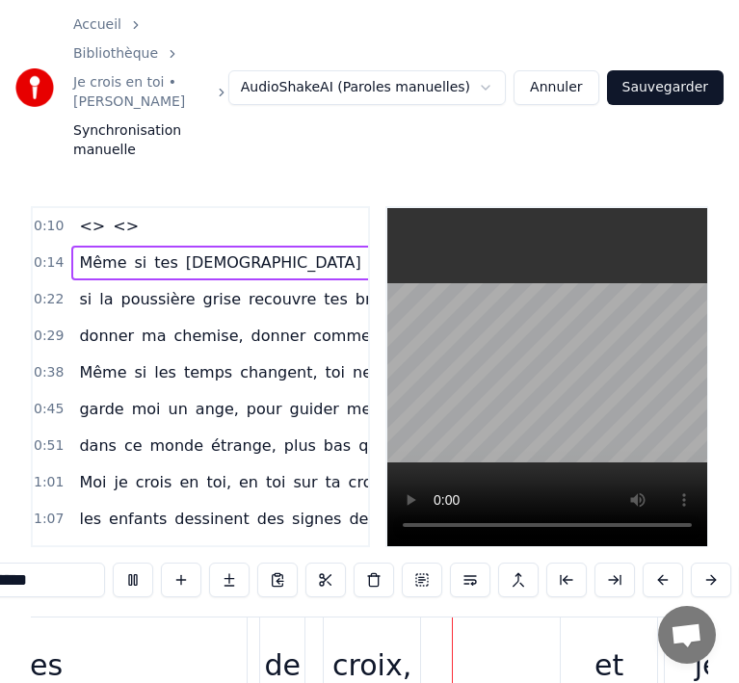
click at [670, 563] on button at bounding box center [663, 580] width 40 height 35
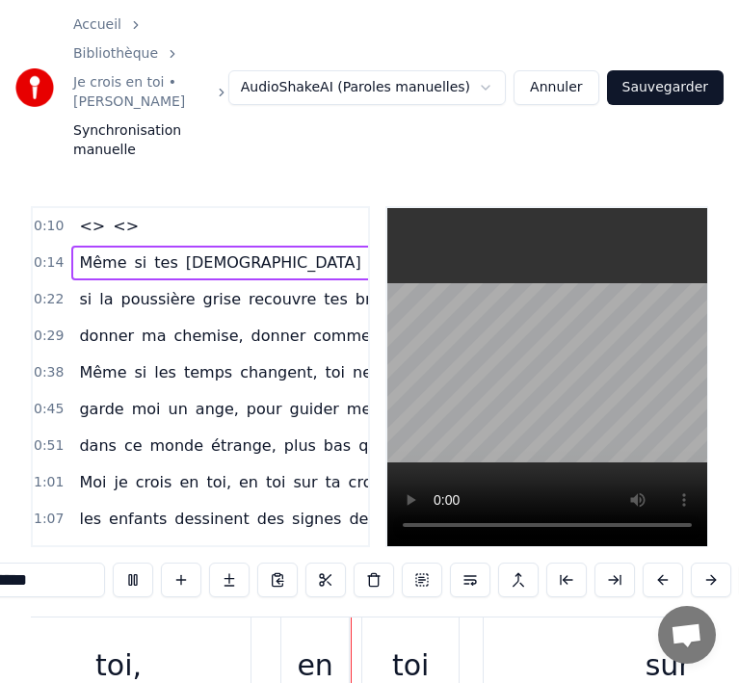
click at [670, 563] on button at bounding box center [663, 580] width 40 height 35
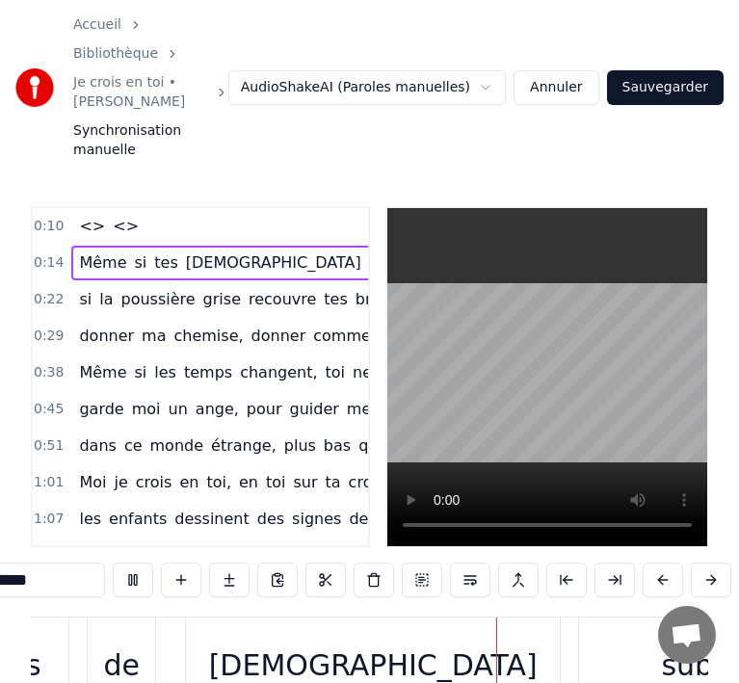
click at [670, 563] on button at bounding box center [663, 580] width 40 height 35
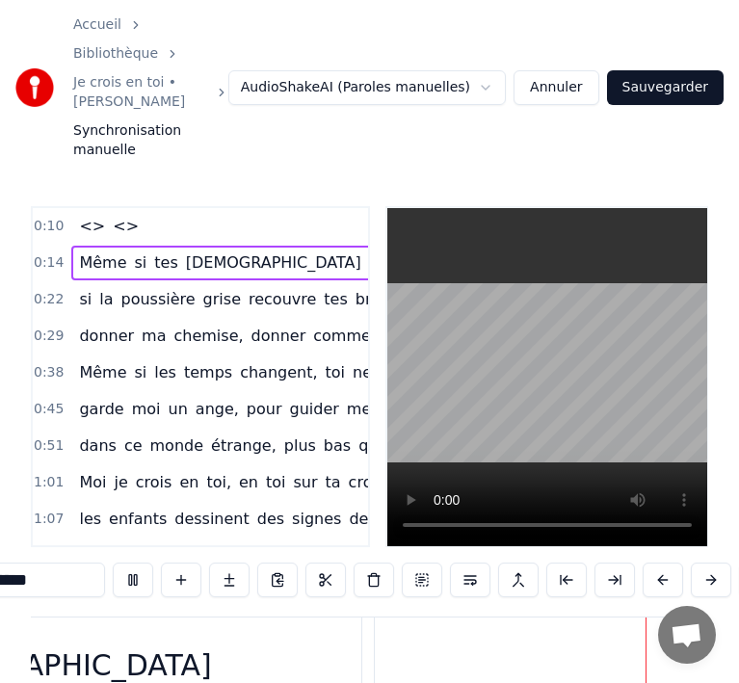
click at [670, 563] on button at bounding box center [663, 580] width 40 height 35
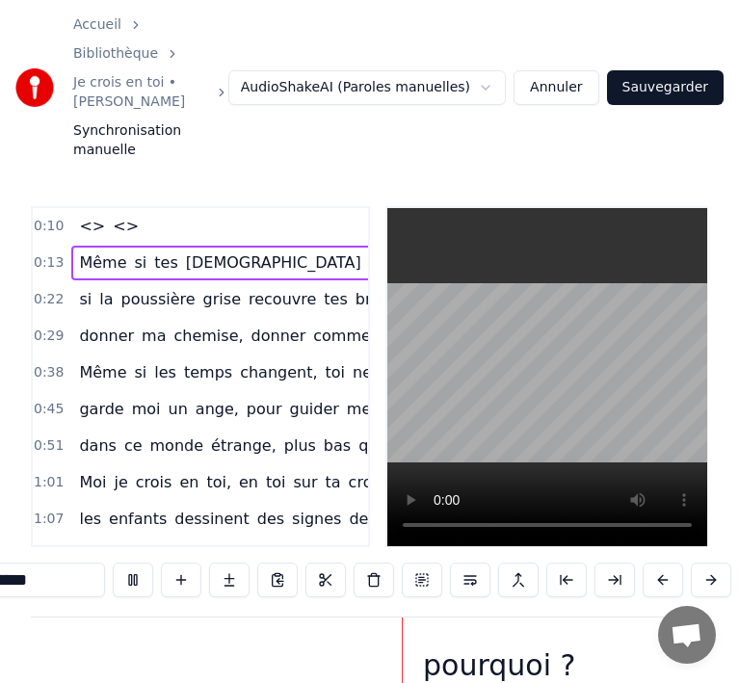
click at [670, 563] on button at bounding box center [663, 580] width 40 height 35
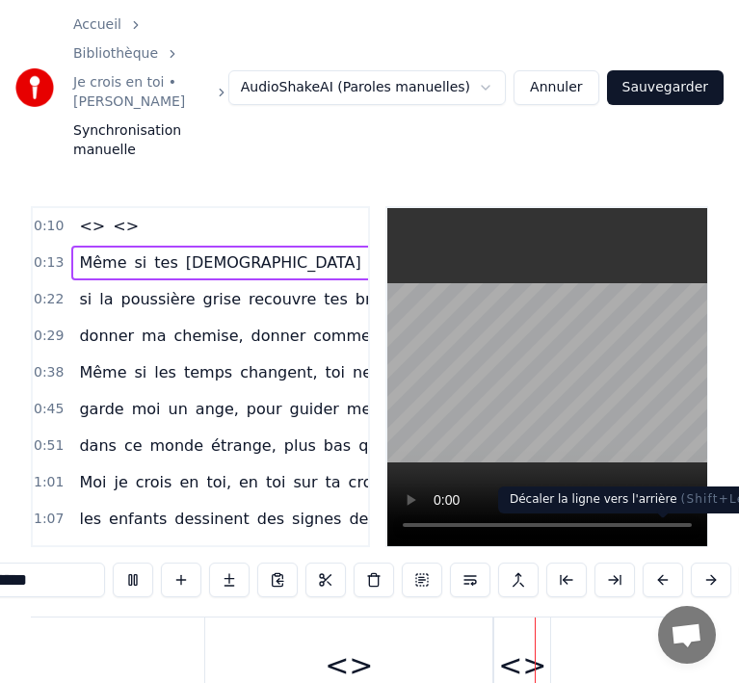
click at [669, 563] on button at bounding box center [663, 580] width 40 height 35
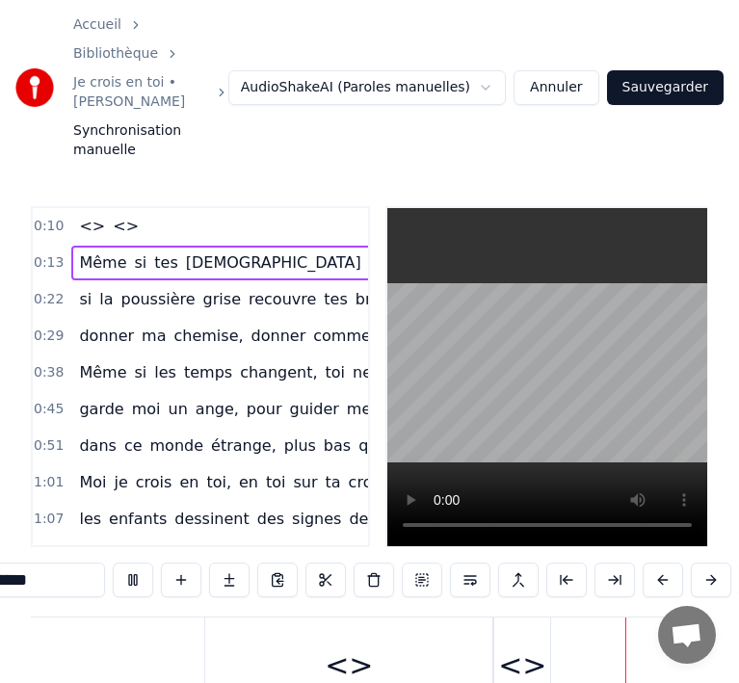
click at [669, 563] on button at bounding box center [663, 580] width 40 height 35
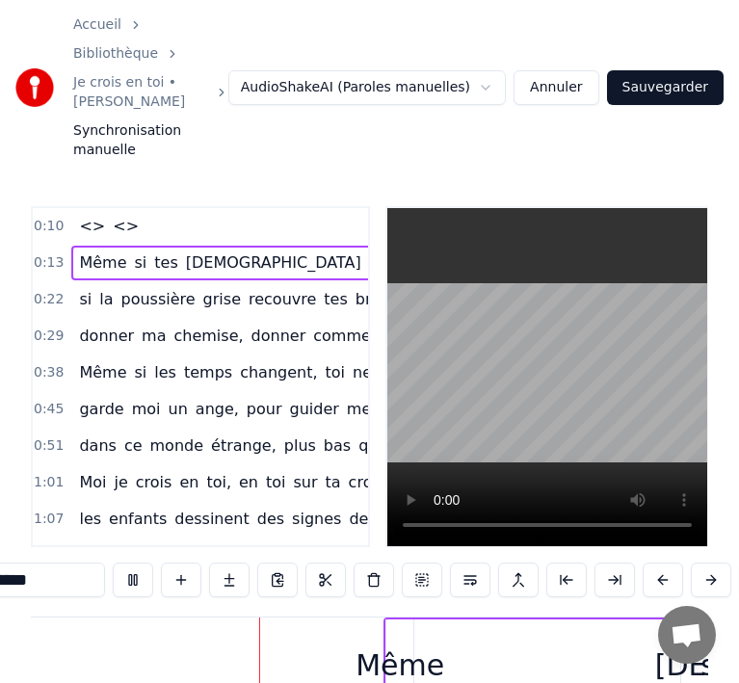
click at [666, 563] on button at bounding box center [663, 580] width 40 height 35
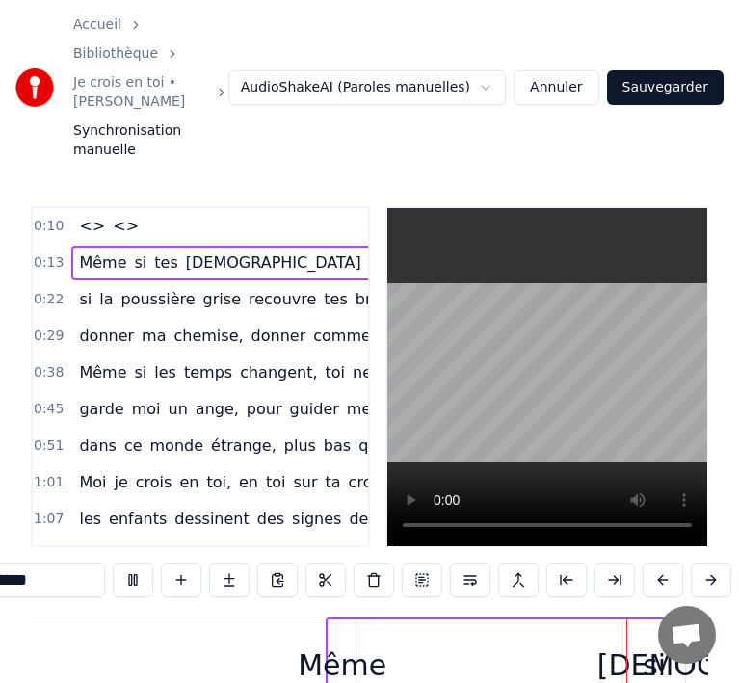
click at [666, 563] on button at bounding box center [663, 580] width 40 height 35
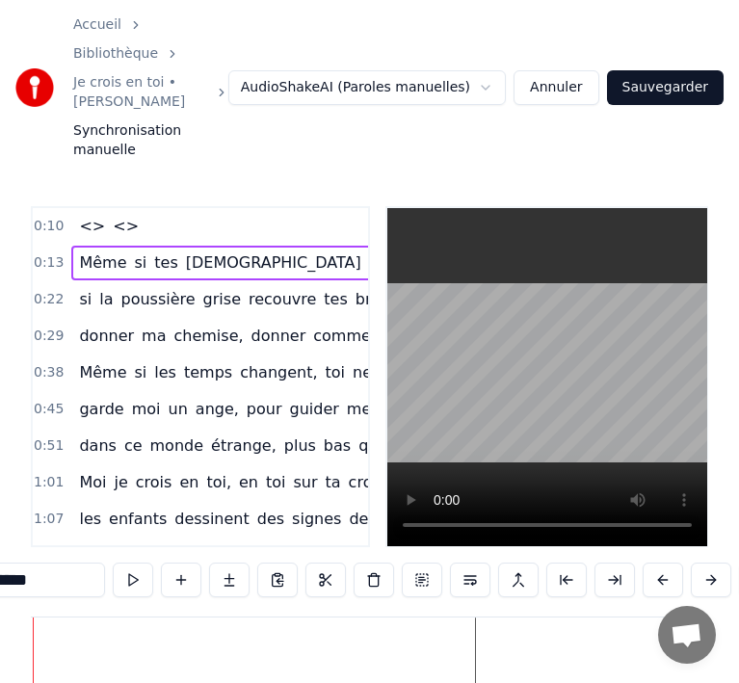
scroll to position [0, 4763]
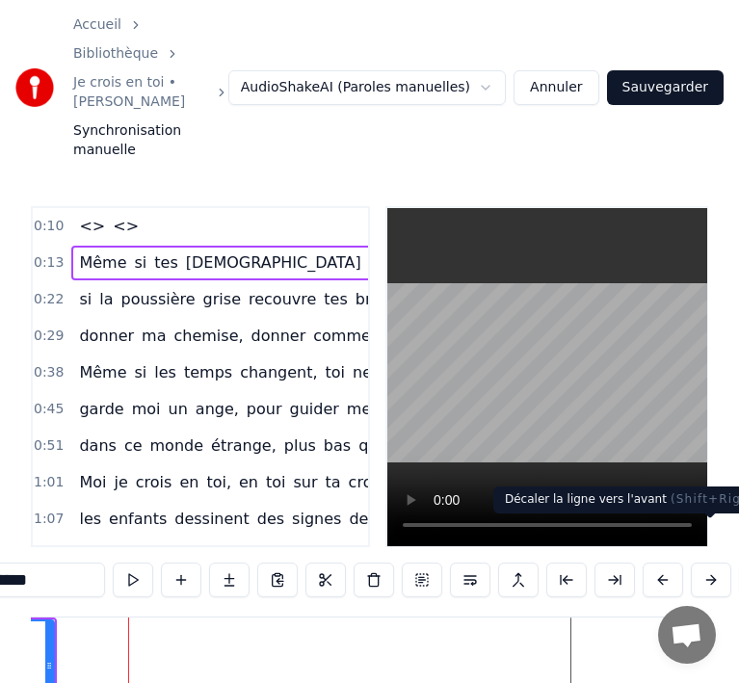
click at [708, 563] on button at bounding box center [711, 580] width 40 height 35
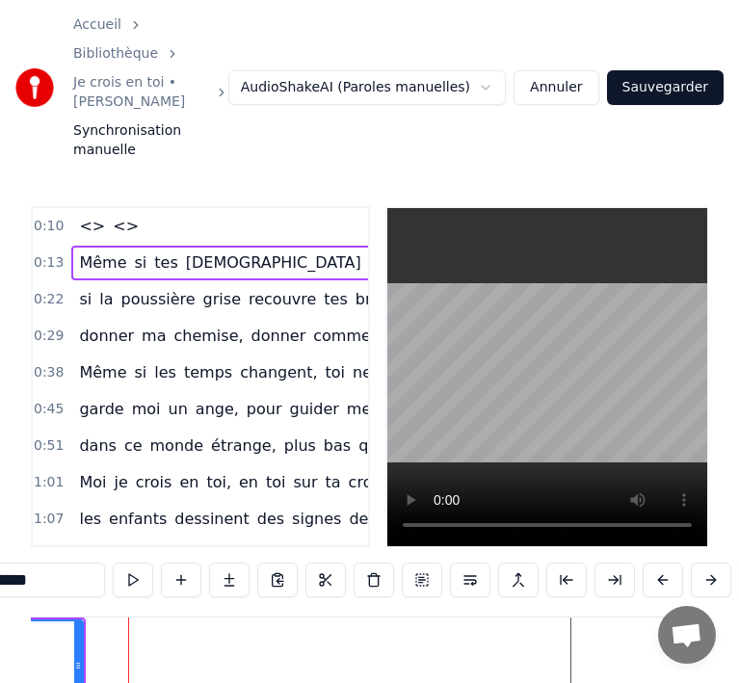
click at [708, 563] on button at bounding box center [711, 580] width 40 height 35
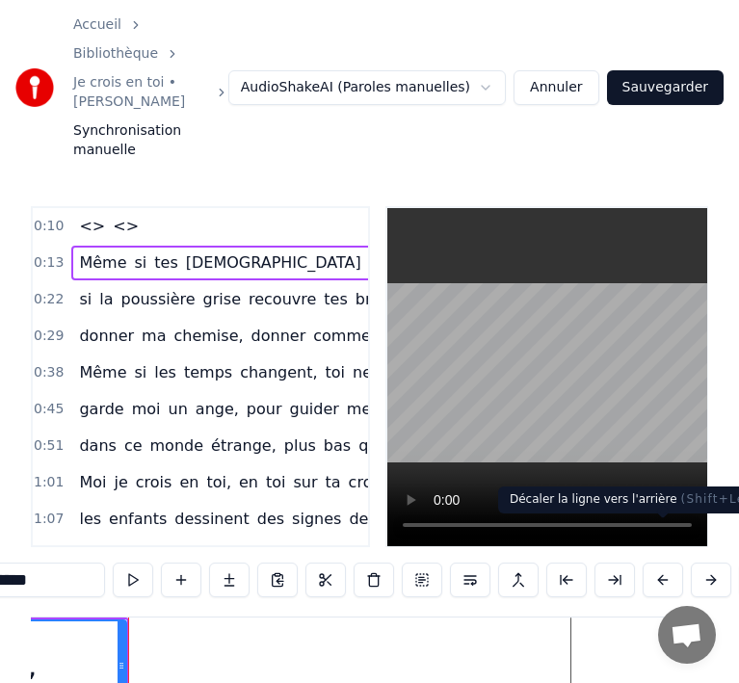
click at [657, 563] on button at bounding box center [663, 580] width 40 height 35
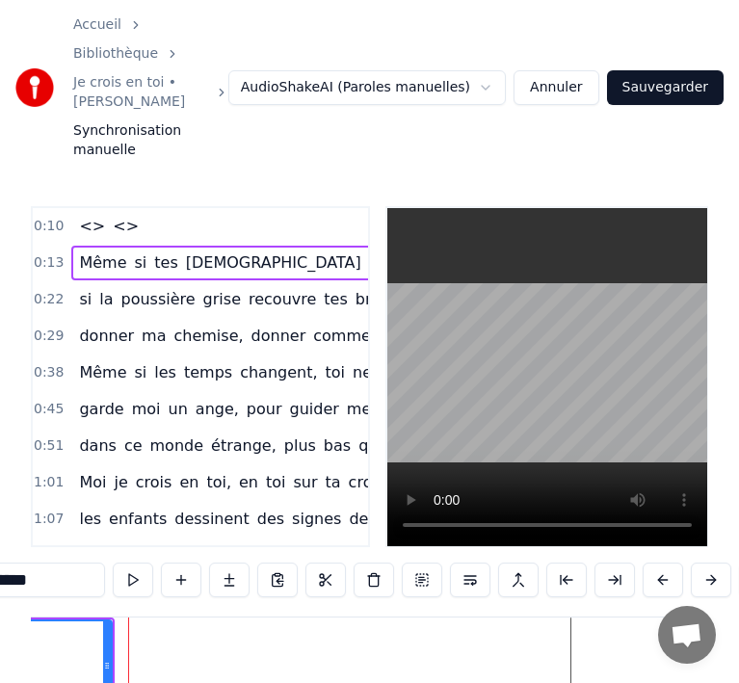
click at [657, 563] on button at bounding box center [663, 580] width 40 height 35
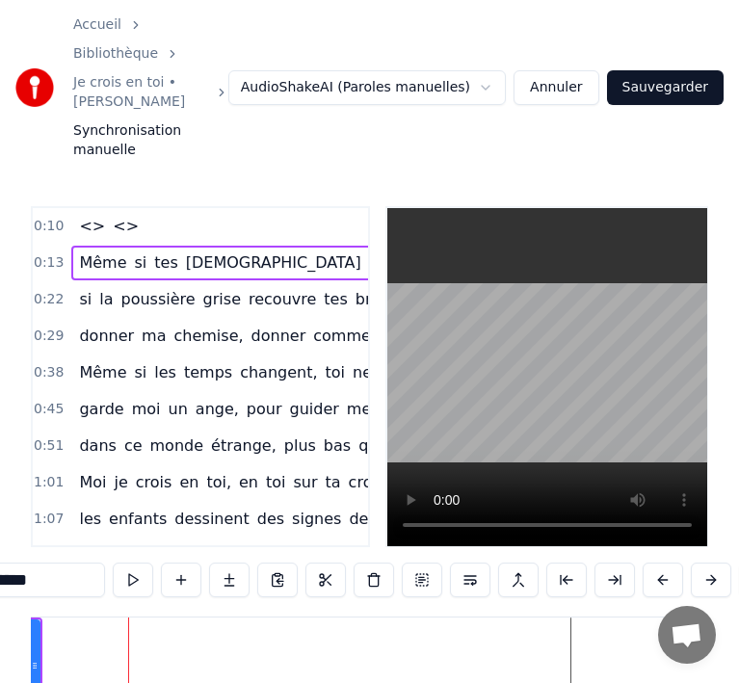
click at [657, 563] on button at bounding box center [663, 580] width 40 height 35
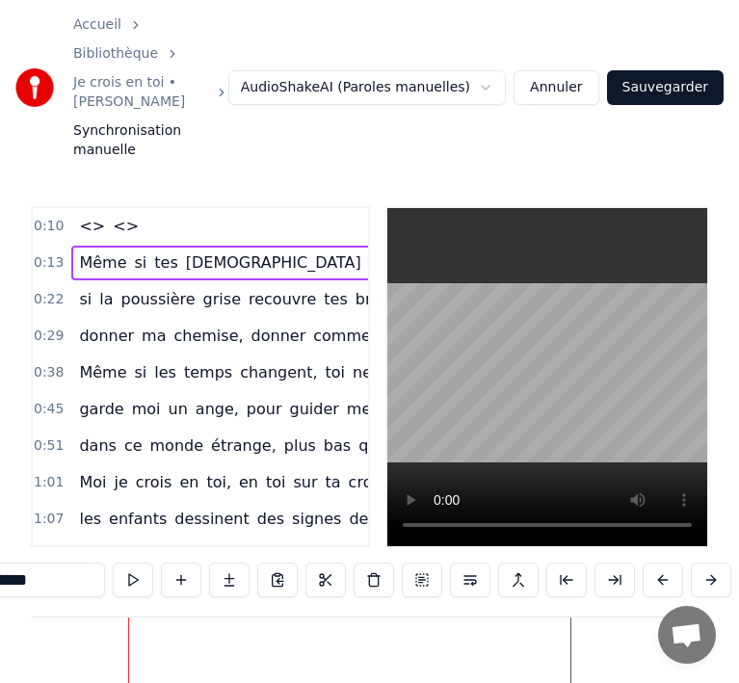
click at [657, 563] on button at bounding box center [663, 580] width 40 height 35
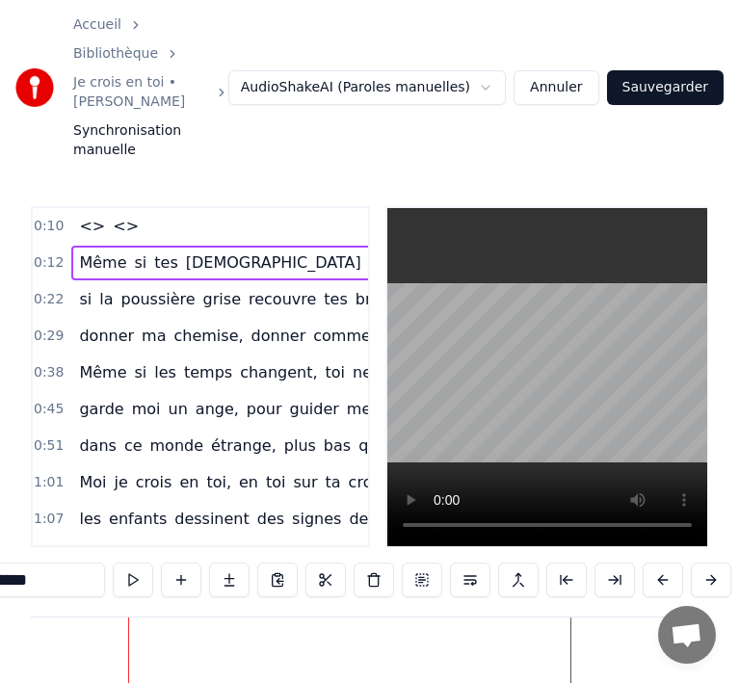
click at [657, 563] on button at bounding box center [663, 580] width 40 height 35
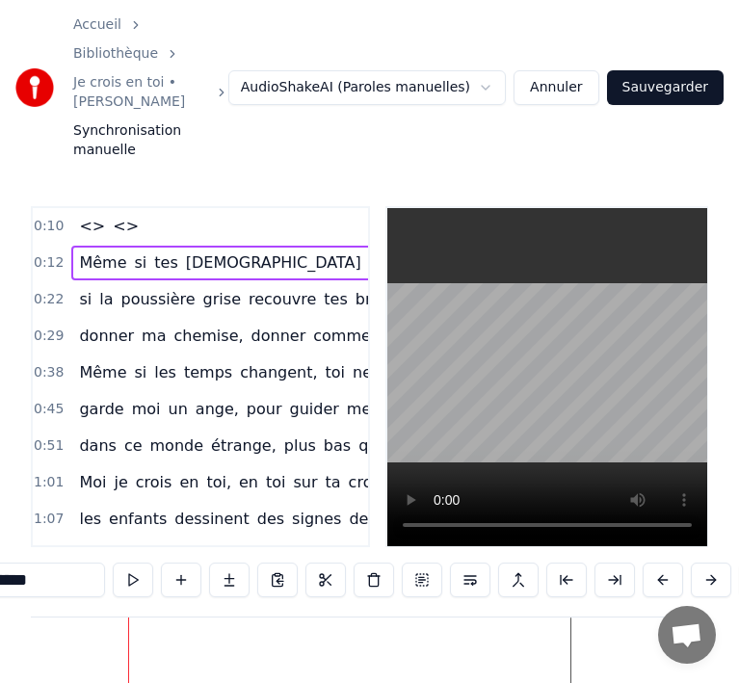
click at [657, 563] on button at bounding box center [663, 580] width 40 height 35
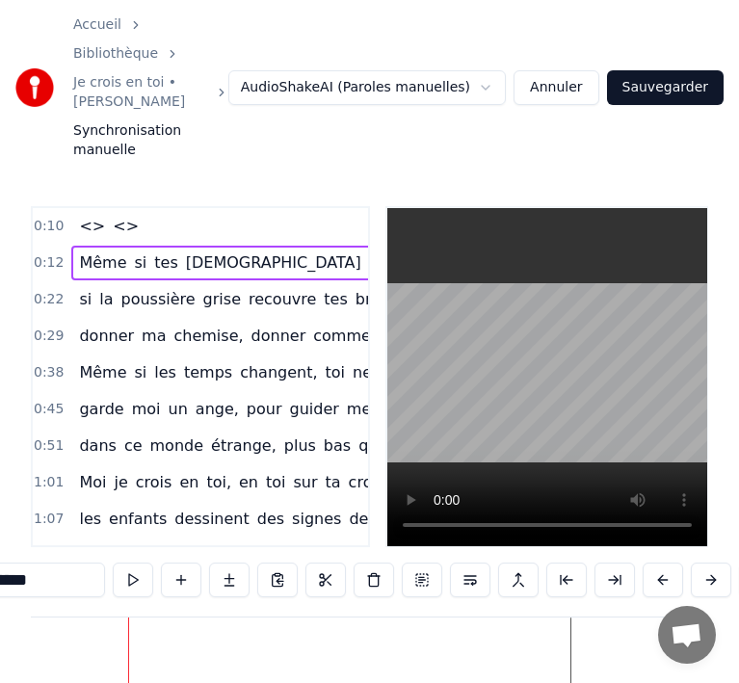
click at [657, 563] on button at bounding box center [663, 580] width 40 height 35
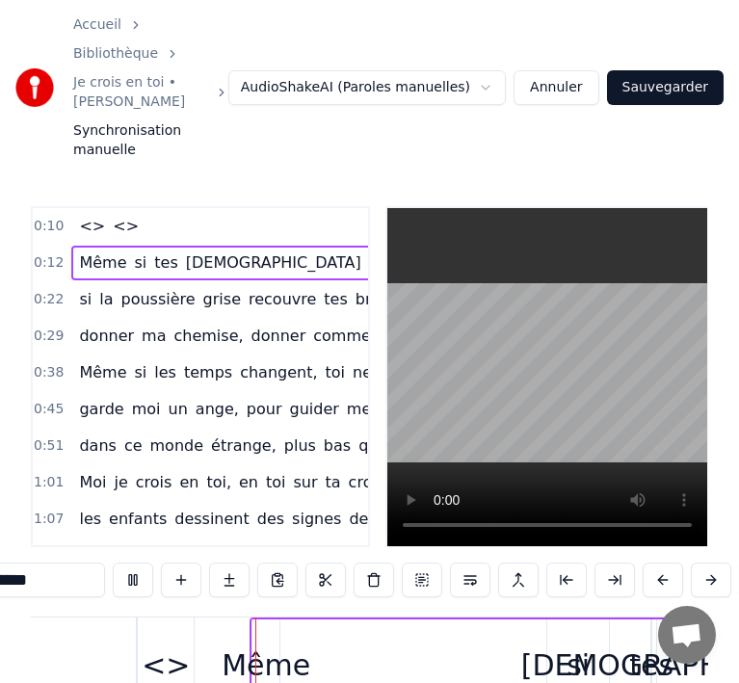
scroll to position [0, 3316]
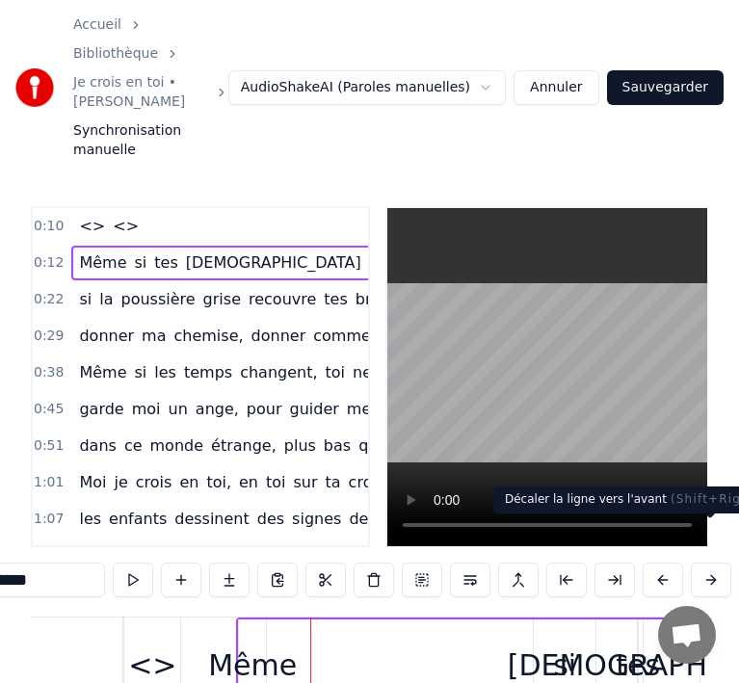
click at [707, 563] on button at bounding box center [711, 580] width 40 height 35
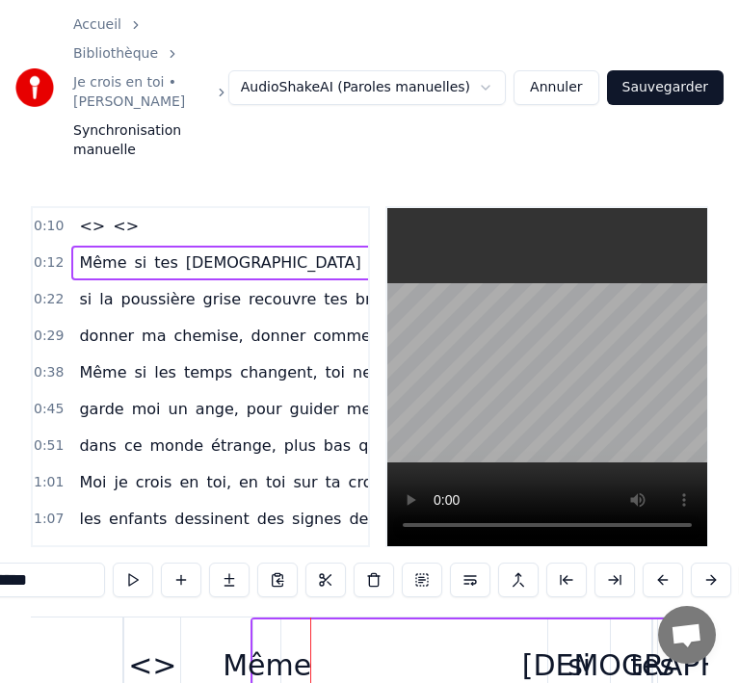
click at [707, 563] on button at bounding box center [711, 580] width 40 height 35
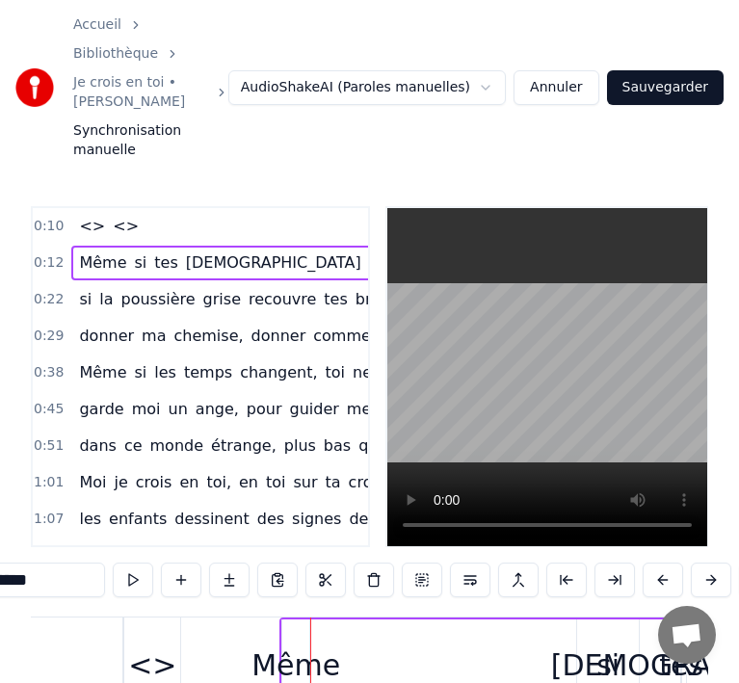
click at [707, 563] on button at bounding box center [711, 580] width 40 height 35
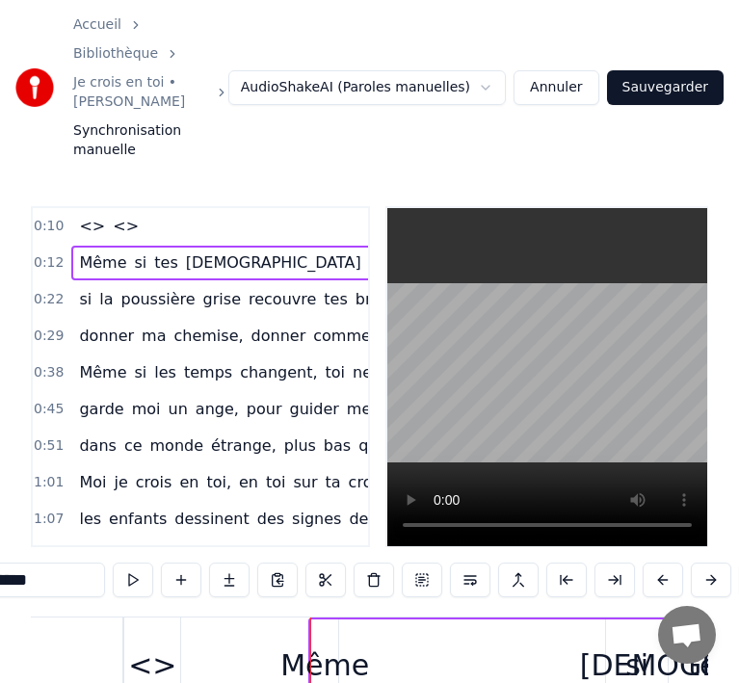
click at [707, 563] on button at bounding box center [711, 580] width 40 height 35
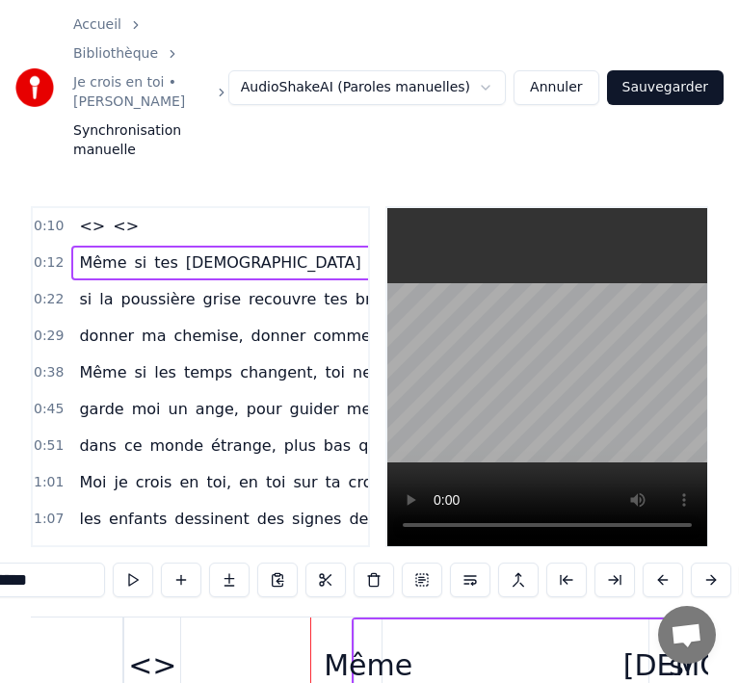
click at [707, 563] on button at bounding box center [711, 580] width 40 height 35
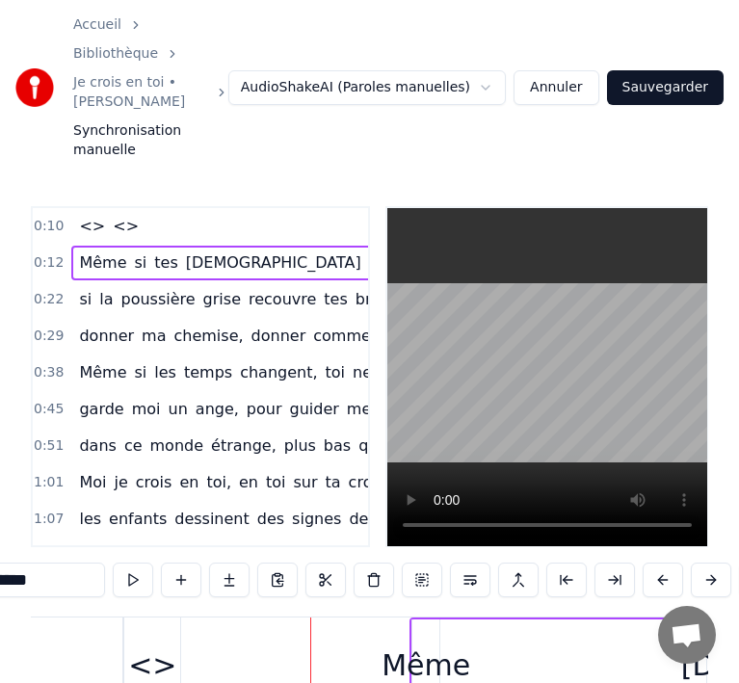
click at [707, 563] on button at bounding box center [711, 580] width 40 height 35
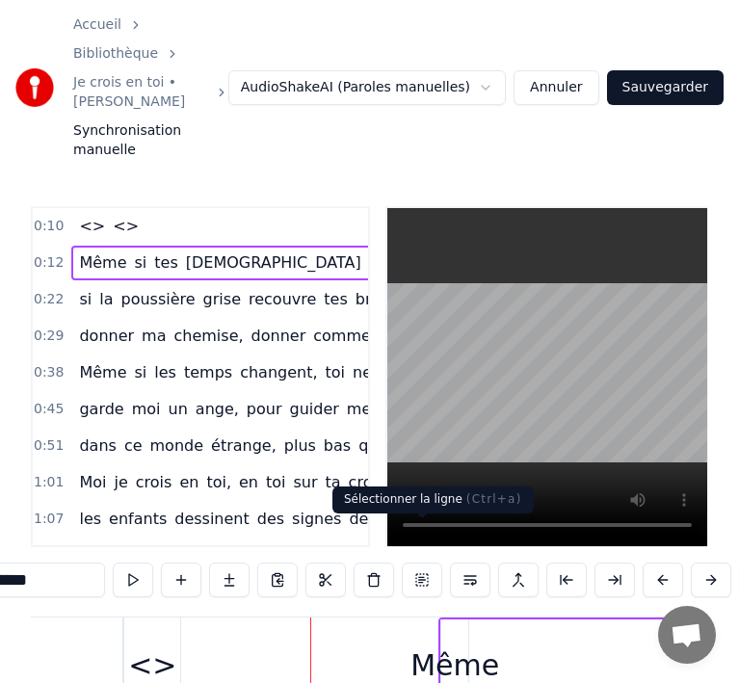
click at [420, 488] on div "Sélectionner la ligne ( Ctrl+a ) Sélectionner la ligne ( Ctrl+a )" at bounding box center [433, 500] width 201 height 27
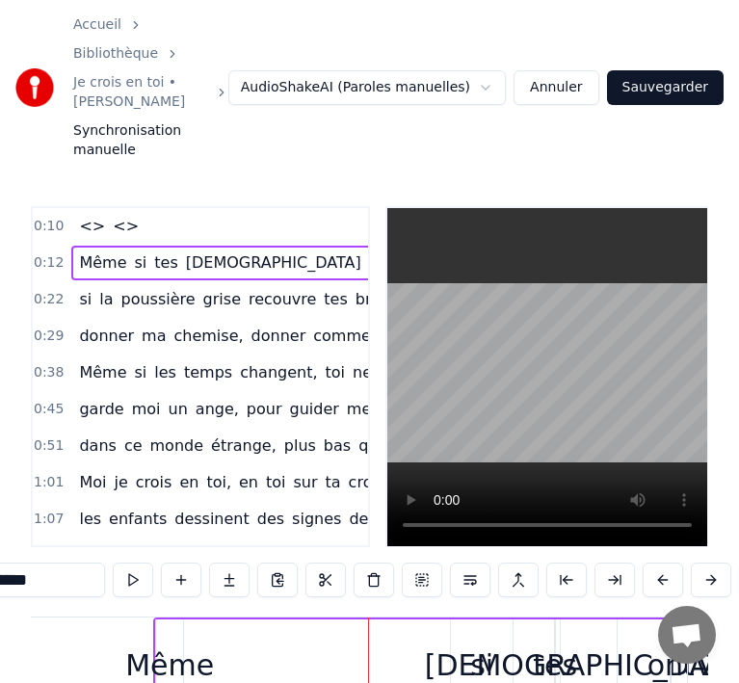
scroll to position [0, 3715]
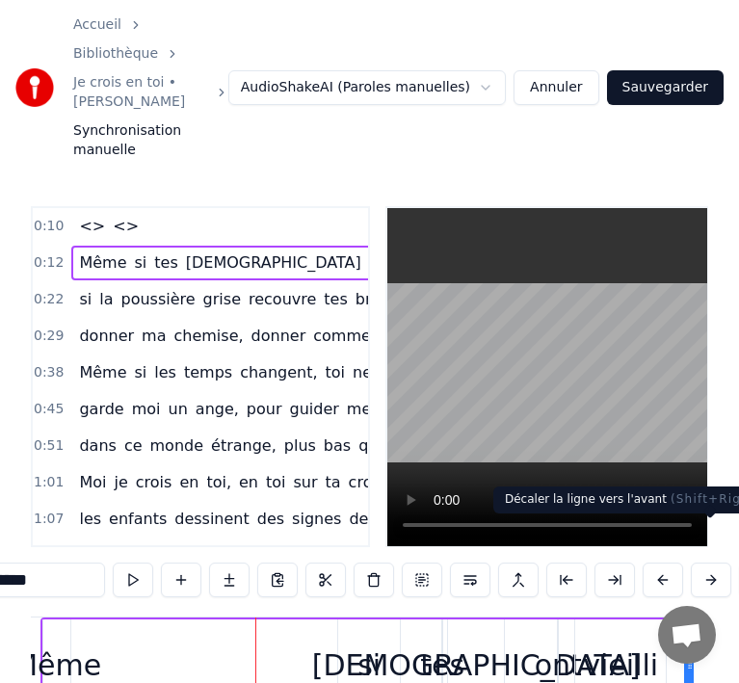
click at [718, 563] on button at bounding box center [711, 580] width 40 height 35
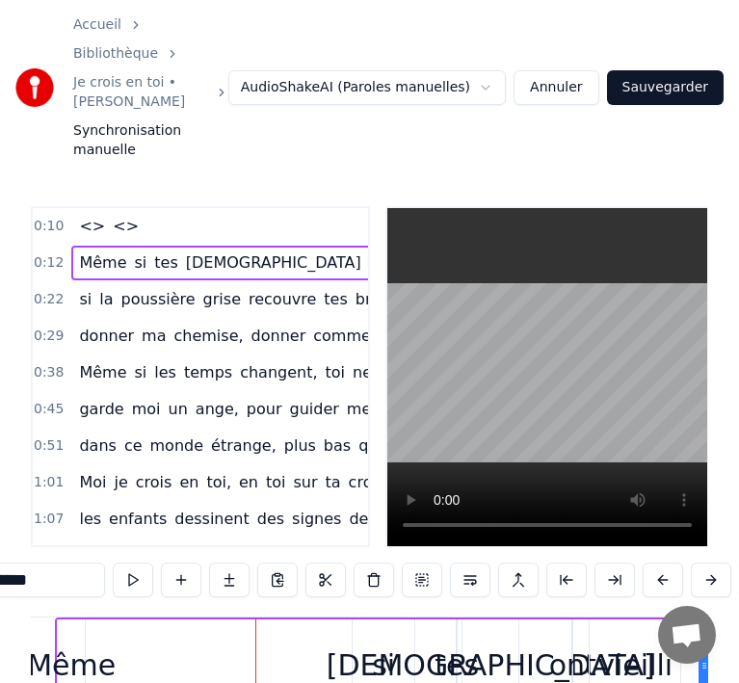
click at [718, 563] on button at bounding box center [711, 580] width 40 height 35
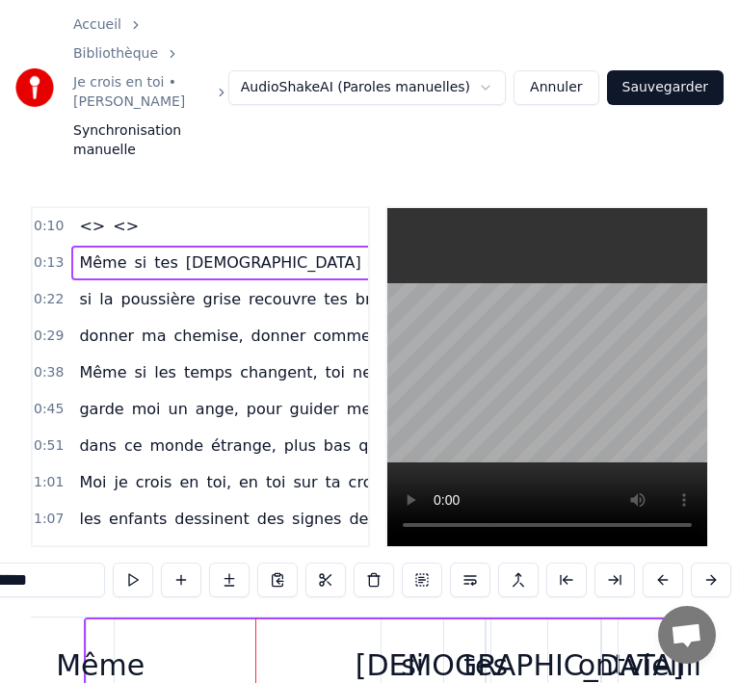
click at [718, 563] on button at bounding box center [711, 580] width 40 height 35
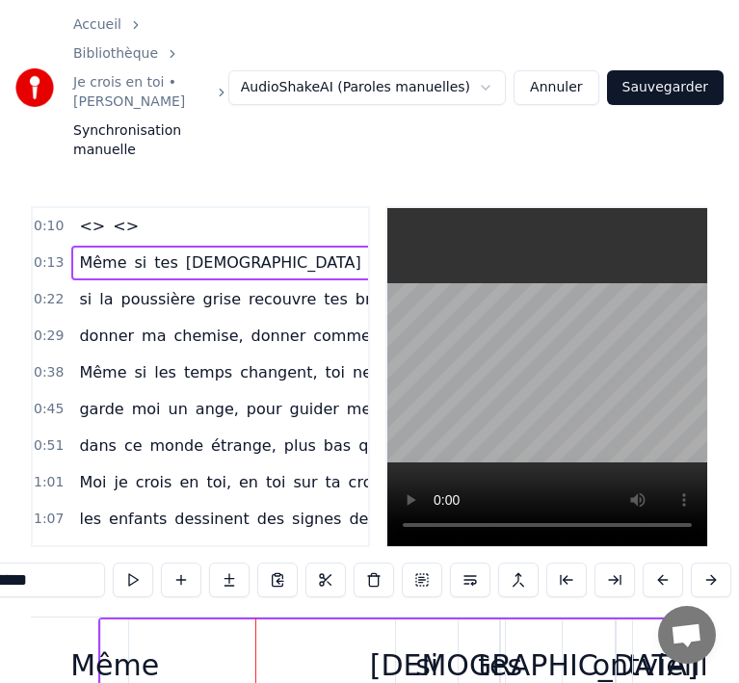
click at [718, 563] on button at bounding box center [711, 580] width 40 height 35
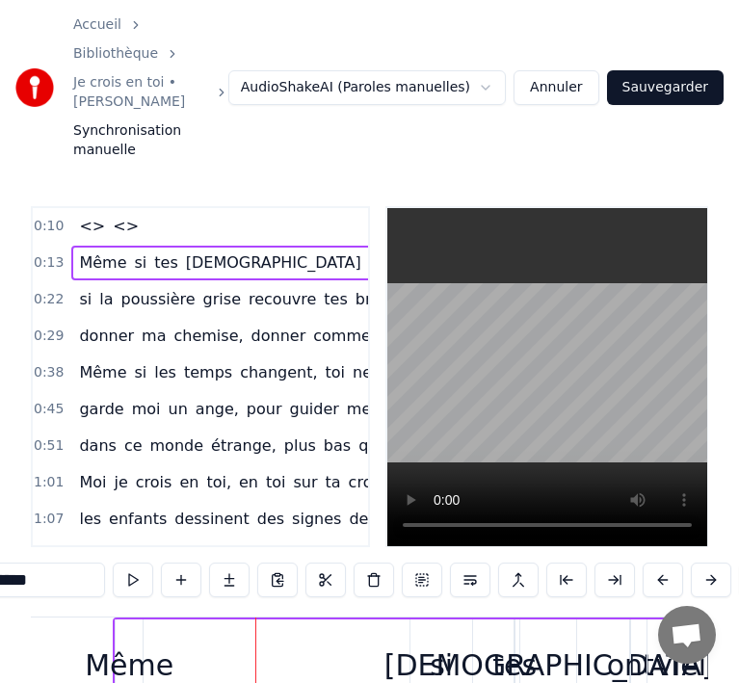
click at [718, 563] on button at bounding box center [711, 580] width 40 height 35
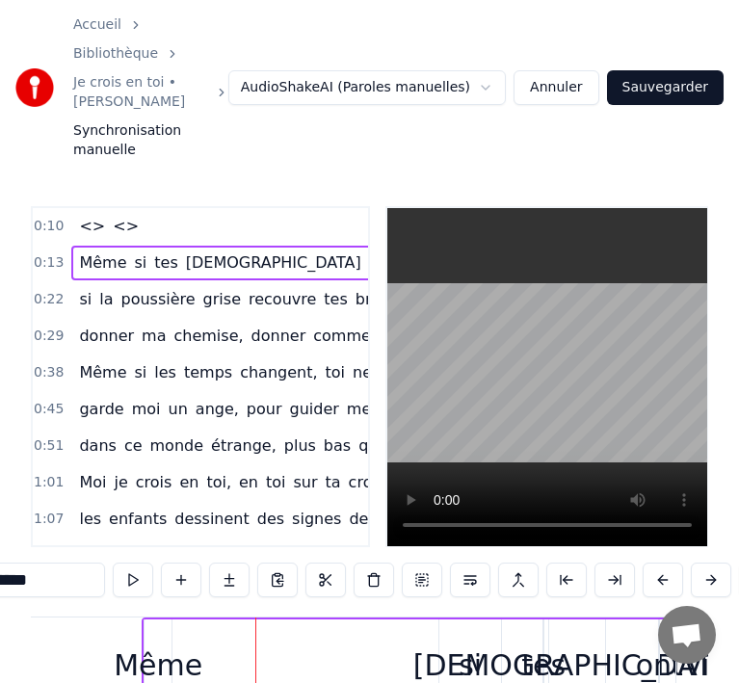
click at [718, 563] on button at bounding box center [711, 580] width 40 height 35
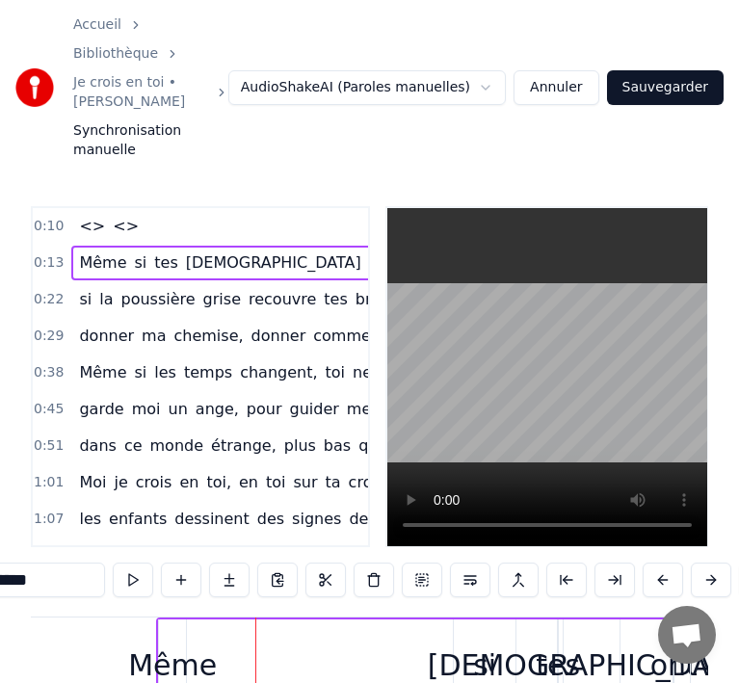
click at [718, 563] on button at bounding box center [711, 580] width 40 height 35
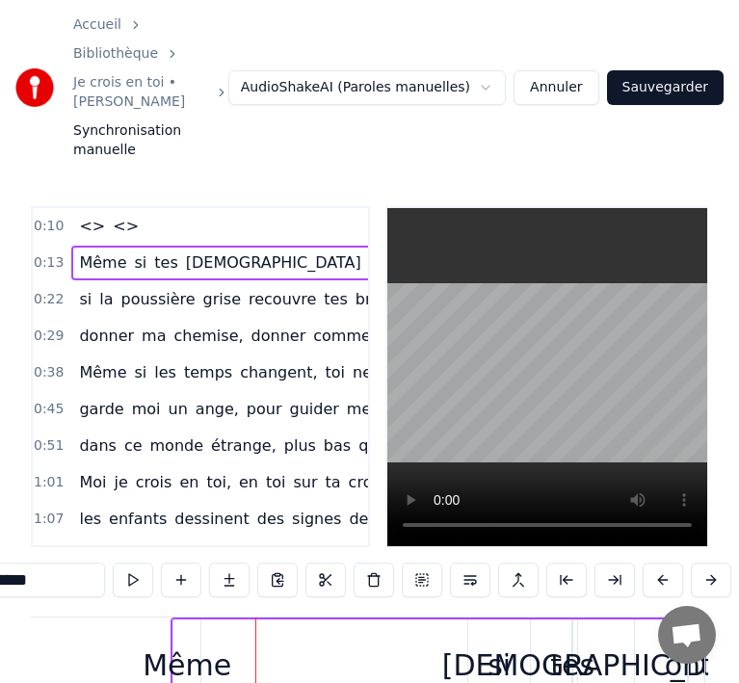
click at [718, 563] on button at bounding box center [711, 580] width 40 height 35
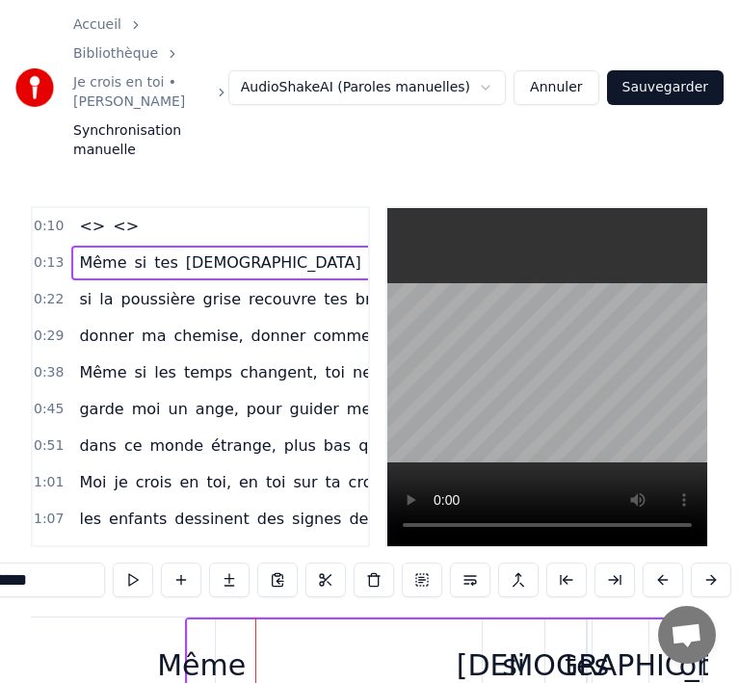
click at [718, 563] on button at bounding box center [711, 580] width 40 height 35
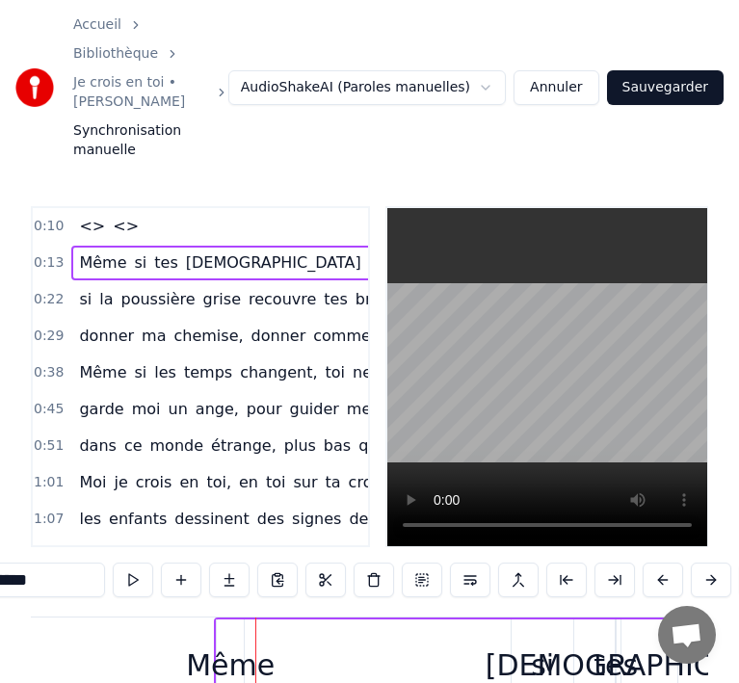
click at [718, 563] on button at bounding box center [711, 580] width 40 height 35
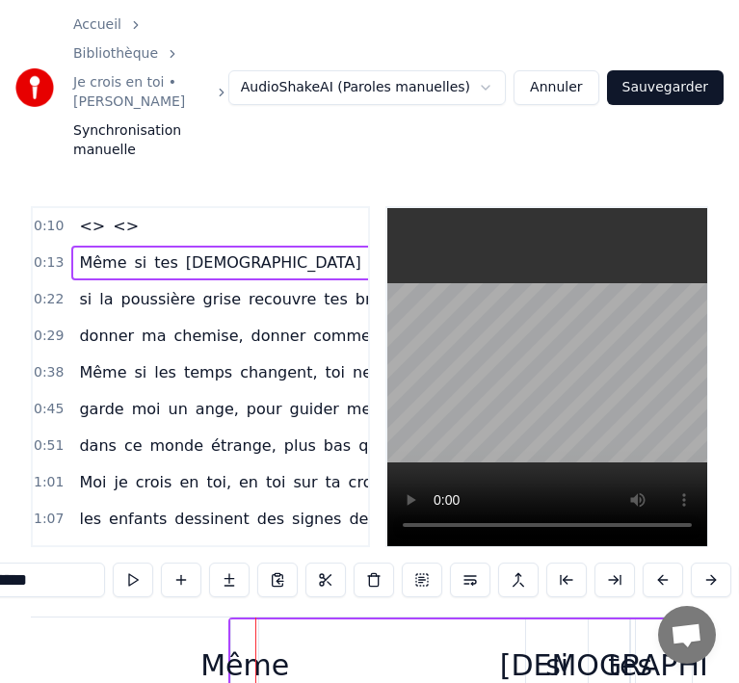
click at [718, 563] on button at bounding box center [711, 580] width 40 height 35
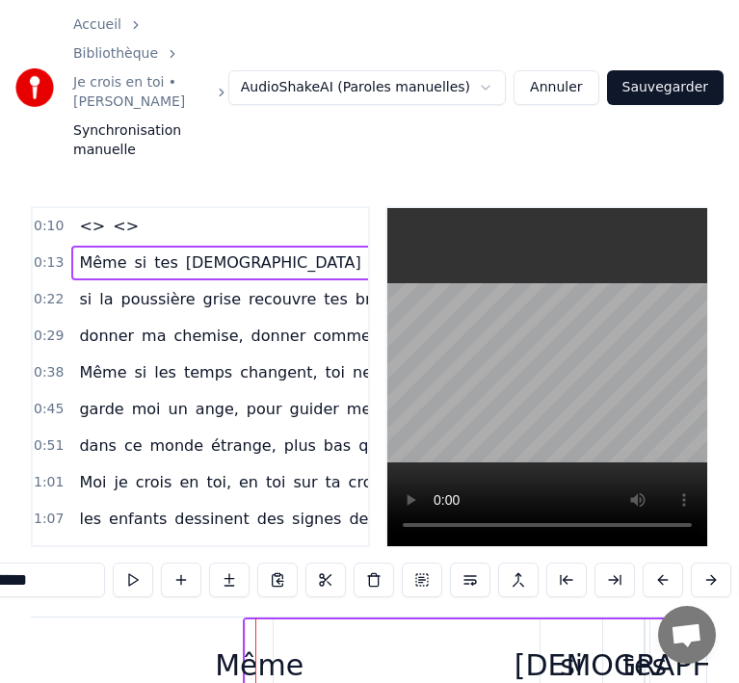
click at [718, 563] on button at bounding box center [711, 580] width 40 height 35
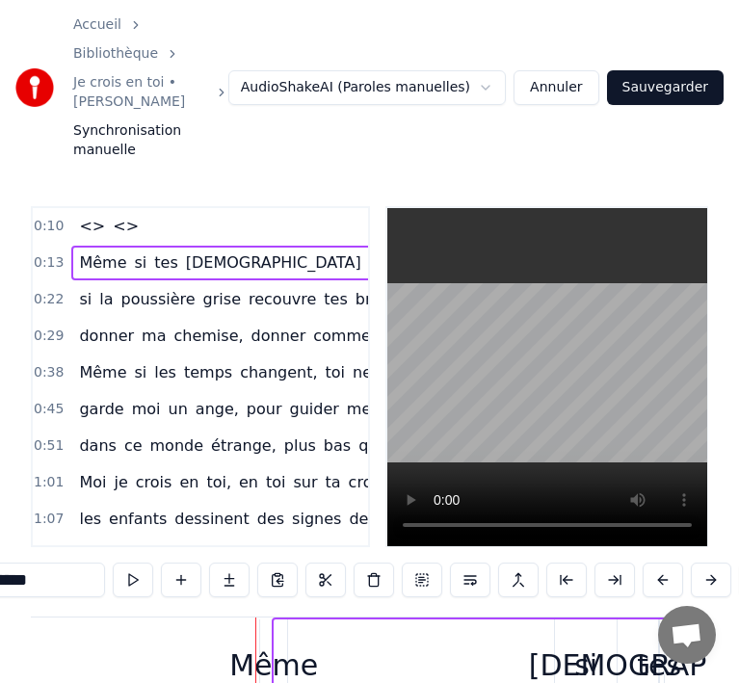
click at [718, 563] on button at bounding box center [711, 580] width 40 height 35
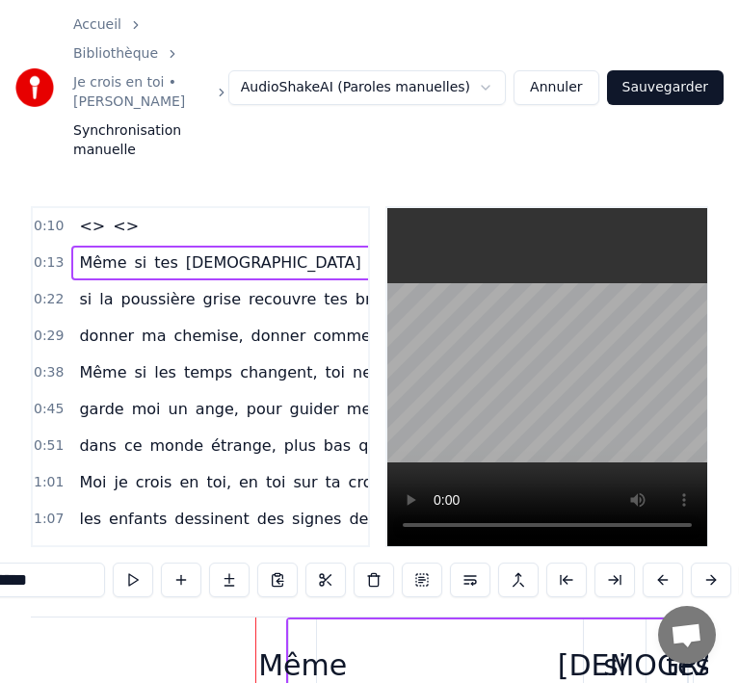
click at [718, 563] on button at bounding box center [711, 580] width 40 height 35
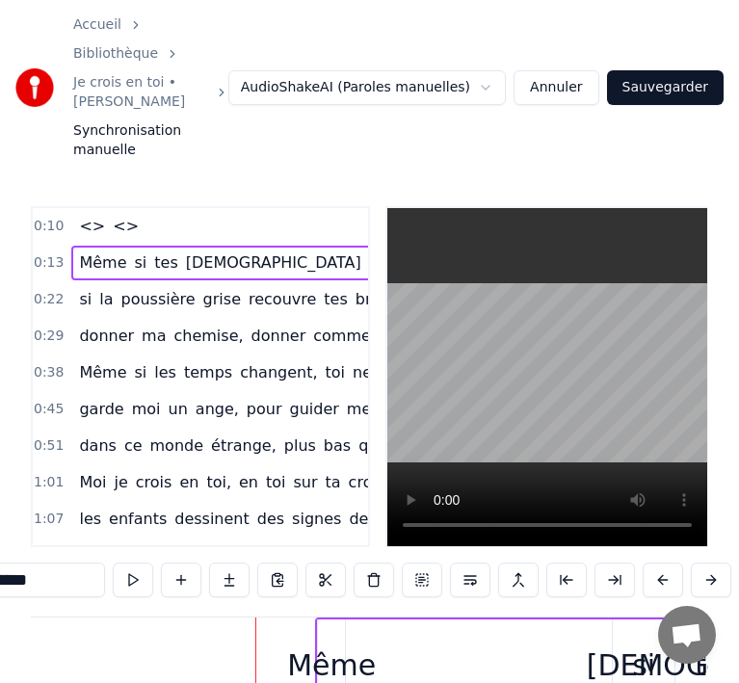
click at [718, 563] on button at bounding box center [711, 580] width 40 height 35
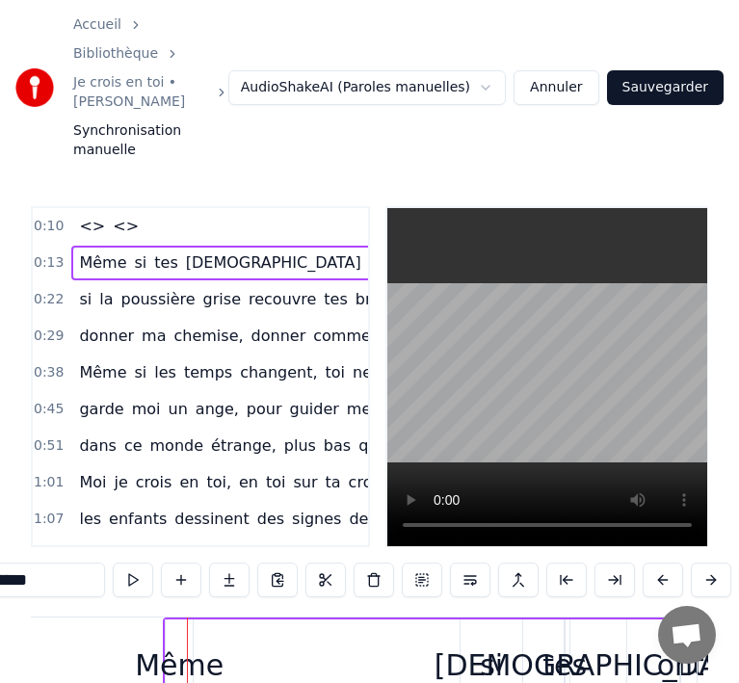
scroll to position [0, 3954]
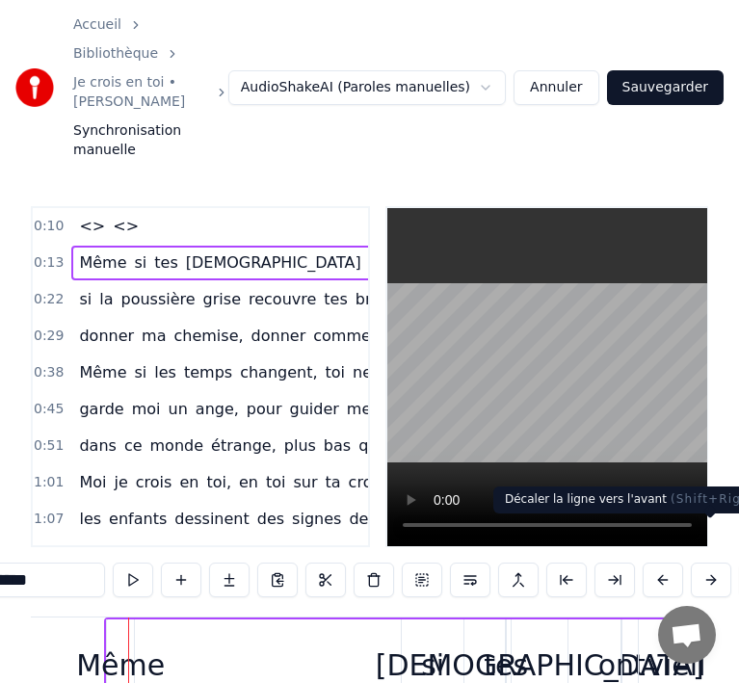
click at [712, 563] on button at bounding box center [711, 580] width 40 height 35
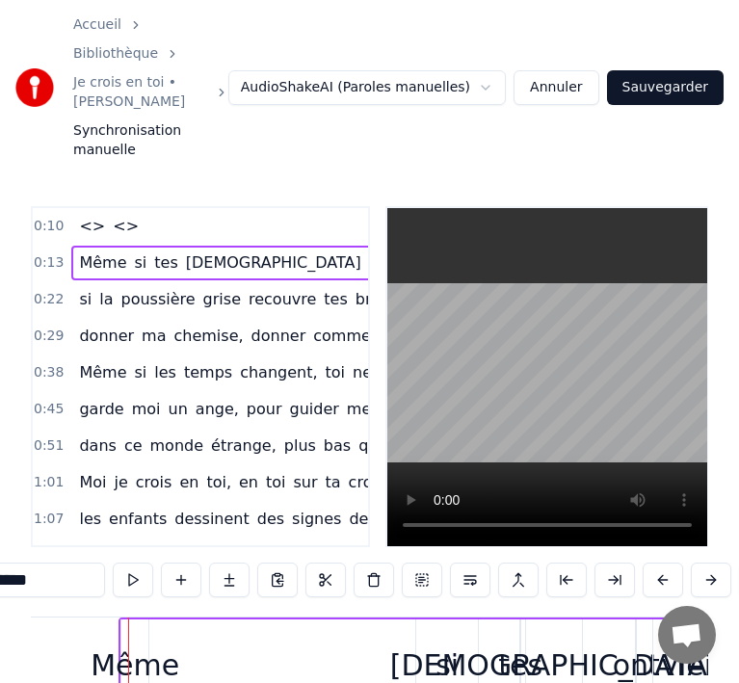
click at [712, 563] on button at bounding box center [711, 580] width 40 height 35
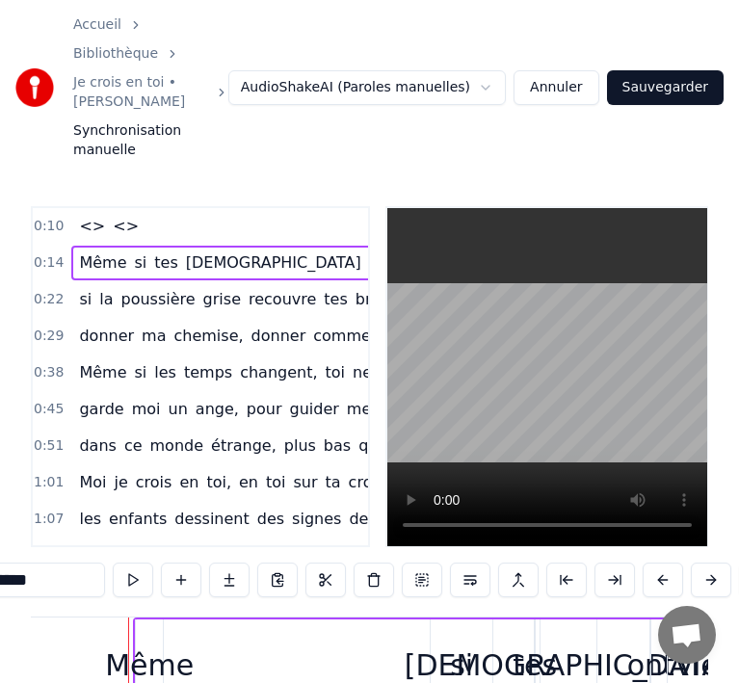
click at [712, 563] on button at bounding box center [711, 580] width 40 height 35
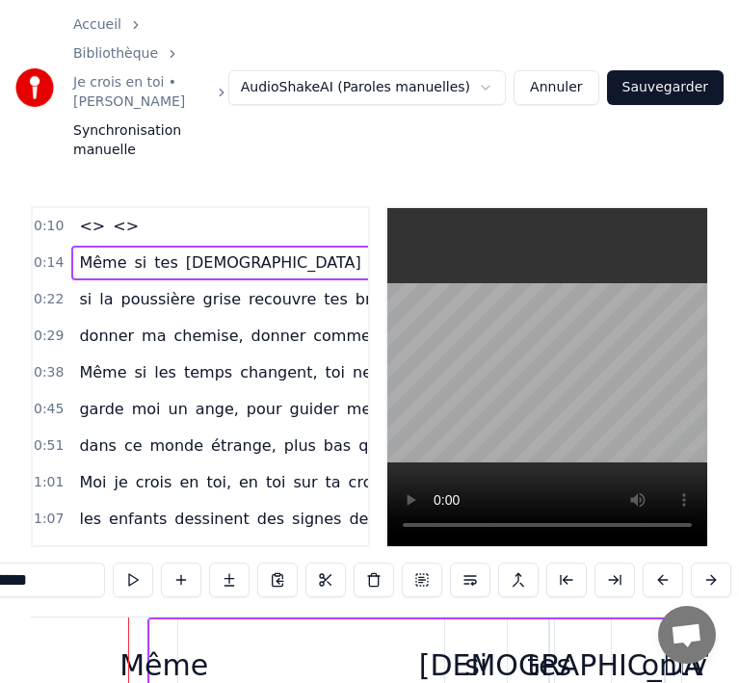
click at [712, 563] on button at bounding box center [711, 580] width 40 height 35
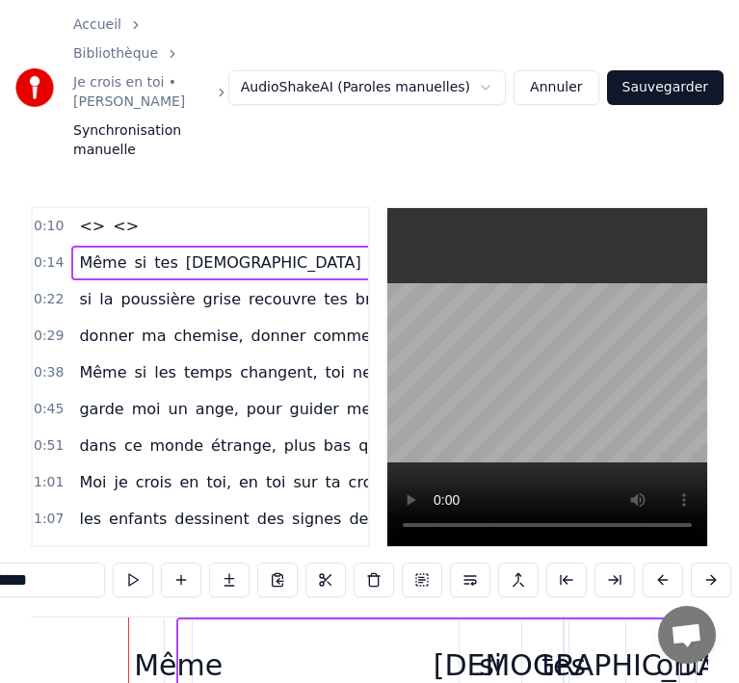
click at [712, 563] on button at bounding box center [711, 580] width 40 height 35
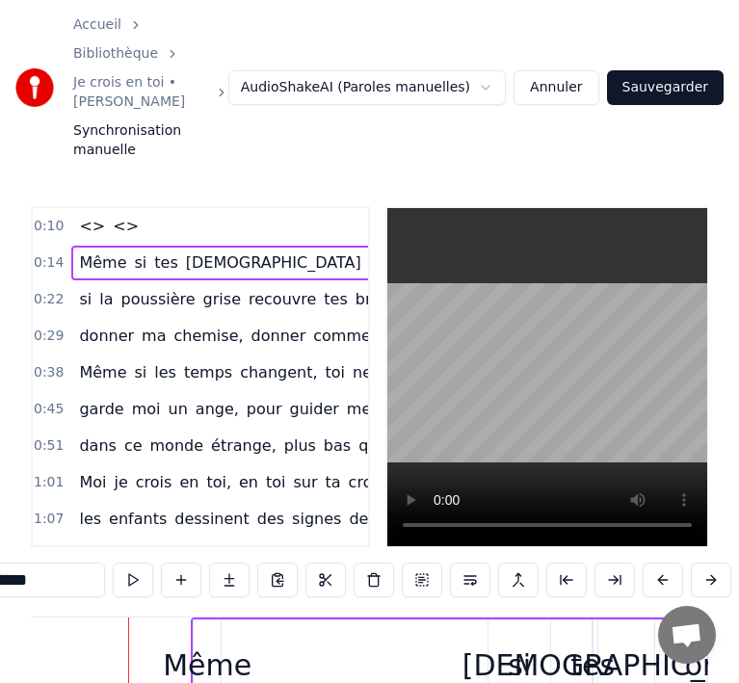
click at [712, 563] on button at bounding box center [711, 580] width 40 height 35
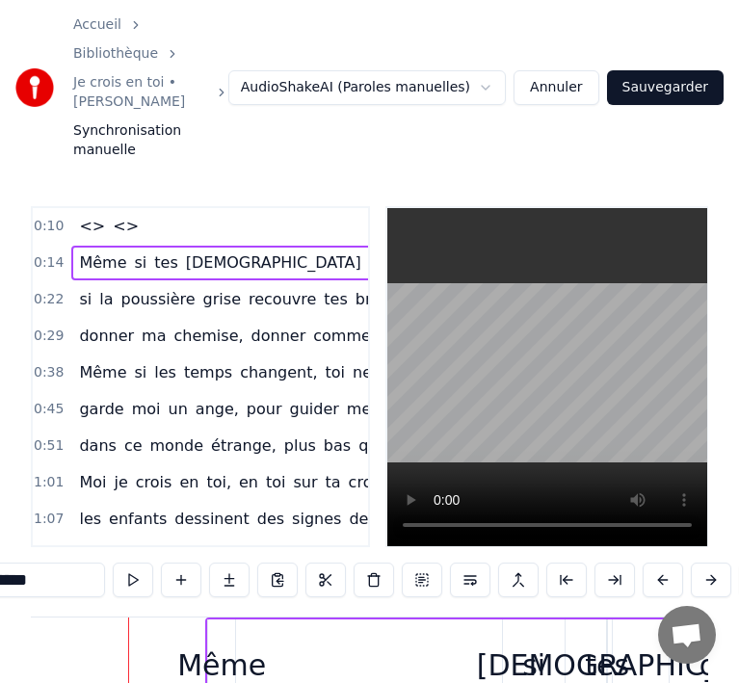
click at [712, 563] on button at bounding box center [711, 580] width 40 height 35
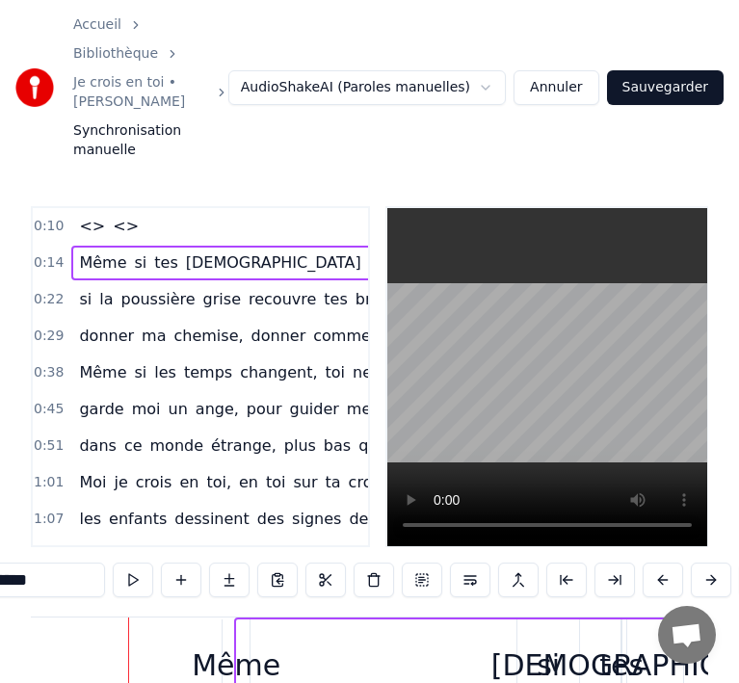
click at [712, 563] on button at bounding box center [711, 580] width 40 height 35
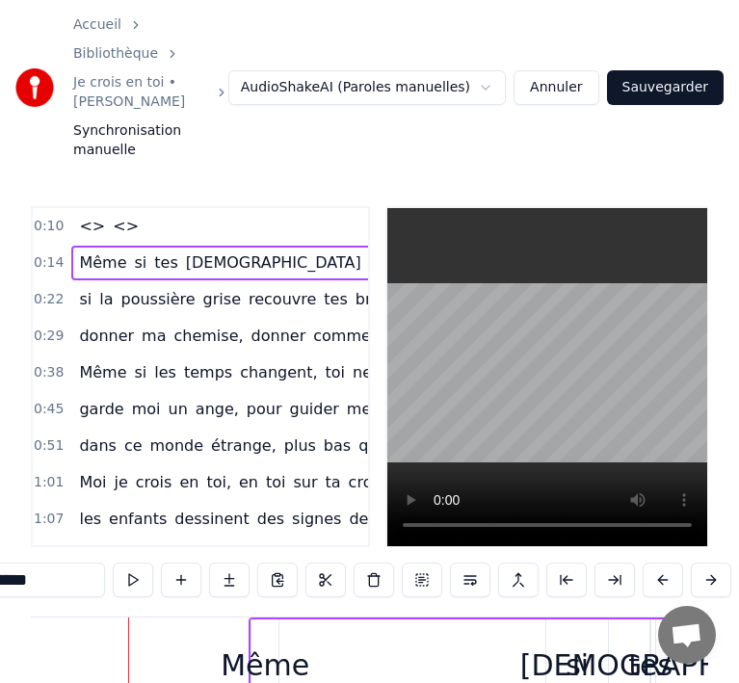
click at [712, 563] on button at bounding box center [711, 580] width 40 height 35
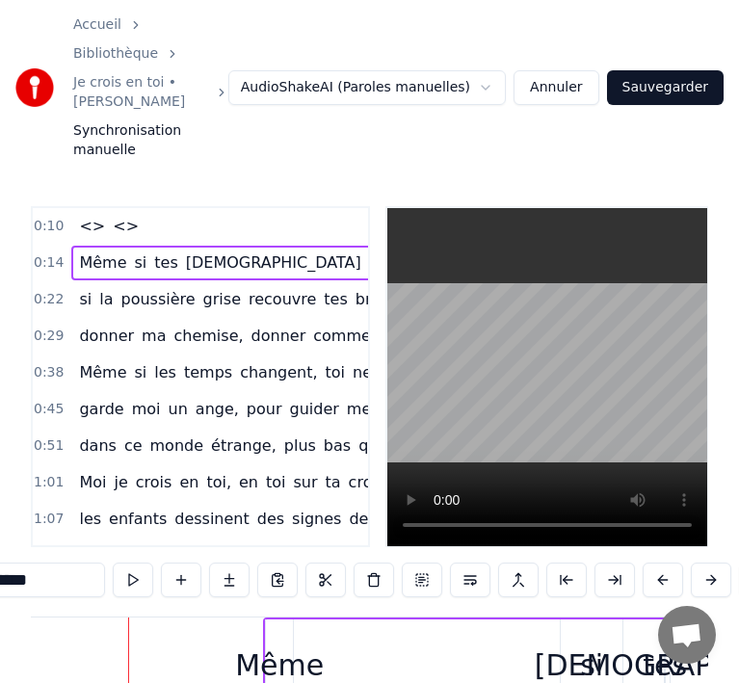
click at [712, 563] on button at bounding box center [711, 580] width 40 height 35
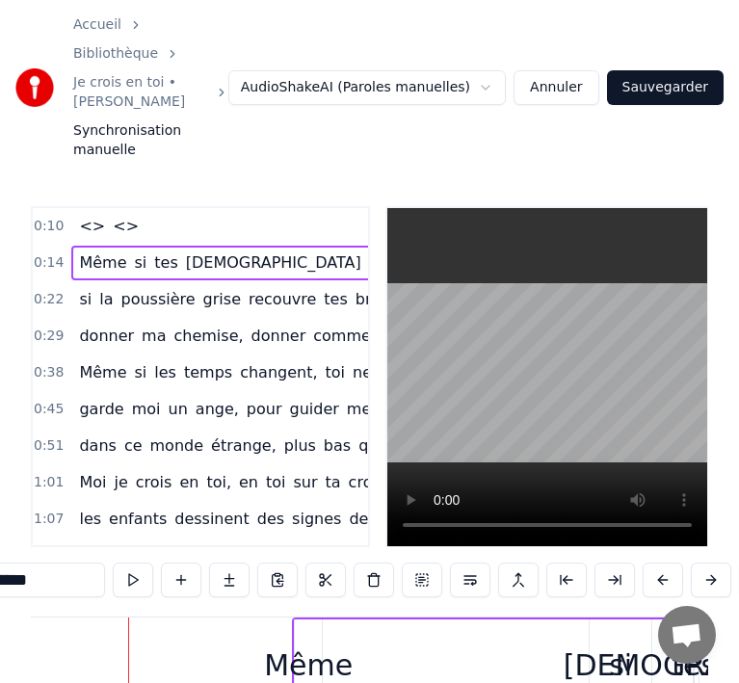
click at [712, 563] on button at bounding box center [711, 580] width 40 height 35
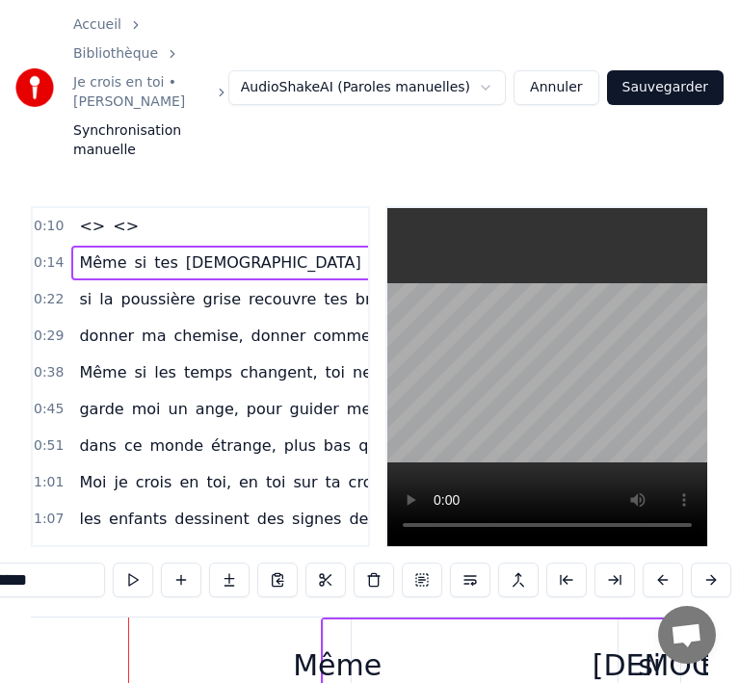
click at [712, 563] on button at bounding box center [711, 580] width 40 height 35
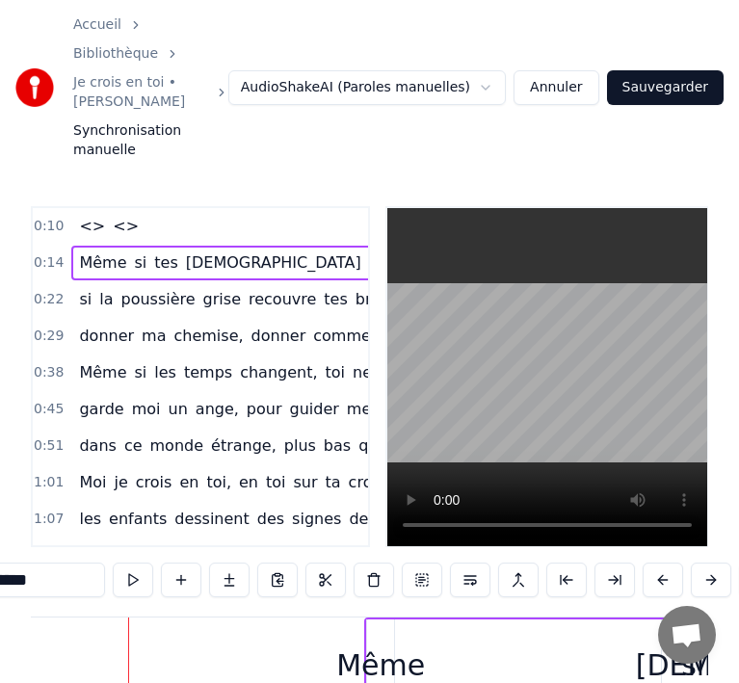
click at [712, 563] on button at bounding box center [711, 580] width 40 height 35
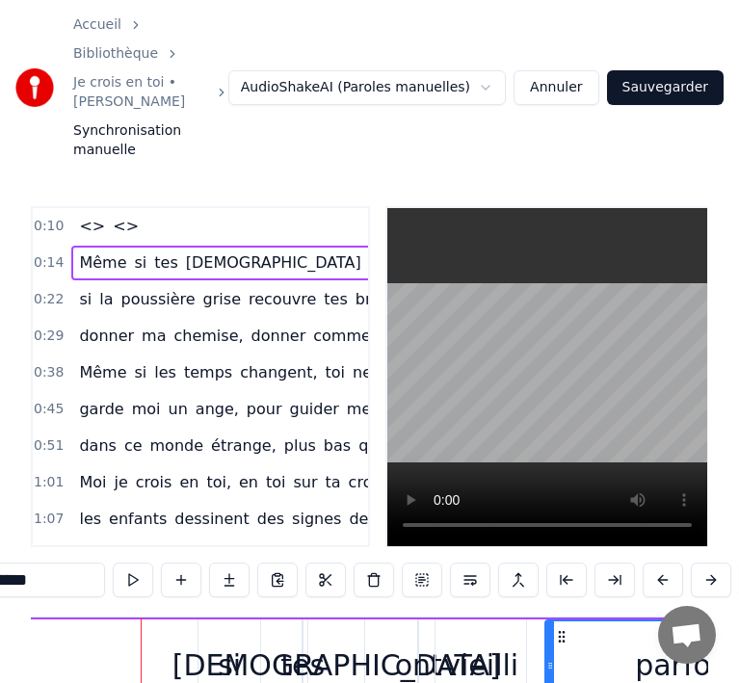
scroll to position [0, 4445]
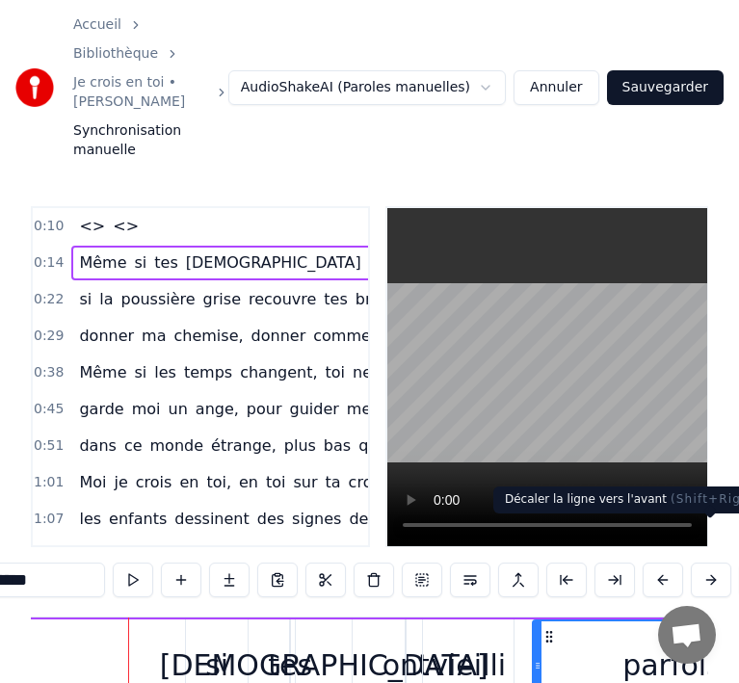
click at [704, 563] on button at bounding box center [711, 580] width 40 height 35
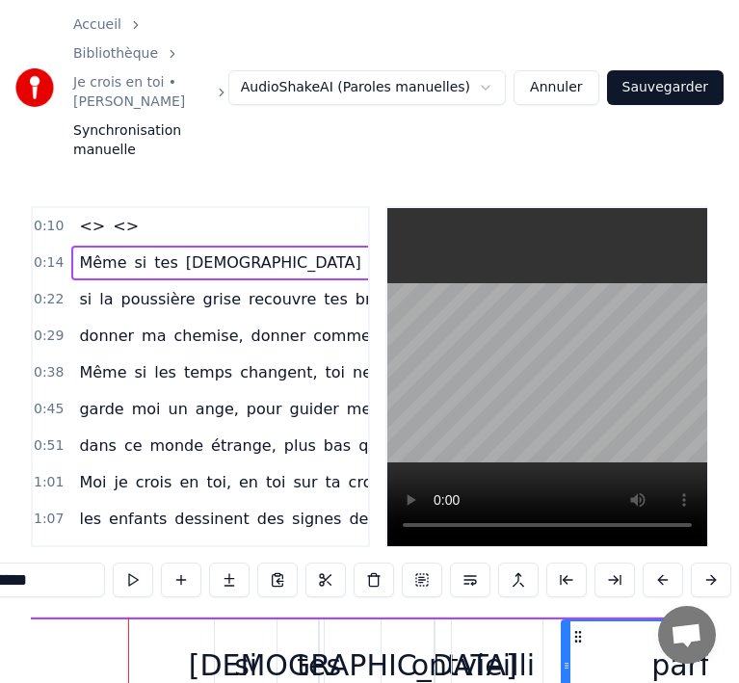
click at [704, 563] on button at bounding box center [711, 580] width 40 height 35
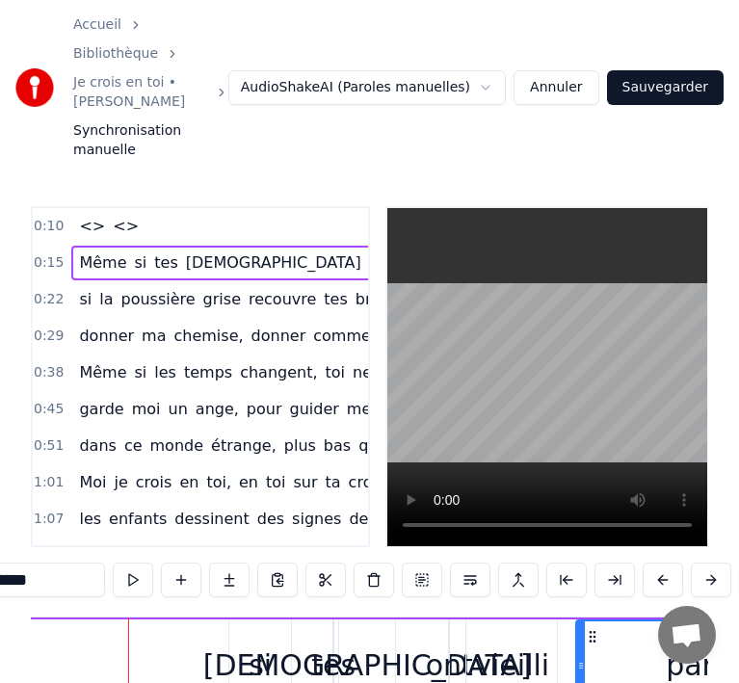
click at [704, 563] on button at bounding box center [711, 580] width 40 height 35
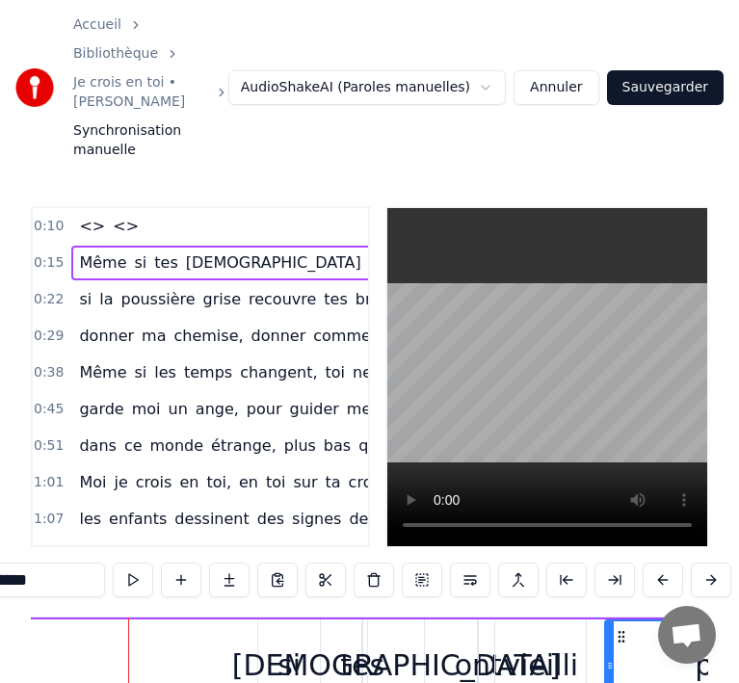
click at [704, 563] on button at bounding box center [711, 580] width 40 height 35
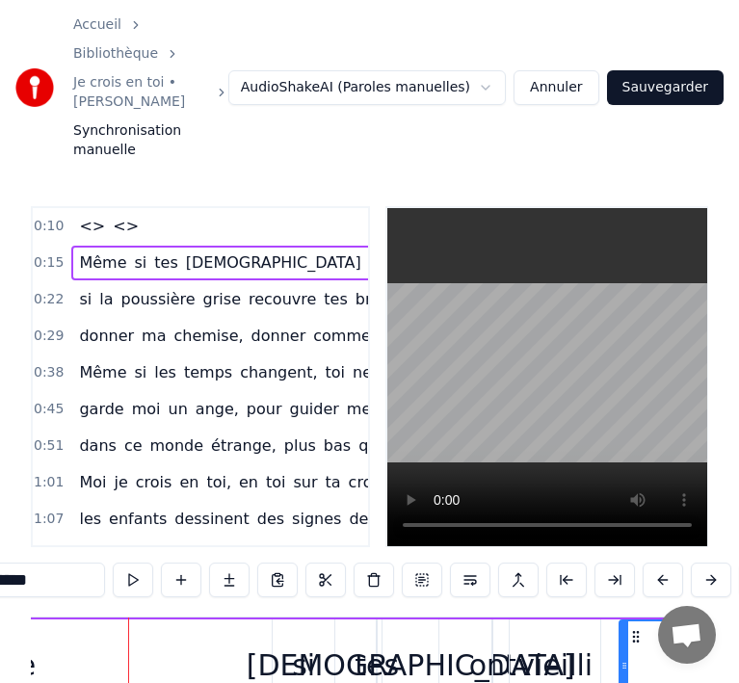
click at [704, 563] on button at bounding box center [711, 580] width 40 height 35
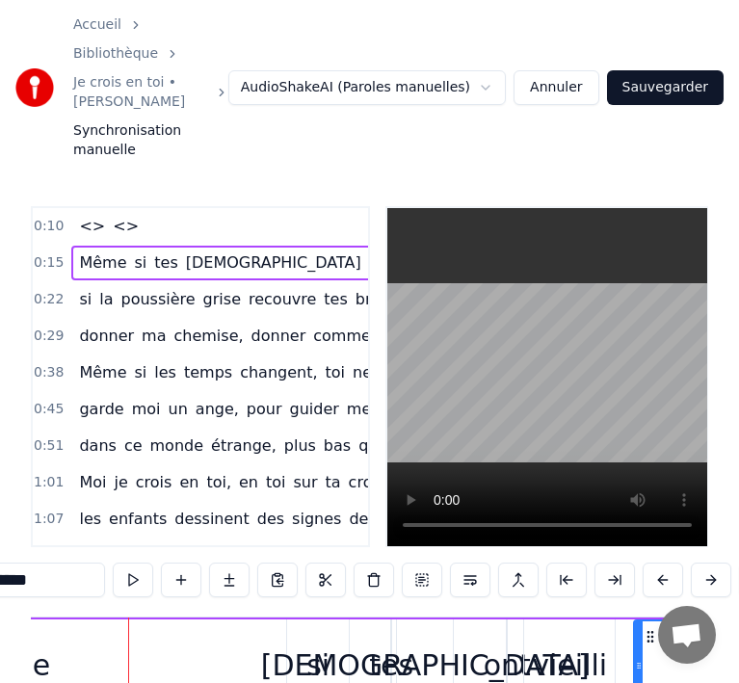
click at [704, 563] on button at bounding box center [711, 580] width 40 height 35
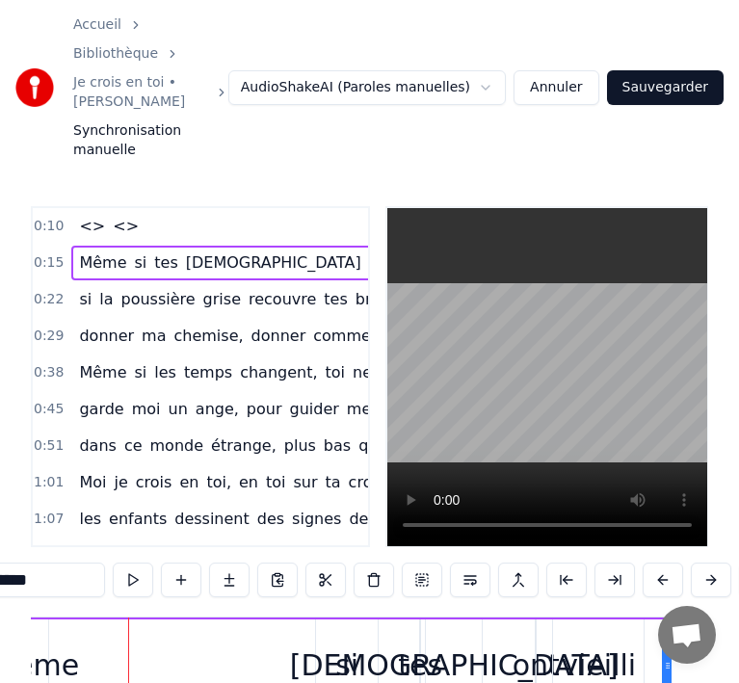
click at [704, 563] on button at bounding box center [711, 580] width 40 height 35
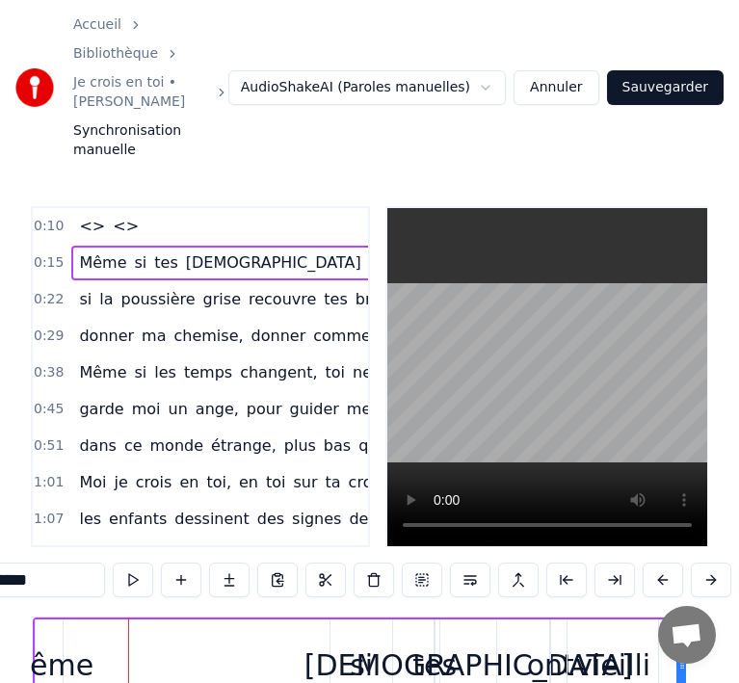
click at [704, 563] on button at bounding box center [711, 580] width 40 height 35
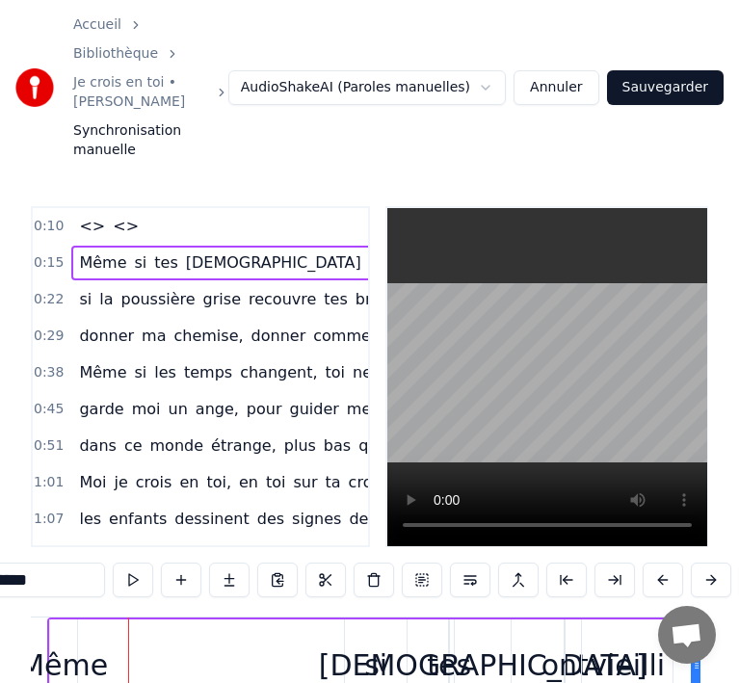
click at [704, 563] on button at bounding box center [711, 580] width 40 height 35
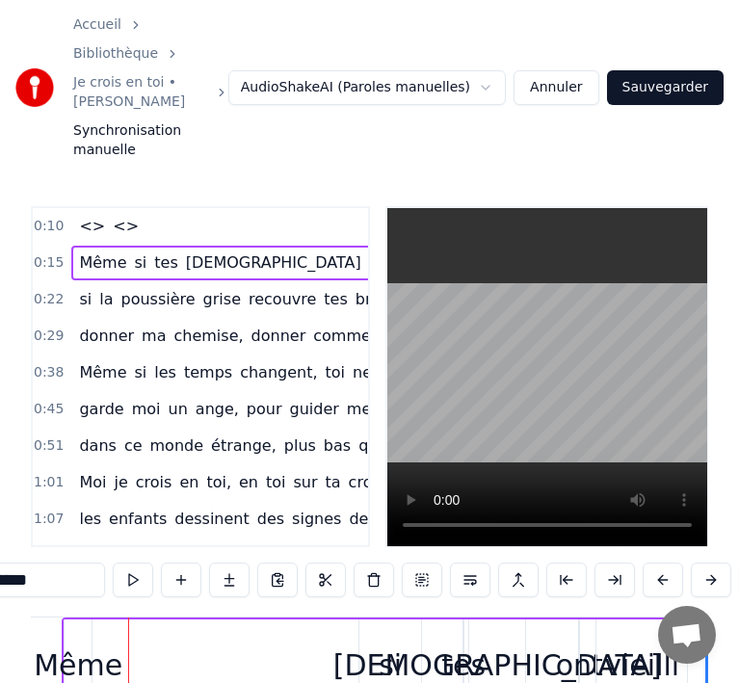
click at [704, 563] on button at bounding box center [711, 580] width 40 height 35
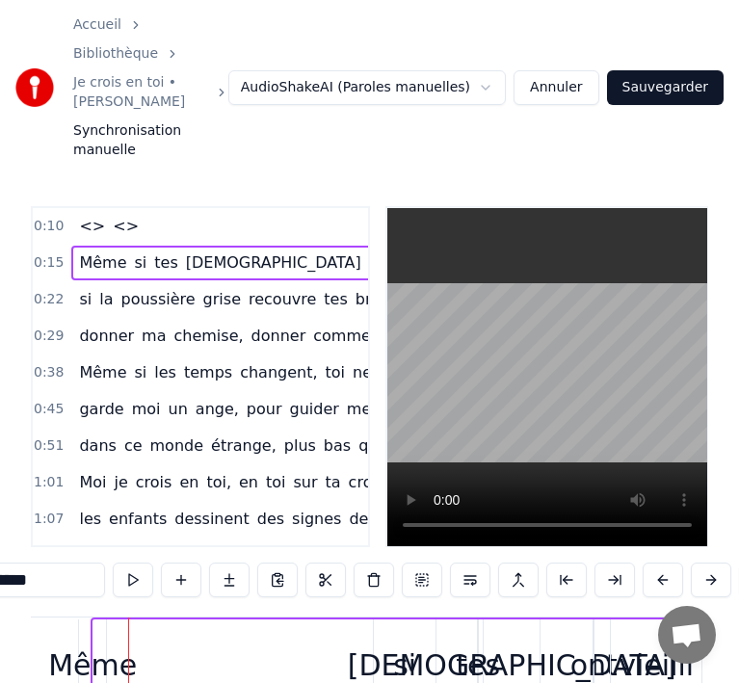
click at [704, 563] on button at bounding box center [711, 580] width 40 height 35
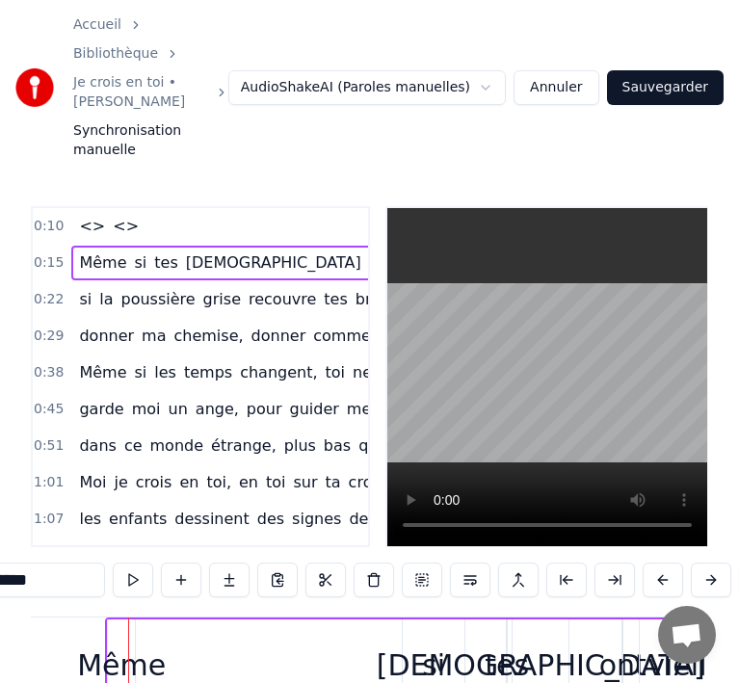
click at [704, 563] on button at bounding box center [711, 580] width 40 height 35
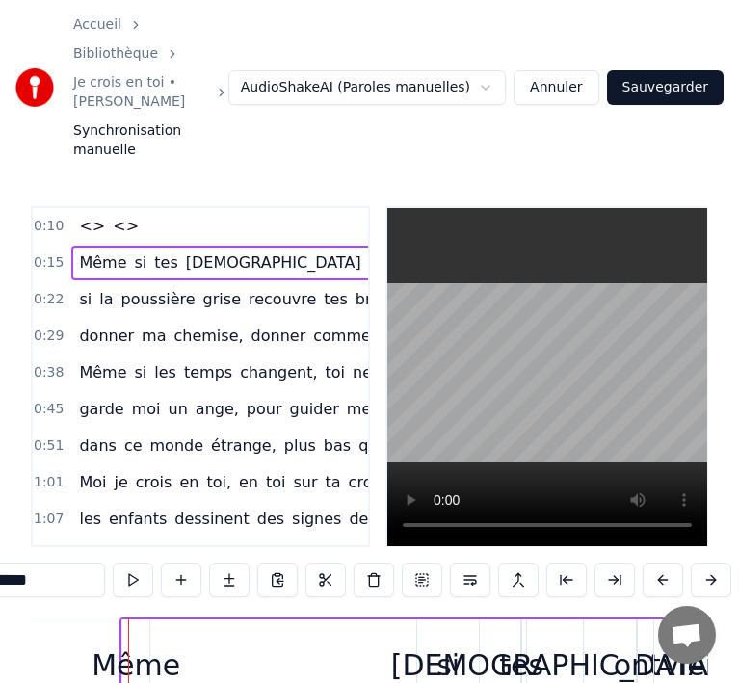
click at [704, 563] on button at bounding box center [711, 580] width 40 height 35
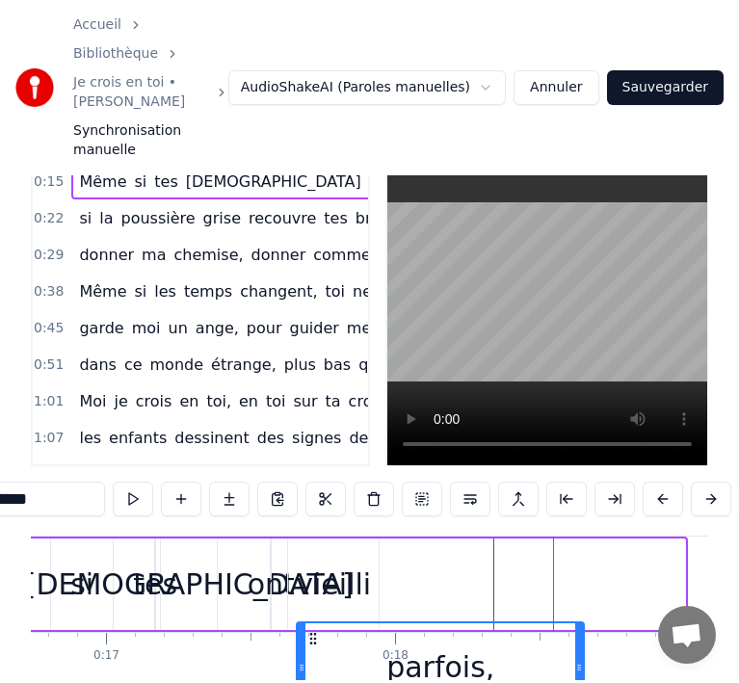
scroll to position [83, 0]
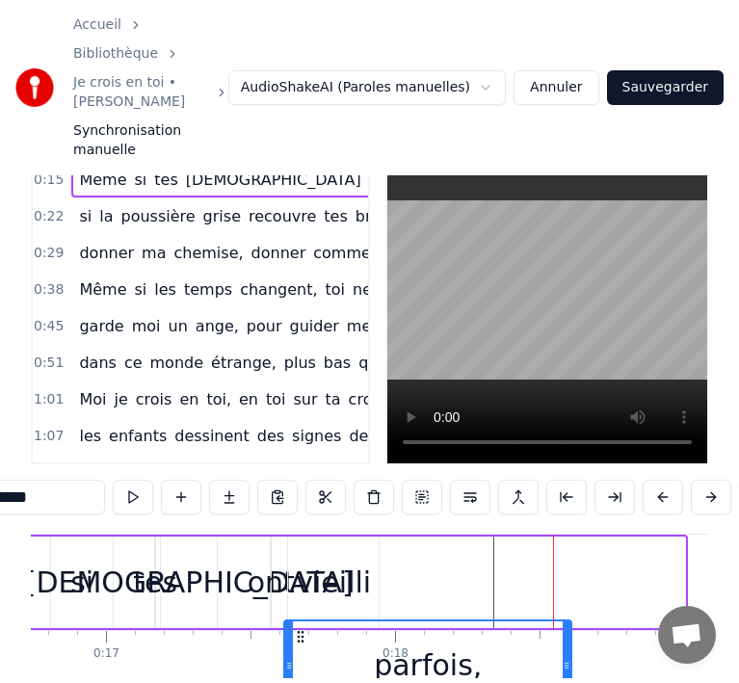
drag, startPoint x: 415, startPoint y: 594, endPoint x: 305, endPoint y: 526, distance: 129.8
click at [305, 535] on div "Même si tes [DEMOGRAPHIC_DATA] ont vieilli parfois," at bounding box center [220, 582] width 935 height 95
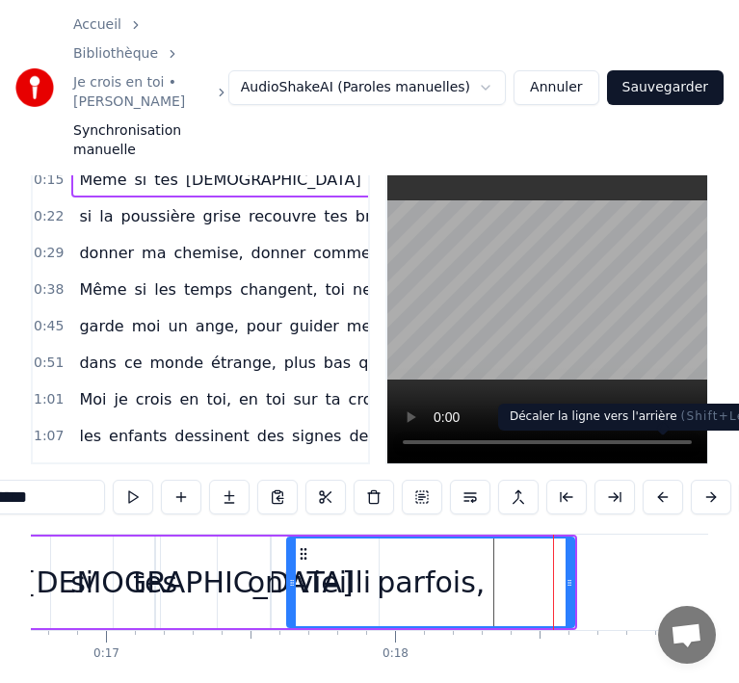
click at [656, 480] on button at bounding box center [663, 497] width 40 height 35
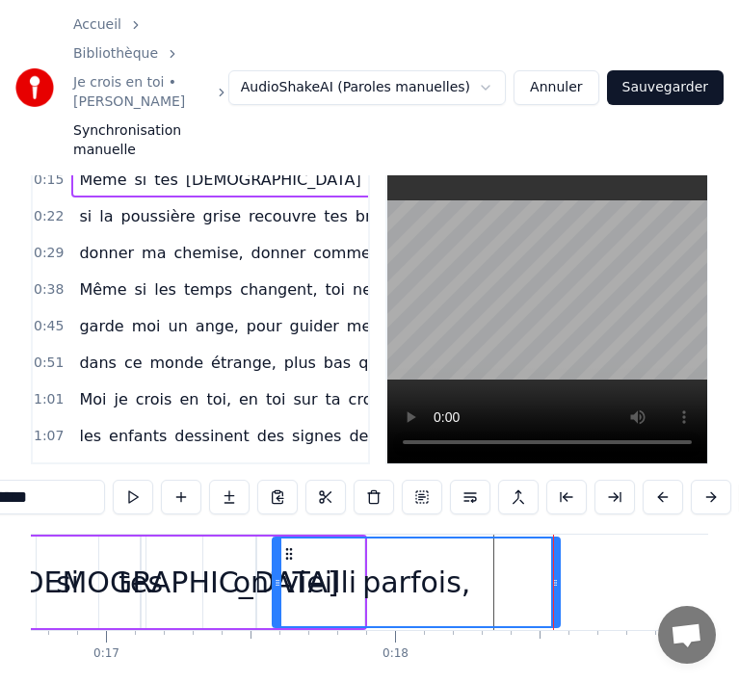
click at [656, 480] on button at bounding box center [663, 497] width 40 height 35
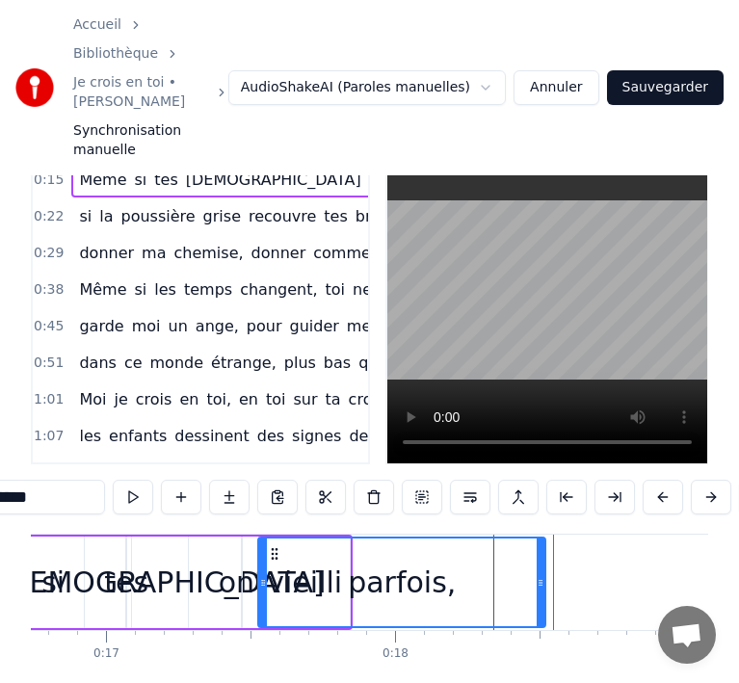
click at [656, 480] on button at bounding box center [663, 497] width 40 height 35
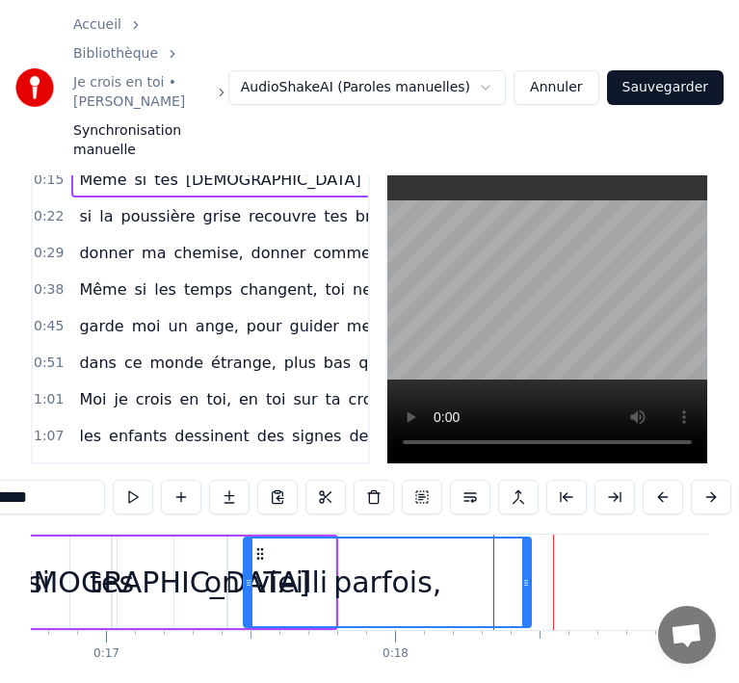
click at [656, 480] on button at bounding box center [663, 497] width 40 height 35
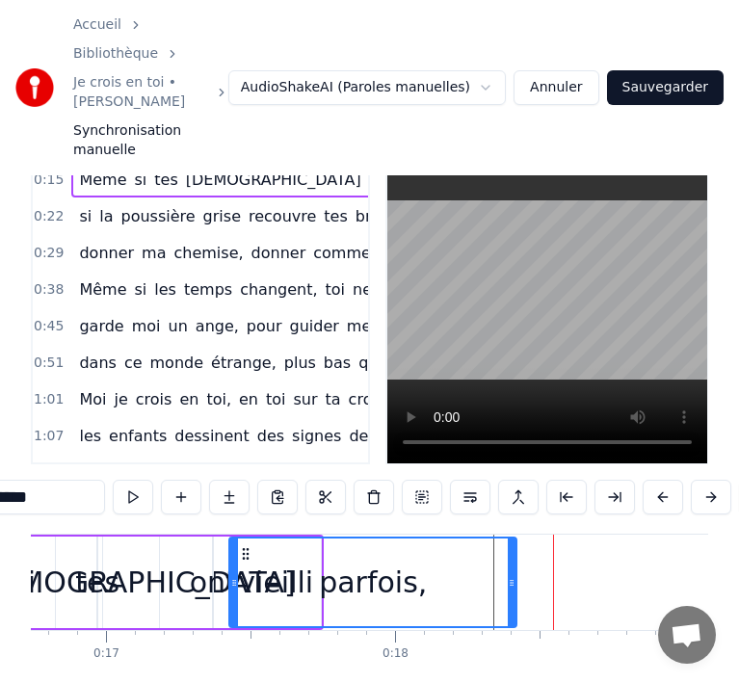
click at [656, 480] on button at bounding box center [663, 497] width 40 height 35
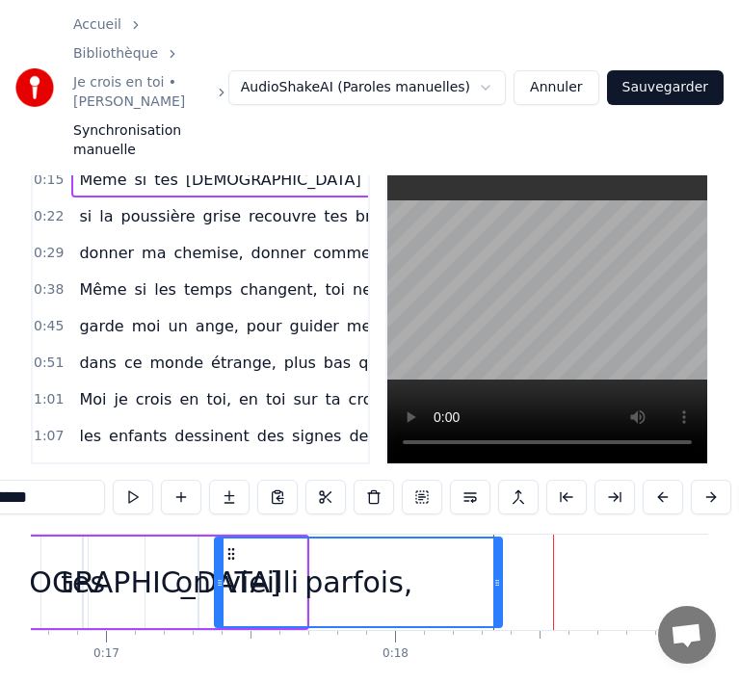
click at [656, 480] on button at bounding box center [663, 497] width 40 height 35
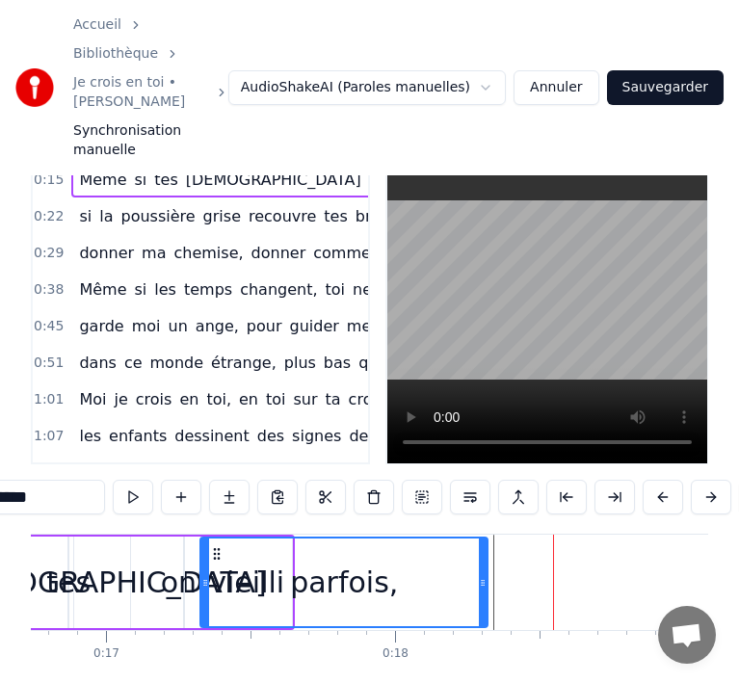
click at [656, 480] on button at bounding box center [663, 497] width 40 height 35
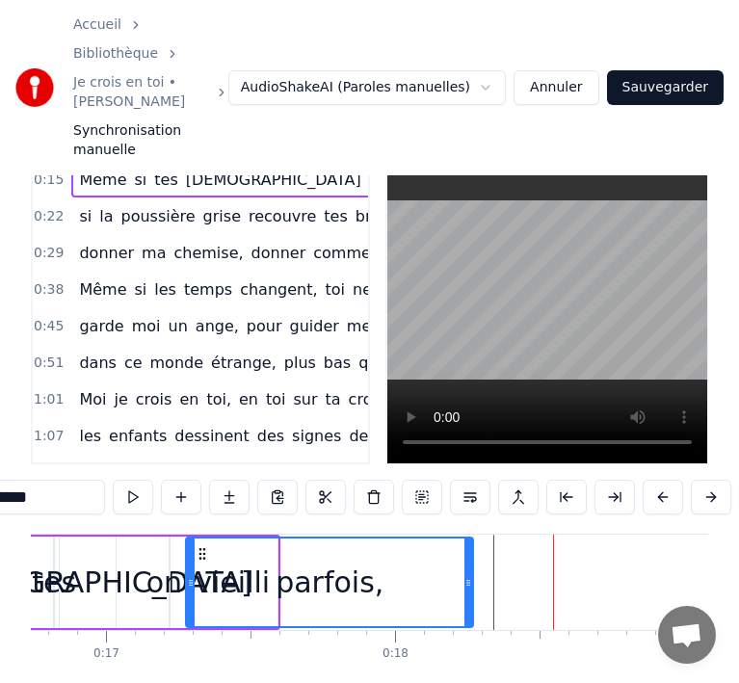
click at [656, 480] on button at bounding box center [663, 497] width 40 height 35
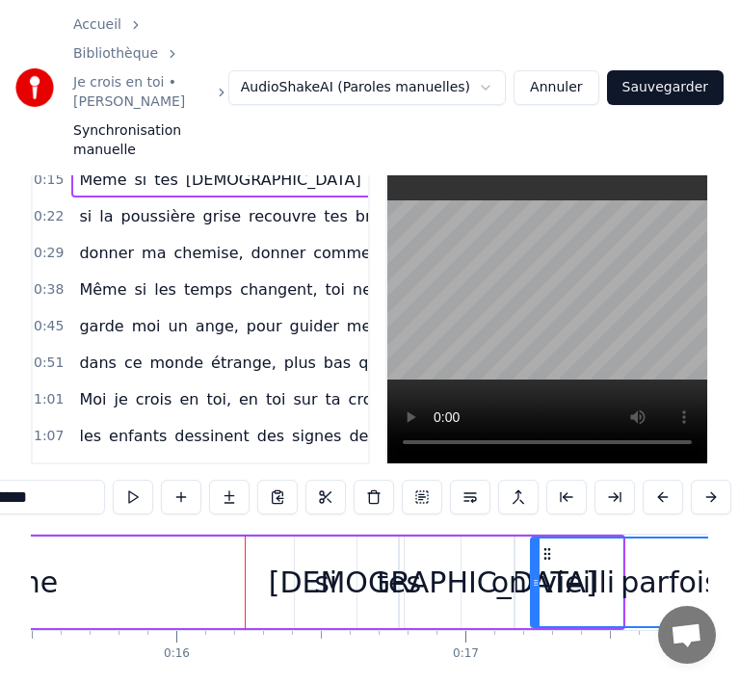
scroll to position [0, 4494]
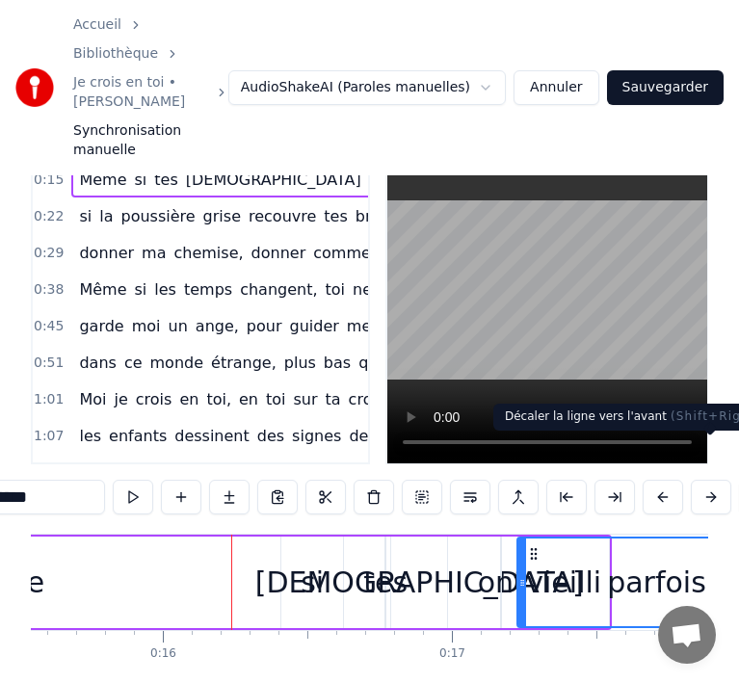
click at [706, 480] on button at bounding box center [711, 497] width 40 height 35
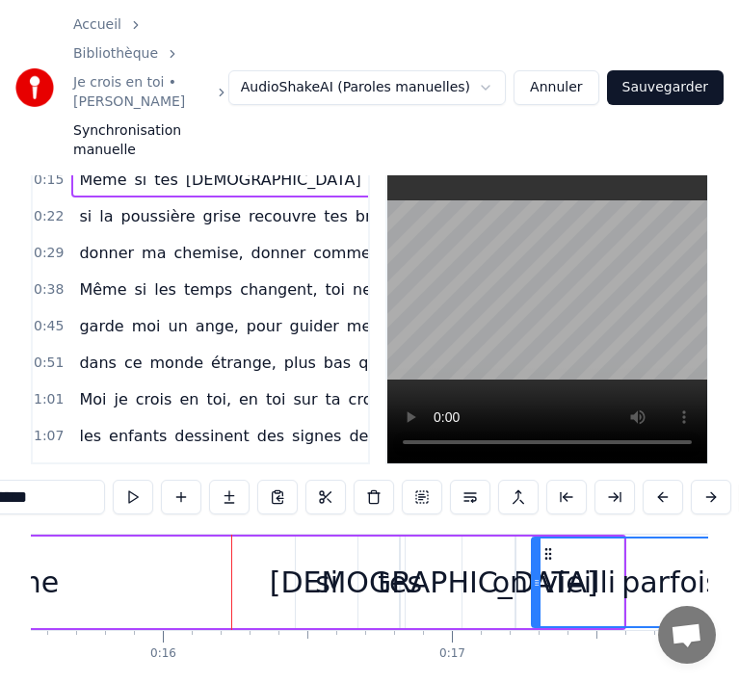
click at [706, 480] on button at bounding box center [711, 497] width 40 height 35
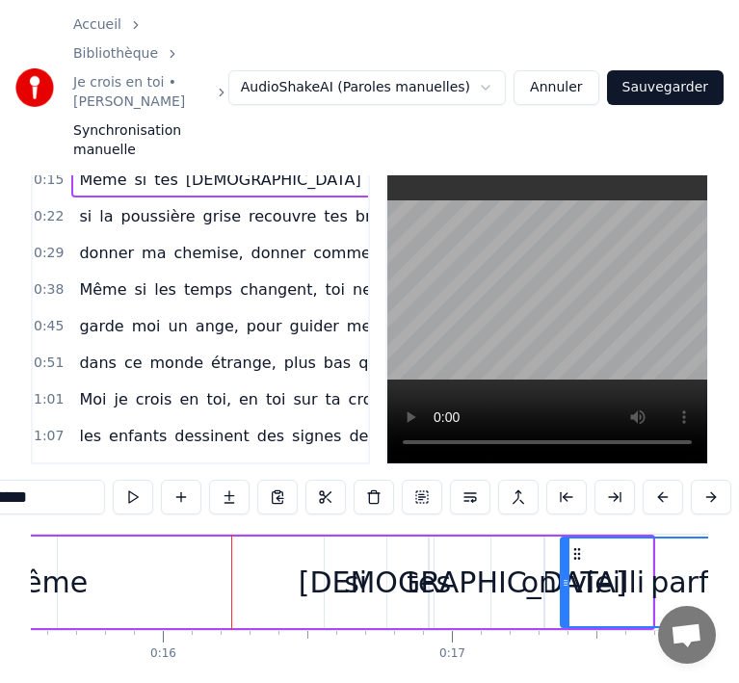
click at [706, 480] on button at bounding box center [711, 497] width 40 height 35
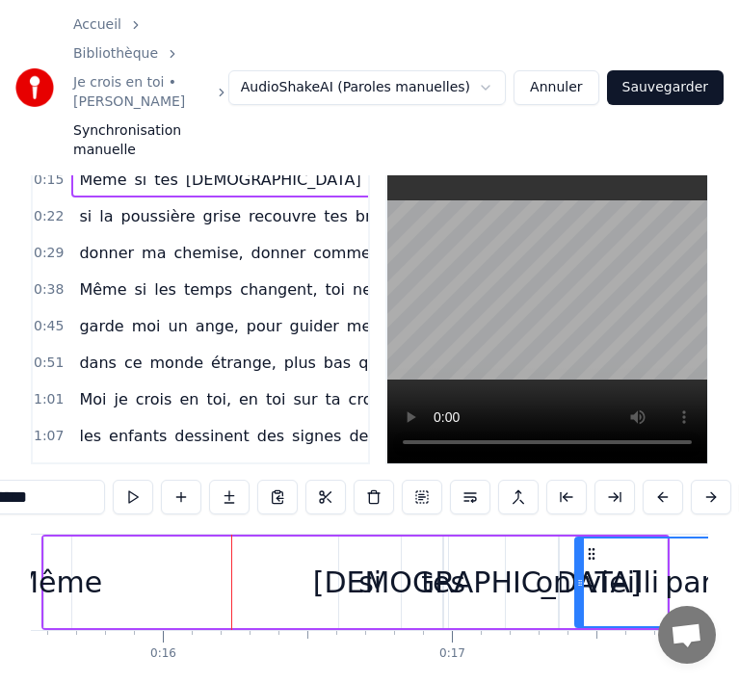
click at [706, 480] on button at bounding box center [711, 497] width 40 height 35
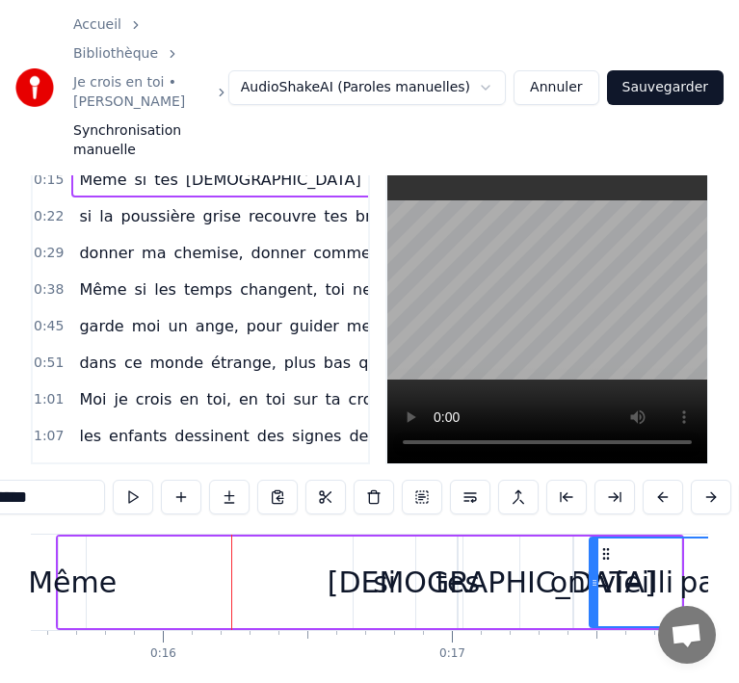
click at [706, 480] on button at bounding box center [711, 497] width 40 height 35
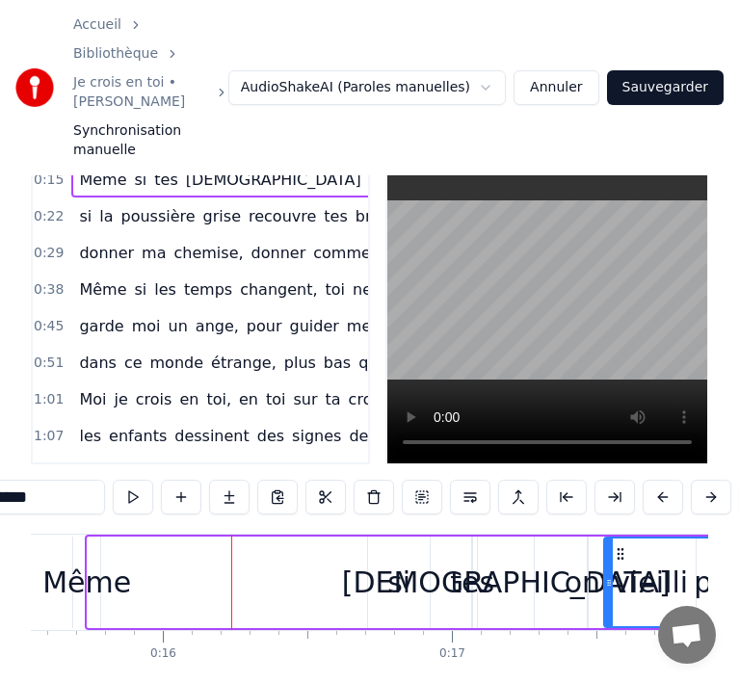
click at [706, 480] on button at bounding box center [711, 497] width 40 height 35
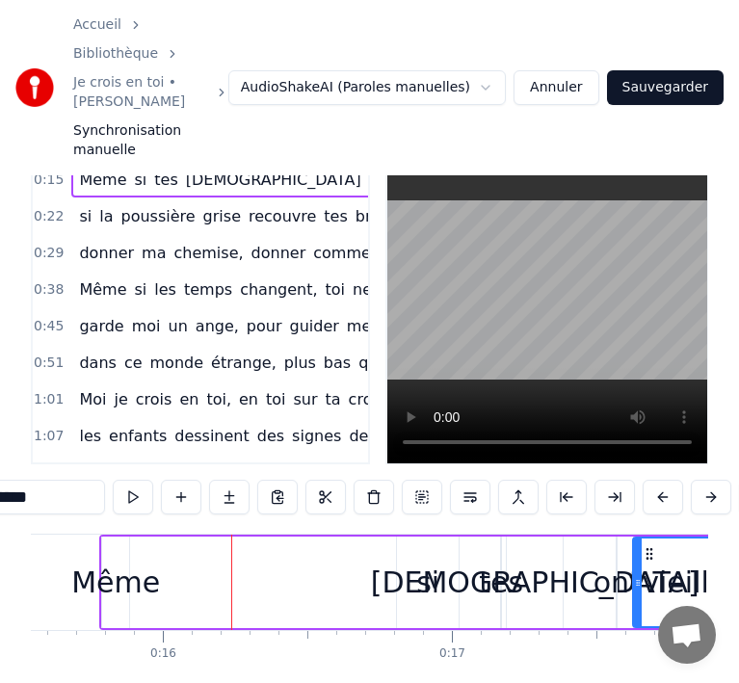
click at [706, 480] on button at bounding box center [711, 497] width 40 height 35
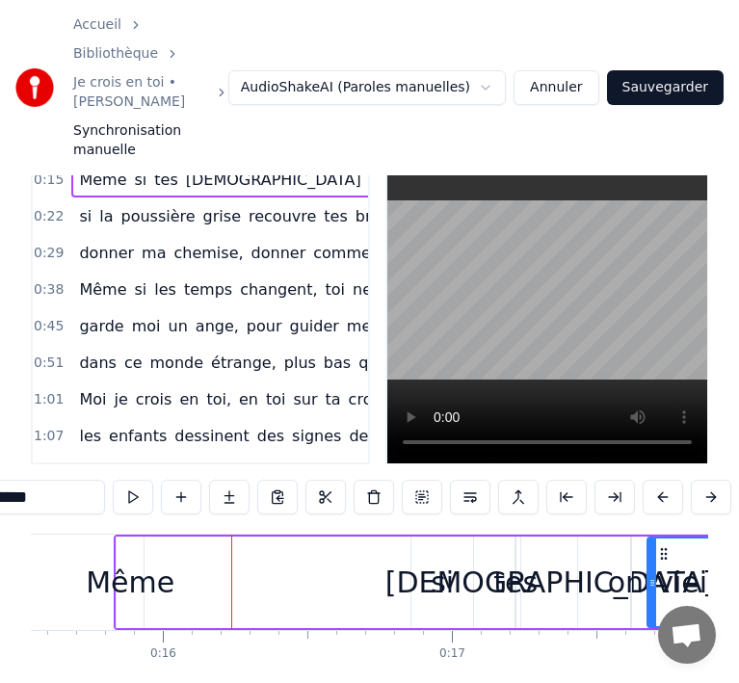
click at [706, 480] on button at bounding box center [711, 497] width 40 height 35
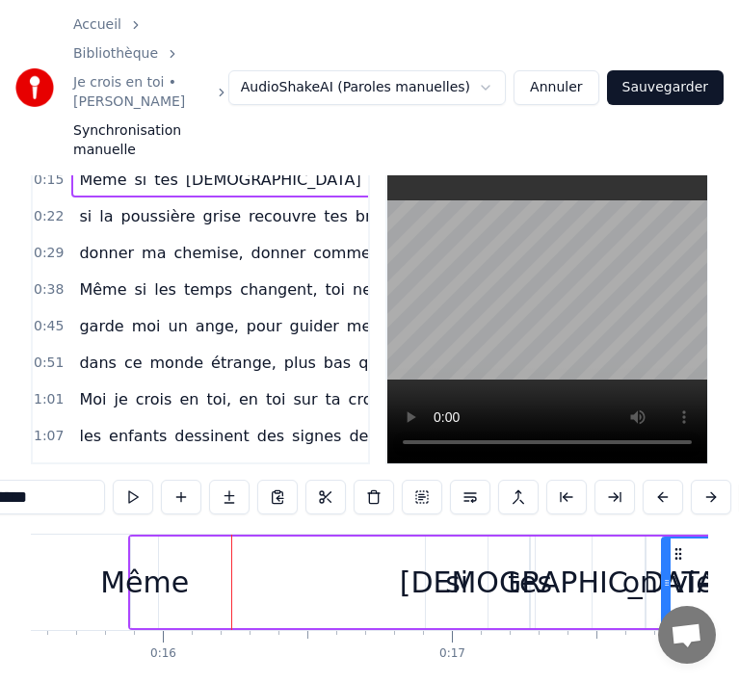
click at [706, 480] on button at bounding box center [711, 497] width 40 height 35
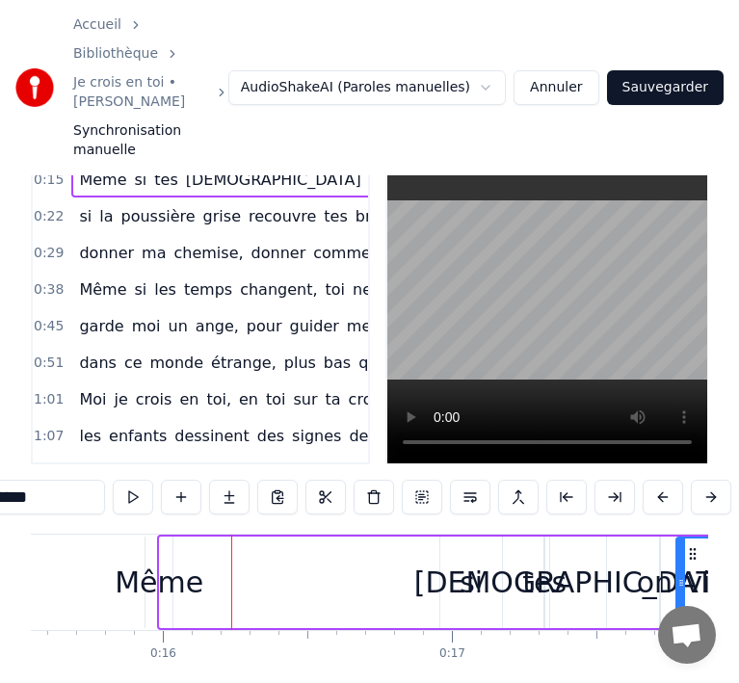
click at [706, 480] on button at bounding box center [711, 497] width 40 height 35
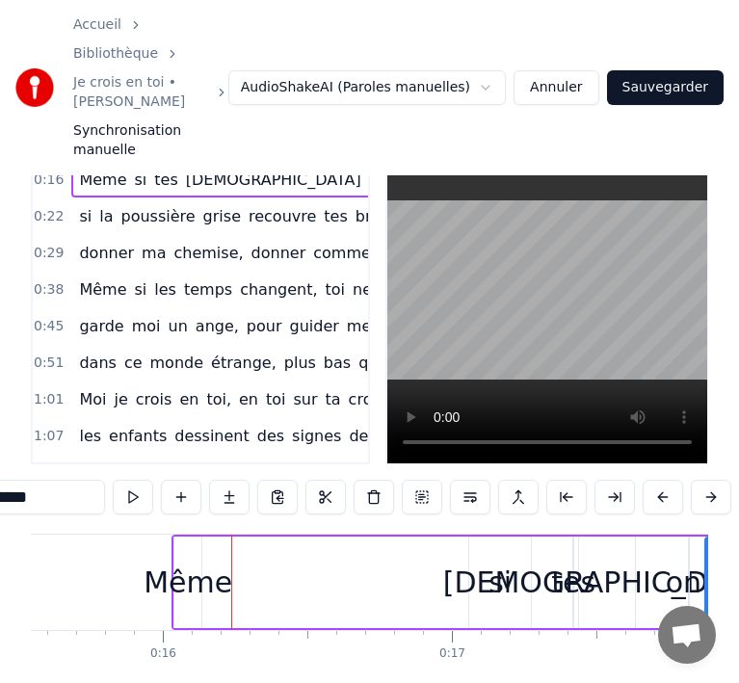
click at [706, 480] on button at bounding box center [711, 497] width 40 height 35
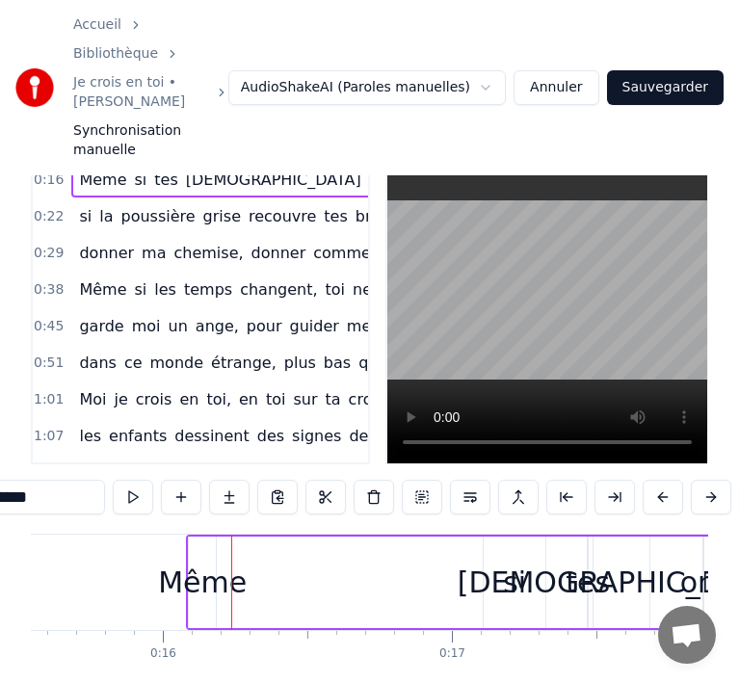
click at [706, 480] on button at bounding box center [711, 497] width 40 height 35
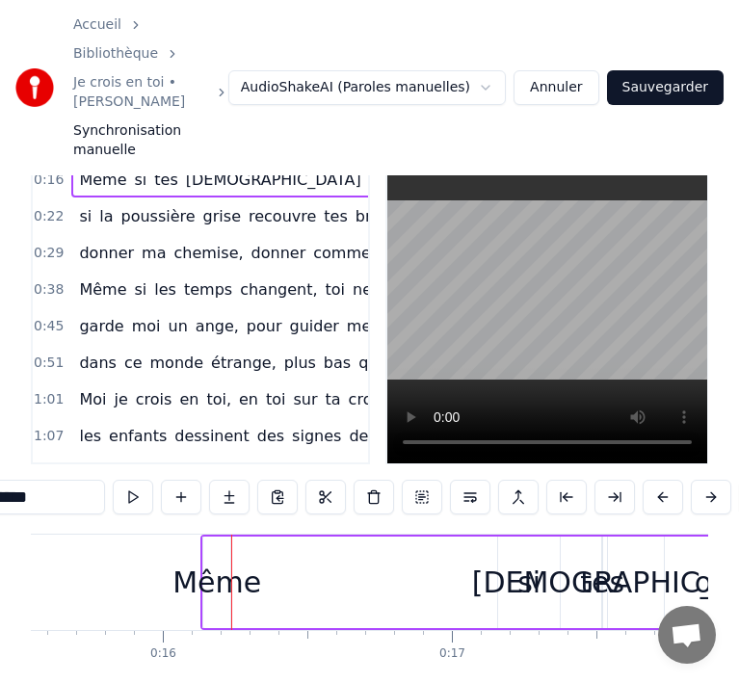
click at [706, 480] on button at bounding box center [711, 497] width 40 height 35
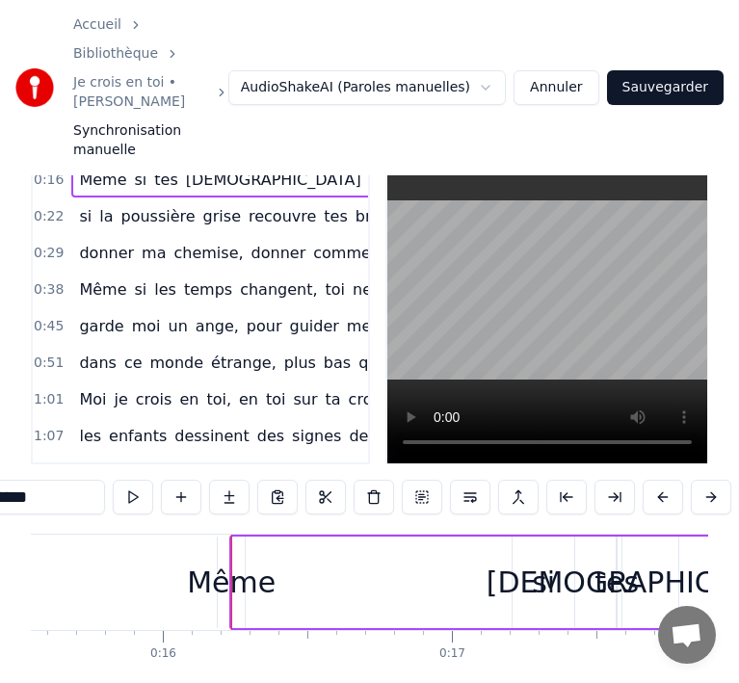
click at [706, 480] on button at bounding box center [711, 497] width 40 height 35
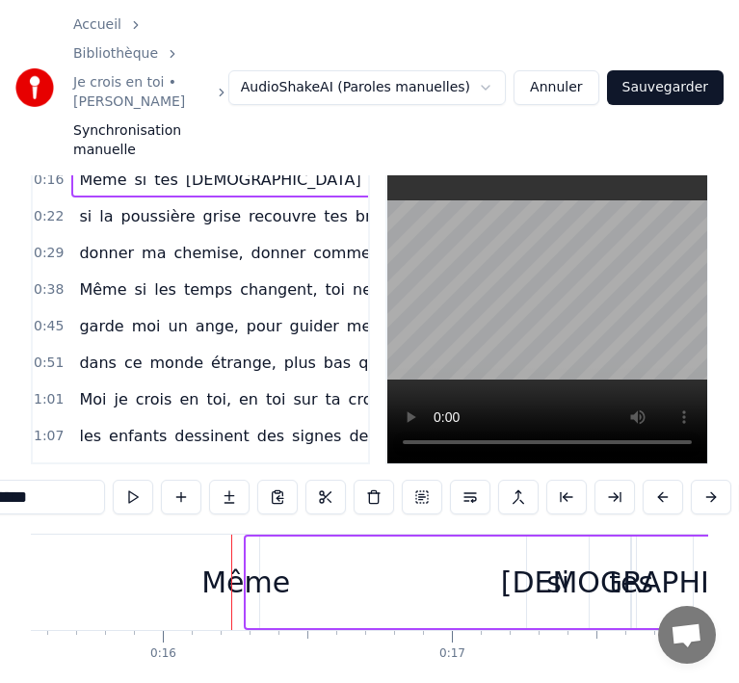
click at [706, 480] on button at bounding box center [711, 497] width 40 height 35
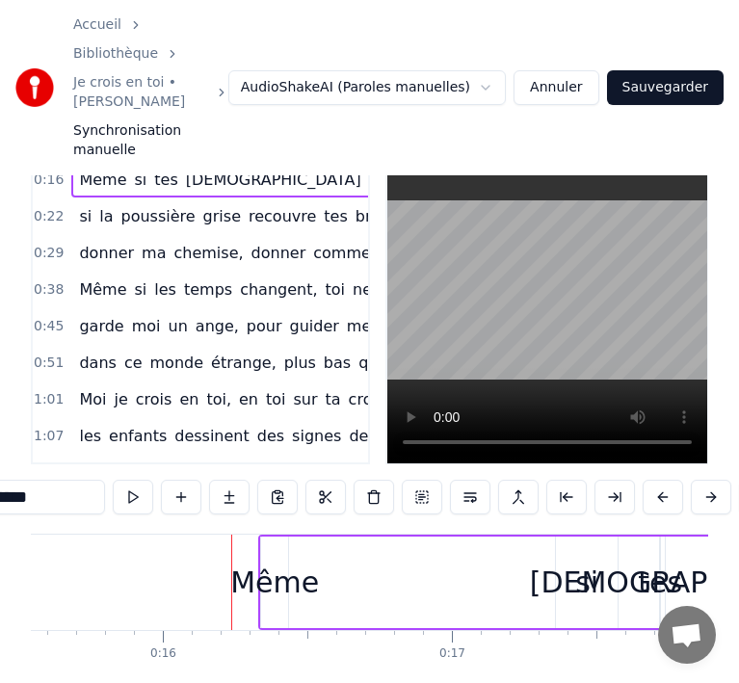
click at [706, 480] on button at bounding box center [711, 497] width 40 height 35
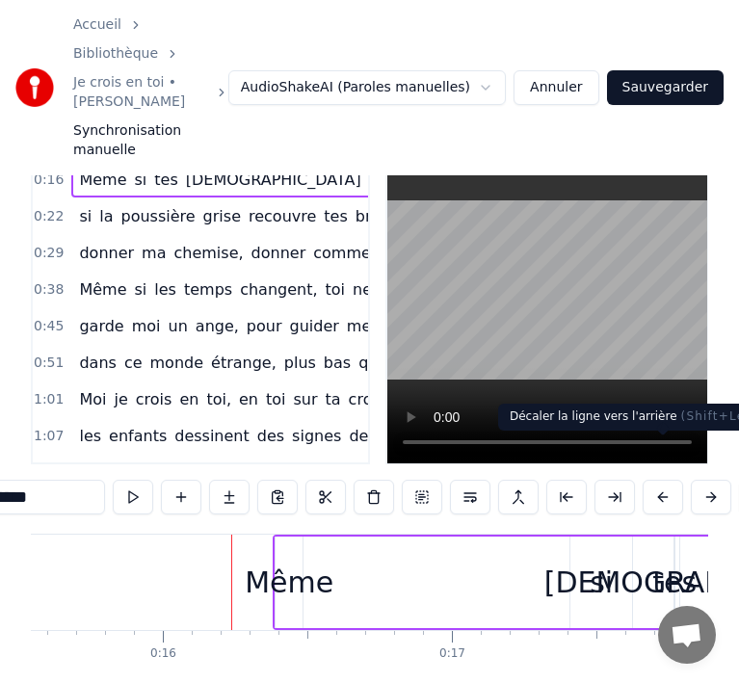
click at [663, 480] on button at bounding box center [663, 497] width 40 height 35
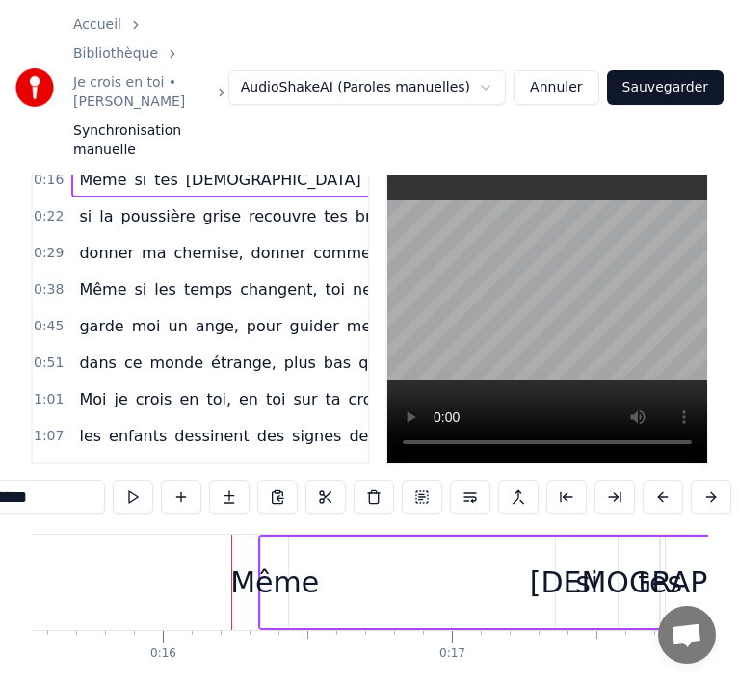
click at [663, 480] on button at bounding box center [663, 497] width 40 height 35
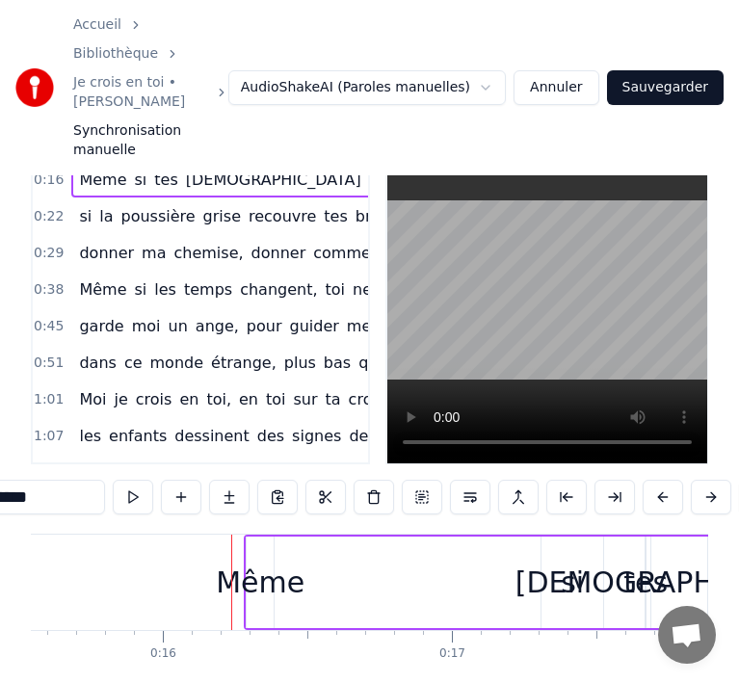
click at [663, 480] on button at bounding box center [663, 497] width 40 height 35
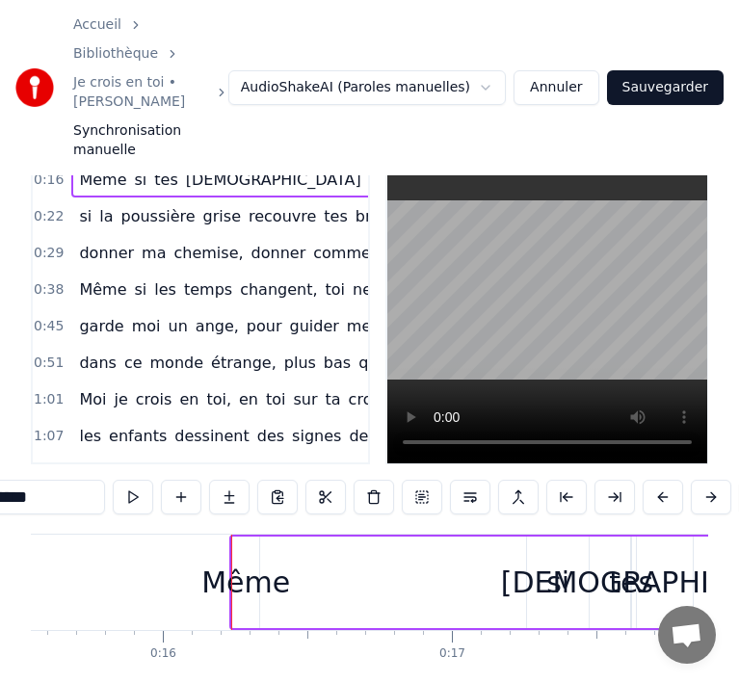
click at [663, 480] on button at bounding box center [663, 497] width 40 height 35
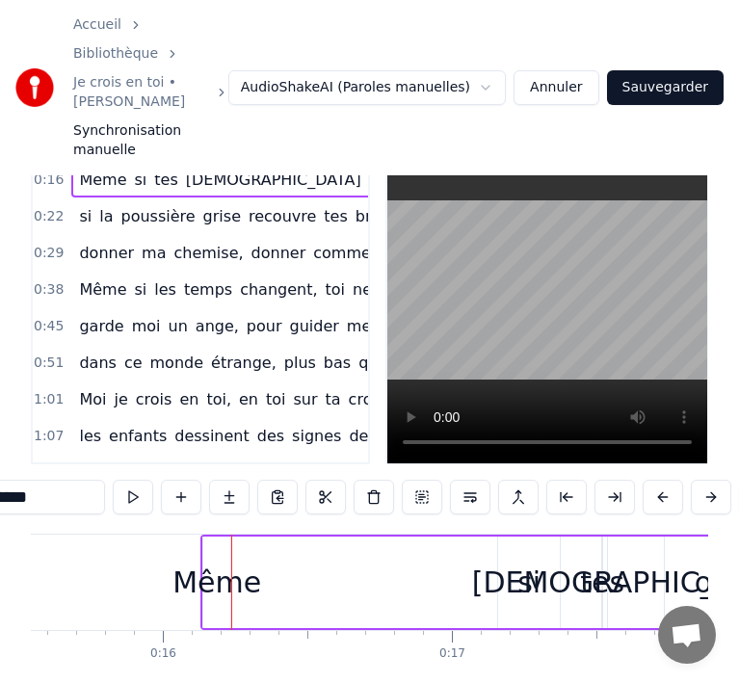
click at [663, 480] on button at bounding box center [663, 497] width 40 height 35
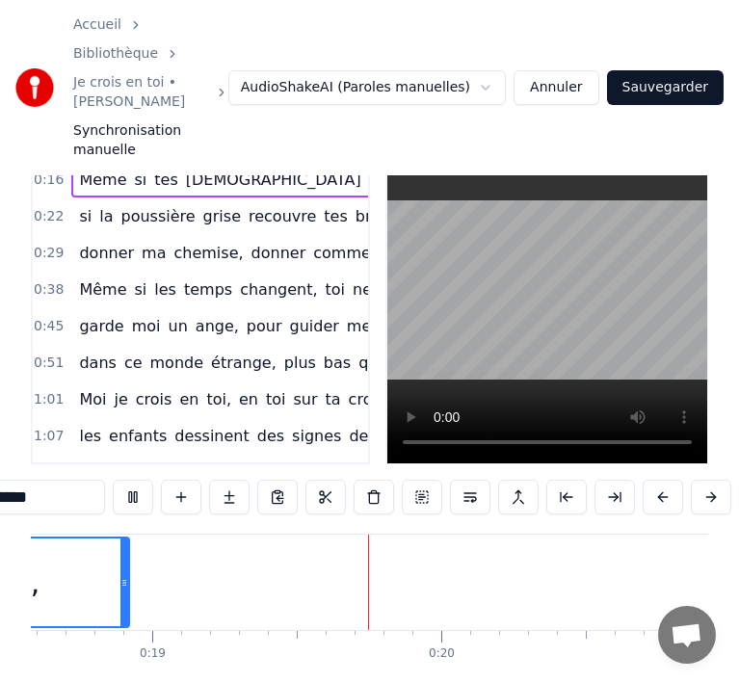
scroll to position [0, 5544]
